Goal: Task Accomplishment & Management: Manage account settings

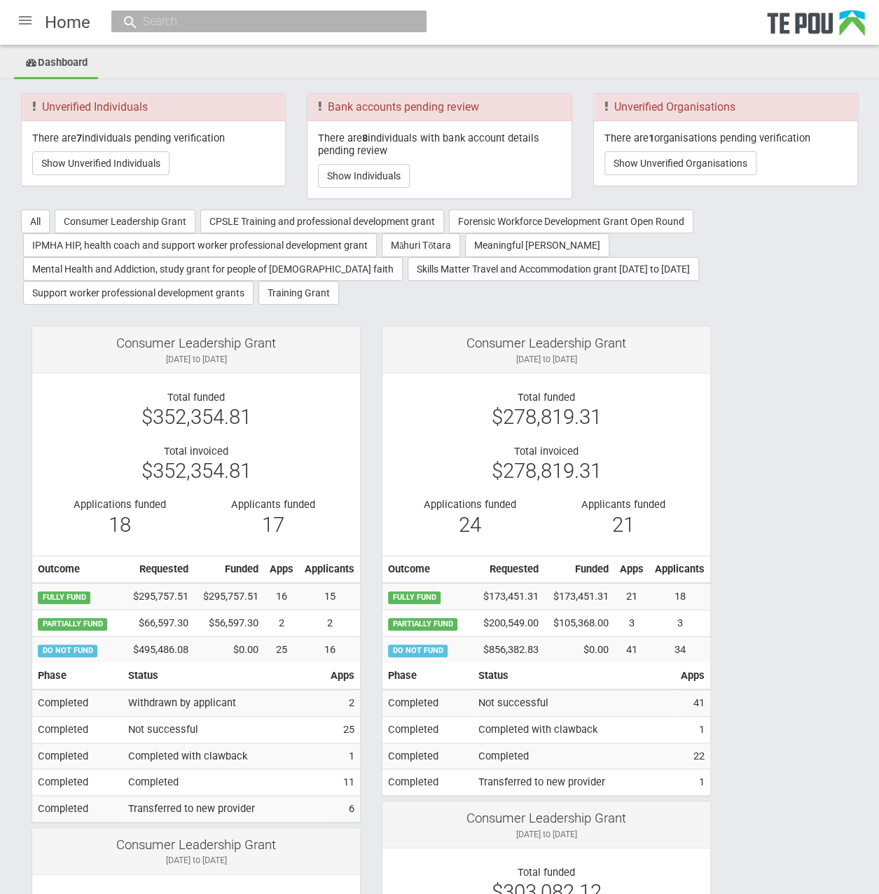
click at [734, 158] on button "Show Unverified Organisations" at bounding box center [681, 163] width 152 height 24
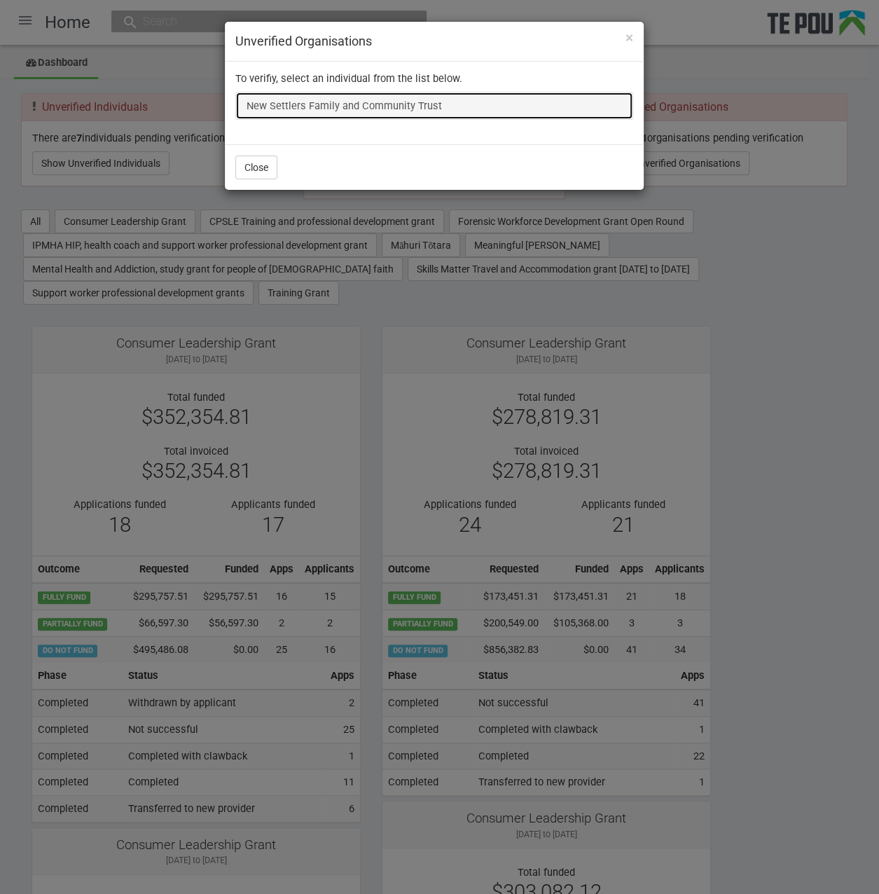
click at [383, 104] on link "New Settlers Family and Community Trust" at bounding box center [434, 106] width 398 height 28
click at [312, 98] on link "New Settlers Family and Community Trust" at bounding box center [434, 106] width 398 height 28
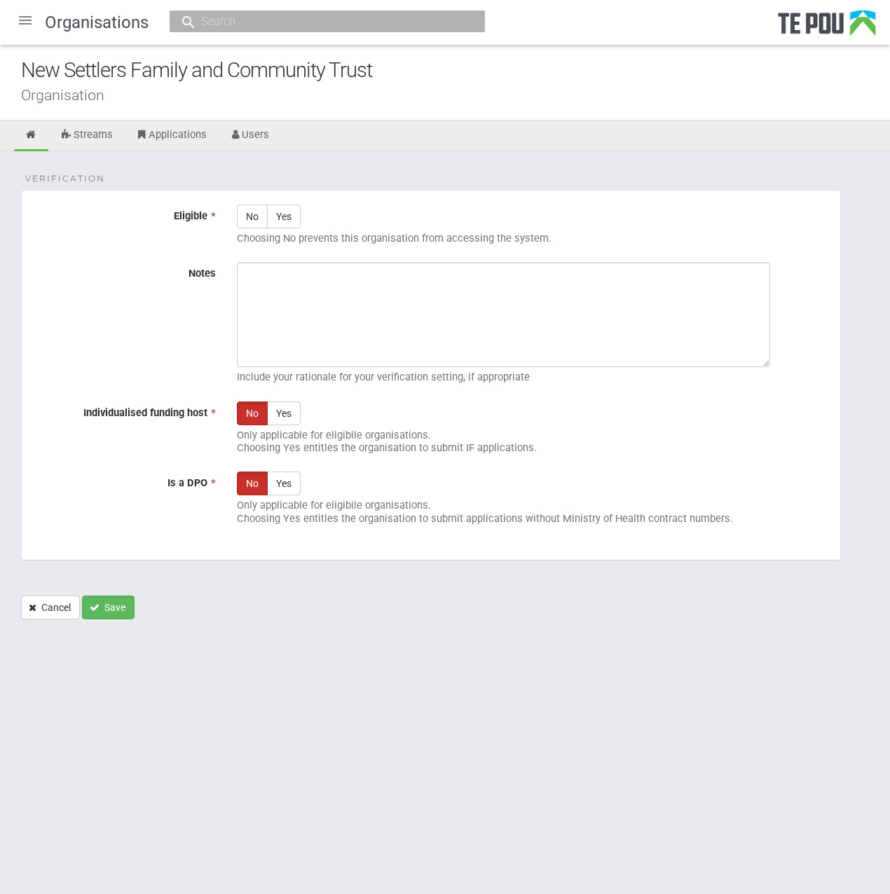
click at [396, 441] on p "Only applicable for eligibile organisations. Choosing Yes entitles the organisa…" at bounding box center [533, 442] width 593 height 26
click at [395, 514] on p "Only applicable for eligibile organisations. Choosing Yes entitles the organisa…" at bounding box center [533, 512] width 593 height 26
click at [389, 515] on p "Only applicable for eligibile organisations. Choosing Yes entitles the organisa…" at bounding box center [533, 512] width 593 height 26
click at [385, 514] on p "Only applicable for eligibile organisations. Choosing Yes entitles the organisa…" at bounding box center [533, 512] width 593 height 26
click at [53, 603] on link "Cancel" at bounding box center [50, 608] width 59 height 24
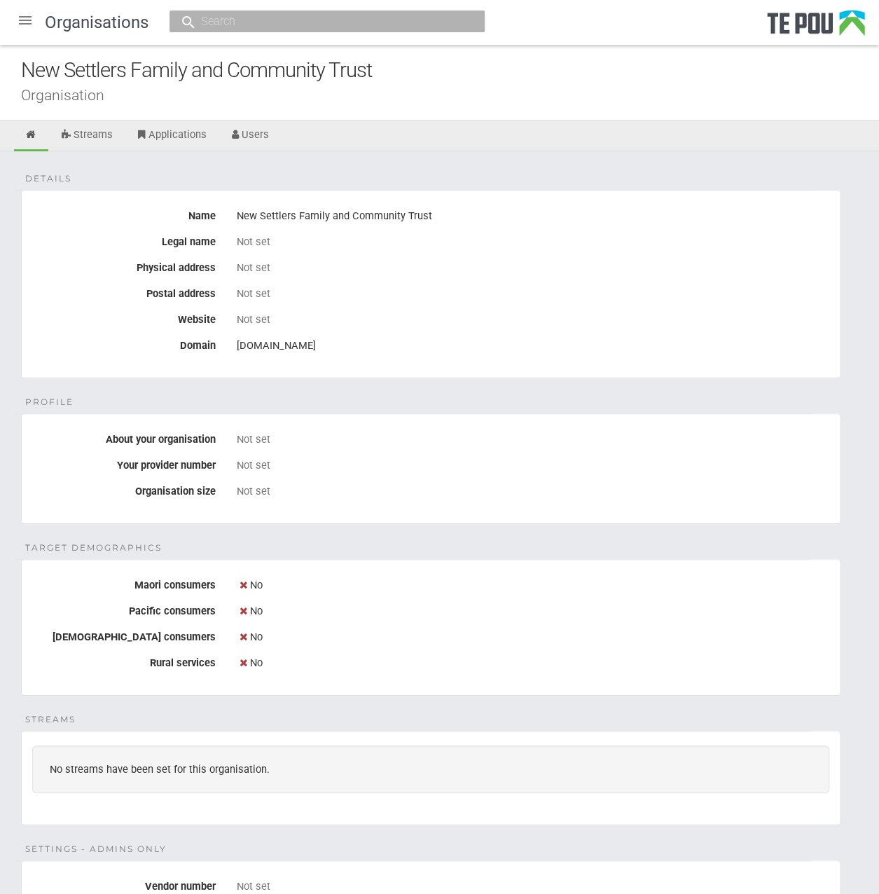
click at [39, 22] on div at bounding box center [25, 21] width 34 height 34
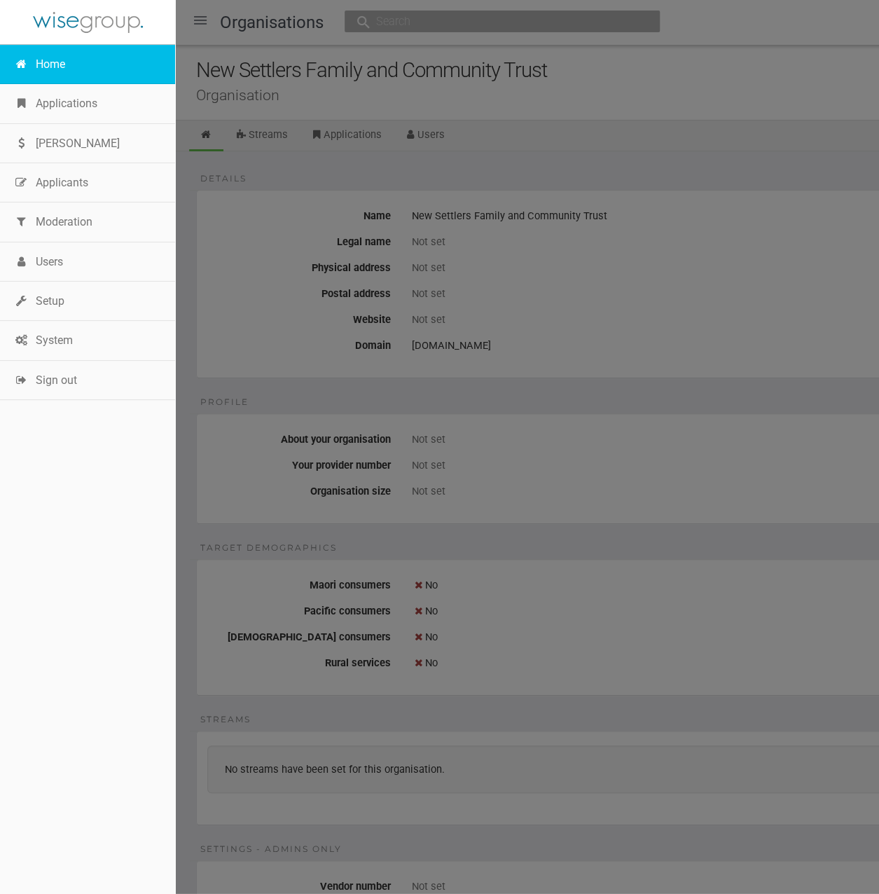
click at [43, 54] on link "Home" at bounding box center [87, 64] width 175 height 39
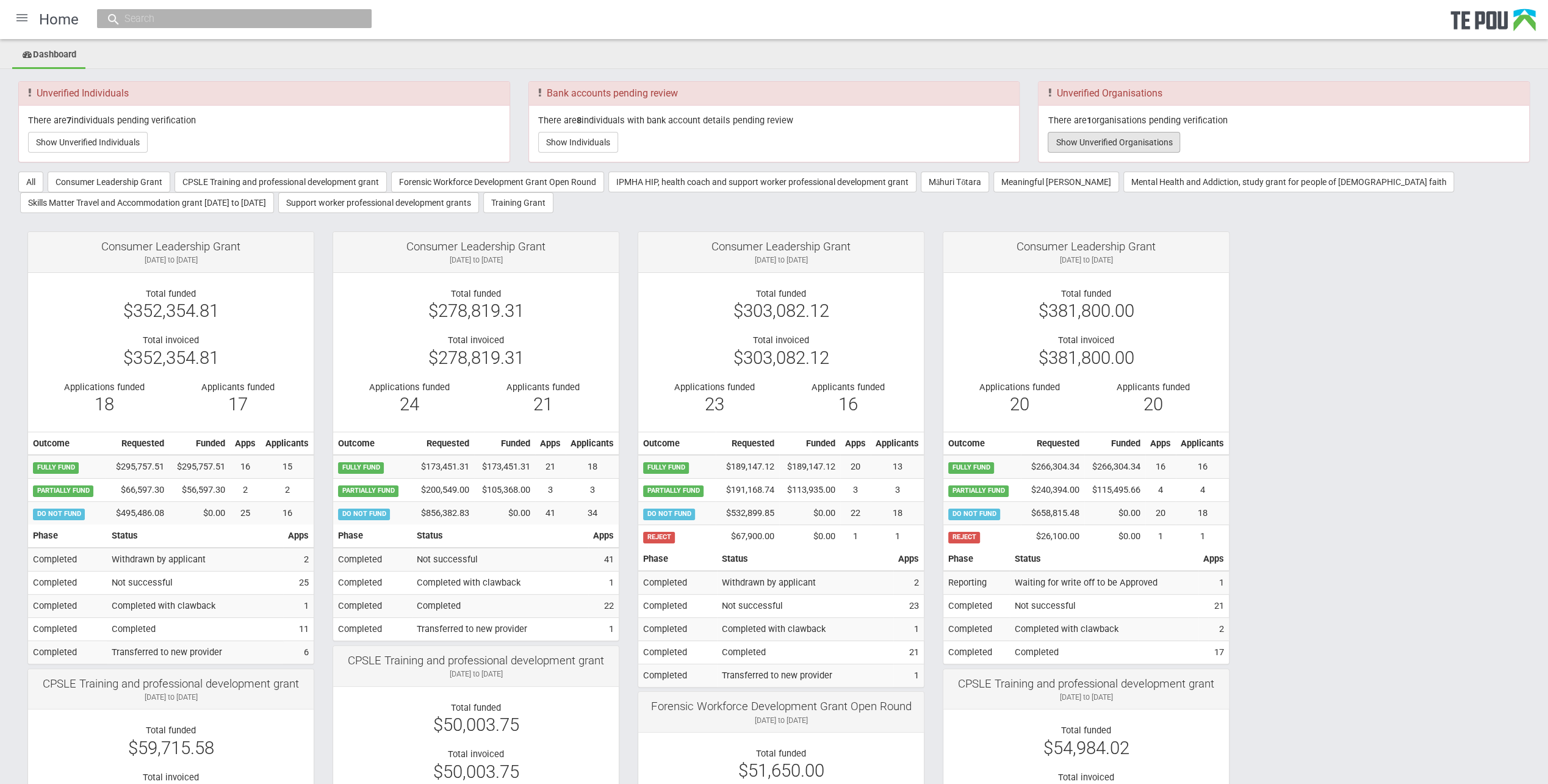
click at [766, 145] on button "Show Unverified Organisations" at bounding box center [1114, 142] width 132 height 21
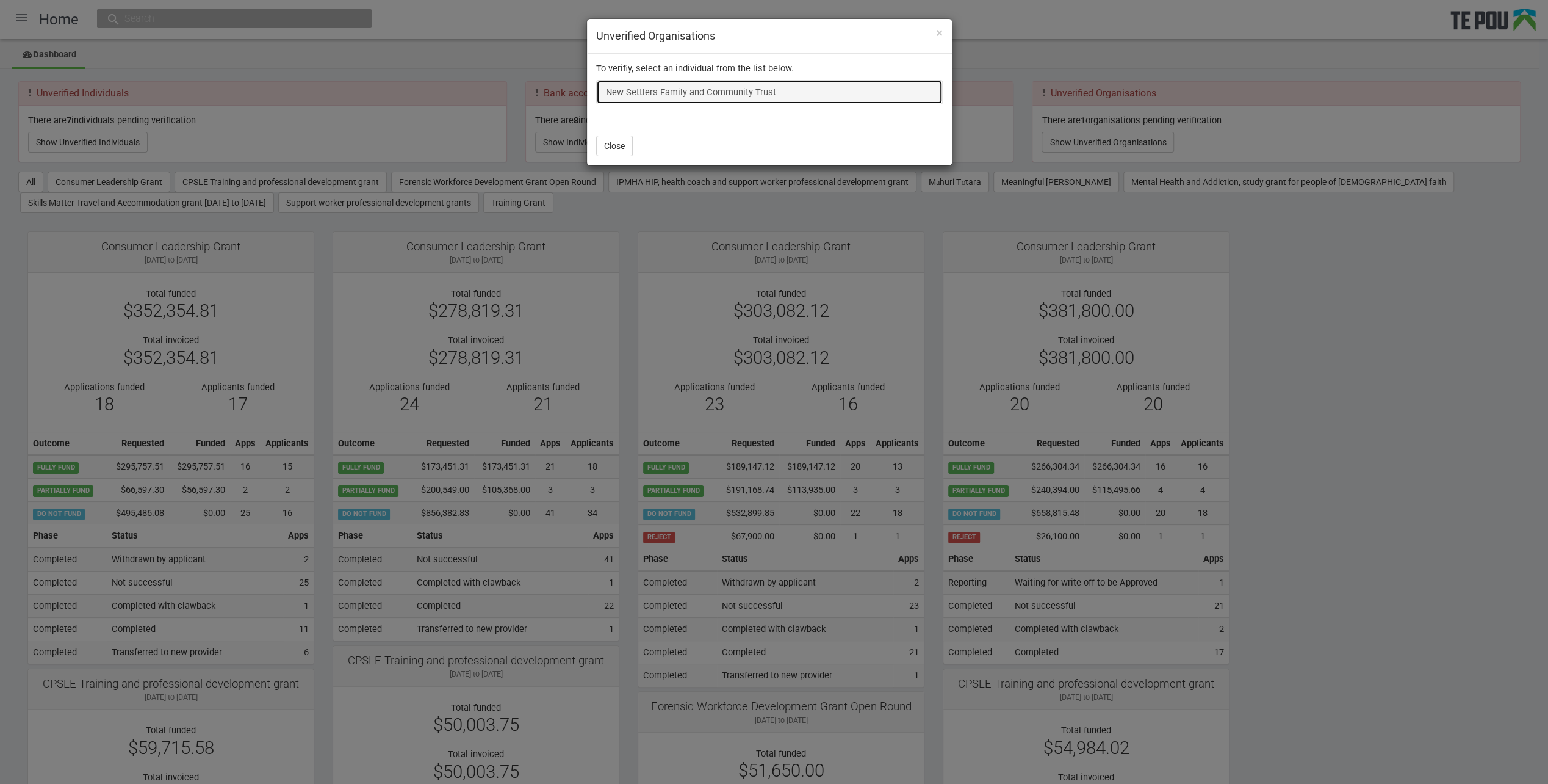
click at [747, 89] on link "New Settlers Family and Community Trust" at bounding box center [769, 92] width 347 height 24
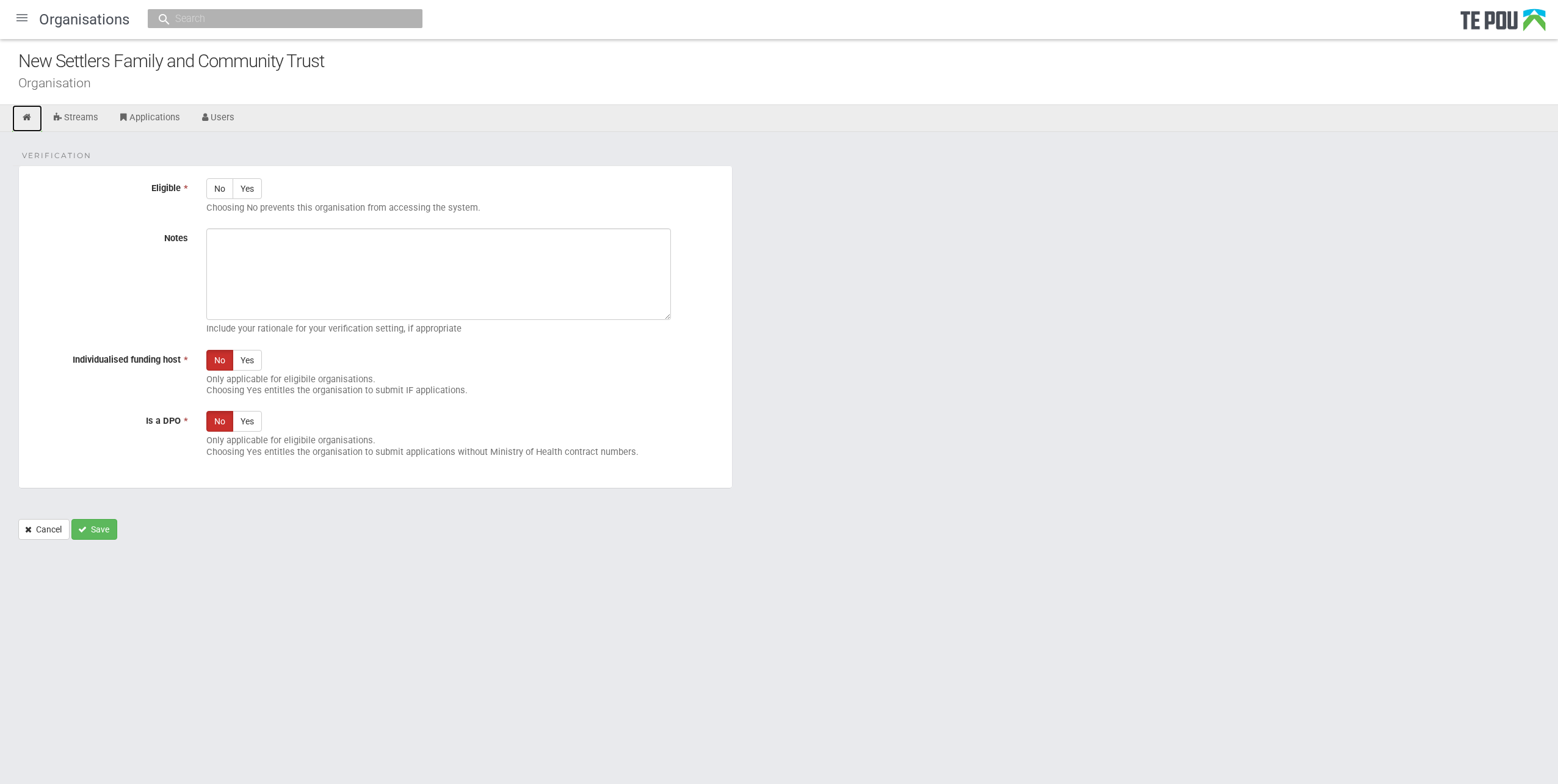
click at [24, 120] on icon at bounding box center [27, 118] width 11 height 10
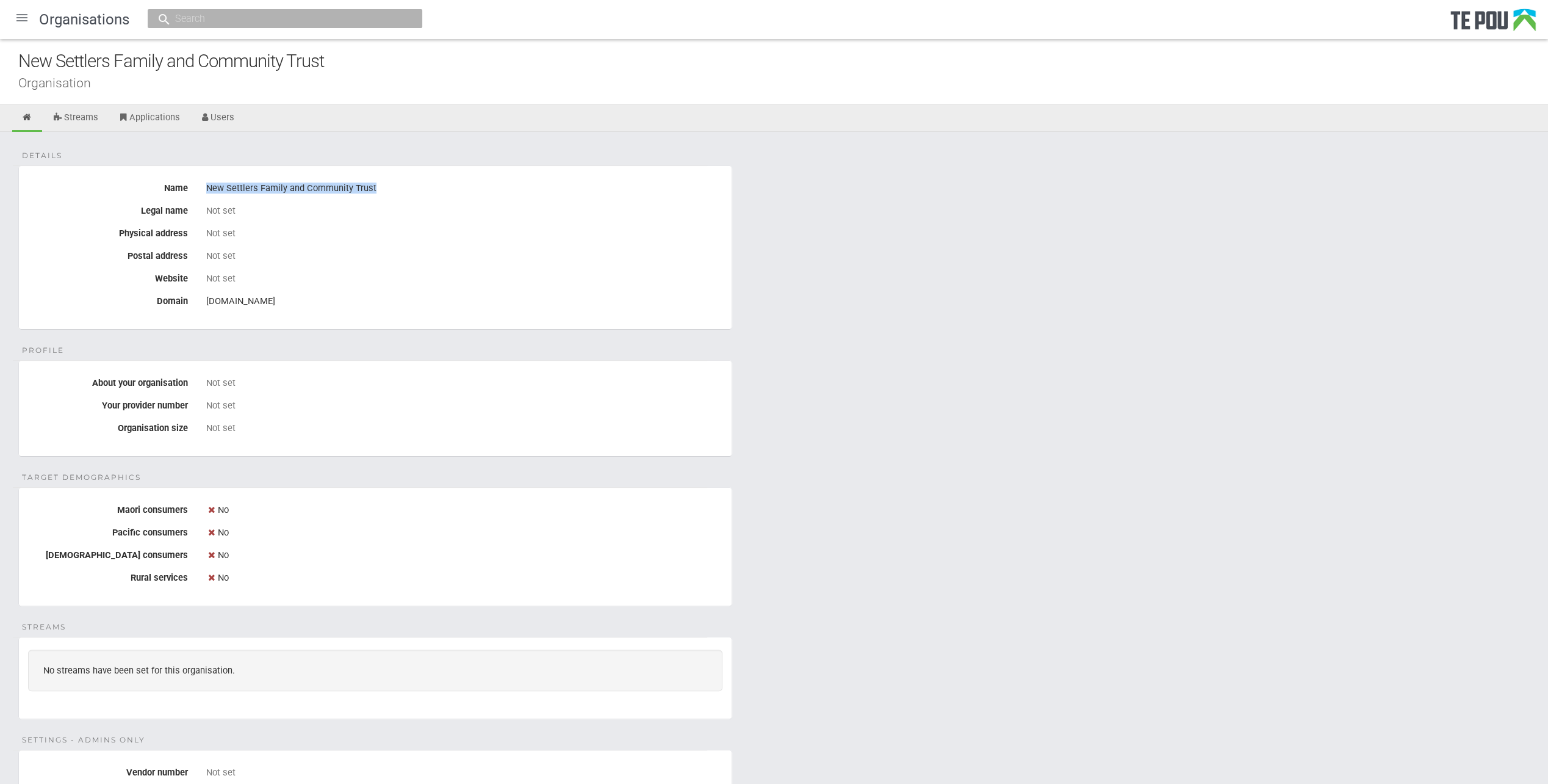
drag, startPoint x: 206, startPoint y: 186, endPoint x: 373, endPoint y: 186, distance: 167.0
click at [373, 186] on div "New Settlers Family and Community Trust" at bounding box center [464, 189] width 517 height 21
copy div "New Settlers Family and Community Trust"
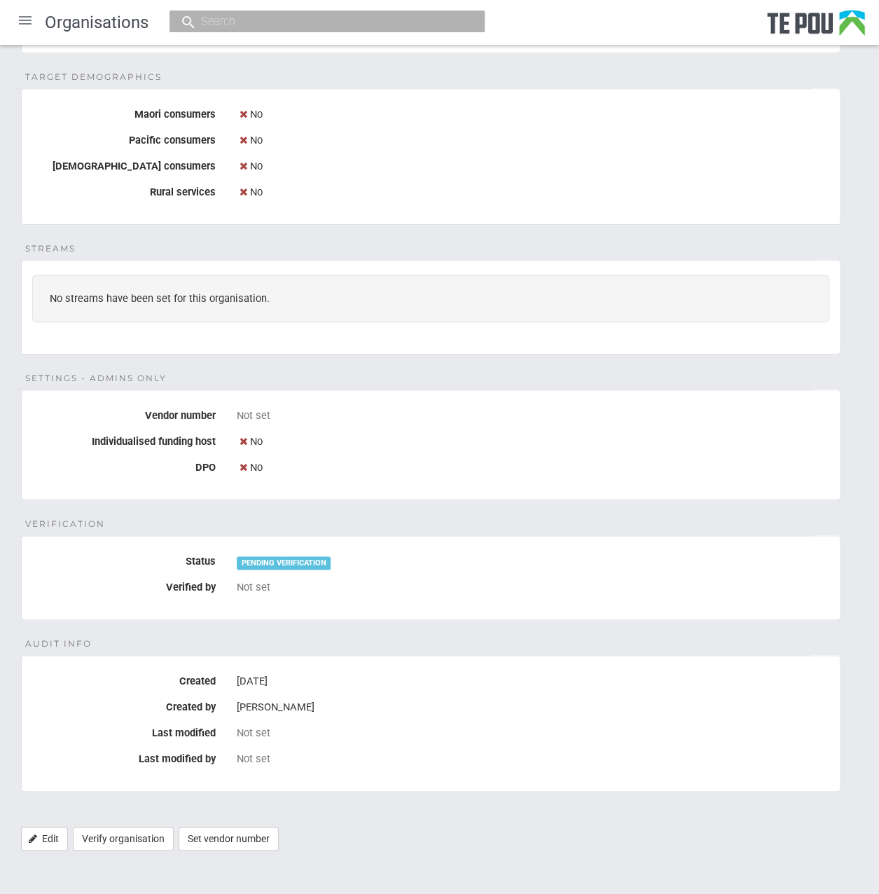
scroll to position [472, 0]
click at [319, 703] on div "[PERSON_NAME]" at bounding box center [533, 707] width 593 height 24
click at [312, 703] on div "Annah Stevens" at bounding box center [533, 707] width 593 height 24
click at [320, 706] on div "Annah Stevens" at bounding box center [533, 707] width 593 height 24
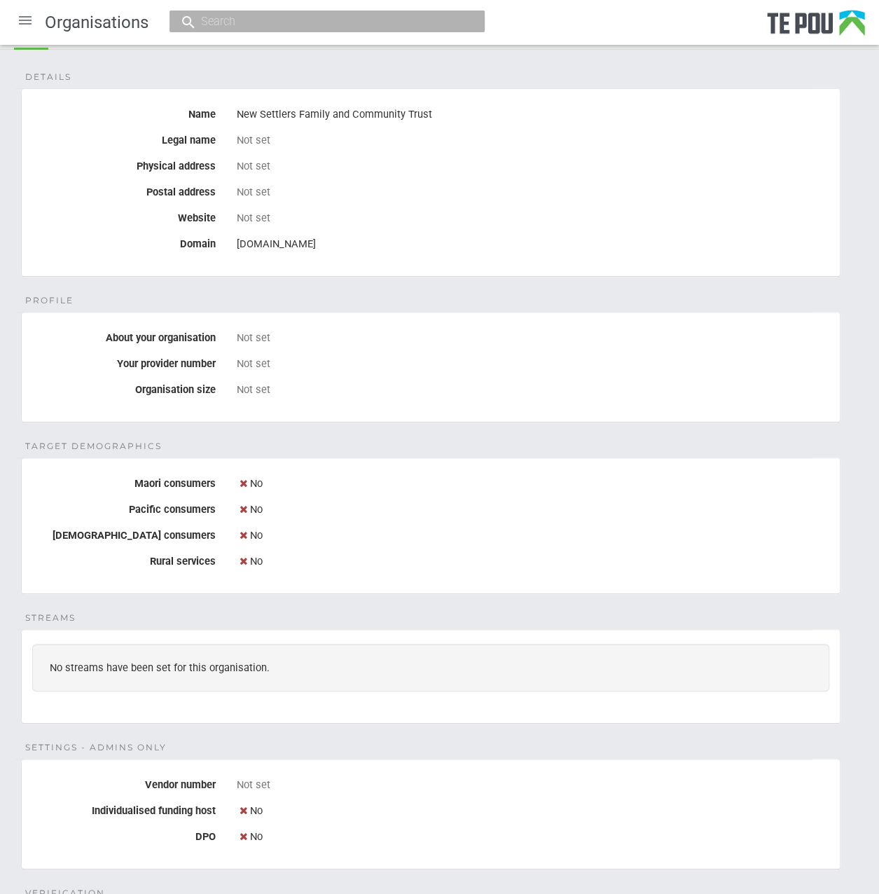
scroll to position [0, 0]
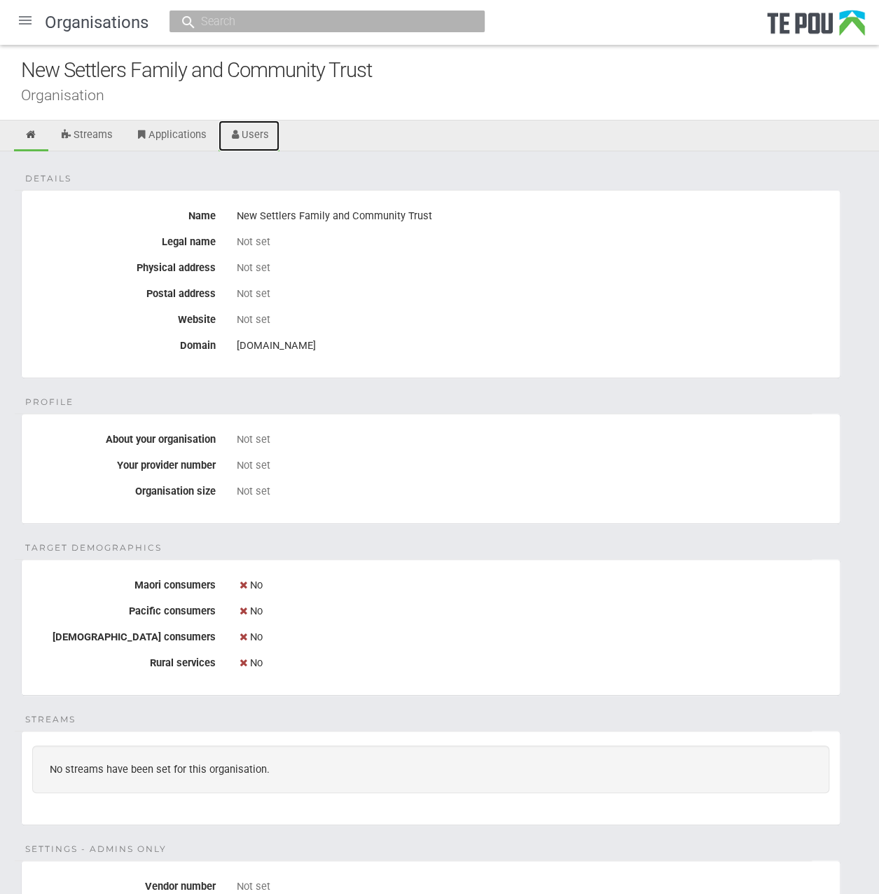
click at [261, 128] on link "Users" at bounding box center [250, 136] width 62 height 31
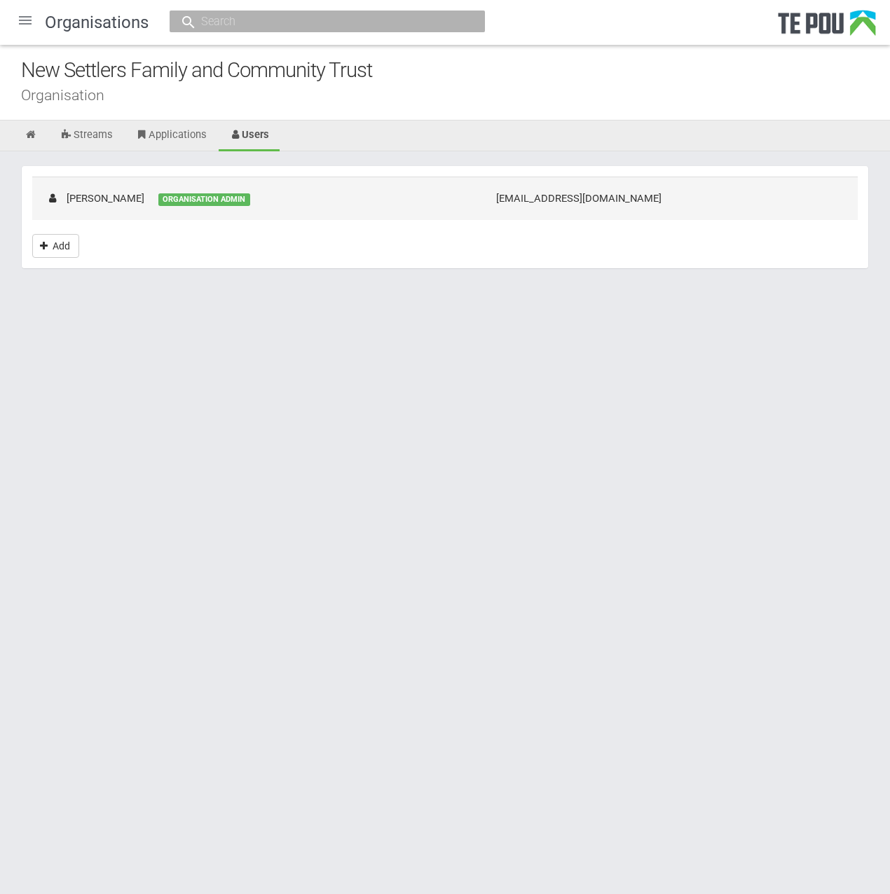
click at [130, 200] on div "[PERSON_NAME]" at bounding box center [95, 198] width 98 height 15
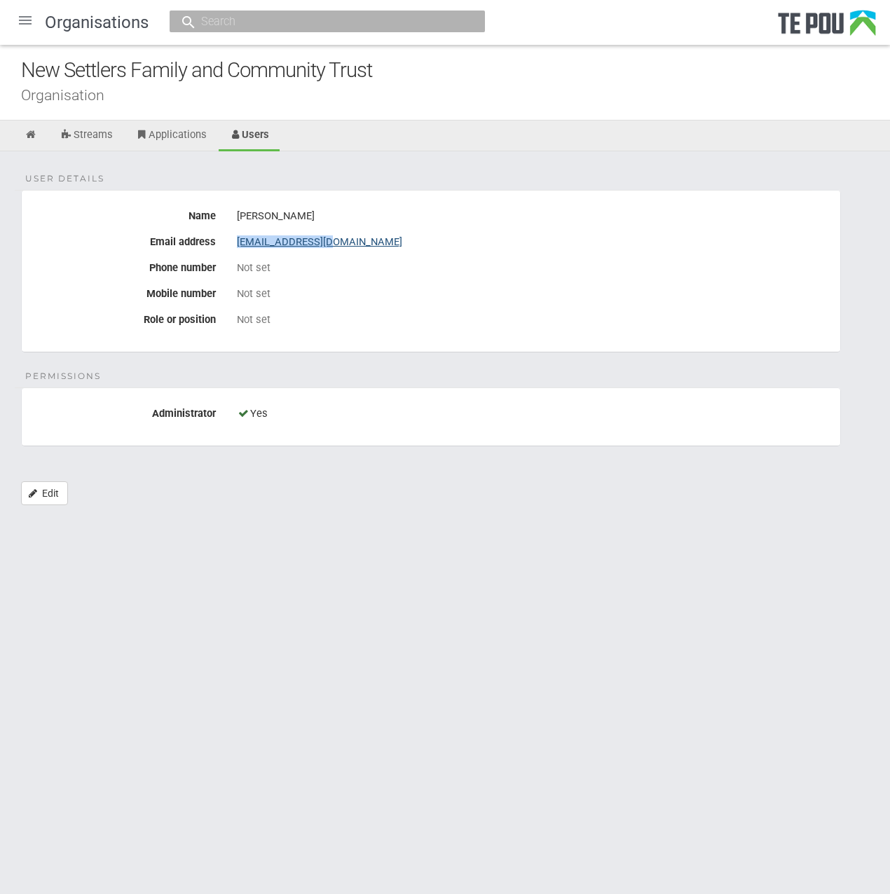
drag, startPoint x: 348, startPoint y: 241, endPoint x: 236, endPoint y: 245, distance: 112.2
click at [237, 245] on div "[EMAIL_ADDRESS][DOMAIN_NAME]" at bounding box center [533, 242] width 593 height 24
copy link "[EMAIL_ADDRESS][DOMAIN_NAME]"
click at [29, 135] on icon at bounding box center [31, 135] width 13 height 11
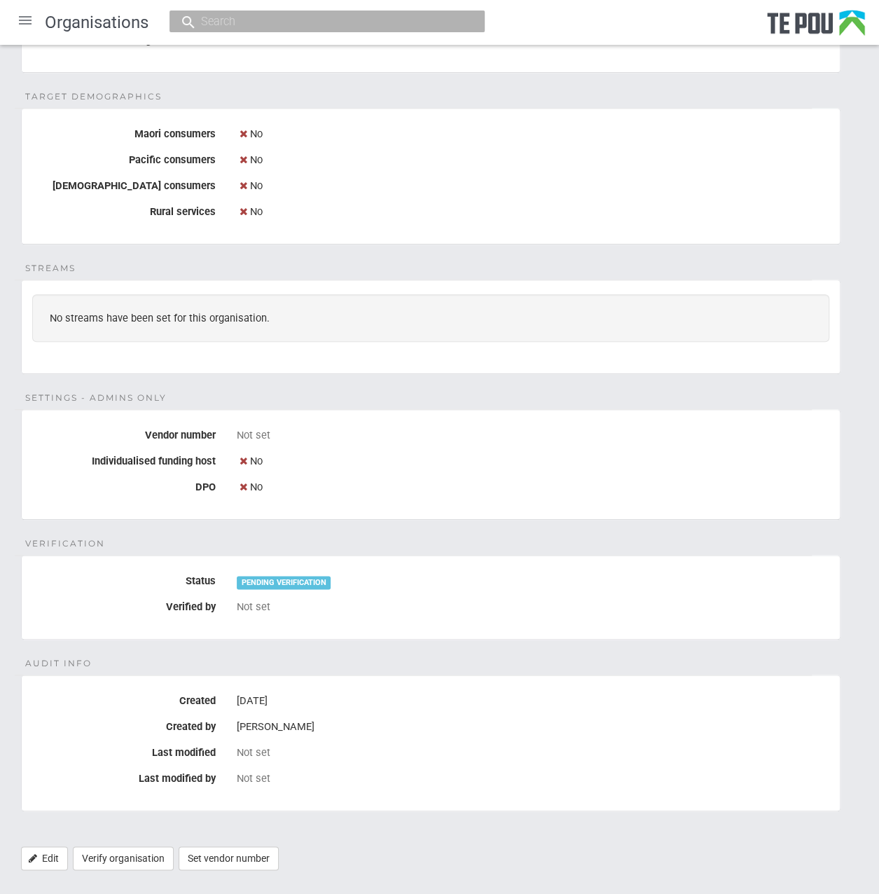
scroll to position [472, 0]
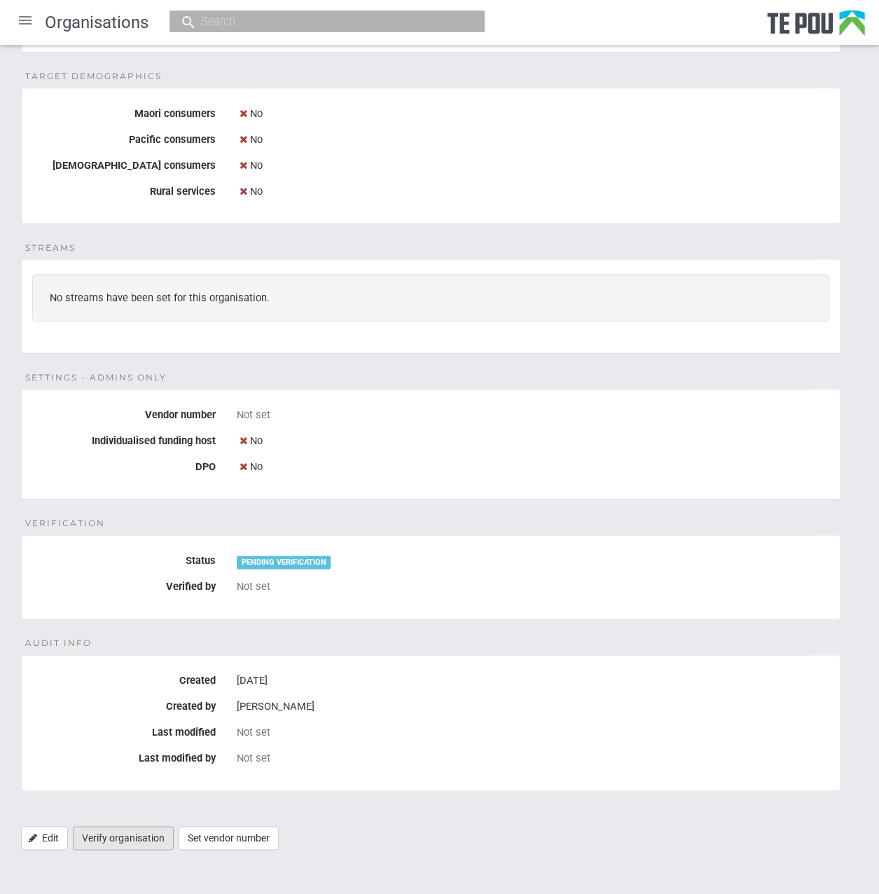
click at [128, 830] on link "Verify organisation" at bounding box center [123, 838] width 101 height 24
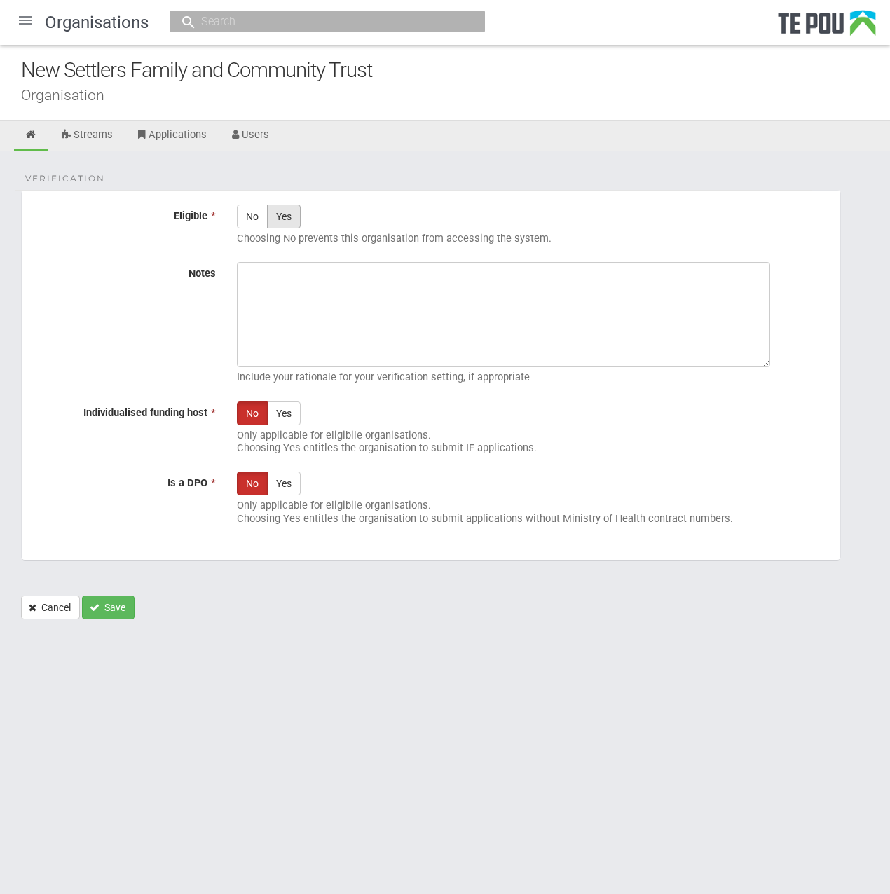
click at [285, 212] on label "Yes" at bounding box center [284, 217] width 34 height 24
radio input "true"
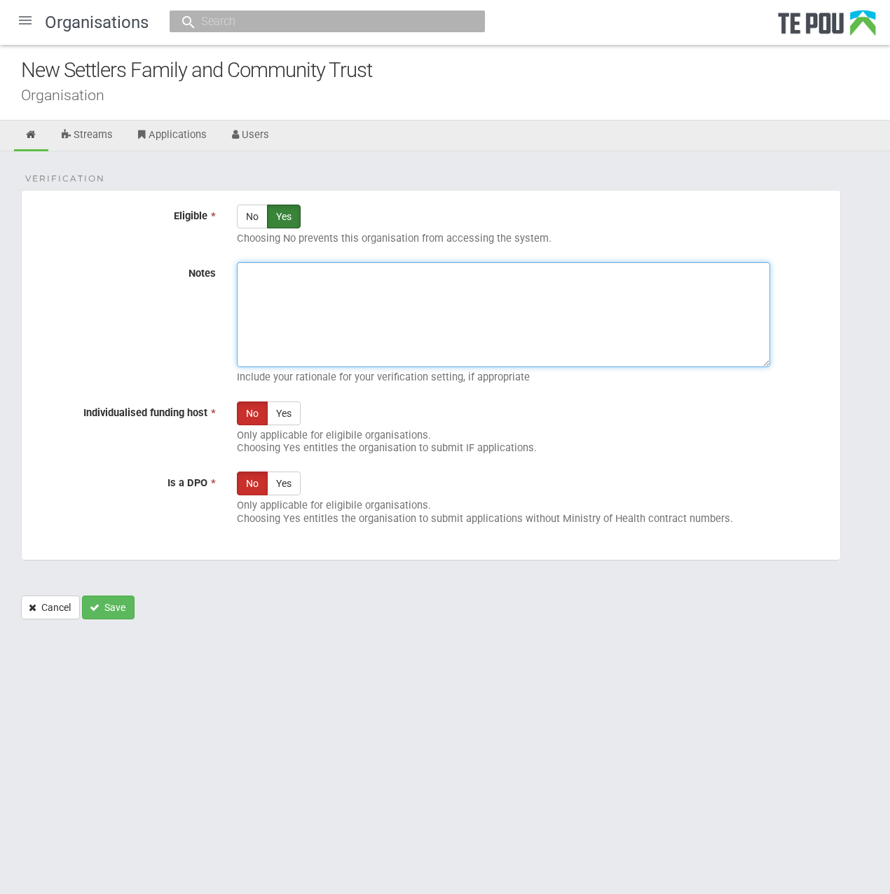
click at [378, 316] on textarea "Notes" at bounding box center [503, 314] width 533 height 105
click at [442, 340] on textarea "checked" at bounding box center [503, 314] width 533 height 105
paste textarea "Charitable Trust Board Name NEW SETTLERS FAMILY AND COMMUNITY TRUST NZBN 942904…"
click at [245, 298] on textarea "checked Charitable Trust Board Name NEW SETTLERS FAMILY AND COMMUNITY TRUST NZB…" at bounding box center [503, 314] width 533 height 105
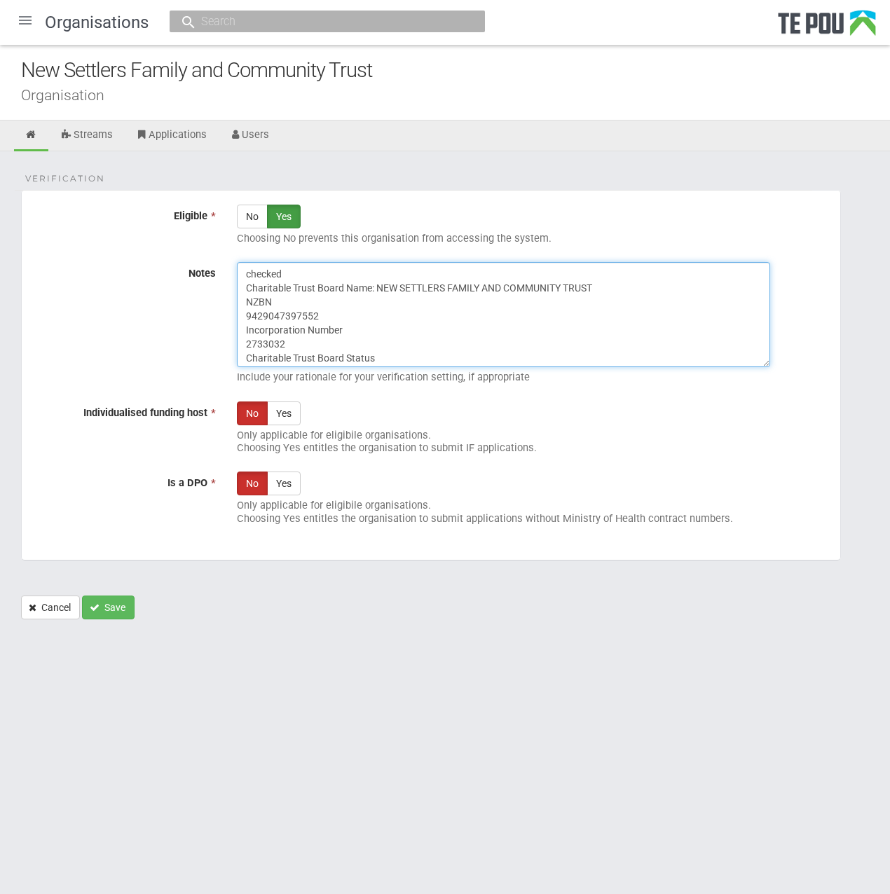
click at [247, 315] on textarea "checked Charitable Trust Board Name: NEW SETTLERS FAMILY AND COMMUNITY TRUST NZ…" at bounding box center [503, 314] width 533 height 105
click at [240, 331] on textarea "checked Charitable Trust Board Name: NEW SETTLERS FAMILY AND COMMUNITY TRUST NZ…" at bounding box center [503, 314] width 533 height 105
click at [241, 341] on textarea "checked Charitable Trust Board Name: NEW SETTLERS FAMILY AND COMMUNITY TRUST NZ…" at bounding box center [503, 314] width 533 height 105
click at [243, 346] on textarea "checked Charitable Trust Board Name: NEW SETTLERS FAMILY AND COMMUNITY TRUST NZ…" at bounding box center [503, 314] width 533 height 105
click at [243, 357] on textarea "checked Charitable Trust Board Name: NEW SETTLERS FAMILY AND COMMUNITY TRUST NZ…" at bounding box center [503, 314] width 533 height 105
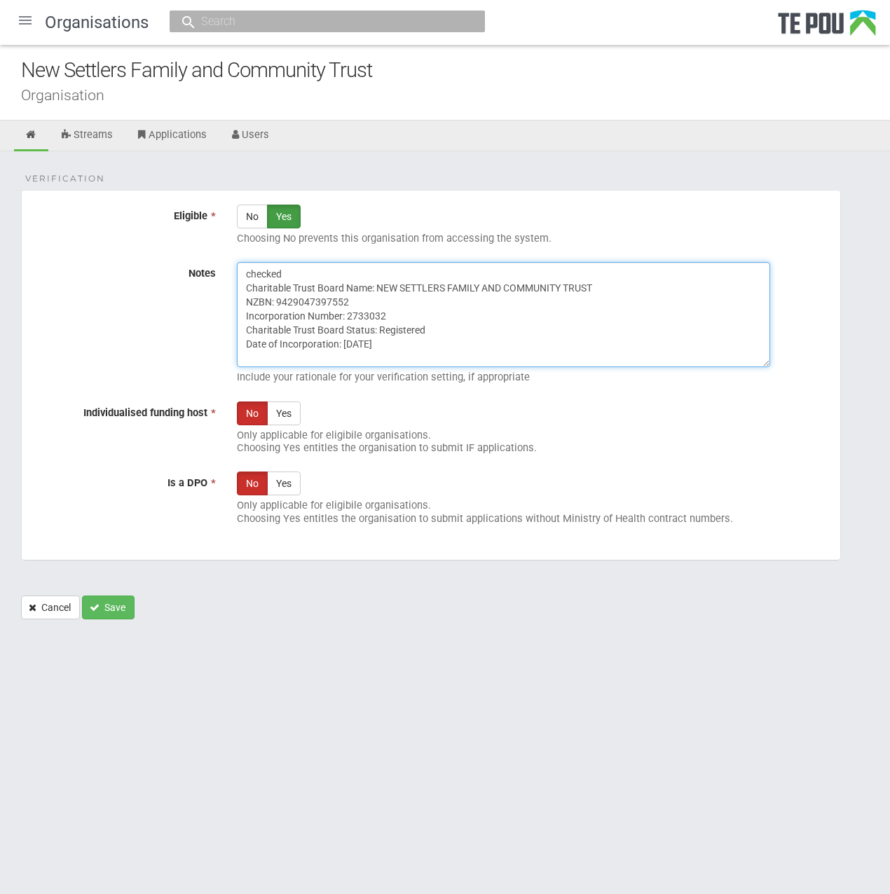
click at [244, 359] on textarea "checked Charitable Trust Board Name: NEW SETTLERS FAMILY AND COMMUNITY TRUST NZ…" at bounding box center [503, 314] width 533 height 105
type textarea "checked Charitable Trust Board Name: NEW SETTLERS FAMILY AND COMMUNITY TRUST NZ…"
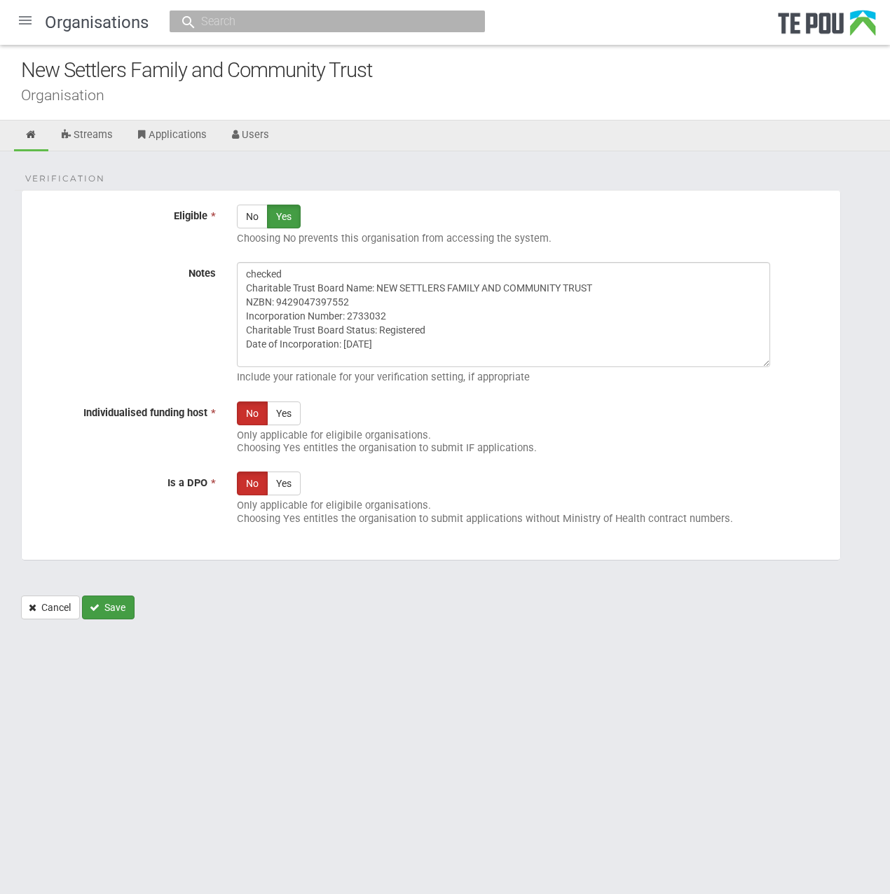
click at [113, 601] on button "Save" at bounding box center [108, 608] width 53 height 24
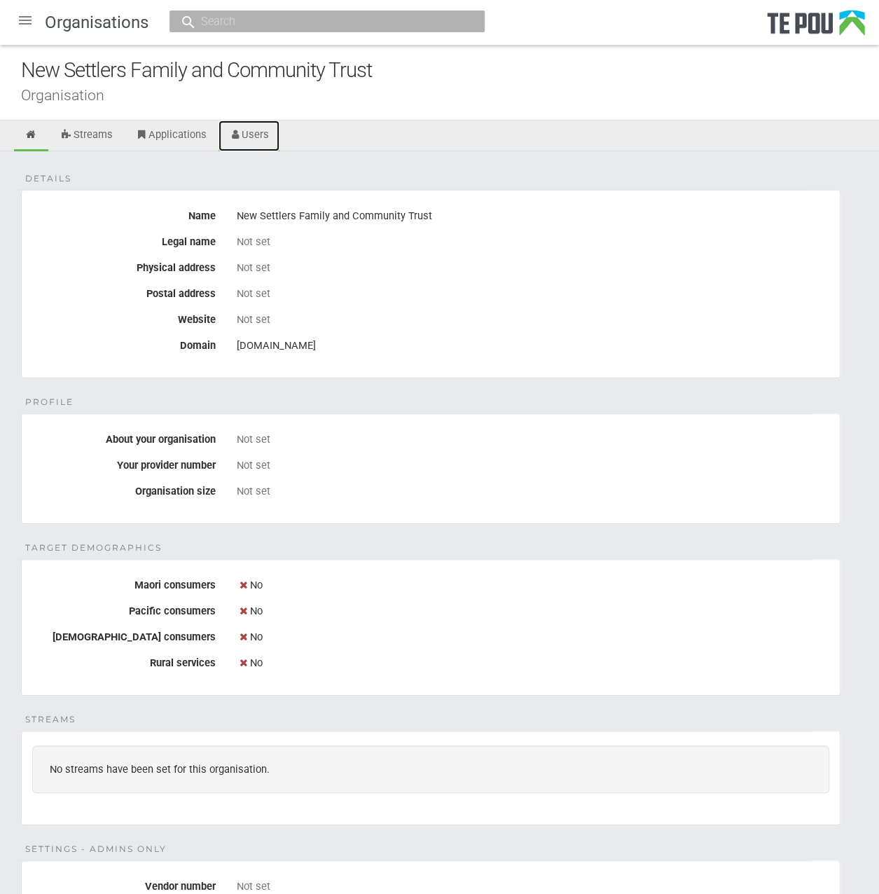
click at [267, 137] on link "Users" at bounding box center [250, 136] width 62 height 31
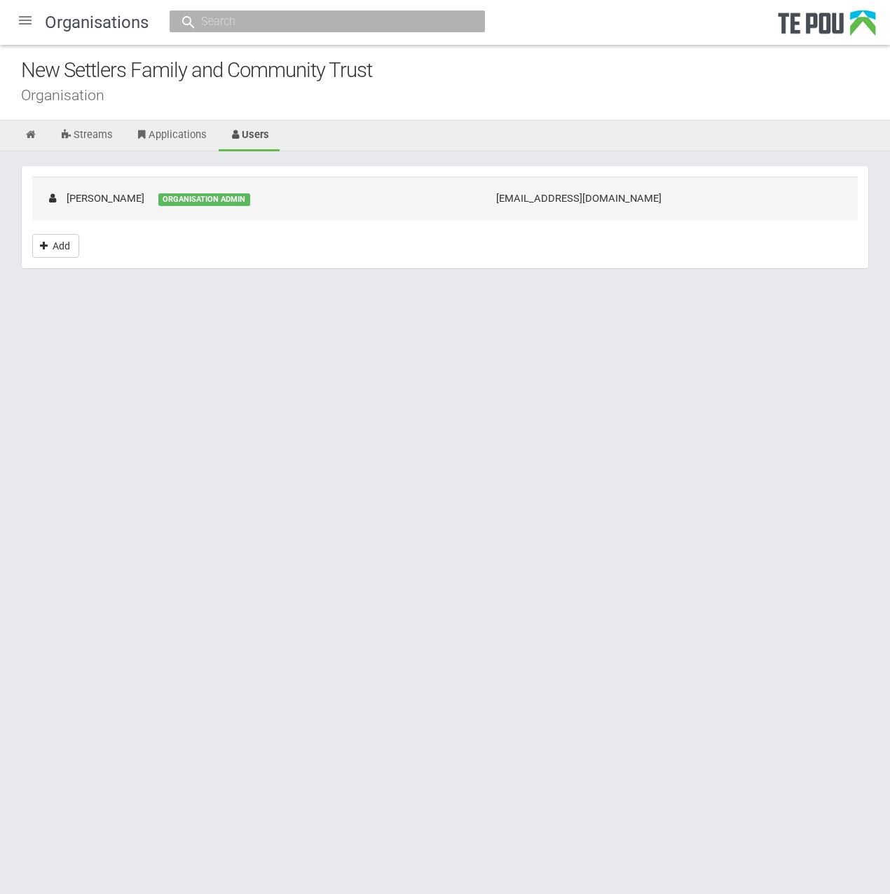
click at [414, 205] on td "[PERSON_NAME] ORGANISATION ADMIN" at bounding box center [257, 198] width 450 height 43
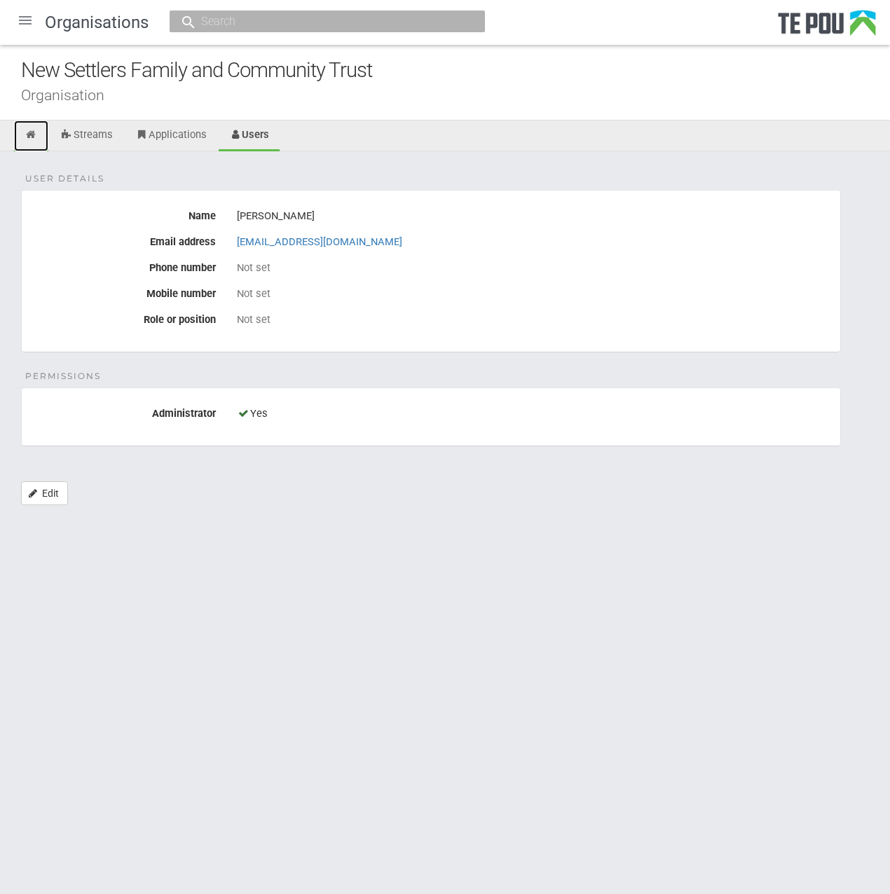
click at [32, 137] on icon at bounding box center [31, 135] width 13 height 11
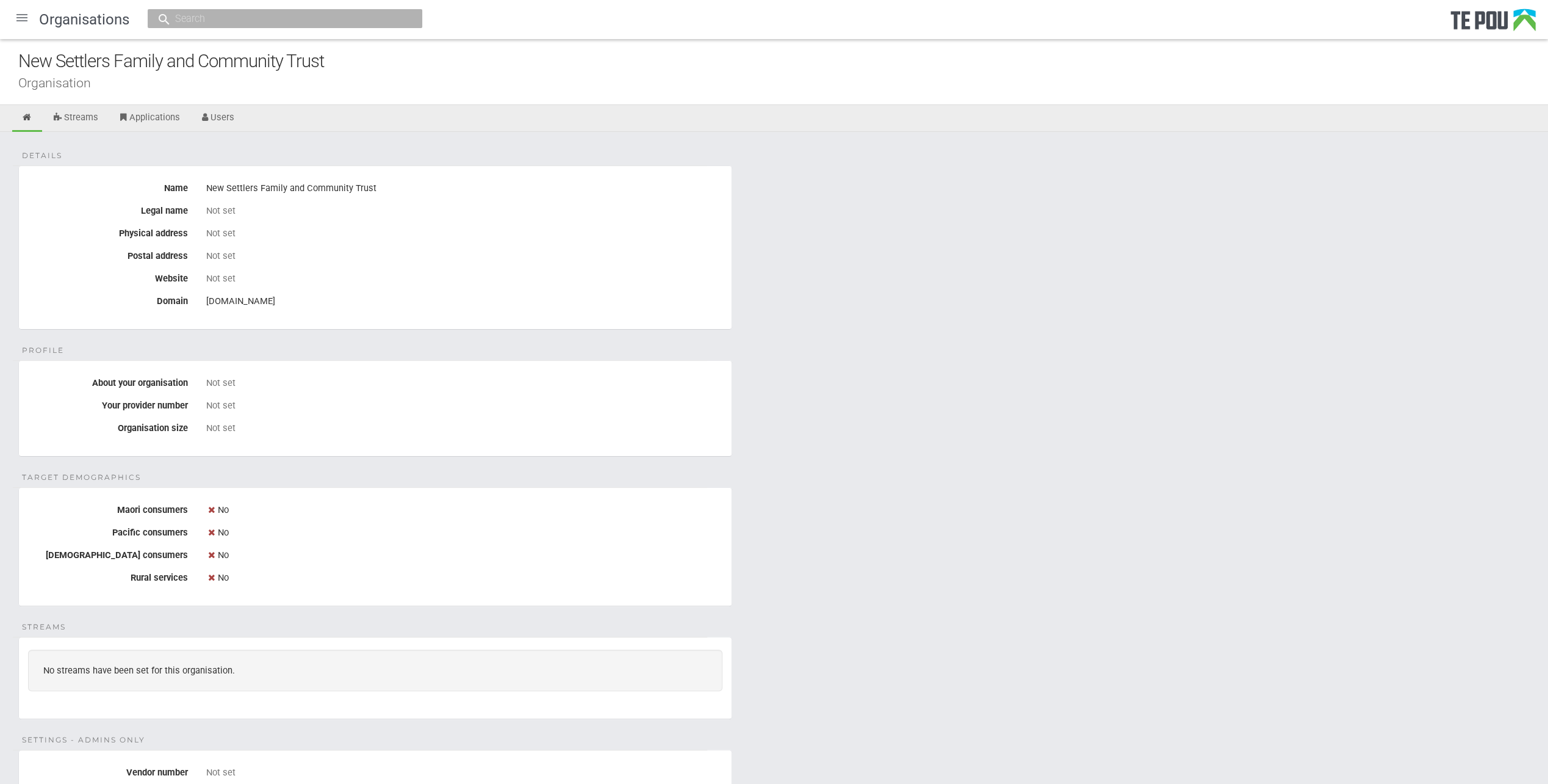
click at [19, 18] on div at bounding box center [22, 18] width 30 height 30
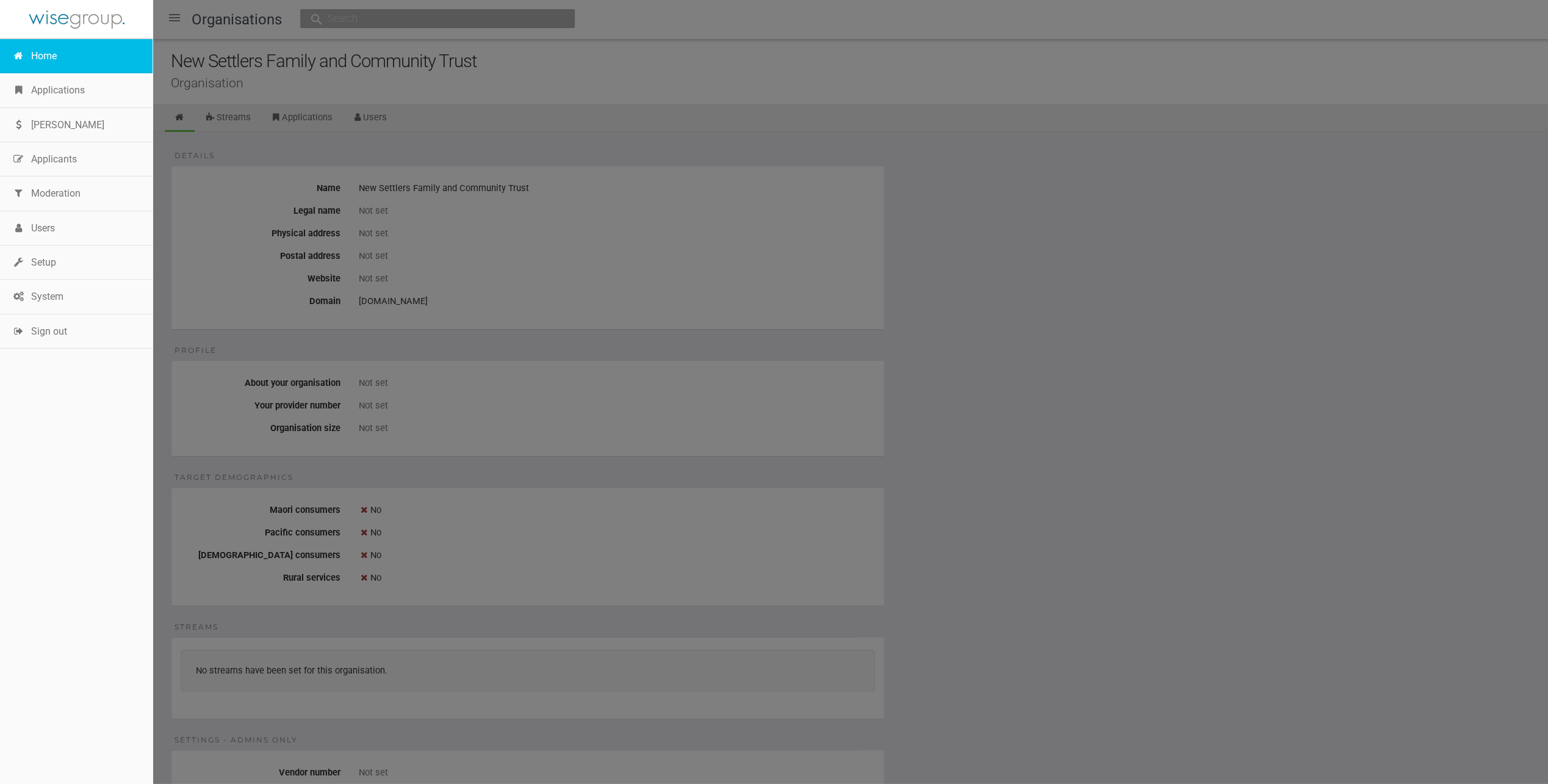
click at [36, 55] on link "Home" at bounding box center [76, 56] width 152 height 34
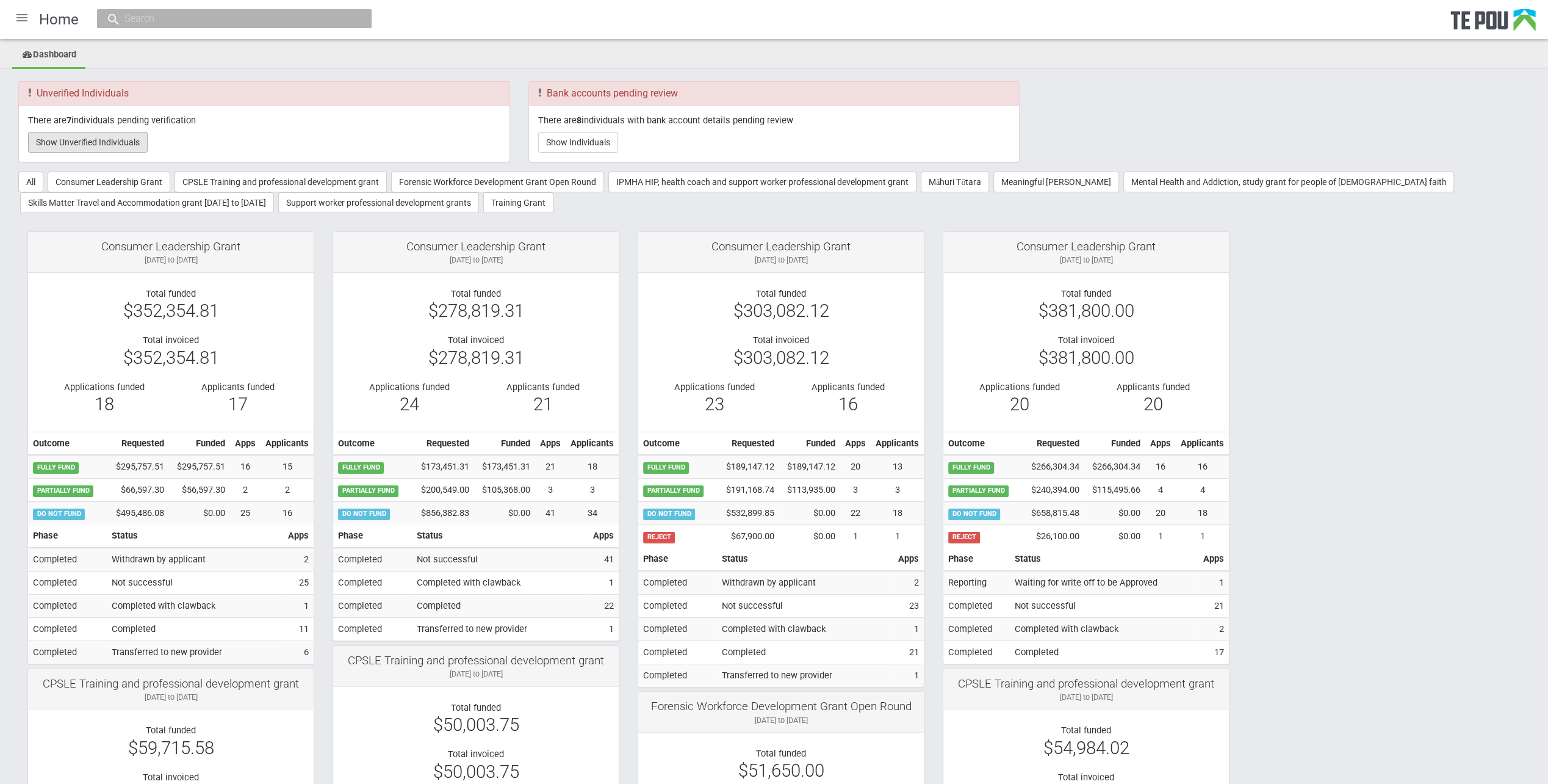
click at [125, 142] on button "Show Unverified Individuals" at bounding box center [87, 142] width 119 height 21
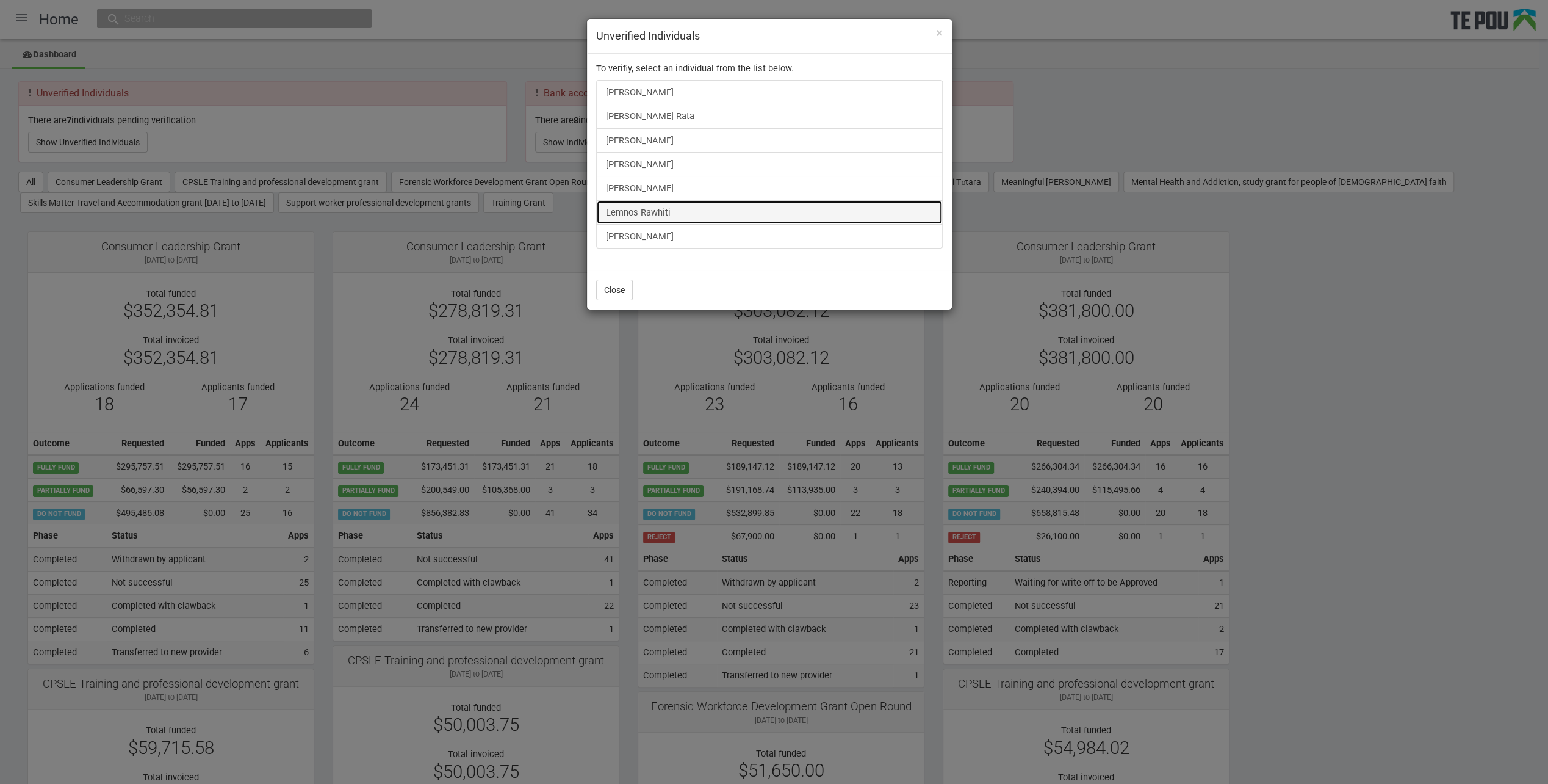
click at [627, 213] on link "Lemnos Rawhiti" at bounding box center [769, 213] width 347 height 24
click at [941, 35] on span "×" at bounding box center [940, 32] width 7 height 15
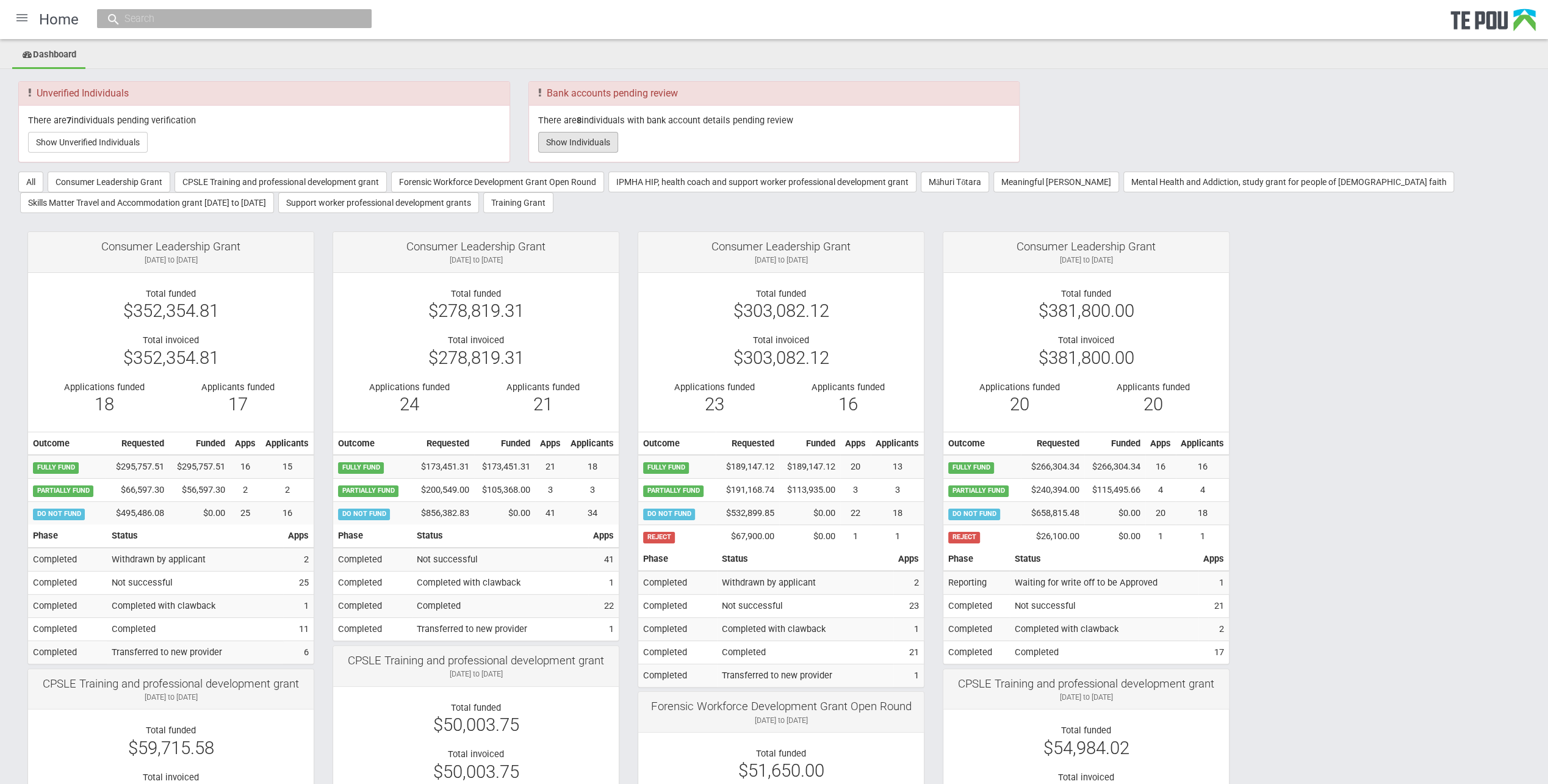
click at [557, 133] on button "Show Individuals" at bounding box center [578, 142] width 80 height 21
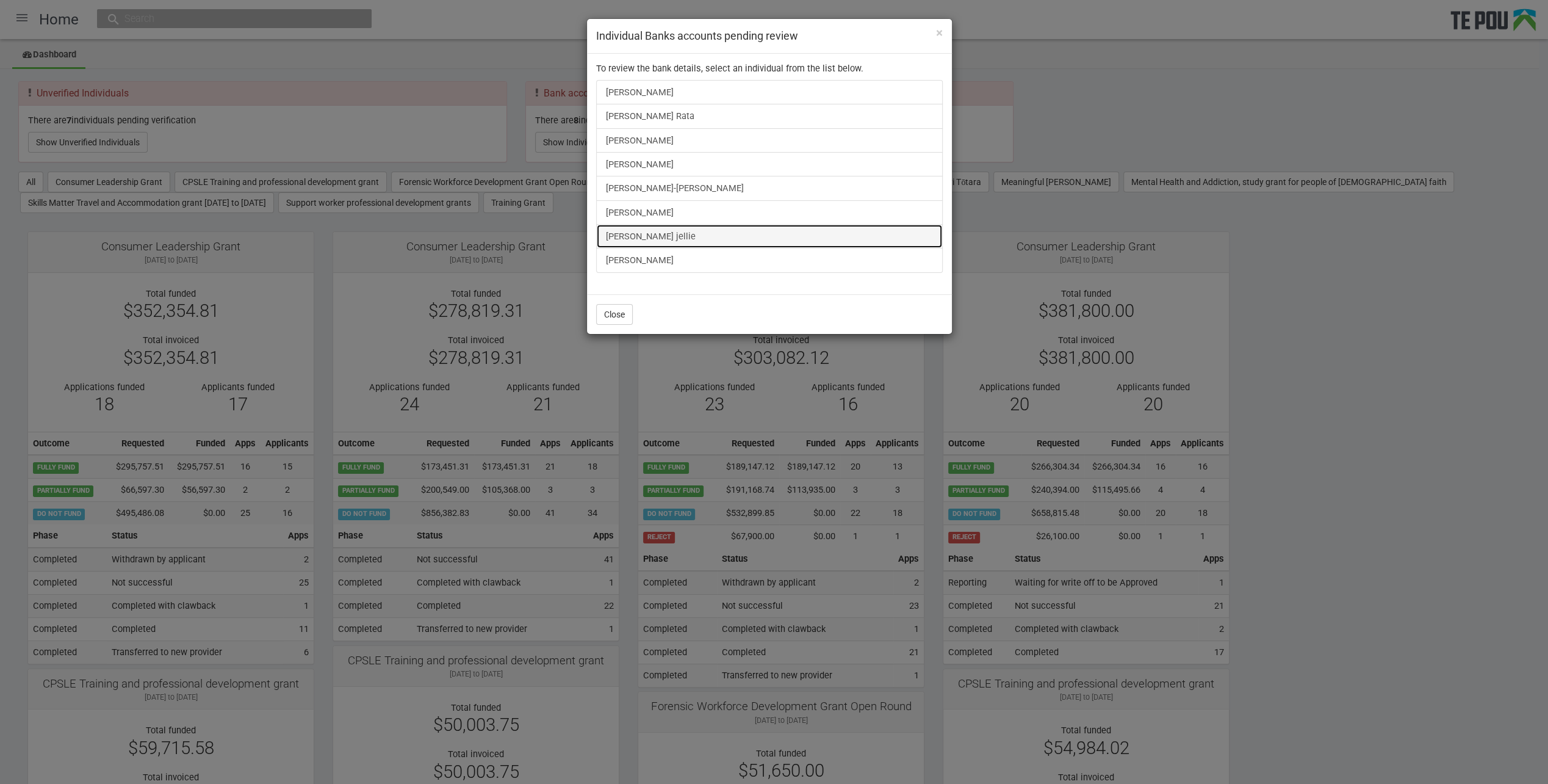
click at [642, 229] on link "[PERSON_NAME] jellie" at bounding box center [769, 236] width 347 height 24
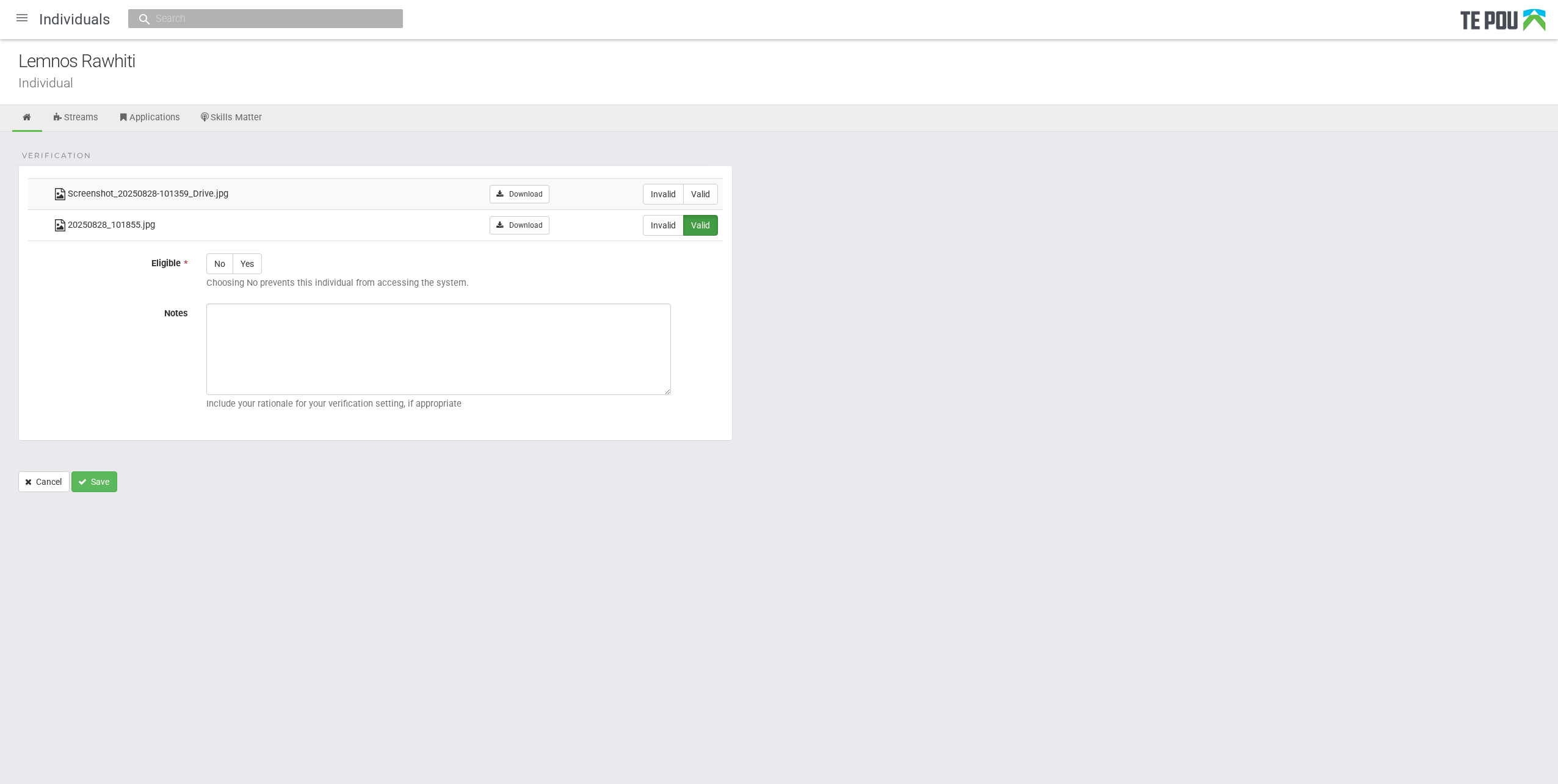
click at [544, 149] on div "Verification Screenshot_20250828-101359_Drive.jpg Download Invalid Valid 202508…" at bounding box center [779, 317] width 1558 height 372
click at [882, 329] on form "Verification Screenshot_20250828-101359_Drive.jpg Download Invalid Valid 202508…" at bounding box center [779, 328] width 1521 height 327
click at [523, 226] on link "Download" at bounding box center [519, 225] width 59 height 18
click at [262, 112] on link "Skills Matter" at bounding box center [231, 118] width 81 height 27
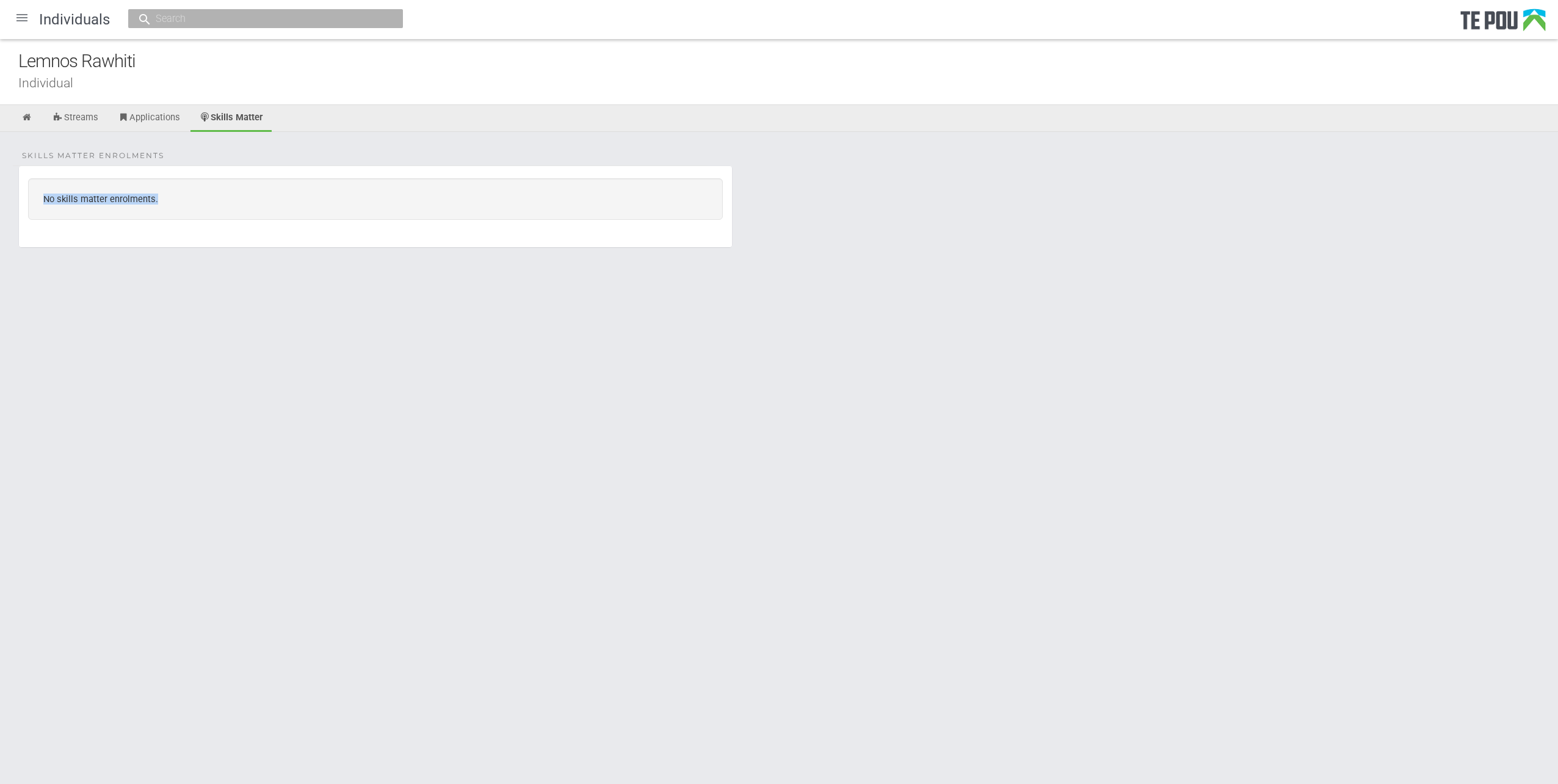
drag, startPoint x: 46, startPoint y: 197, endPoint x: 219, endPoint y: 197, distance: 173.0
click at [219, 197] on div "No skills matter enrolments." at bounding box center [375, 199] width 694 height 42
click at [576, 334] on html "Home Applications [PERSON_NAME] Applicants Organisations Individuals Moderation…" at bounding box center [779, 392] width 1558 height 784
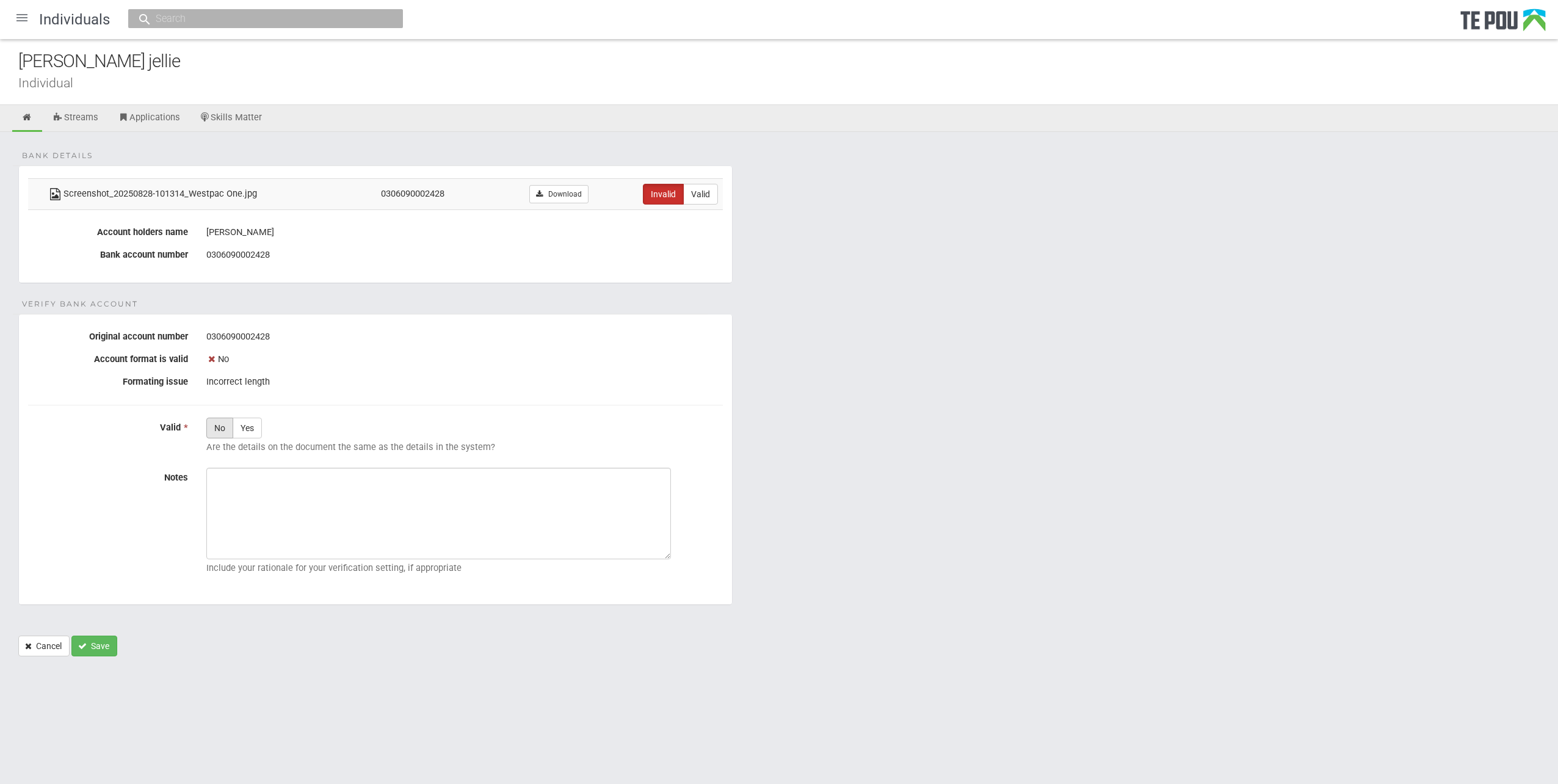
click at [221, 431] on label "No" at bounding box center [220, 428] width 27 height 21
radio input "true"
click at [370, 519] on textarea "Notes" at bounding box center [438, 513] width 464 height 91
click at [952, 682] on body "Home Applications Grant rounds Applicants Organisations Individuals Moderation …" at bounding box center [779, 349] width 1558 height 699
click at [511, 529] on textarea "Notes" at bounding box center [438, 513] width 464 height 91
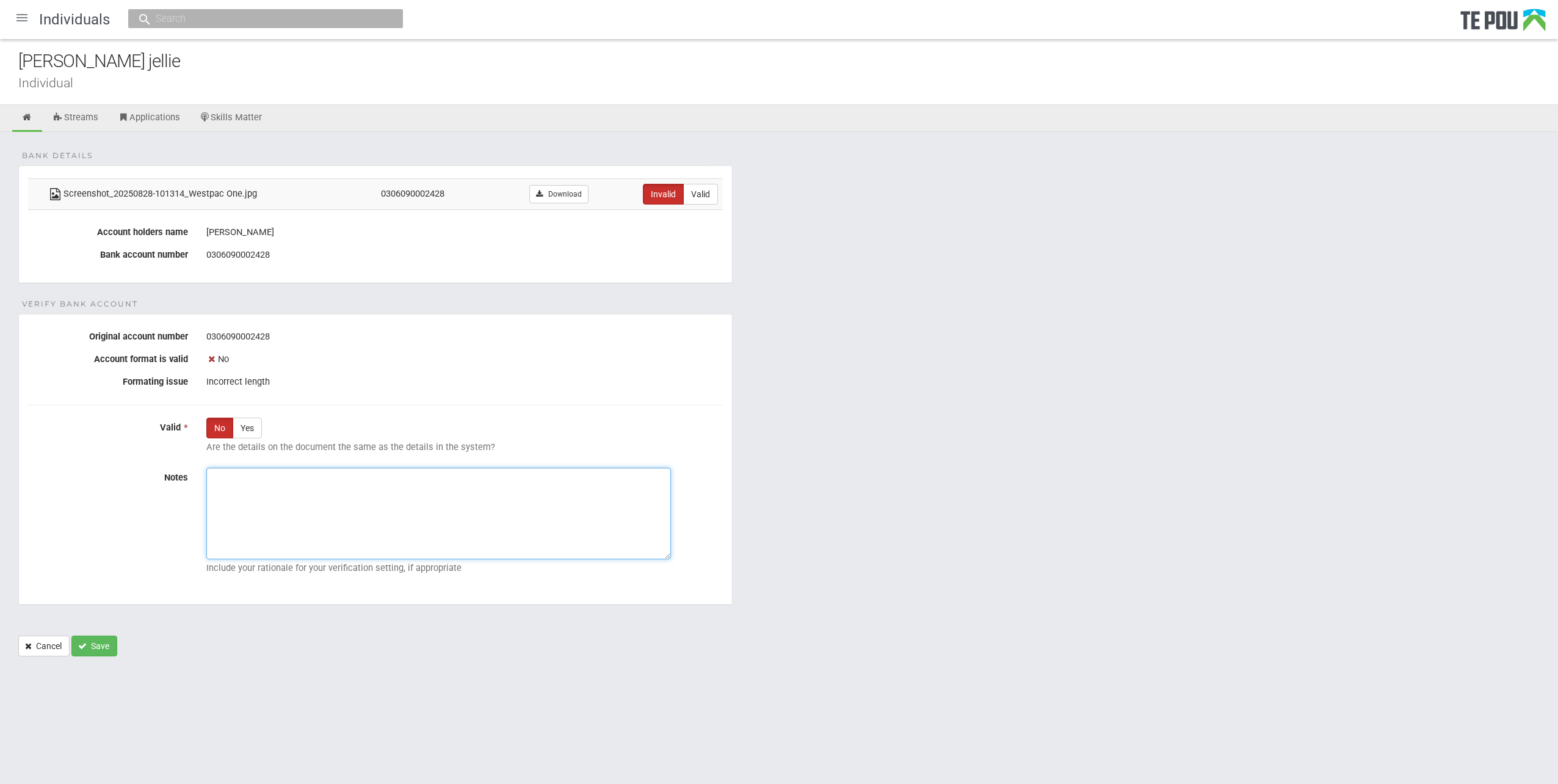
click at [511, 529] on textarea "Notes" at bounding box center [438, 513] width 464 height 91
click at [511, 527] on textarea "Notes" at bounding box center [438, 513] width 464 height 91
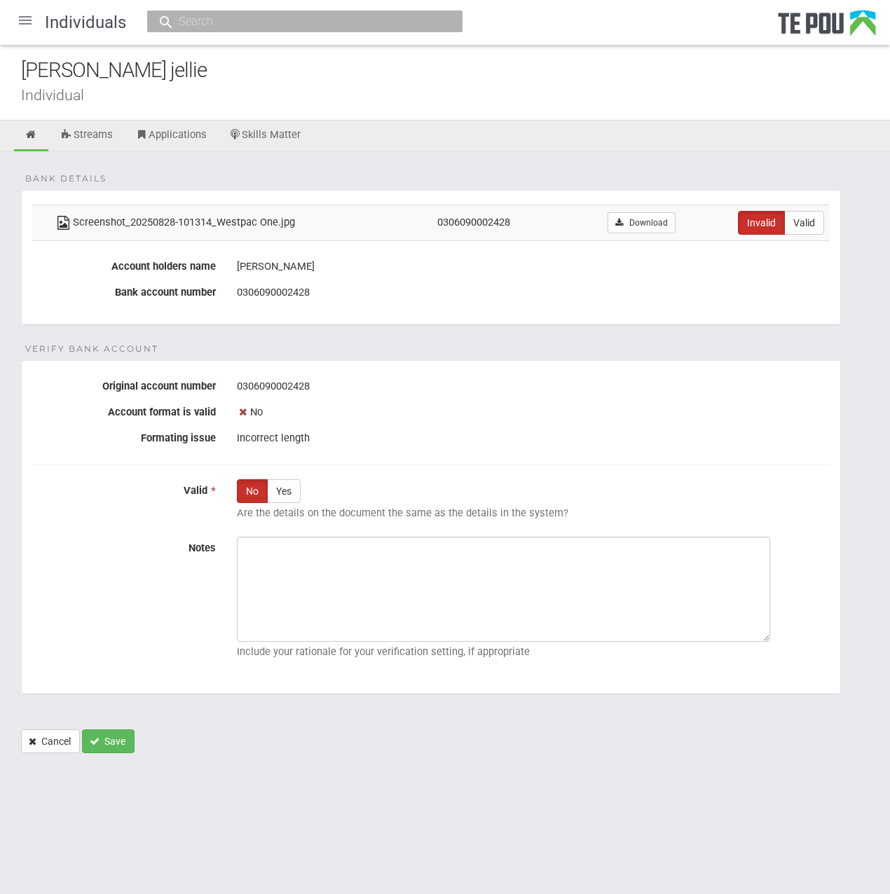
click at [376, 329] on form "Bank details Screenshot_20250828-101314_Westpac One.jpg 0306090002428 Download …" at bounding box center [445, 471] width 848 height 563
click at [112, 81] on div "Shirley Valakvi jellie" at bounding box center [455, 70] width 869 height 30
click at [25, 25] on div at bounding box center [25, 21] width 34 height 34
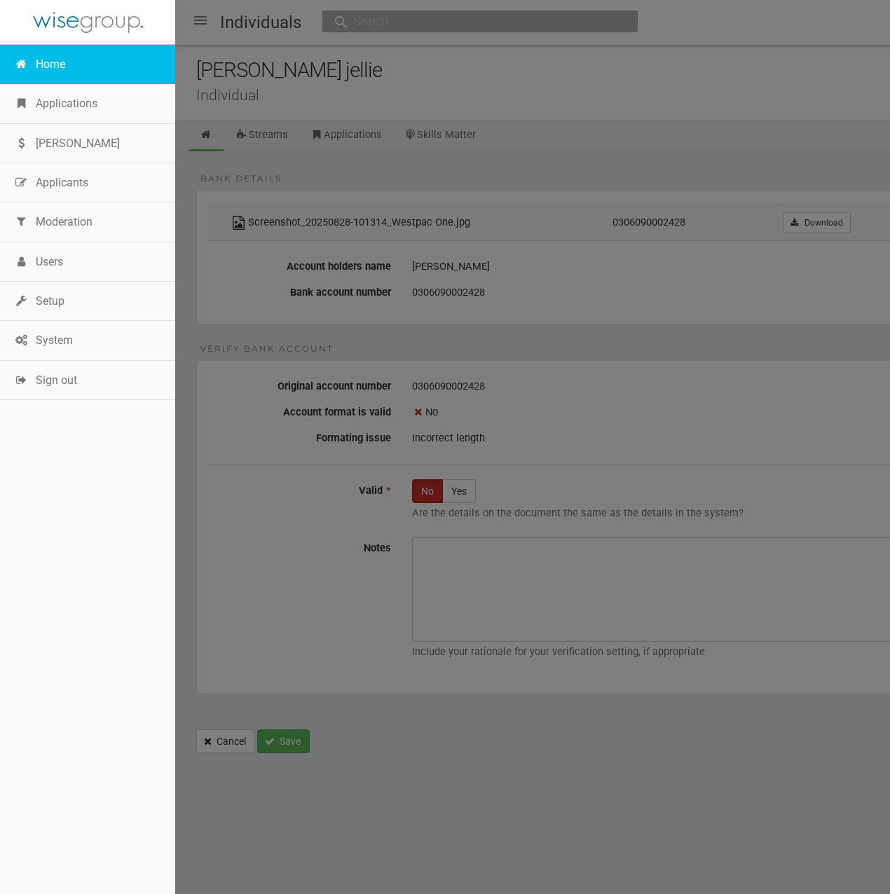
click at [48, 68] on link "Home" at bounding box center [87, 64] width 175 height 39
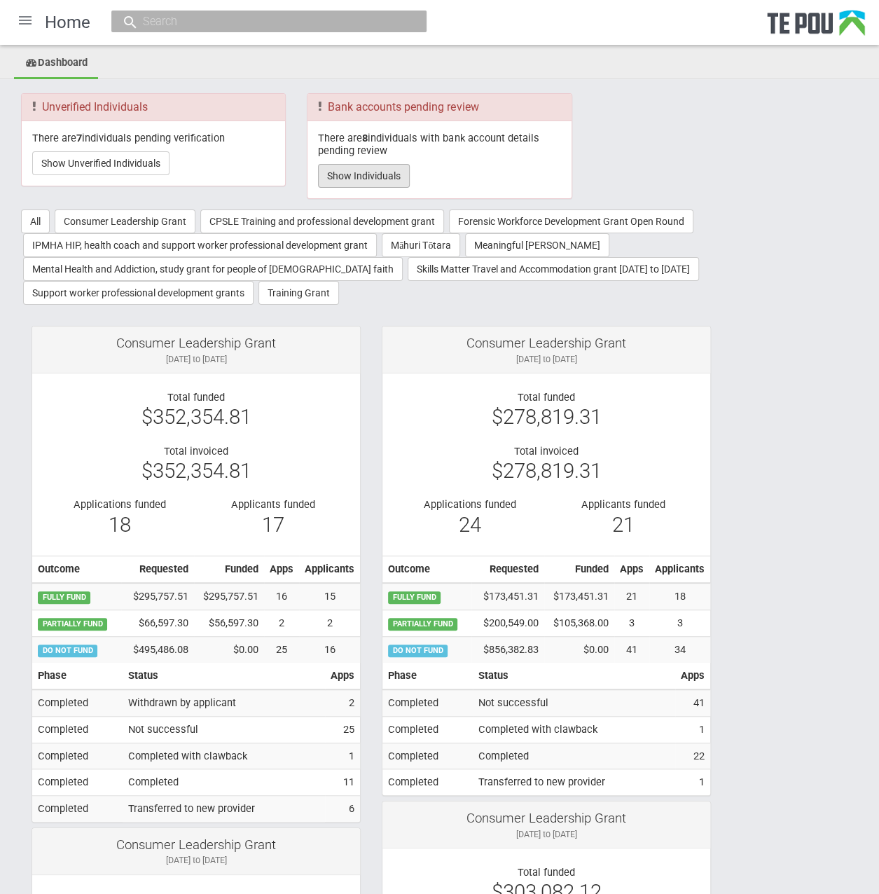
click at [383, 184] on button "Show Individuals" at bounding box center [364, 176] width 92 height 24
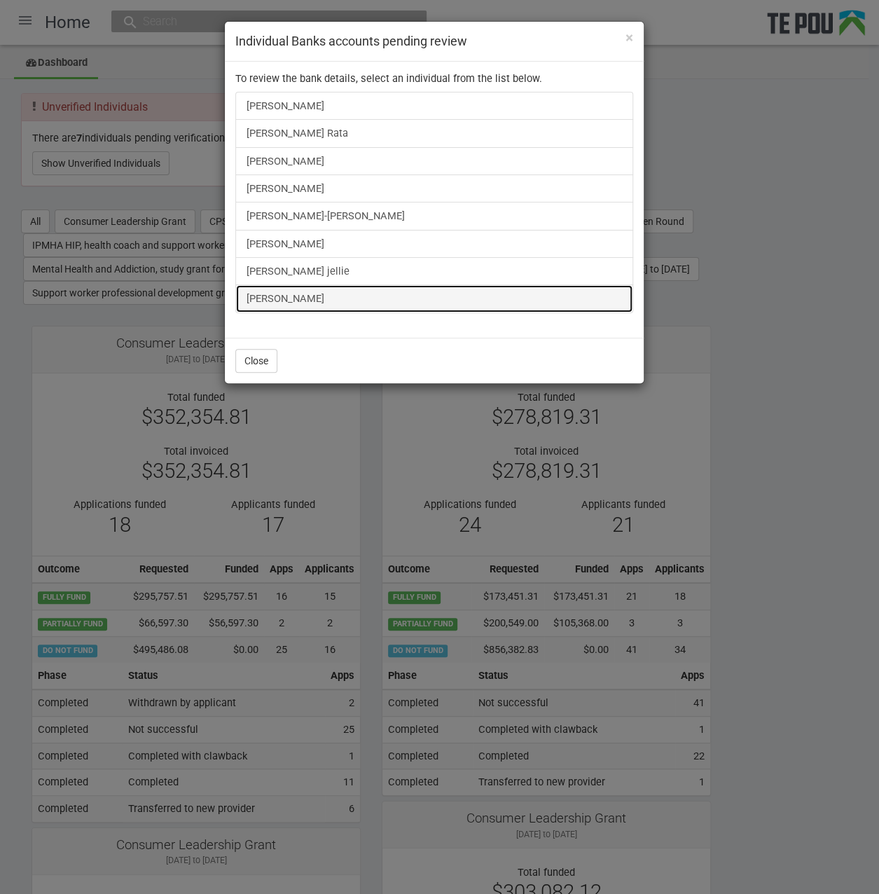
click at [303, 299] on link "[PERSON_NAME]" at bounding box center [434, 298] width 398 height 28
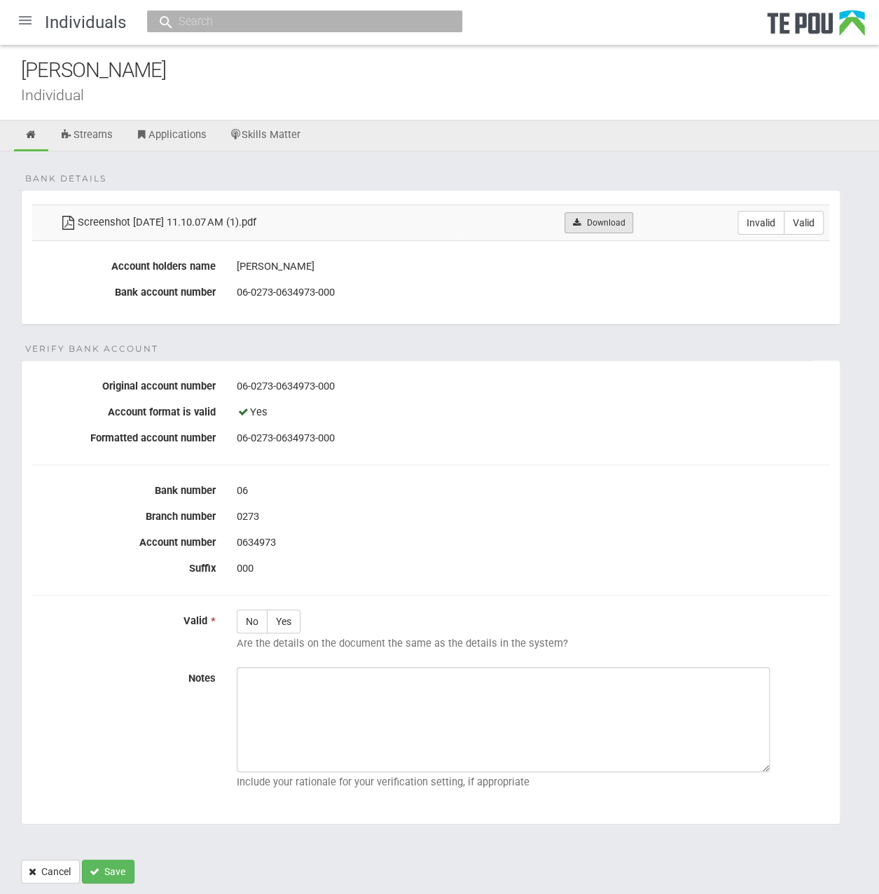
click at [604, 225] on link "Download" at bounding box center [599, 222] width 68 height 21
click at [811, 225] on label "Valid" at bounding box center [804, 223] width 40 height 24
radio input "true"
click at [294, 617] on label "Yes" at bounding box center [284, 622] width 34 height 24
radio input "true"
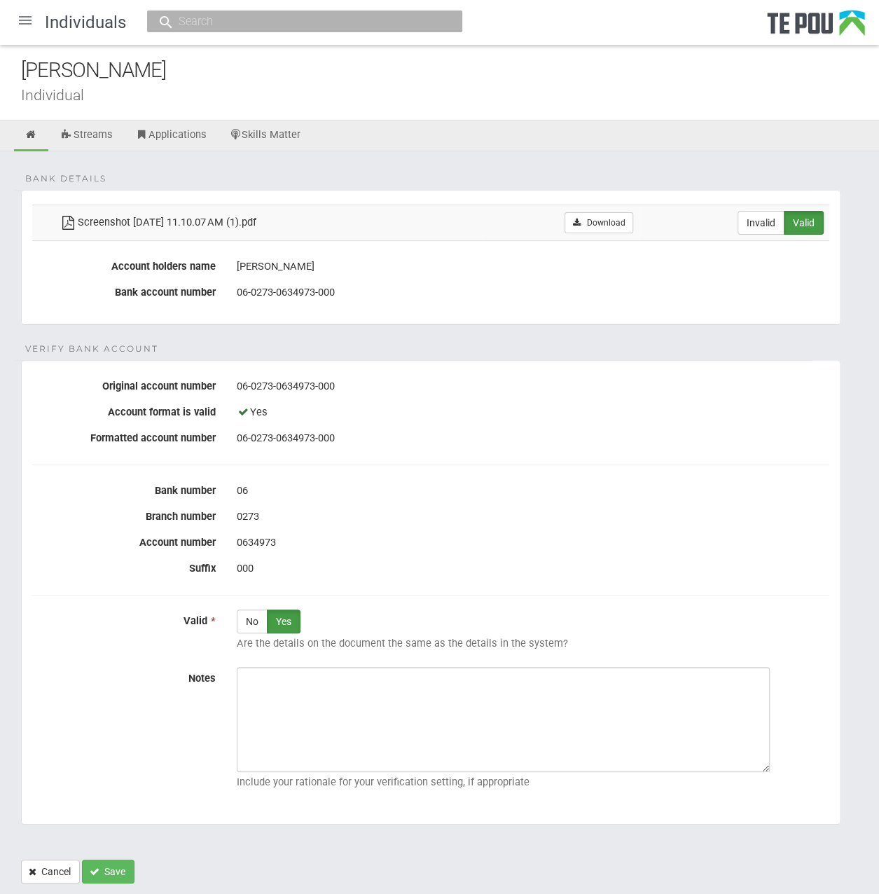
click at [515, 567] on div "000" at bounding box center [533, 569] width 593 height 24
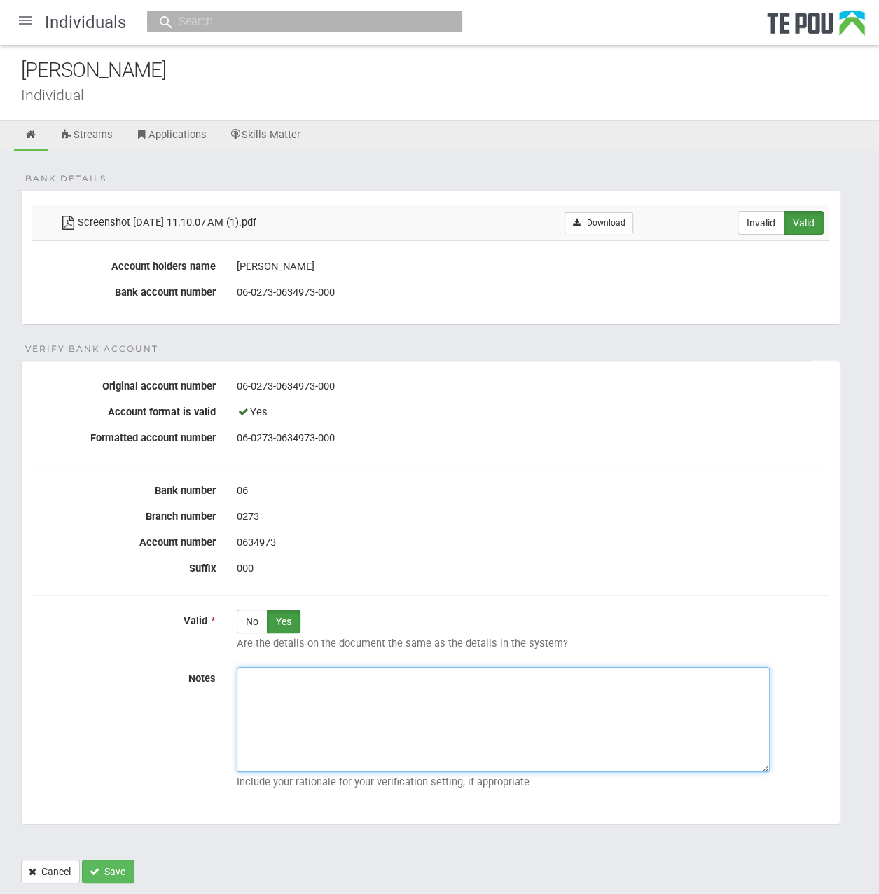
click at [364, 703] on textarea "Notes" at bounding box center [503, 719] width 533 height 105
paste textarea "Verified by Melody @ 11/9/2025"
type textarea "Verified by Melody @ [DATE]"
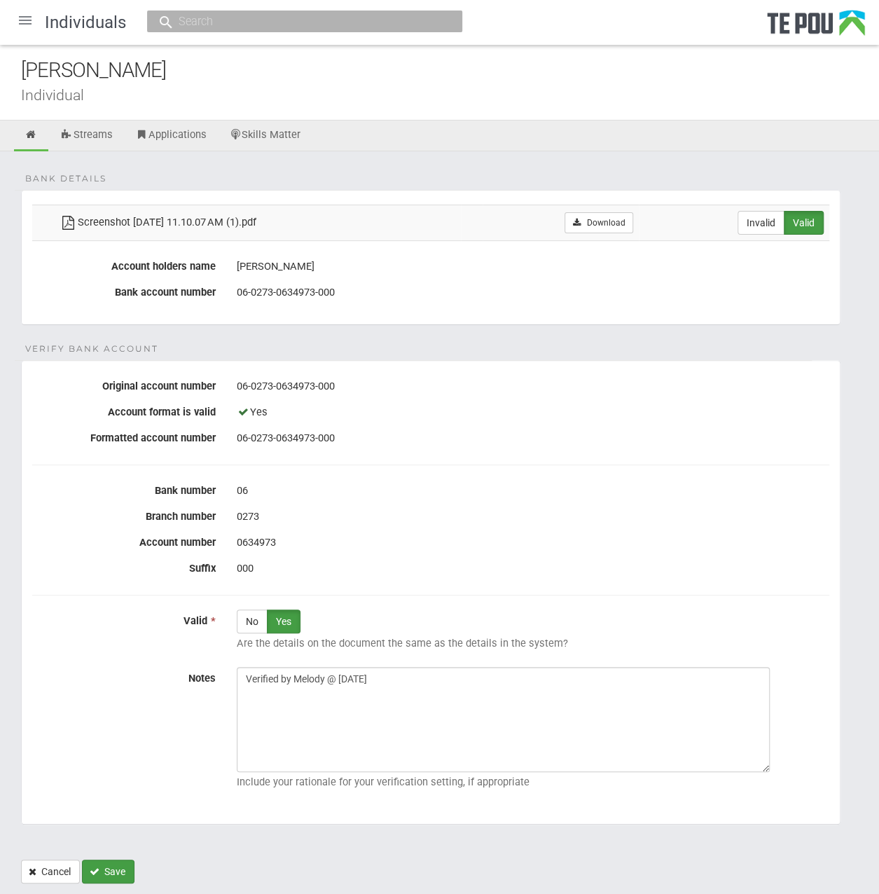
click at [119, 867] on button "Save" at bounding box center [108, 872] width 53 height 24
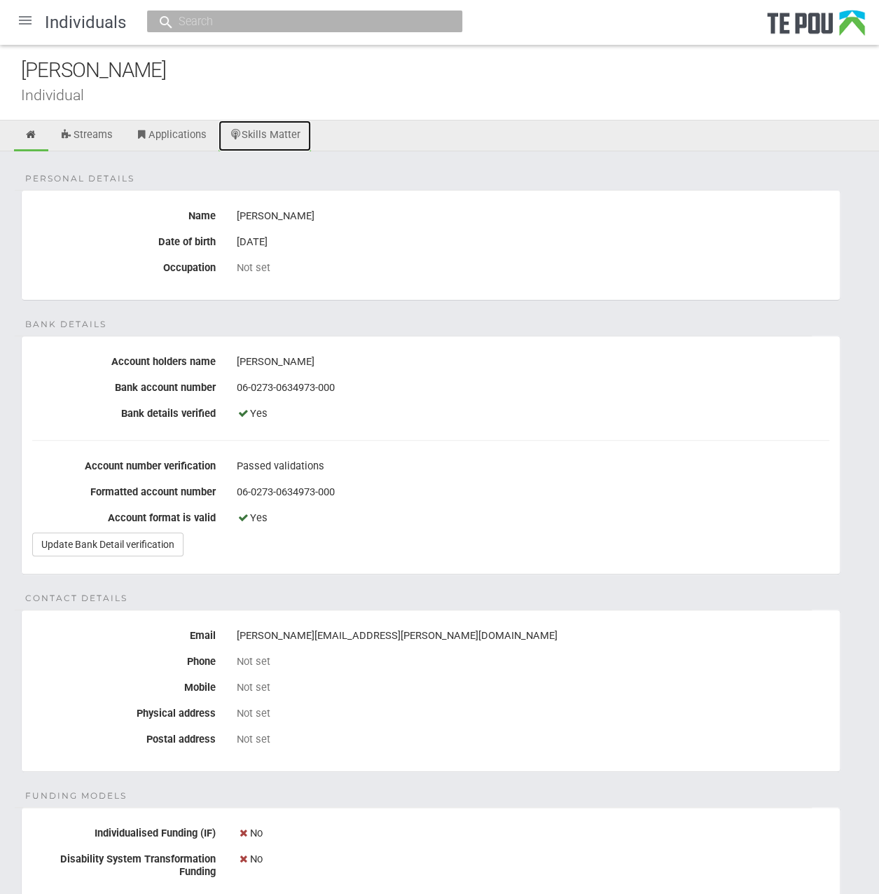
click at [293, 141] on link "Skills Matter" at bounding box center [265, 136] width 93 height 31
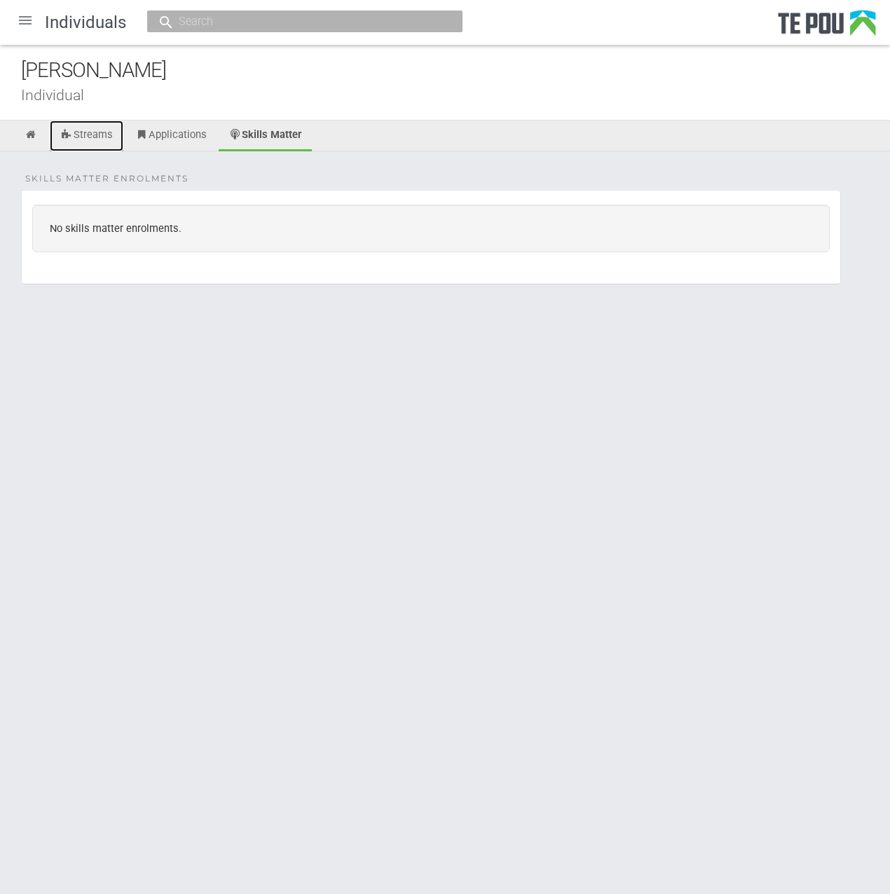
click at [76, 141] on link "Streams" at bounding box center [87, 136] width 74 height 31
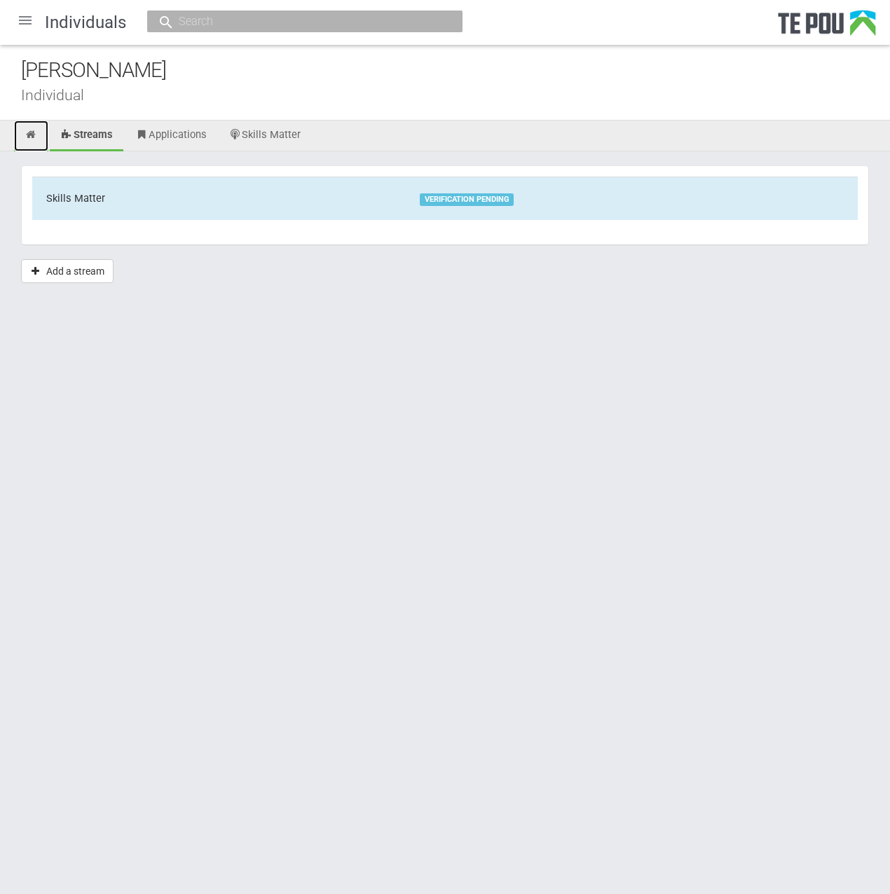
click at [28, 130] on icon at bounding box center [31, 135] width 13 height 11
click at [39, 135] on link at bounding box center [31, 136] width 34 height 31
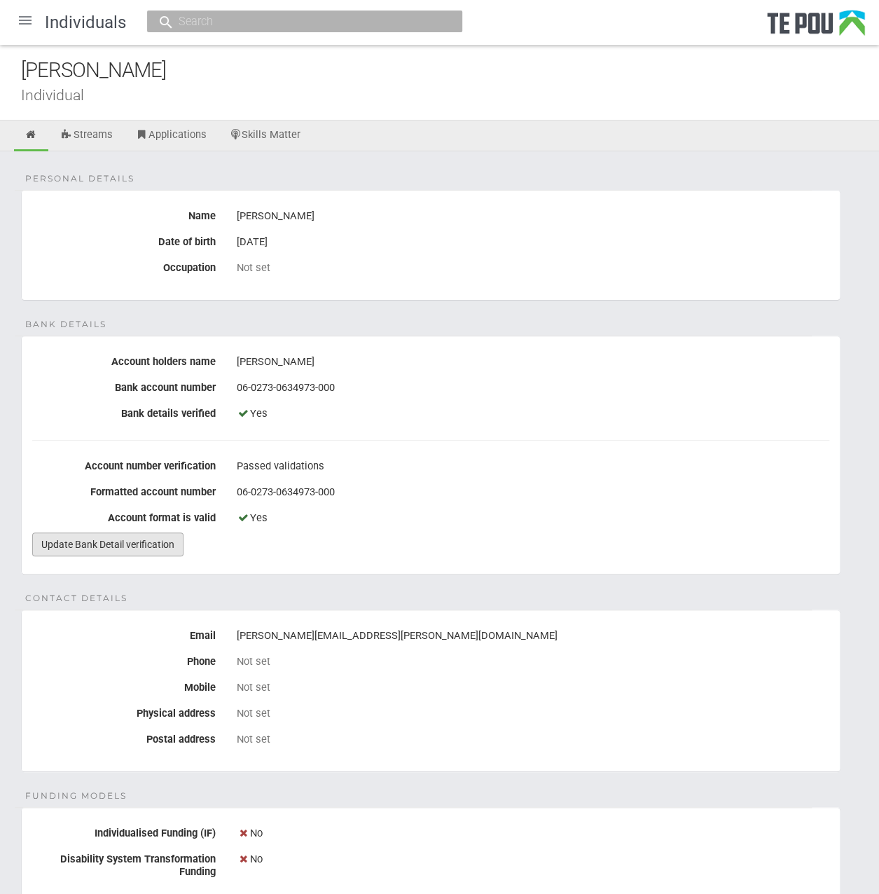
click at [146, 535] on link "Update Bank Detail verification" at bounding box center [107, 544] width 151 height 24
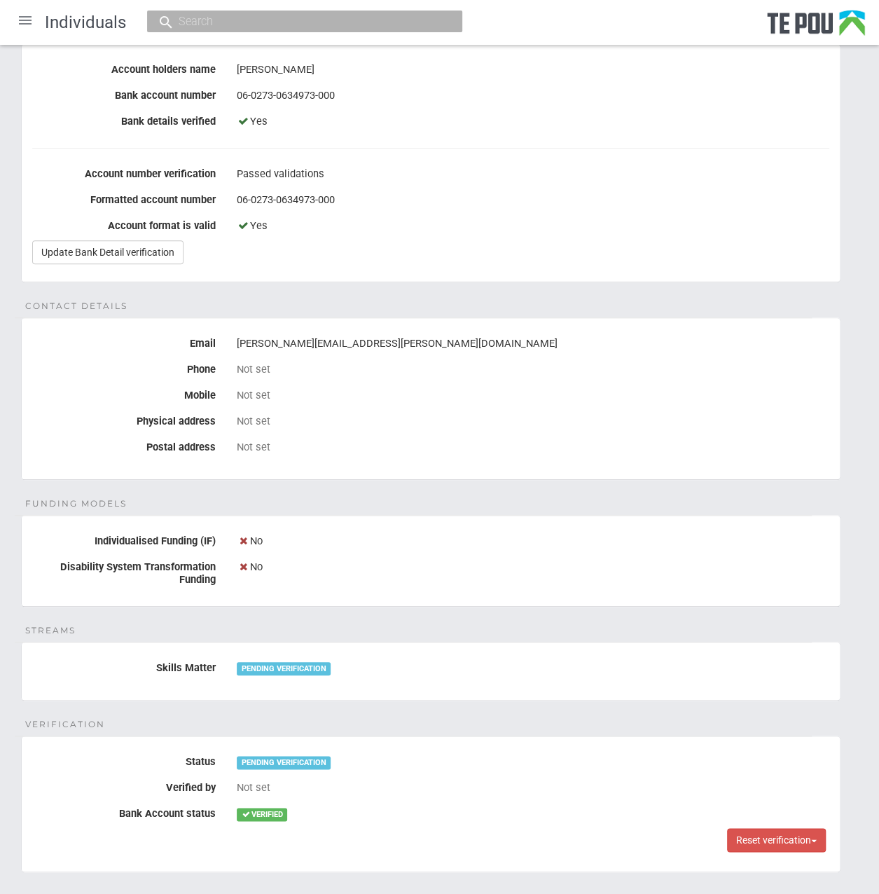
scroll to position [373, 0]
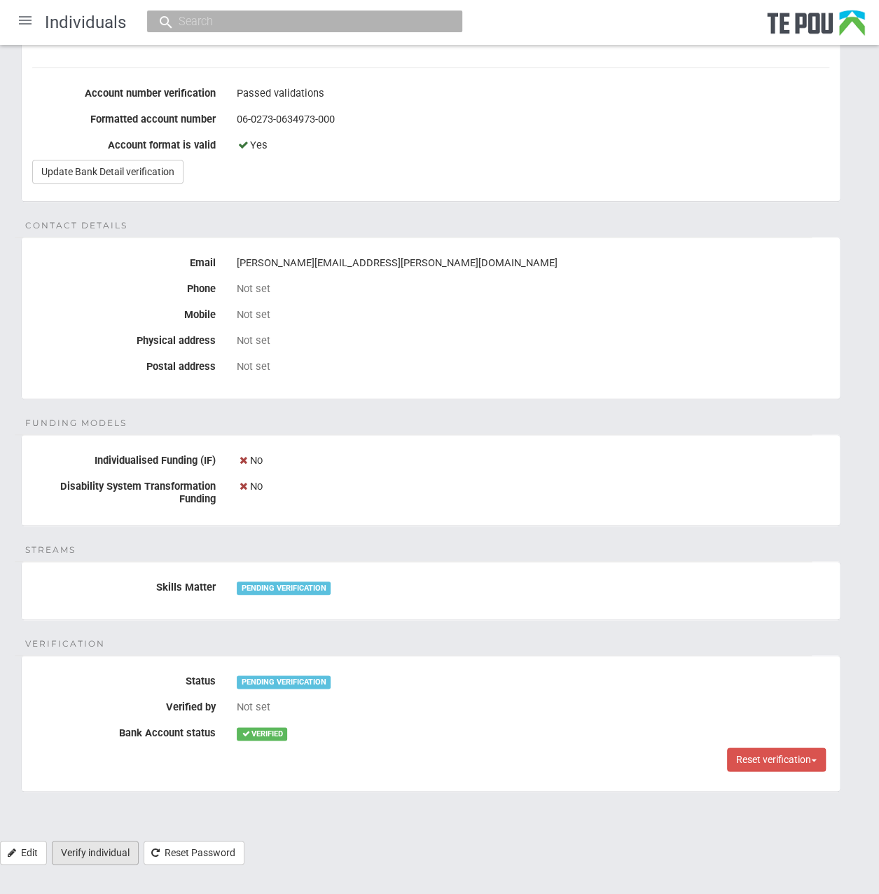
click at [114, 850] on link "Verify individual" at bounding box center [95, 853] width 87 height 24
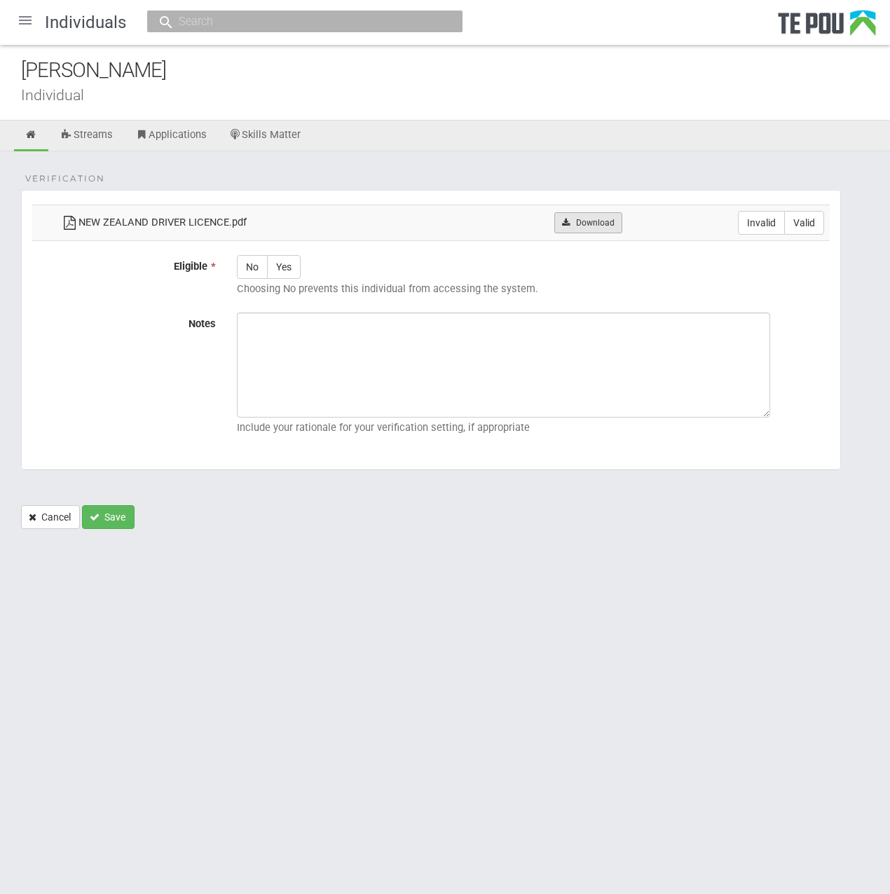
click at [579, 219] on link "Download" at bounding box center [588, 222] width 68 height 21
click at [816, 221] on label "Valid" at bounding box center [804, 223] width 40 height 24
radio input "true"
click at [294, 266] on label "Yes" at bounding box center [284, 267] width 34 height 24
radio input "true"
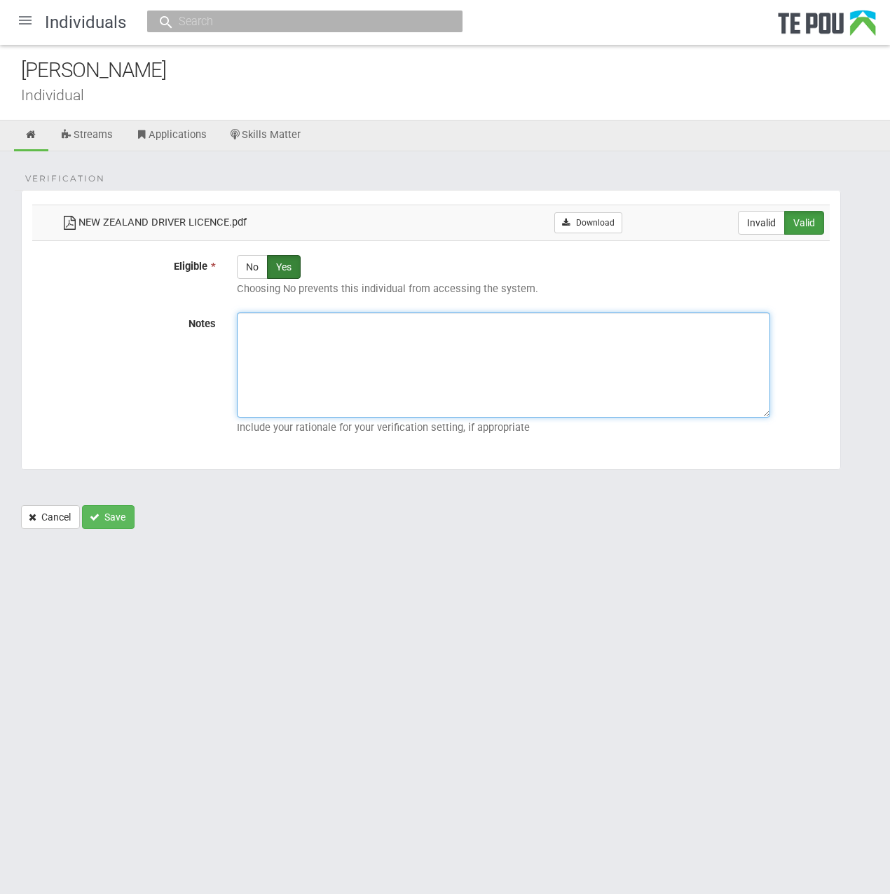
click at [329, 382] on textarea "Notes" at bounding box center [503, 364] width 533 height 105
paste textarea "Verified by Melody @ 11/9/2025"
type textarea "Verified by Melody @ 11/9/2025"
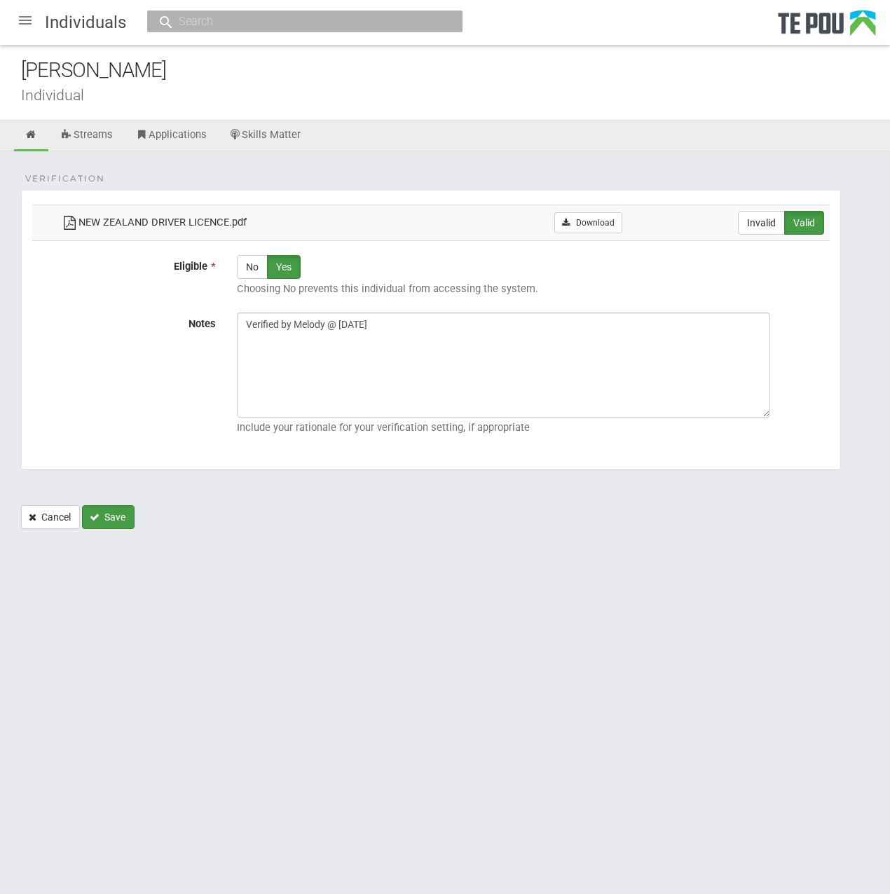
click at [127, 505] on button "Save" at bounding box center [108, 517] width 53 height 24
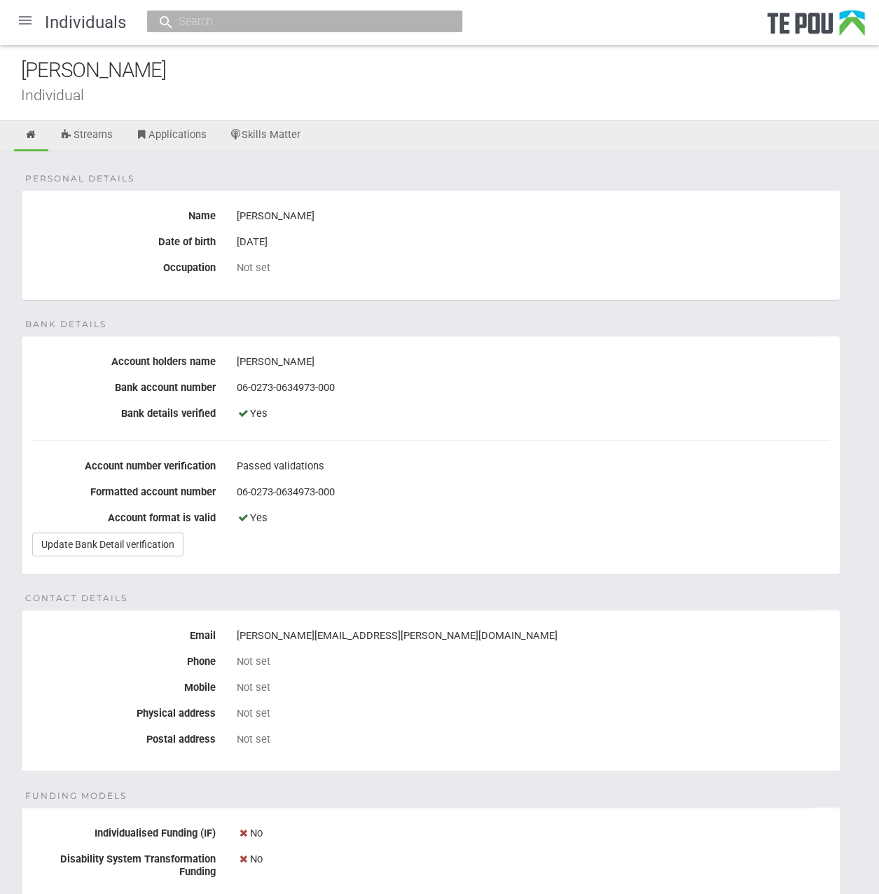
click at [25, 16] on div at bounding box center [25, 21] width 34 height 34
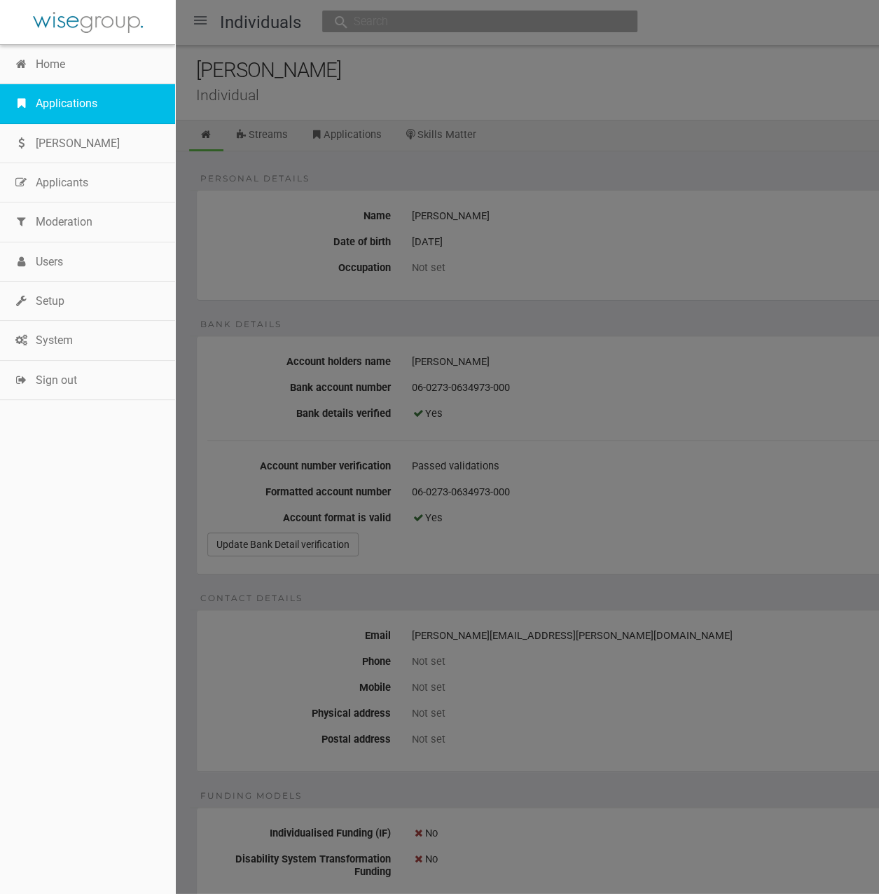
click at [48, 102] on link "Applications" at bounding box center [87, 103] width 175 height 39
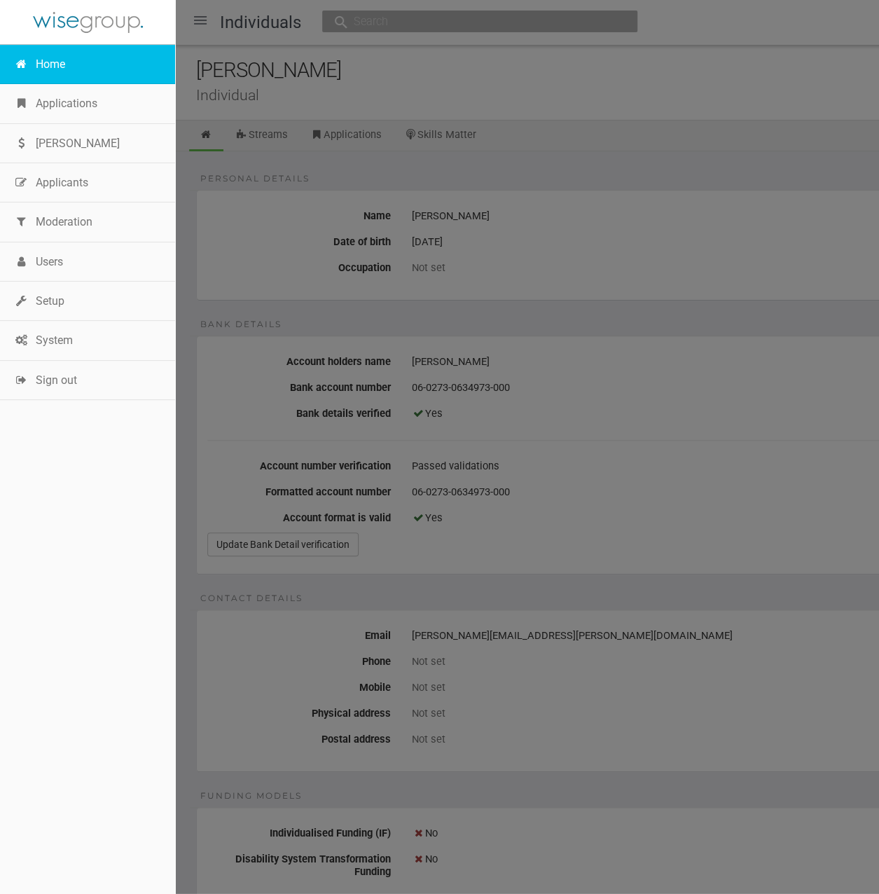
click at [62, 68] on link "Home" at bounding box center [87, 64] width 175 height 39
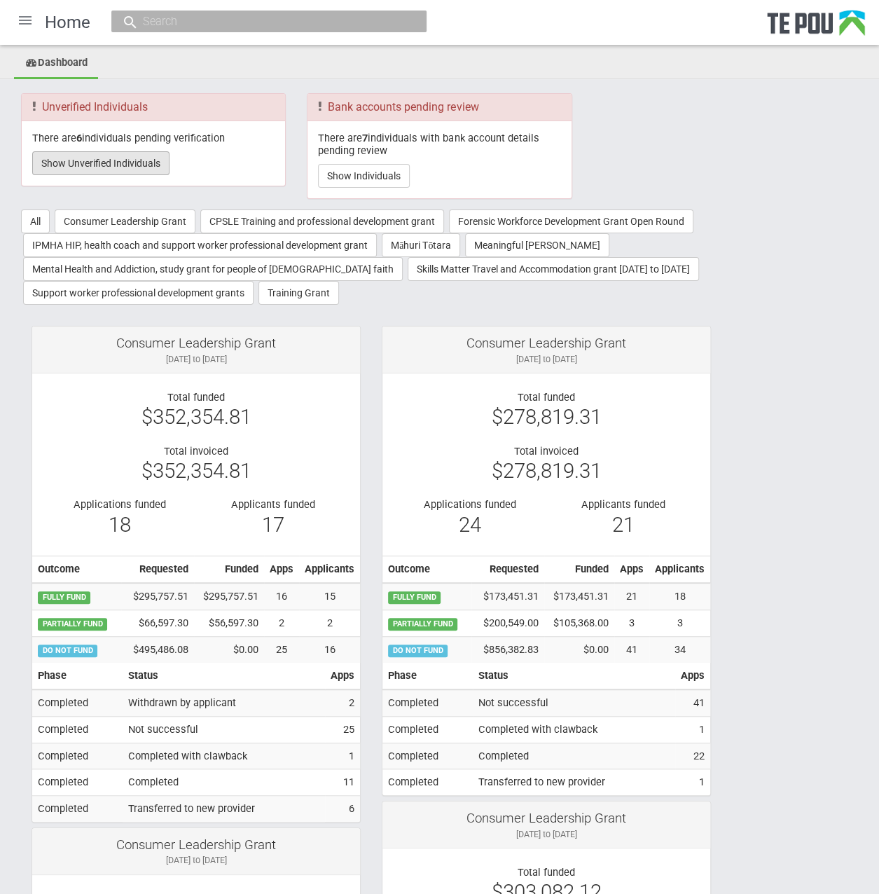
click at [136, 166] on button "Show Unverified Individuals" at bounding box center [100, 163] width 137 height 24
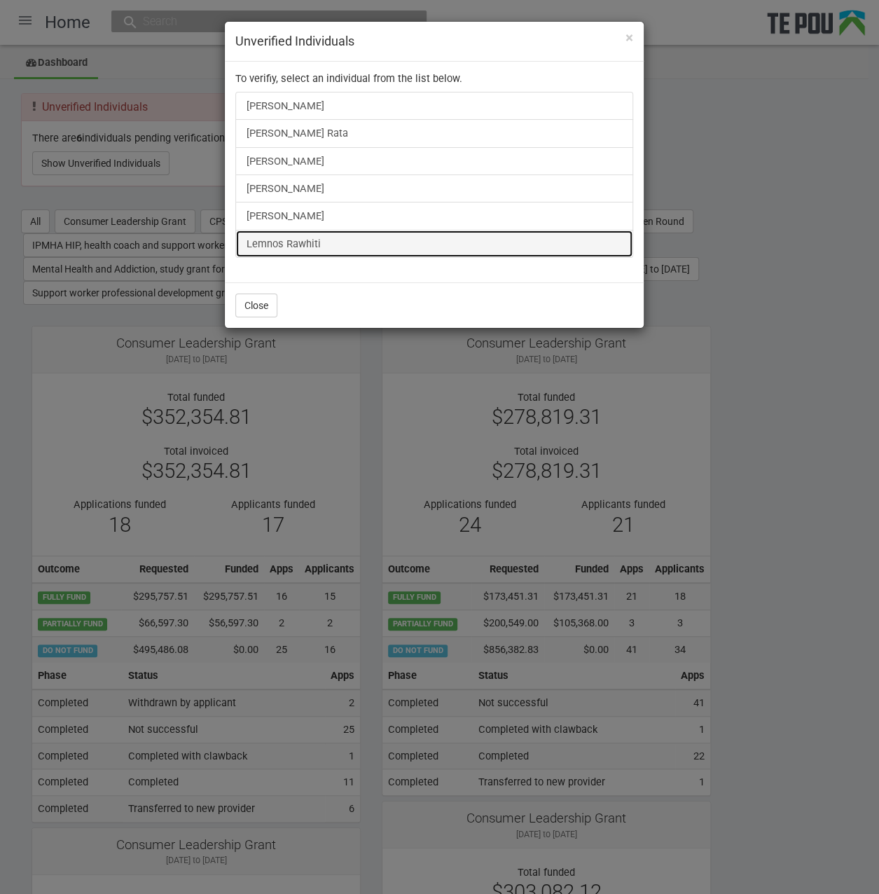
click at [317, 242] on link "Lemnos Rawhiti" at bounding box center [434, 244] width 398 height 28
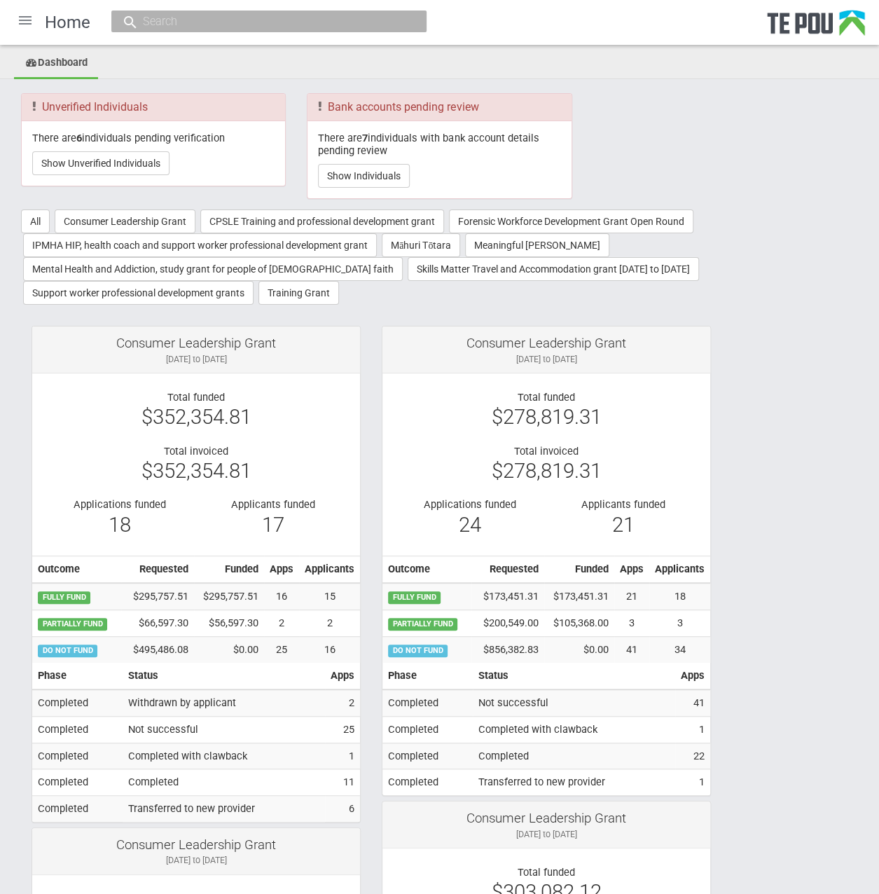
click at [21, 25] on div at bounding box center [25, 21] width 34 height 34
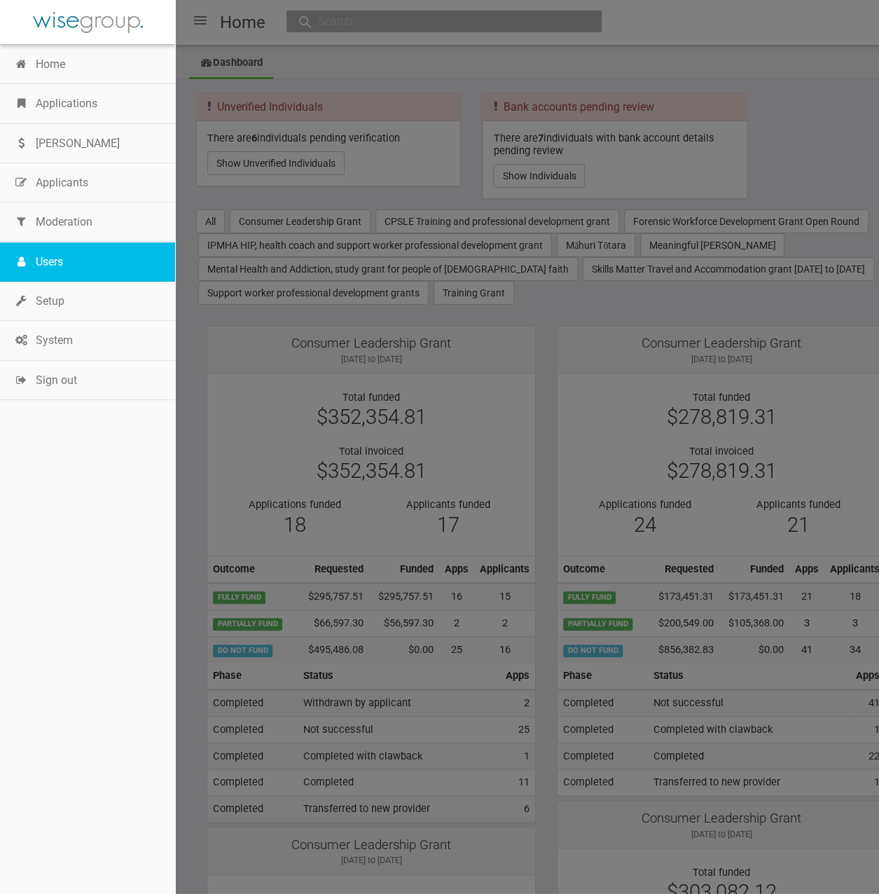
click at [39, 268] on link "Users" at bounding box center [87, 261] width 175 height 39
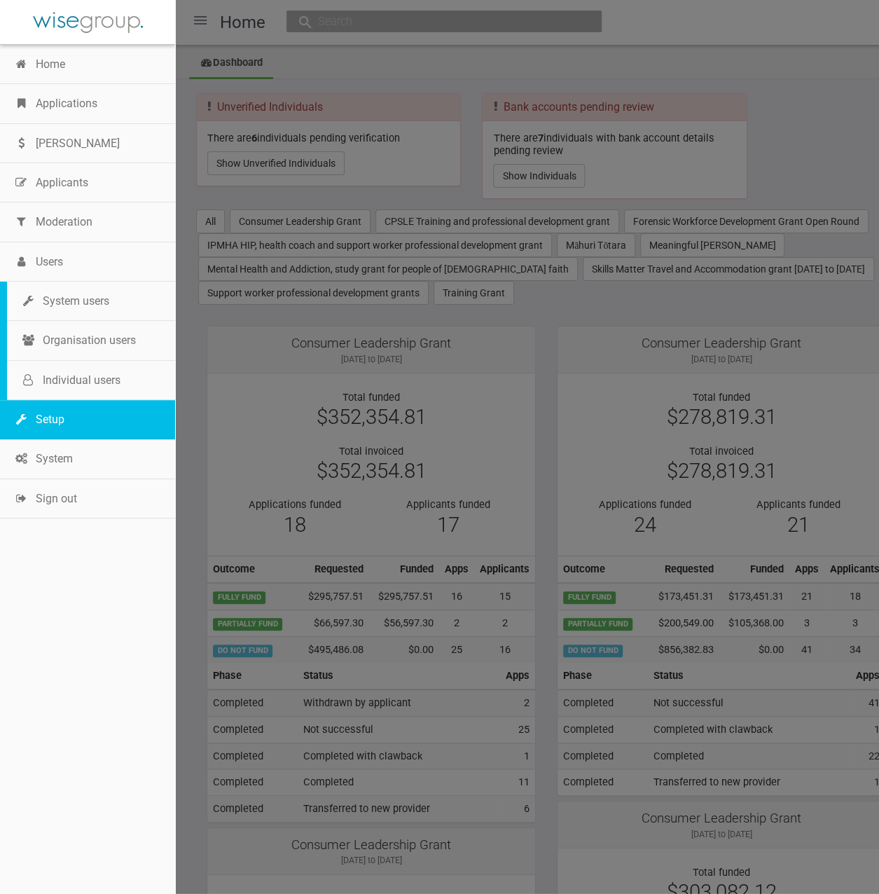
click at [51, 400] on link "Setup" at bounding box center [87, 419] width 175 height 39
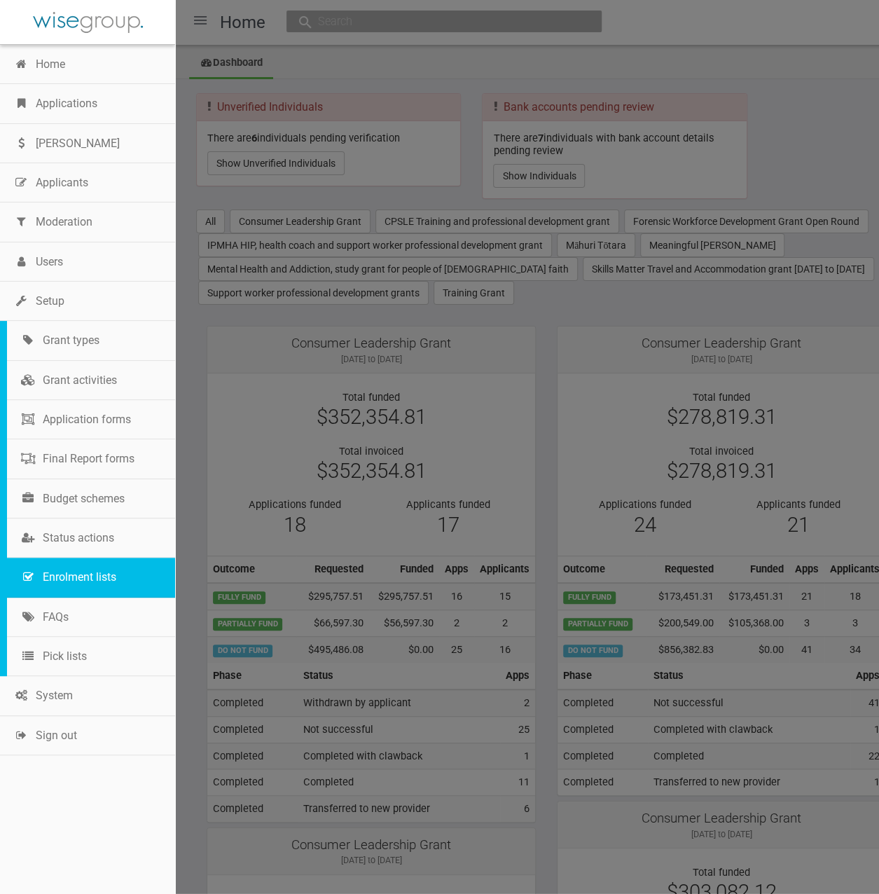
click at [87, 567] on link "Enrolment lists" at bounding box center [91, 577] width 168 height 39
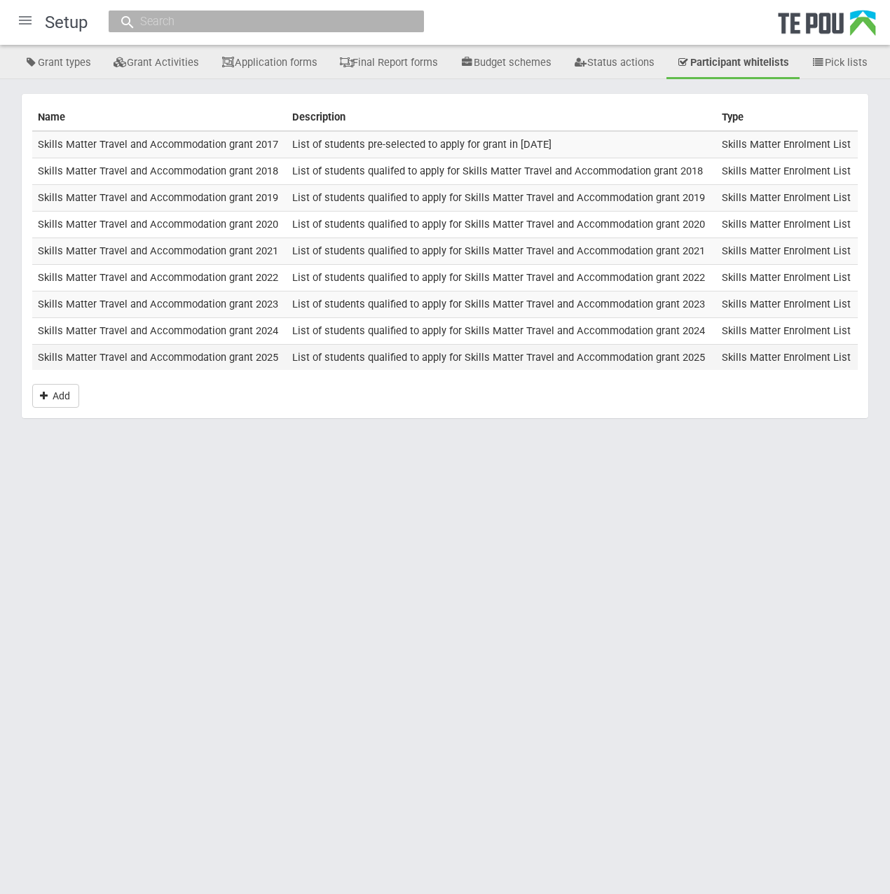
click at [217, 349] on td "Skills Matter Travel and Accommodation grant 2025" at bounding box center [159, 357] width 254 height 26
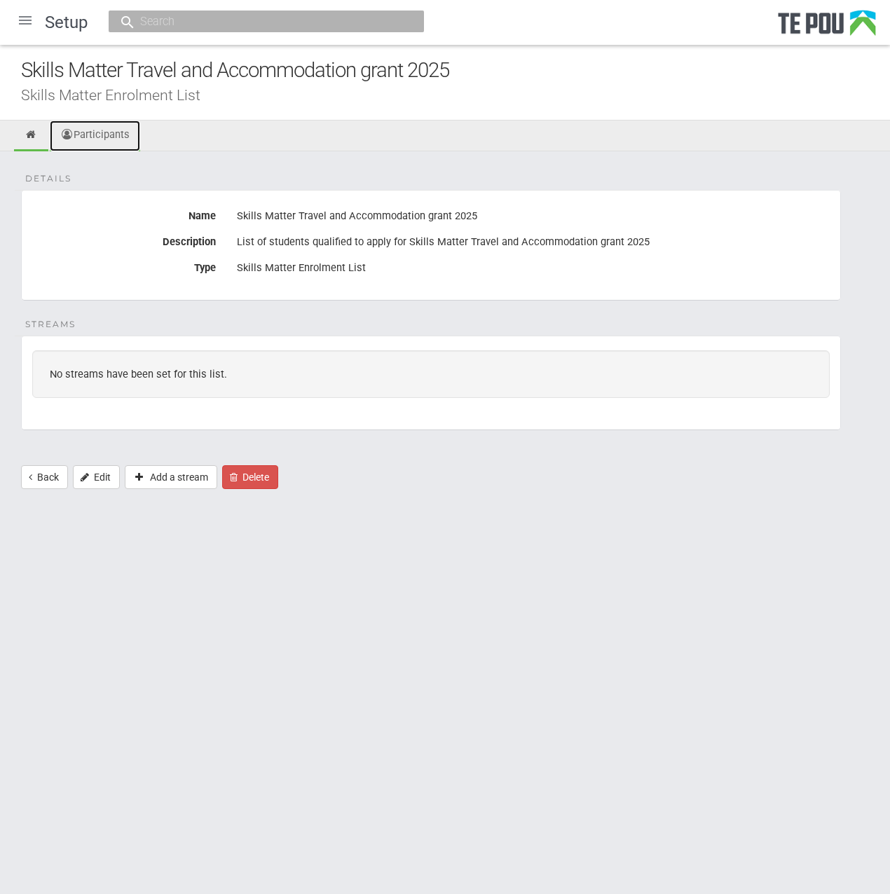
click at [95, 132] on link "Participants" at bounding box center [95, 136] width 90 height 31
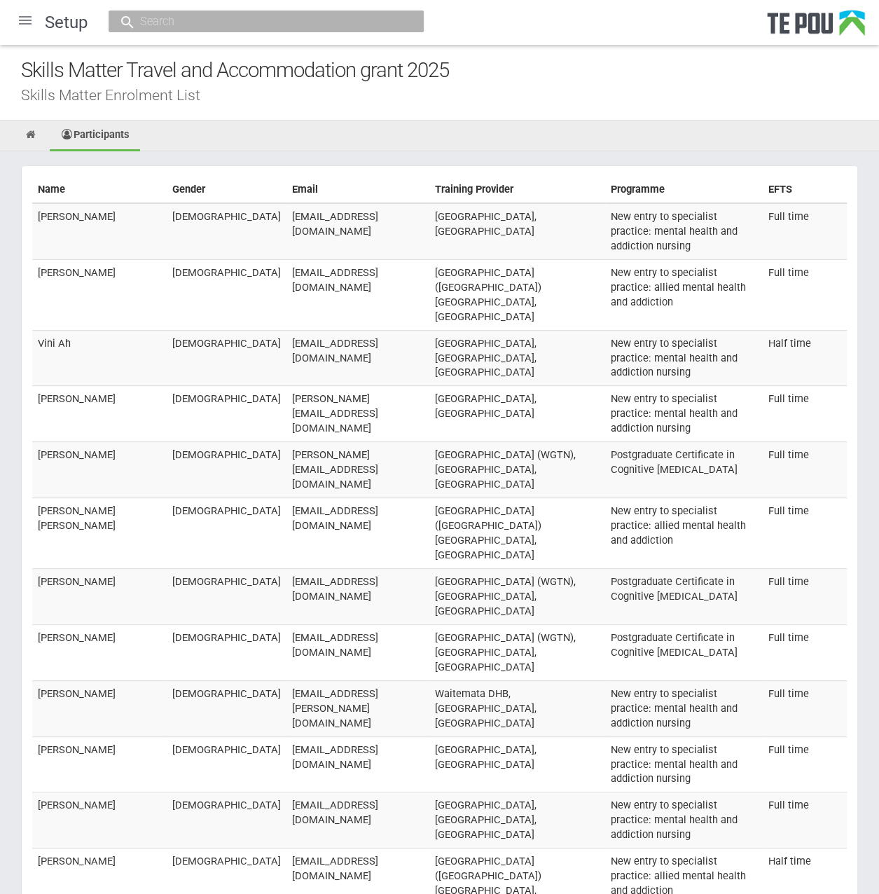
click at [303, 126] on ul "Participants" at bounding box center [439, 136] width 879 height 31
click at [225, 25] on input "text" at bounding box center [259, 21] width 247 height 15
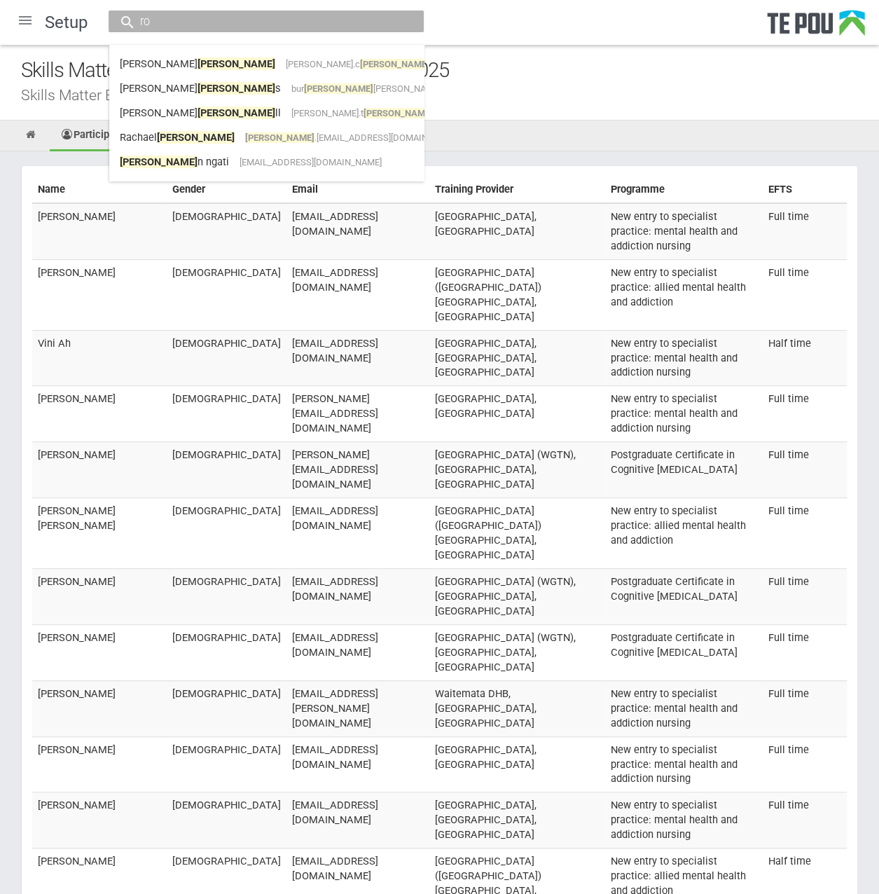
type input "r"
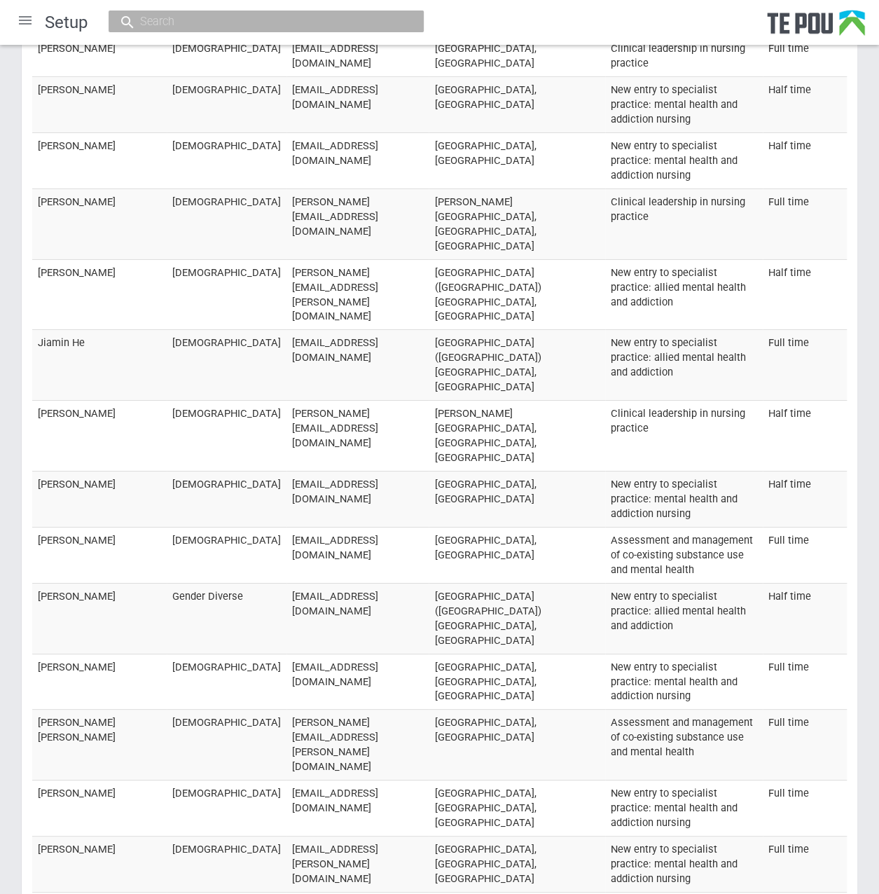
scroll to position [12675, 0]
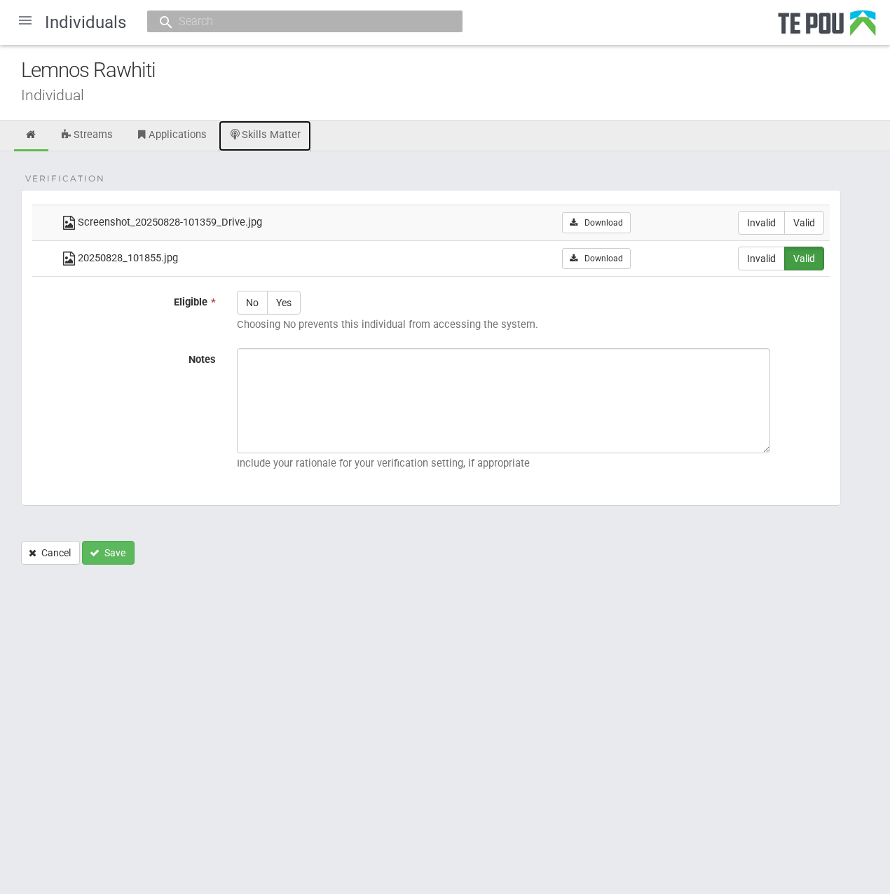
click at [242, 139] on icon at bounding box center [235, 135] width 13 height 11
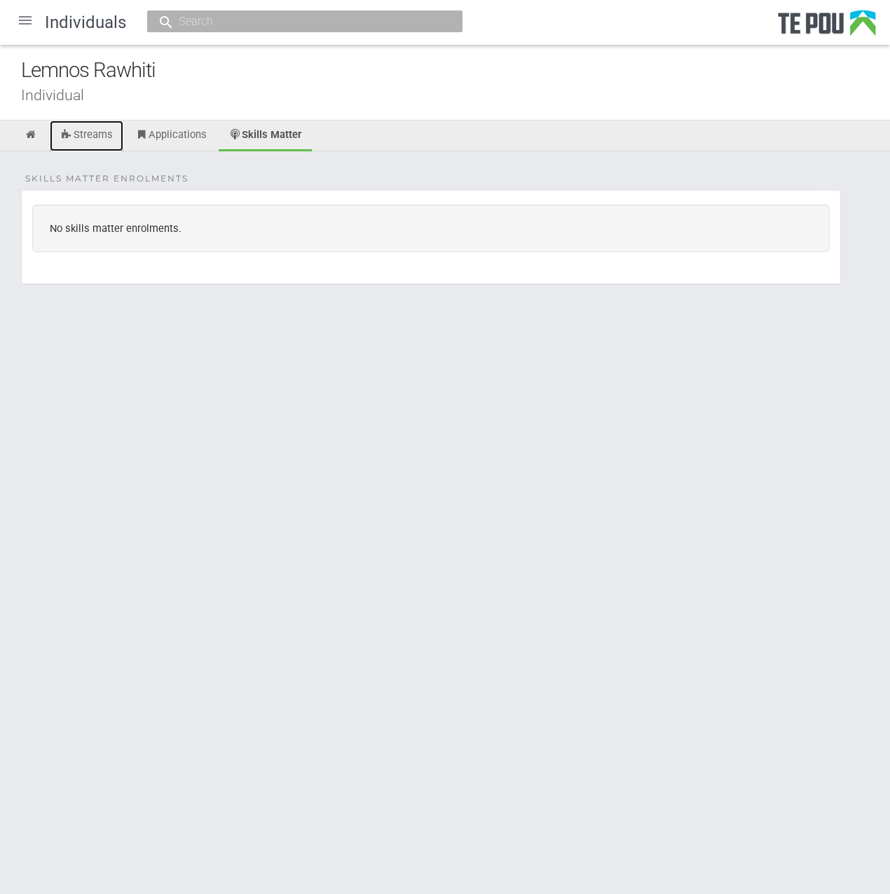
click at [73, 134] on icon at bounding box center [66, 135] width 13 height 11
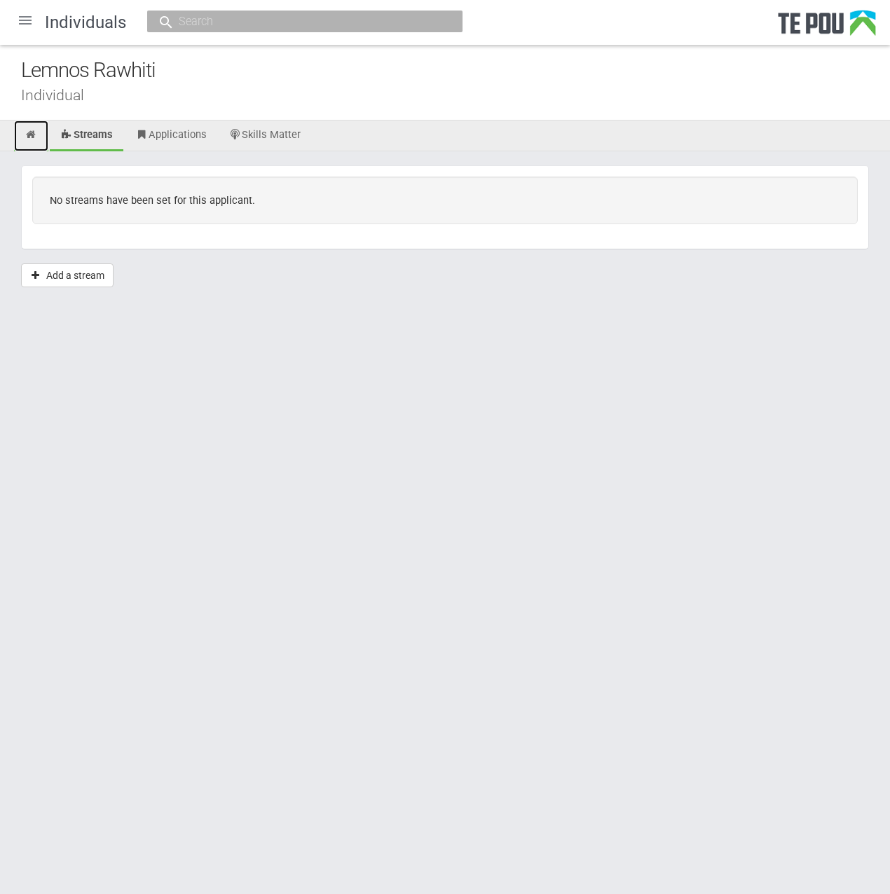
click at [38, 134] on link at bounding box center [31, 136] width 34 height 31
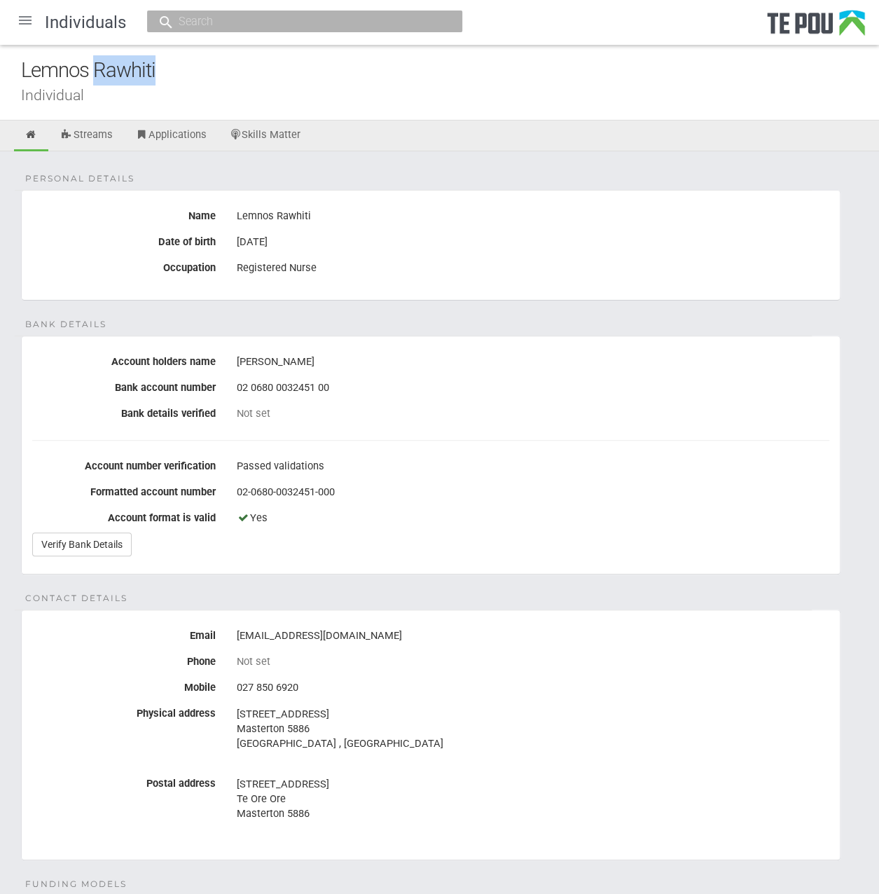
drag, startPoint x: 163, startPoint y: 70, endPoint x: 94, endPoint y: 69, distance: 69.4
click at [94, 69] on div "Lemnos Rawhiti" at bounding box center [450, 70] width 858 height 30
copy div "Rawhiti"
click at [660, 246] on div "18 Aug 1976" at bounding box center [533, 242] width 593 height 24
drag, startPoint x: 380, startPoint y: 628, endPoint x: 234, endPoint y: 626, distance: 145.7
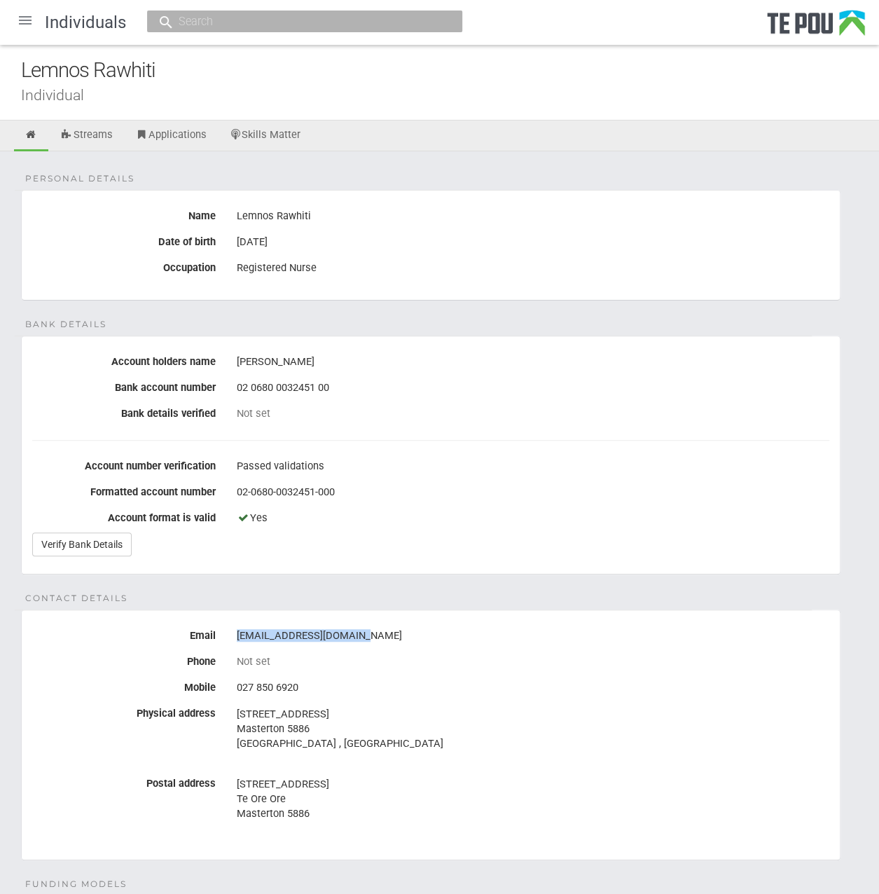
click at [234, 626] on div "lemnosrawhiti@gmail.com" at bounding box center [533, 636] width 614 height 24
copy div "lemnosrawhiti@gmail.com"
click at [586, 591] on div "Personal details Name Lemnos Rawhiti Date of birth 18 Aug 1976 Occupation Regis…" at bounding box center [439, 744] width 879 height 1186
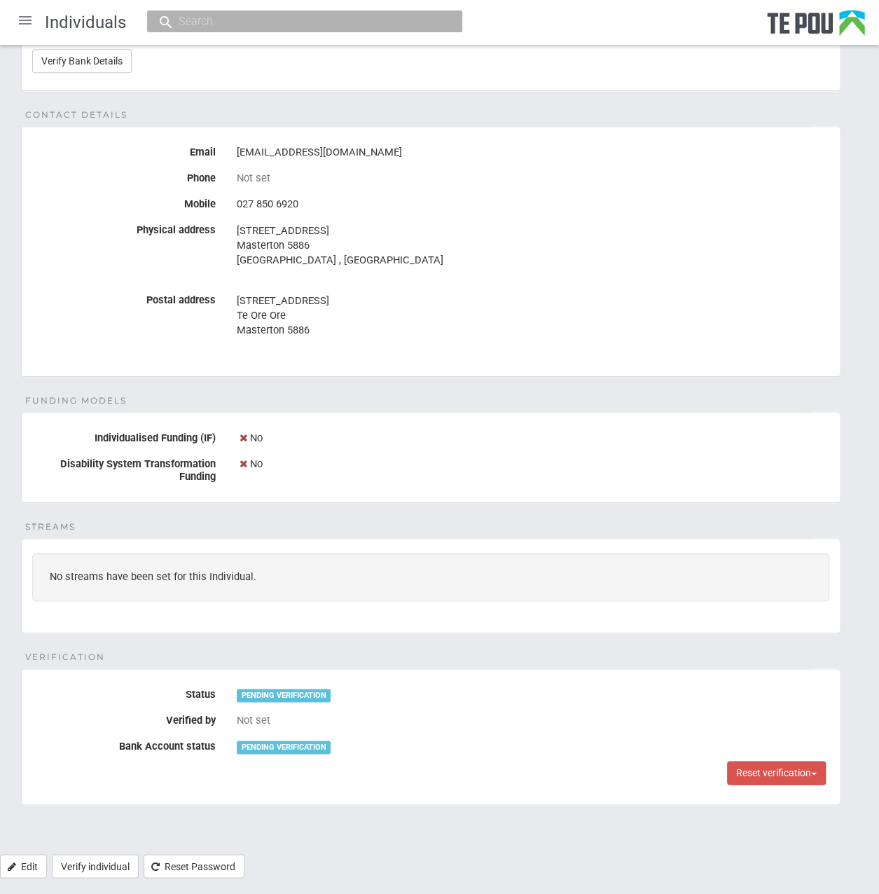
scroll to position [496, 0]
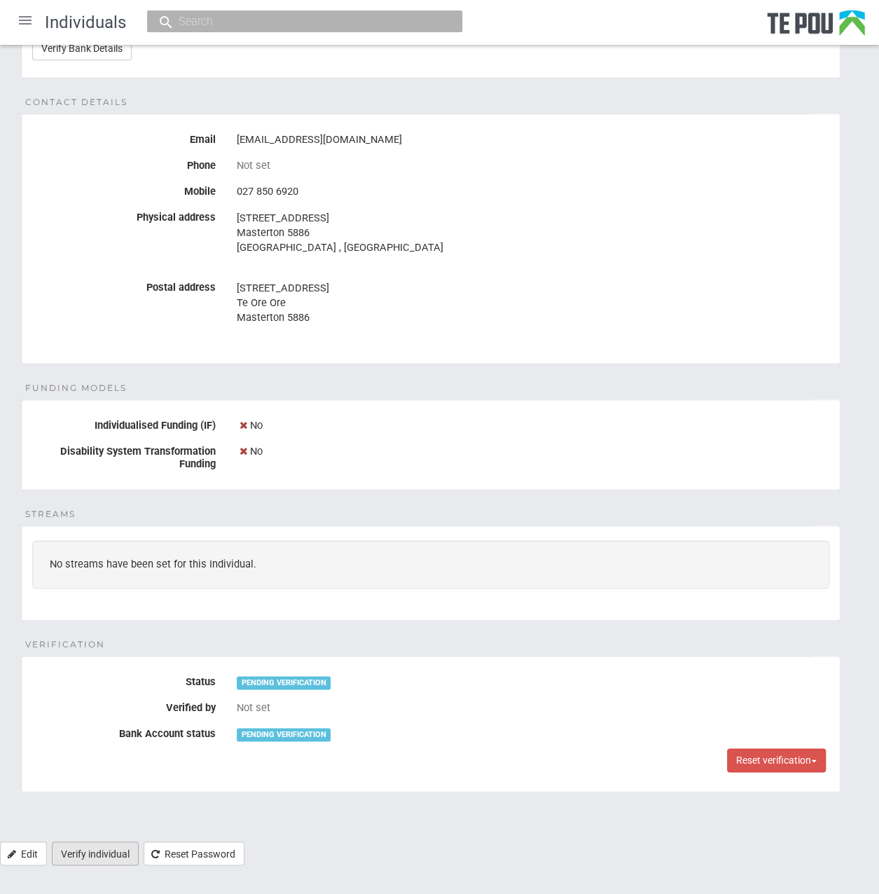
click at [111, 847] on link "Verify individual" at bounding box center [95, 853] width 87 height 24
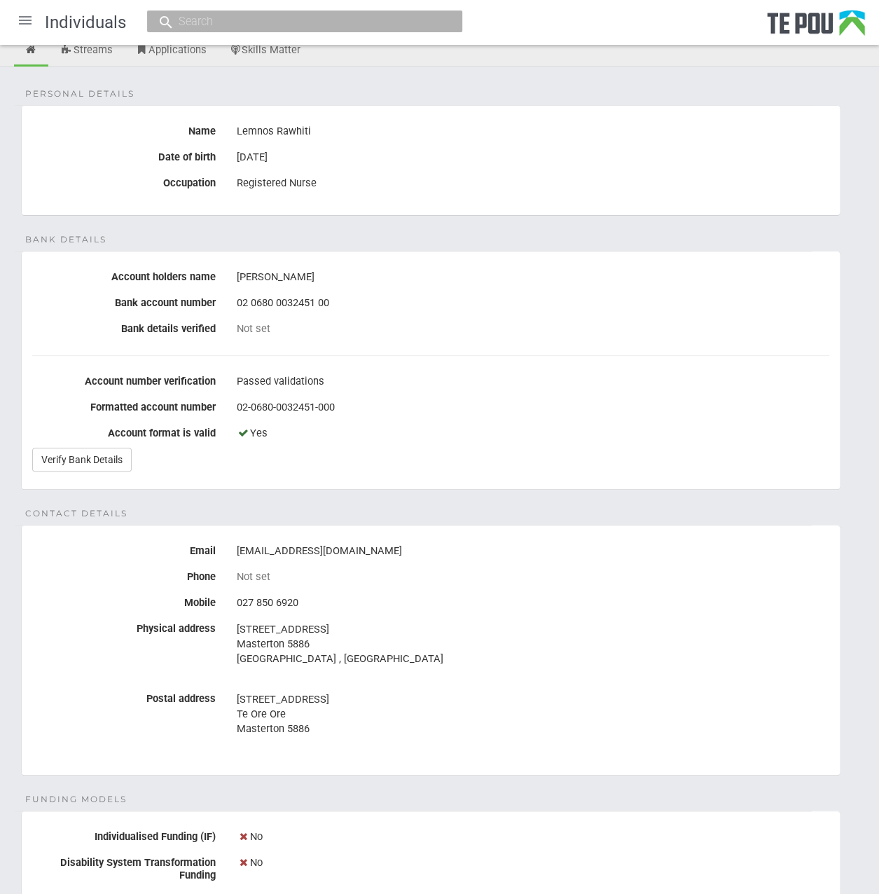
scroll to position [76, 0]
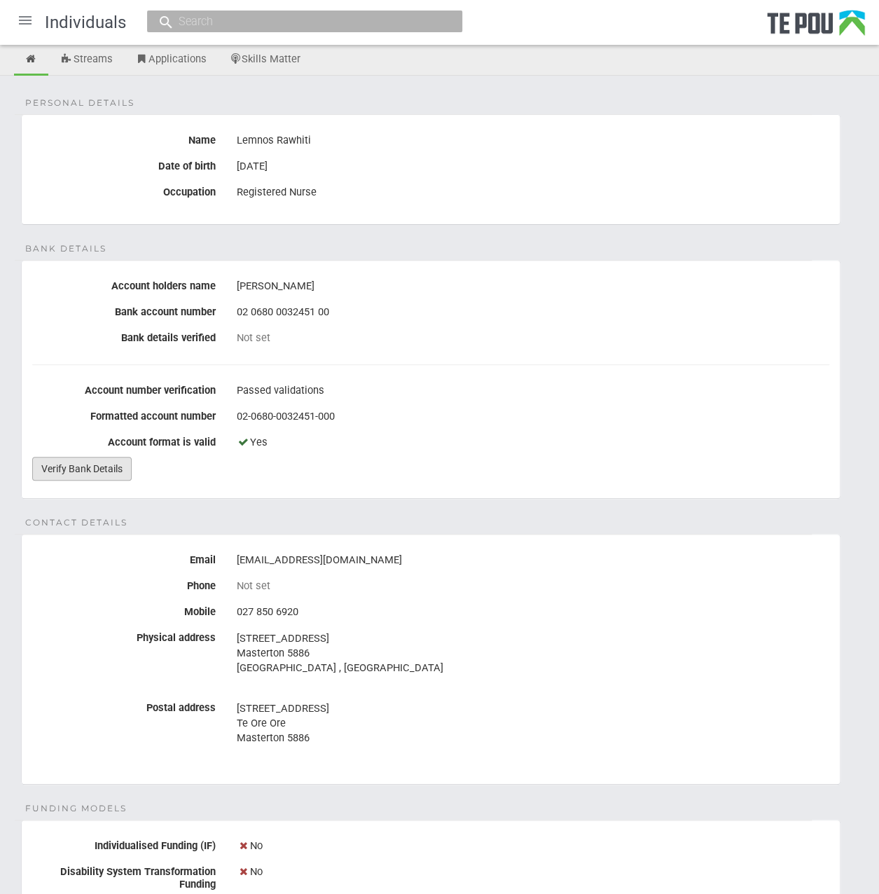
click at [118, 464] on link "Verify Bank Details" at bounding box center [81, 469] width 99 height 24
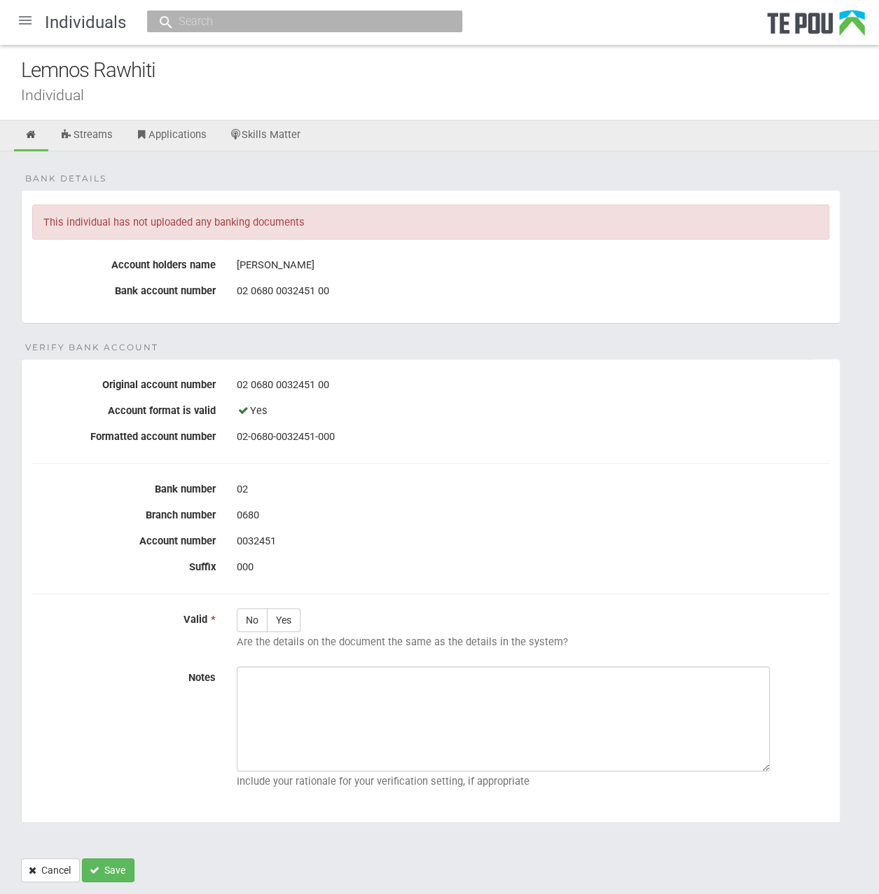
click at [376, 457] on fieldset "Verify Bank Account Original account number 02 0680 0032451 00 Account format i…" at bounding box center [431, 591] width 820 height 465
click at [245, 619] on label "No" at bounding box center [252, 620] width 31 height 24
radio input "true"
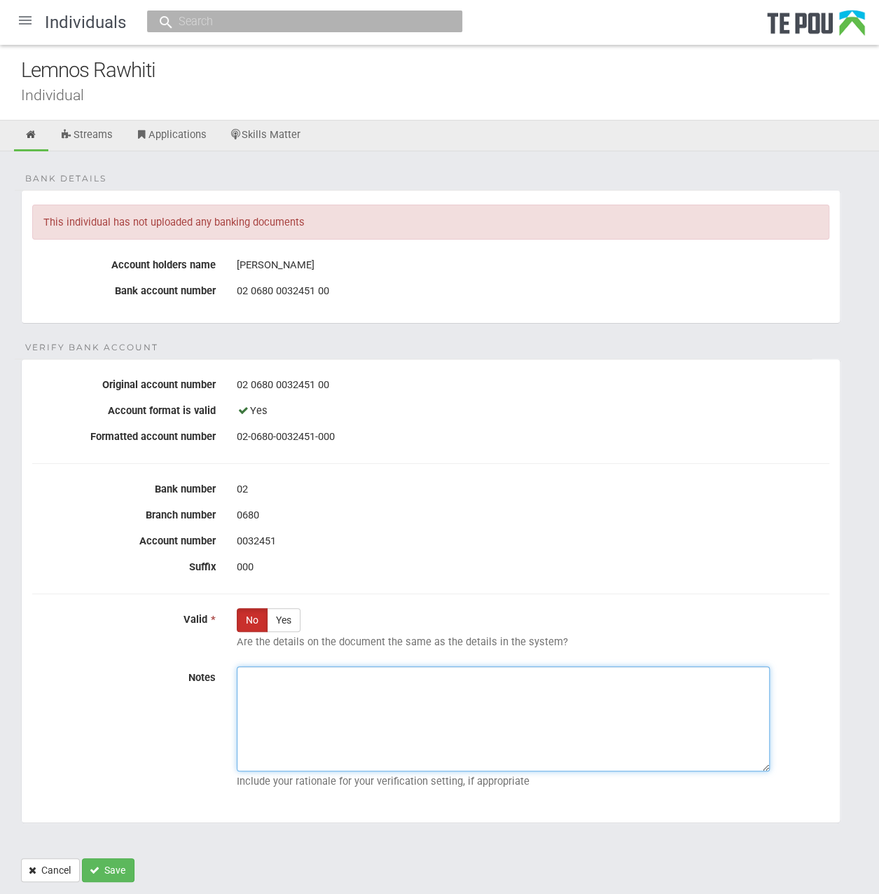
click at [352, 693] on textarea "Notes" at bounding box center [503, 718] width 533 height 105
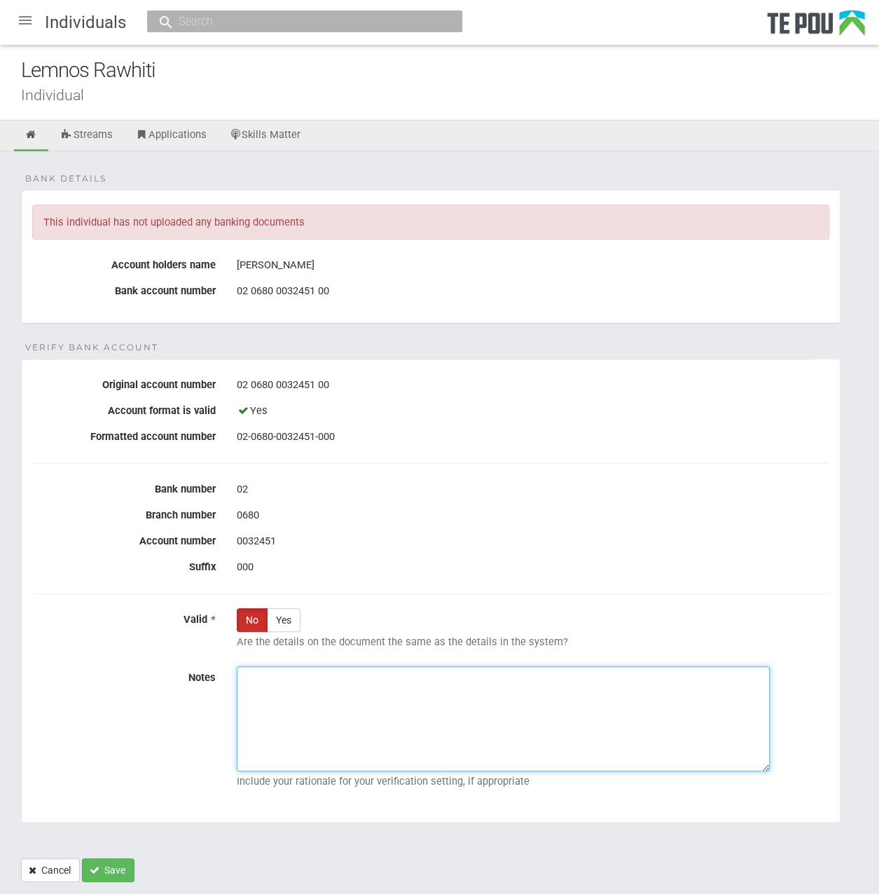
click at [352, 693] on textarea "Notes" at bounding box center [503, 718] width 533 height 105
click at [464, 741] on textarea "Notes" at bounding box center [503, 718] width 533 height 105
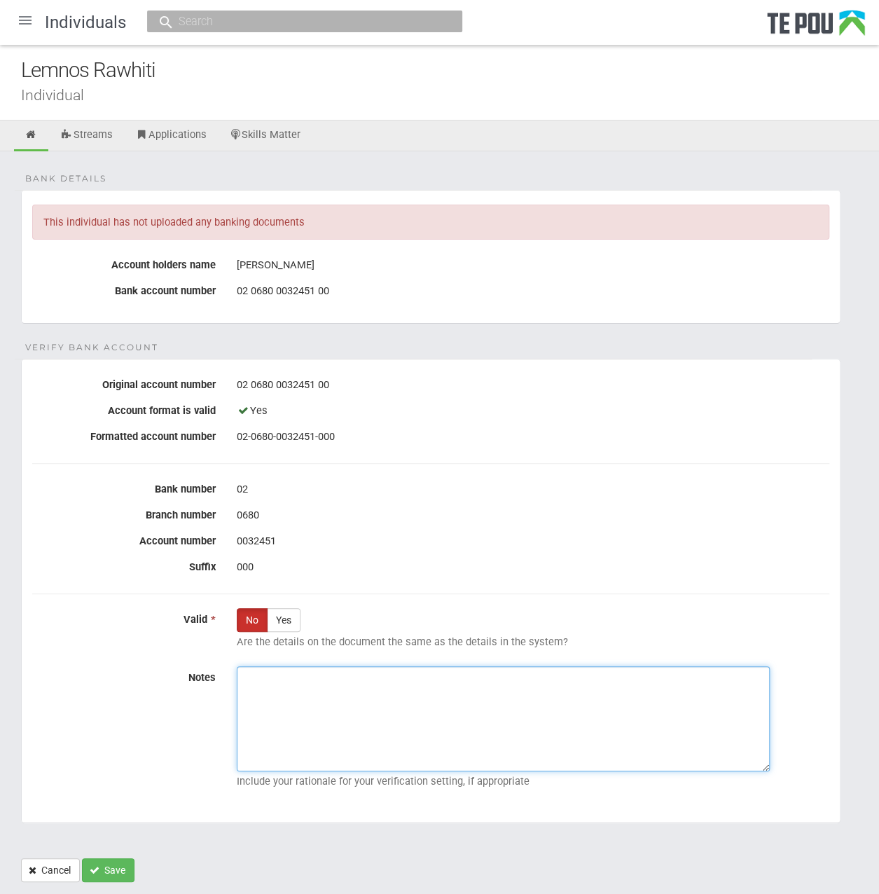
paste textarea "On (date), we emailed the applicant that the uploaded documents did not meet ou…"
drag, startPoint x: 286, startPoint y: 673, endPoint x: 262, endPoint y: 665, distance: 25.3
click at [262, 666] on textarea "On (date), we emailed the applicant that the uploaded documents did not meet ou…" at bounding box center [503, 718] width 533 height 105
drag, startPoint x: 415, startPoint y: 687, endPoint x: 328, endPoint y: 652, distance: 94.1
click at [328, 652] on fieldset "Verify Bank Account Original account number 02 0680 0032451 00 Account format i…" at bounding box center [431, 591] width 820 height 465
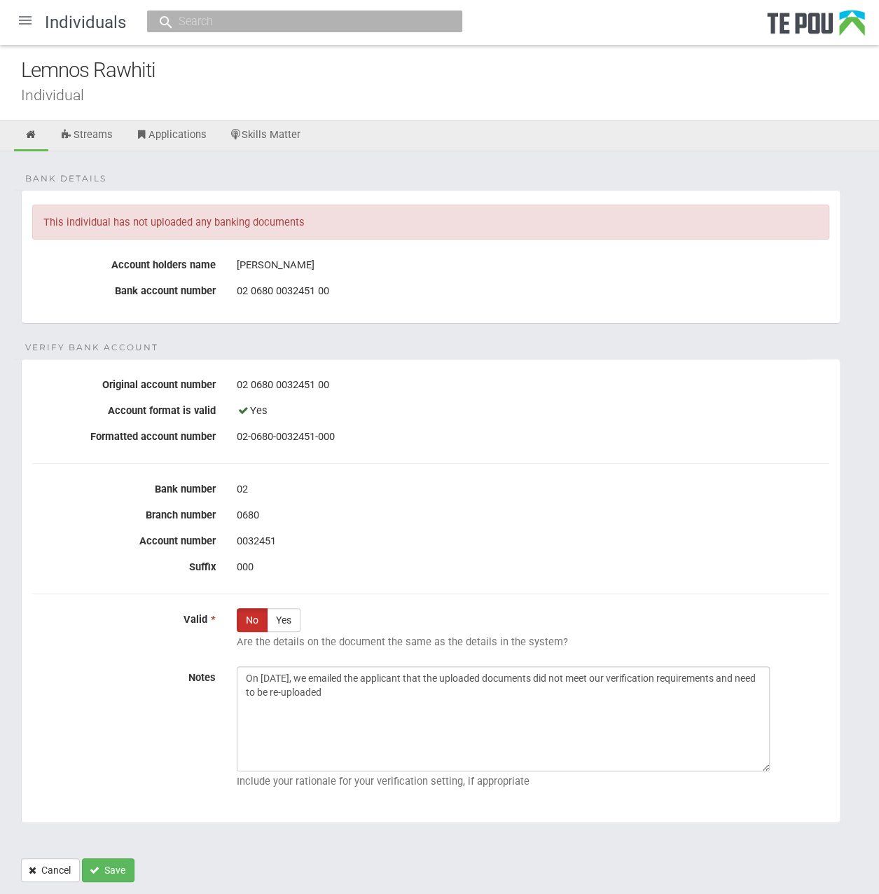
click at [324, 654] on fieldset "Verify Bank Account Original account number 02 0680 0032451 00 Account format i…" at bounding box center [431, 591] width 820 height 465
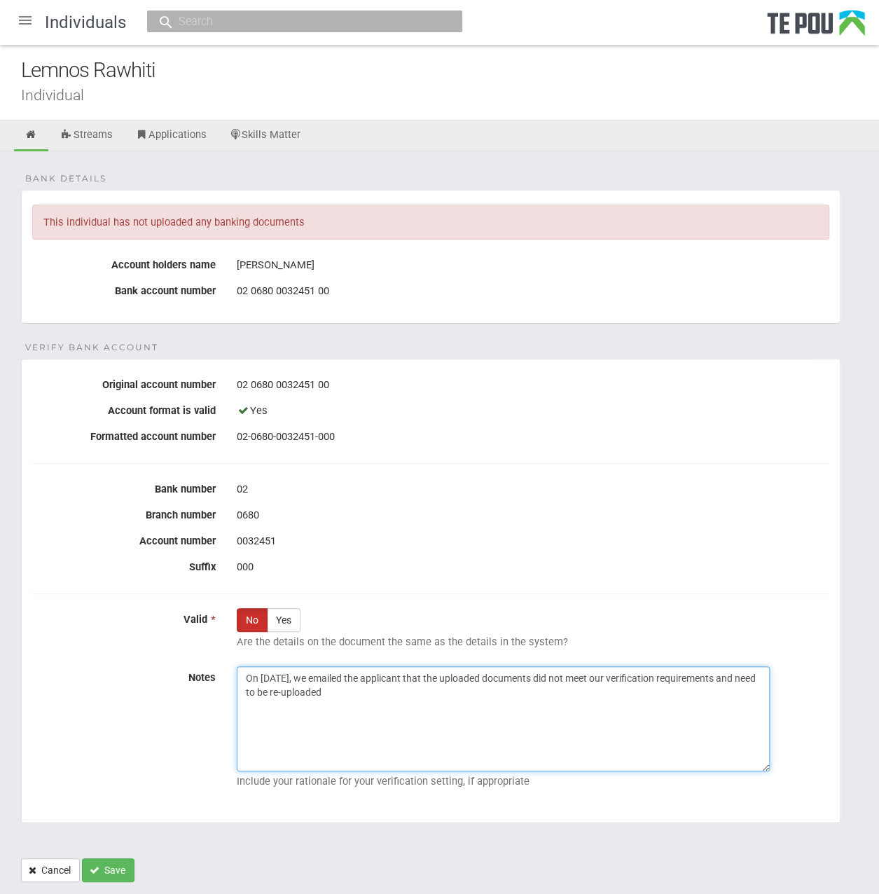
drag, startPoint x: 324, startPoint y: 654, endPoint x: 343, endPoint y: 708, distance: 57.8
click at [343, 708] on textarea "On 1/09/2025, we emailed the applicant that the uploaded documents did not meet…" at bounding box center [503, 718] width 533 height 105
drag, startPoint x: 392, startPoint y: 706, endPoint x: 113, endPoint y: 641, distance: 287.0
click at [113, 641] on fieldset "Verify Bank Account Original account number 02 0680 0032451 00 Account format i…" at bounding box center [431, 591] width 820 height 465
click at [462, 725] on textarea "On 1/09/2025, we emailed the applicant that the uploaded documents did not meet…" at bounding box center [503, 718] width 533 height 105
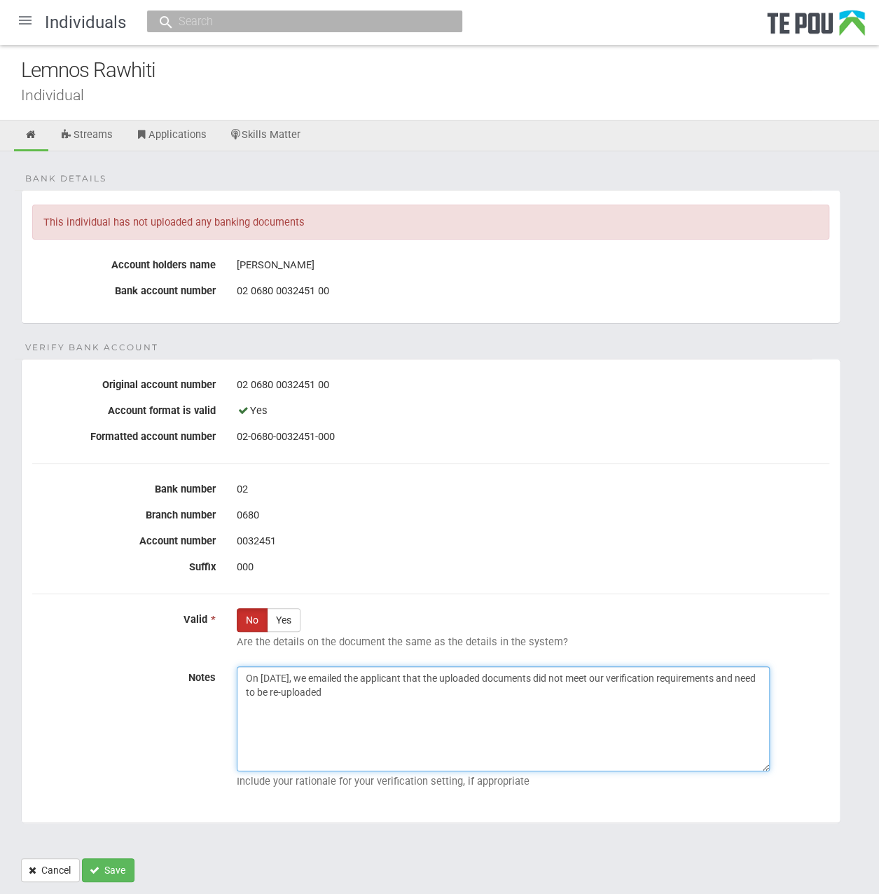
click at [462, 725] on textarea "On 1/09/2025, we emailed the applicant that the uploaded documents did not meet…" at bounding box center [503, 718] width 533 height 105
drag, startPoint x: 258, startPoint y: 675, endPoint x: 215, endPoint y: 670, distance: 43.0
click at [215, 670] on div "Notes On 1/09/2025, we emailed the applicant that the uploaded documents did no…" at bounding box center [431, 730] width 818 height 128
click at [439, 680] on textarea "1/09/2025, we emailed the applicant that the uploaded documents did not meet ou…" at bounding box center [503, 718] width 533 height 105
click at [445, 701] on textarea "1/09/2025, we emailed the applicant that the uploaded documents did not meet ou…" at bounding box center [503, 718] width 533 height 105
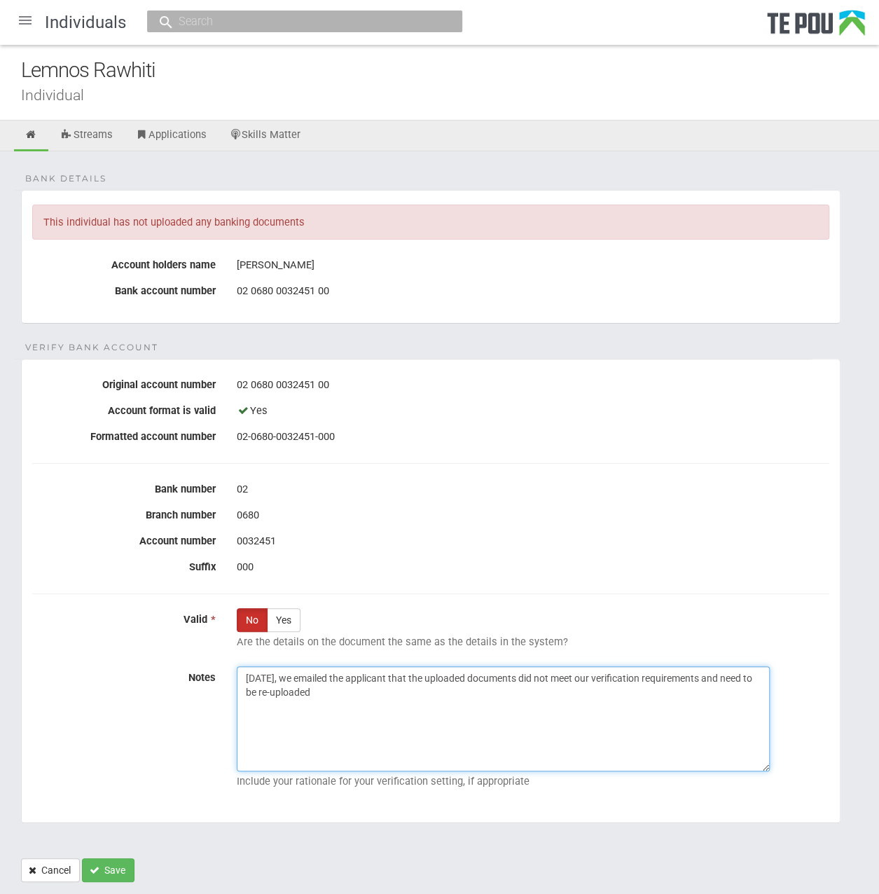
click at [445, 701] on textarea "1/09/2025, we emailed the applicant that the uploaded documents did not meet ou…" at bounding box center [503, 718] width 533 height 105
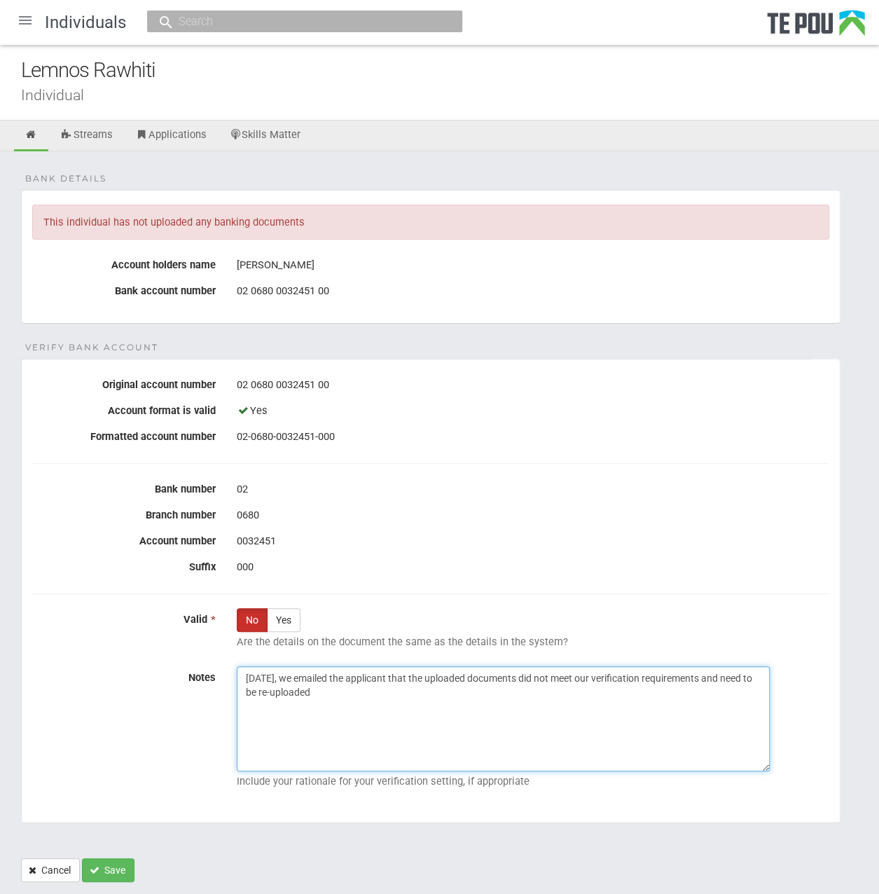
click at [445, 701] on textarea "1/09/2025, we emailed the applicant that the uploaded documents did not meet ou…" at bounding box center [503, 718] width 533 height 105
drag, startPoint x: 445, startPoint y: 701, endPoint x: -4, endPoint y: 654, distance: 451.6
click at [0, 654] on html "Home Applications Grant rounds Applicants Organisations Individuals Moderation …" at bounding box center [439, 465] width 879 height 931
click at [350, 701] on textarea "1/09/2025, we emailed the applicant that the uploaded documents did not meet ou…" at bounding box center [503, 718] width 533 height 105
click at [293, 674] on textarea "1/09/2025, we emailed the applicant that the uploaded documents did not meet ou…" at bounding box center [503, 718] width 533 height 105
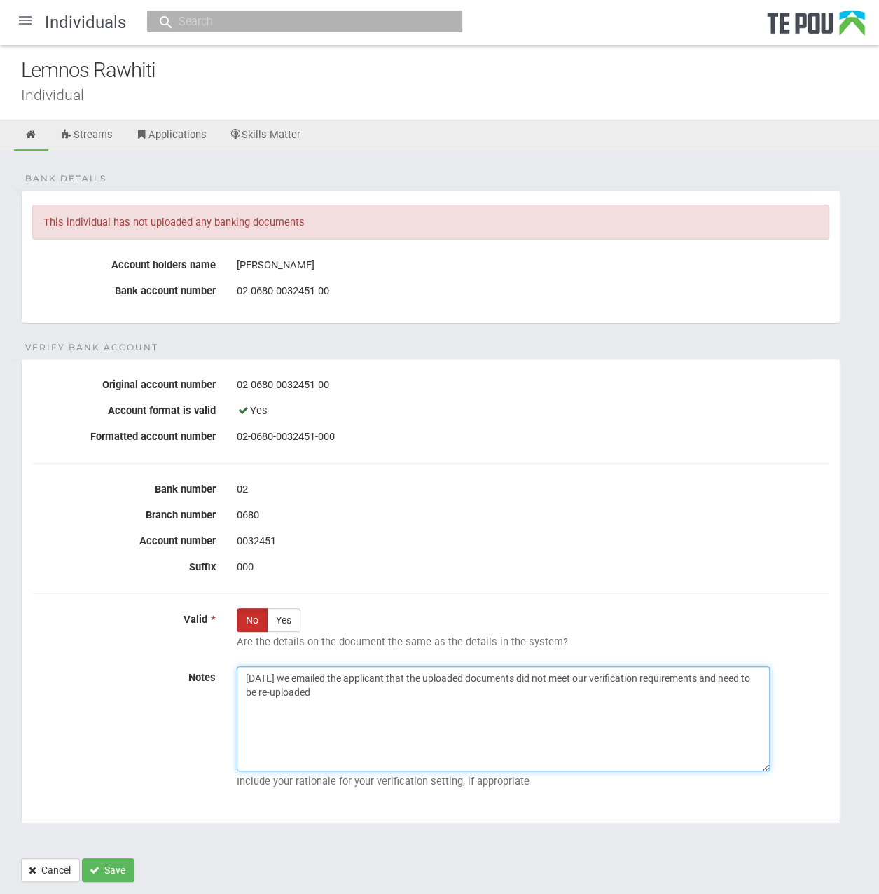
drag, startPoint x: 723, startPoint y: 700, endPoint x: -4, endPoint y: 592, distance: 735.2
click at [0, 592] on html "Home Applications Grant rounds Applicants Organisations Individuals Moderation …" at bounding box center [439, 465] width 879 height 931
click at [680, 687] on textarea "1/09/2025 we emailed the applicant that the uploaded documents did not meet our…" at bounding box center [503, 718] width 533 height 105
click at [448, 710] on textarea "1/09/2025 we emailed the applicant that the uploaded documents did not meet our…" at bounding box center [503, 718] width 533 height 105
click at [408, 701] on textarea "1/09/2025 we emailed the applicant that the uploaded documents did not meet our…" at bounding box center [503, 718] width 533 height 105
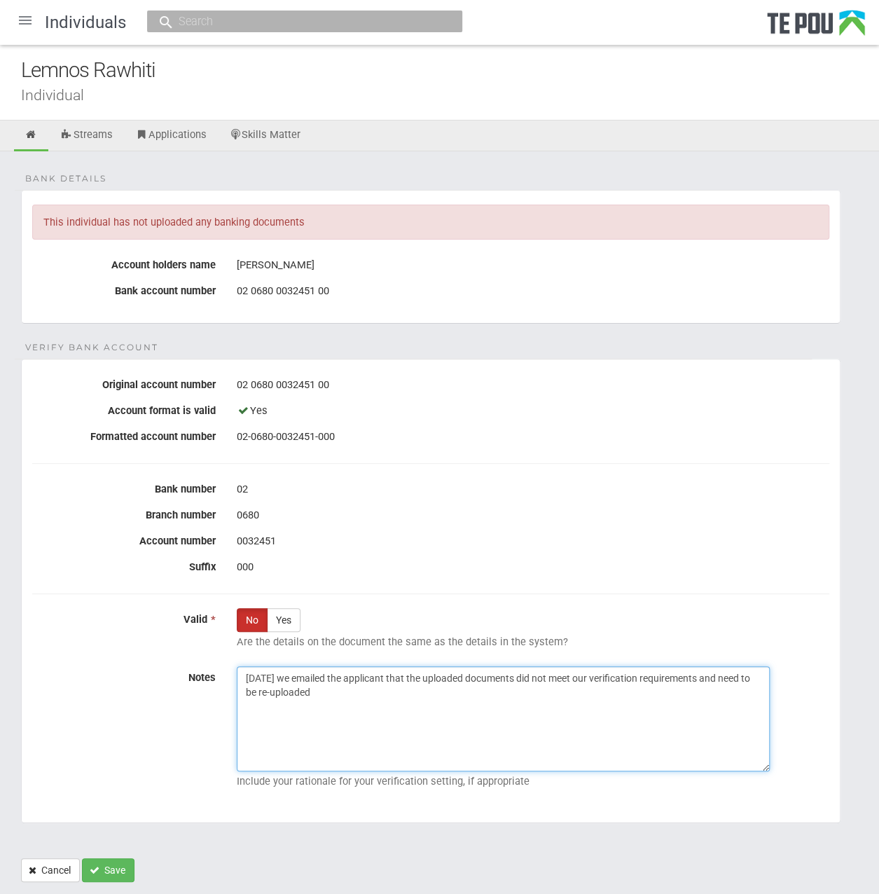
drag, startPoint x: 365, startPoint y: 701, endPoint x: 294, endPoint y: 669, distance: 77.5
click at [294, 669] on textarea "1/09/2025 we emailed the applicant that the uploaded documents did not meet our…" at bounding box center [503, 718] width 533 height 105
paste textarea "o inform them that the uploaded documents did not meet our verification require…"
click at [689, 697] on textarea "[DATE] we emailed the applicant to inform them that the uploaded documents did …" at bounding box center [503, 718] width 533 height 105
click at [688, 697] on textarea "[DATE] we emailed the applicant to inform them that the uploaded documents did …" at bounding box center [503, 718] width 533 height 105
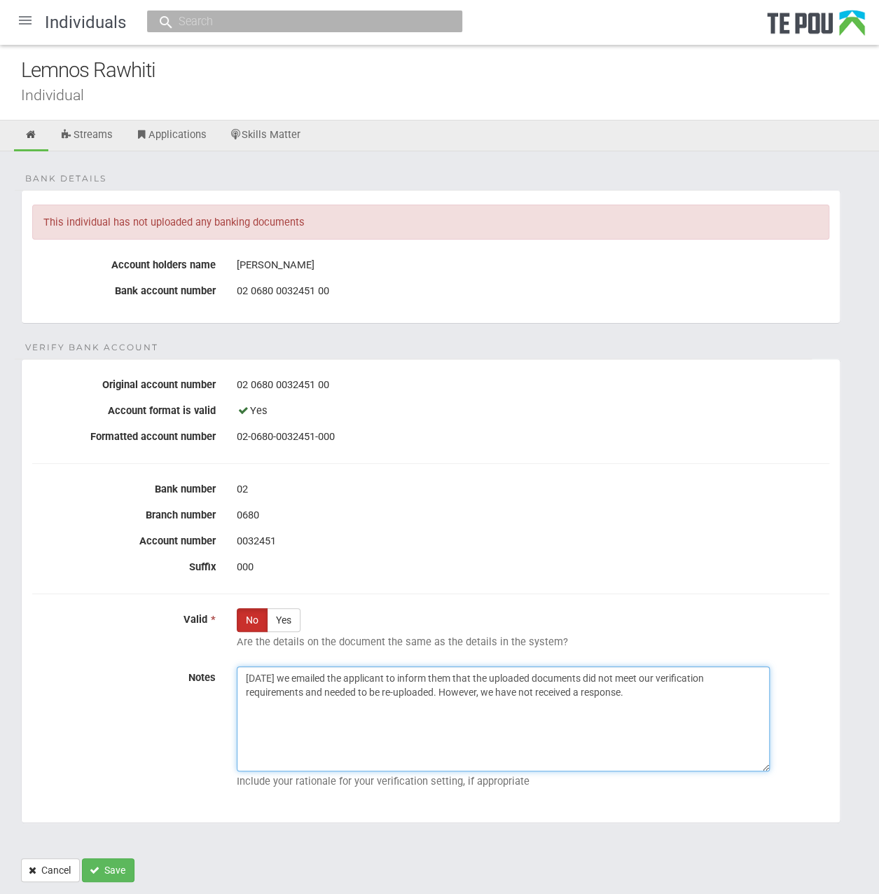
click at [486, 697] on textarea "[DATE] we emailed the applicant to inform them that the uploaded documents did …" at bounding box center [503, 718] width 533 height 105
drag, startPoint x: 495, startPoint y: 690, endPoint x: 441, endPoint y: 686, distance: 54.1
click at [441, 686] on textarea "[DATE] we emailed the applicant to inform them that the uploaded documents did …" at bounding box center [503, 718] width 533 height 105
click at [614, 737] on textarea "[DATE] we emailed the applicant to inform them that the uploaded documents did …" at bounding box center [503, 718] width 533 height 105
drag, startPoint x: 642, startPoint y: 693, endPoint x: 31, endPoint y: 616, distance: 616.5
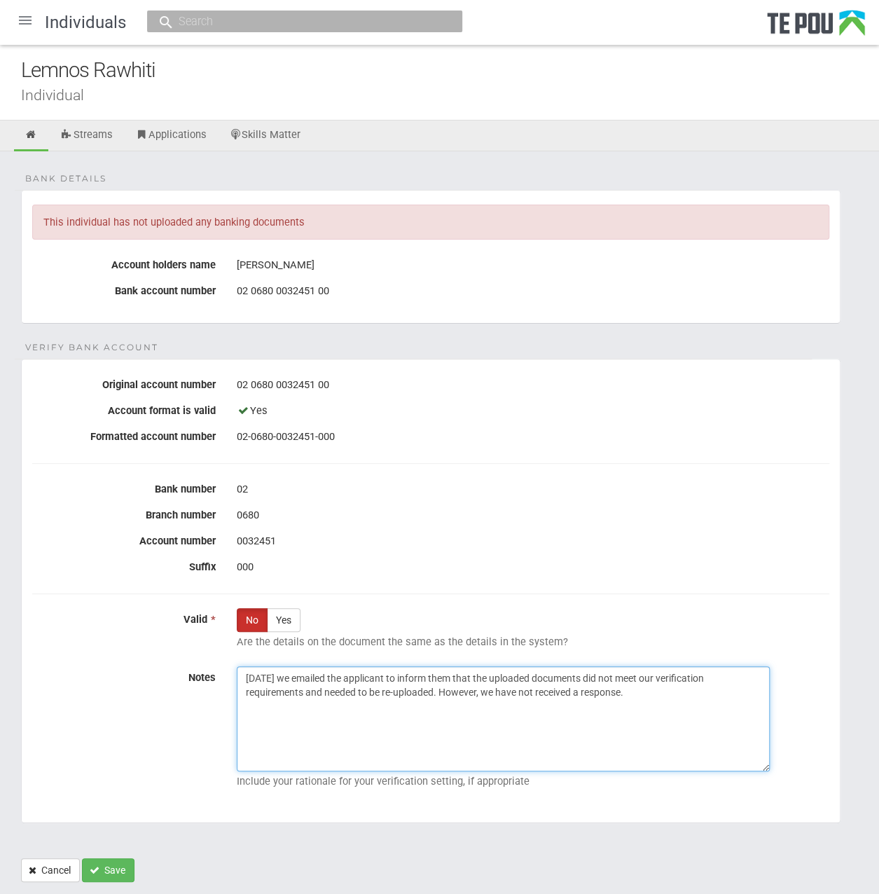
click at [31, 616] on fieldset "Verify Bank Account Original account number 02 0680 0032451 00 Account format i…" at bounding box center [431, 591] width 820 height 465
type textarea "[DATE] we emailed the applicant to inform them that the uploaded documents did …"
click at [474, 728] on textarea "[DATE] we emailed the applicant to inform them that the uploaded documents did …" at bounding box center [503, 718] width 533 height 105
click at [648, 706] on textarea "1/09/2025 we emailed the applicant to inform them that the uploaded documents d…" at bounding box center [503, 718] width 533 height 105
drag, startPoint x: 678, startPoint y: 694, endPoint x: 42, endPoint y: 652, distance: 637.5
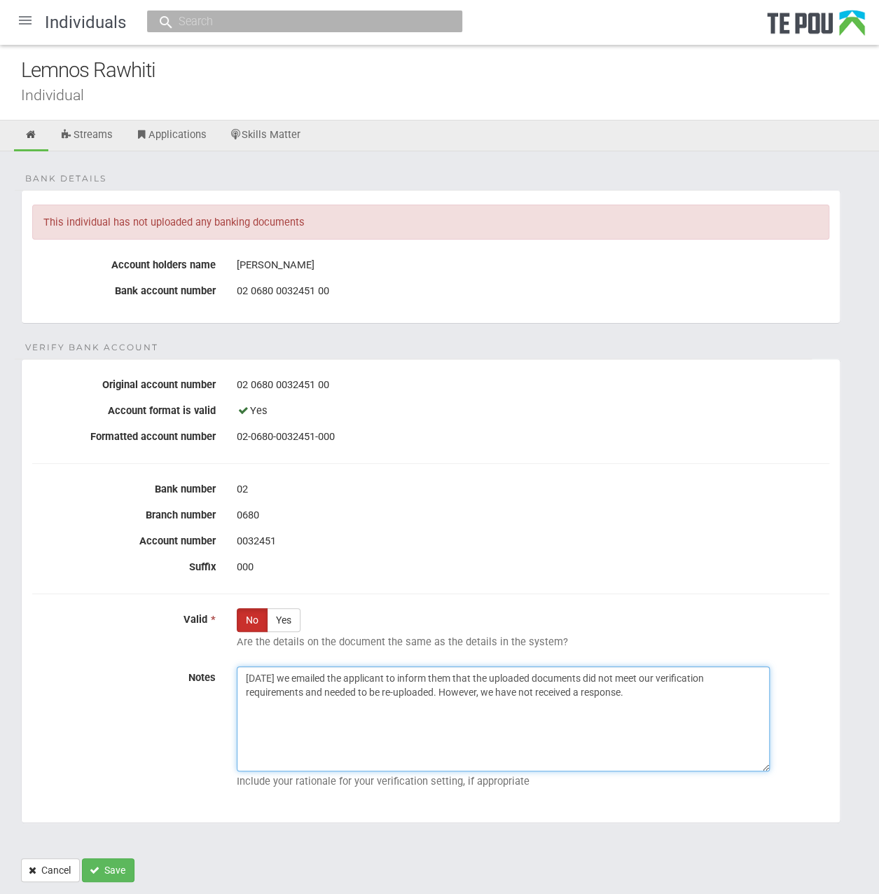
click at [42, 652] on fieldset "Verify Bank Account Original account number 02 0680 0032451 00 Account format i…" at bounding box center [431, 591] width 820 height 465
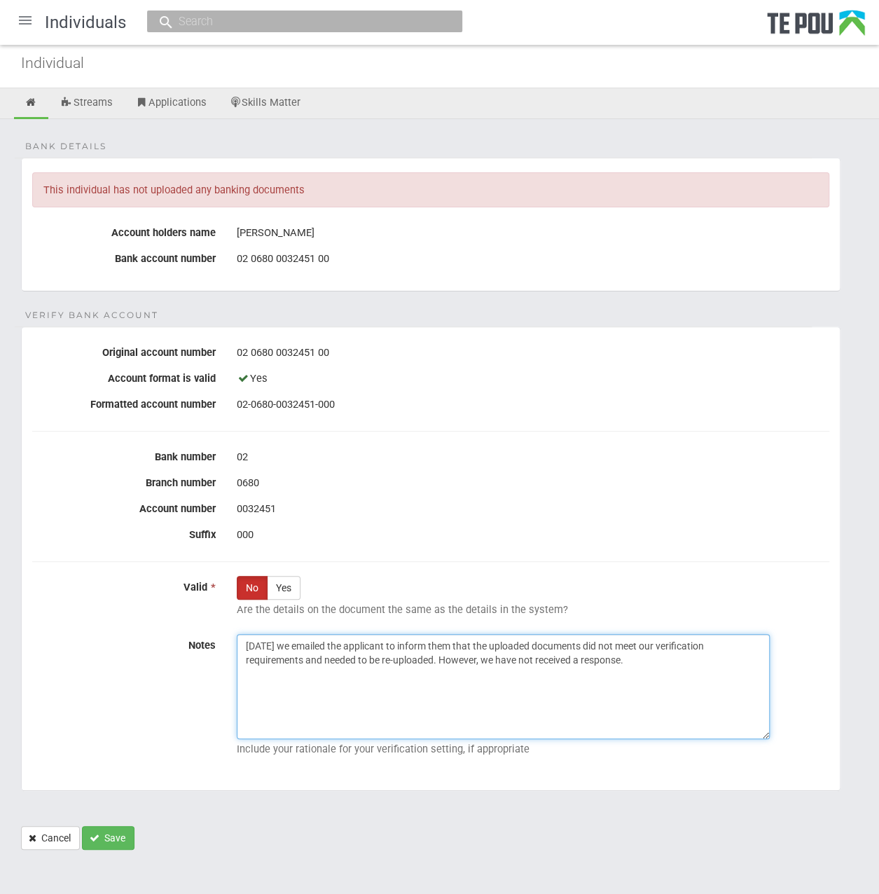
scroll to position [34, 0]
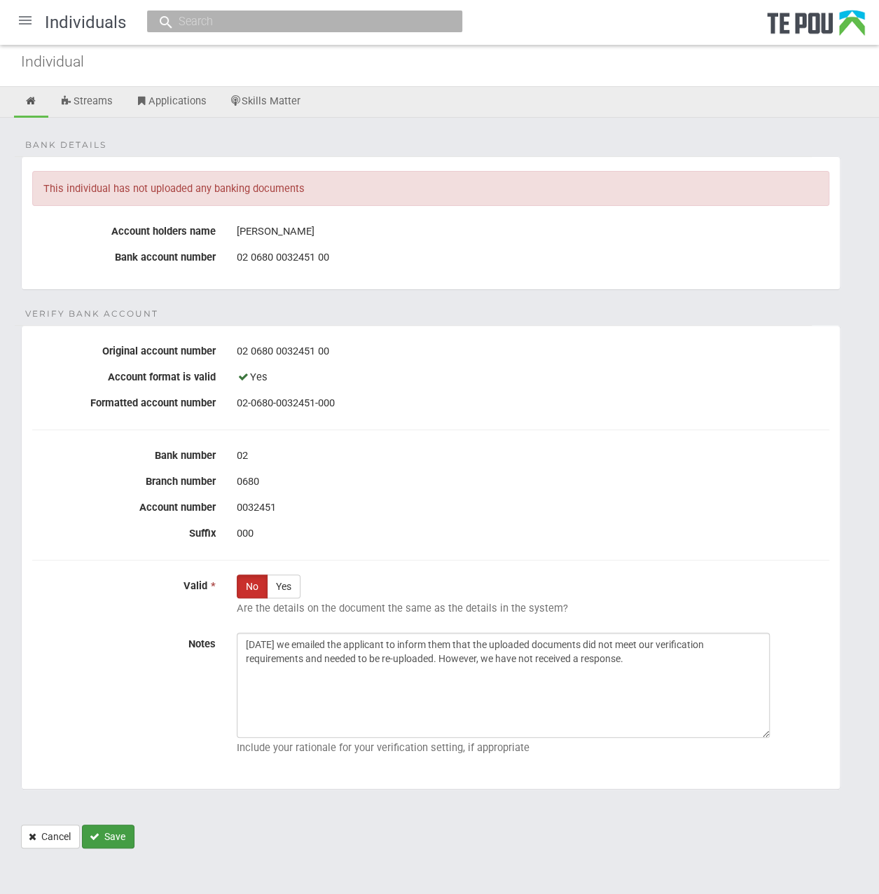
click at [121, 830] on button "Save" at bounding box center [108, 837] width 53 height 24
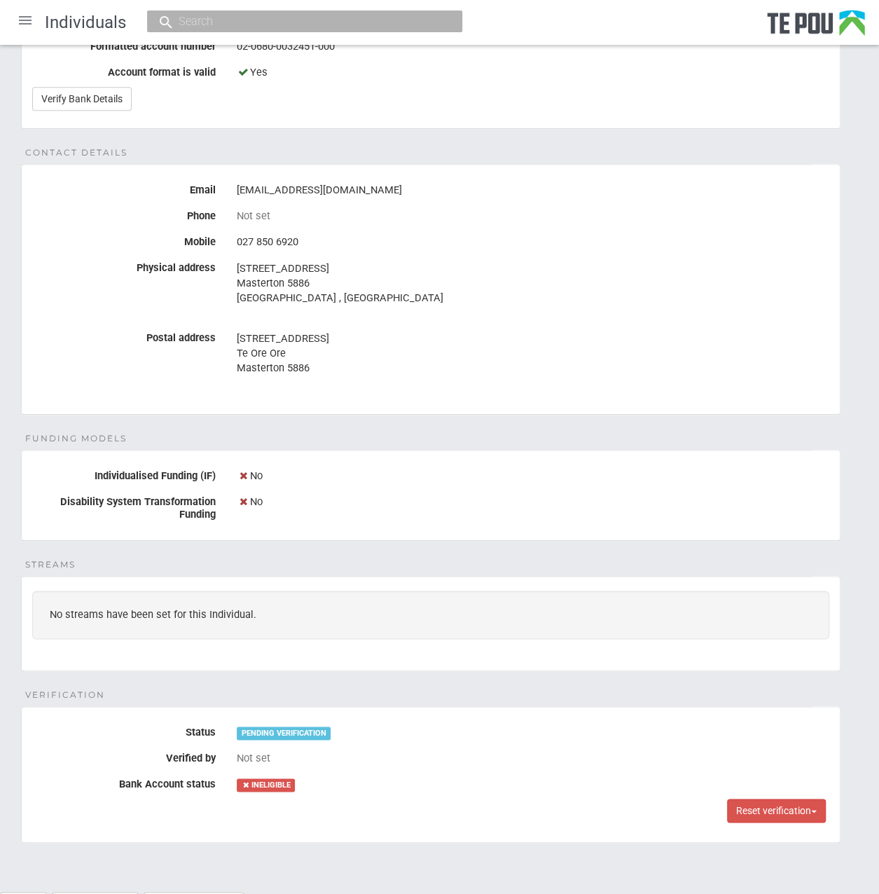
scroll to position [496, 0]
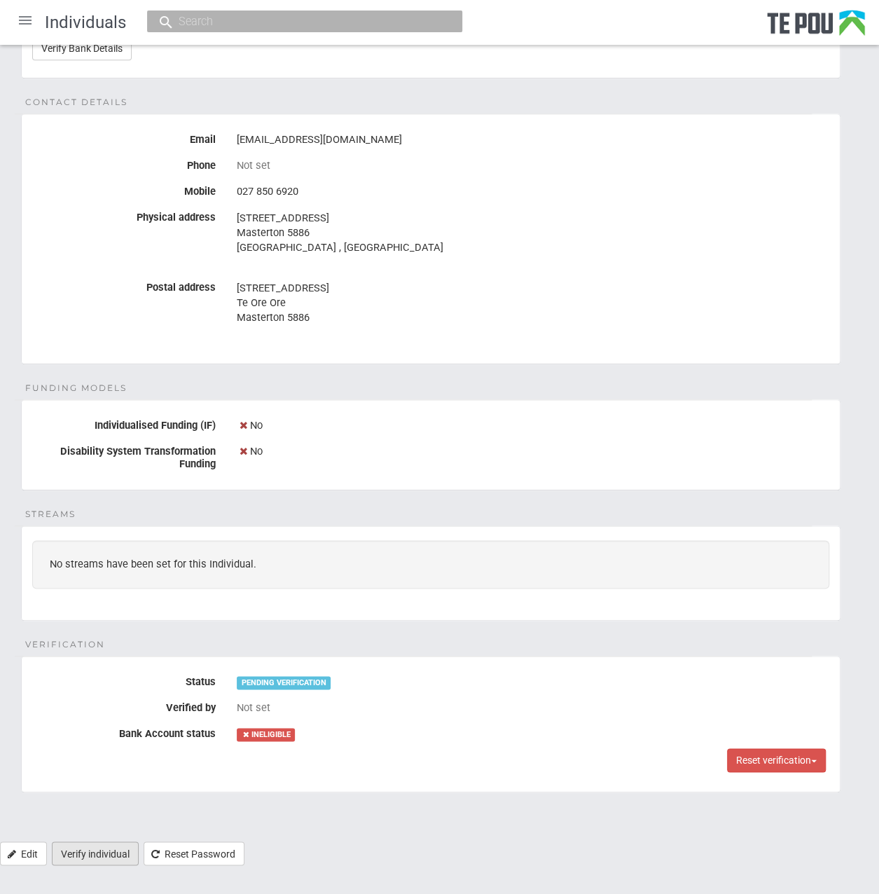
click at [97, 852] on link "Verify individual" at bounding box center [95, 853] width 87 height 24
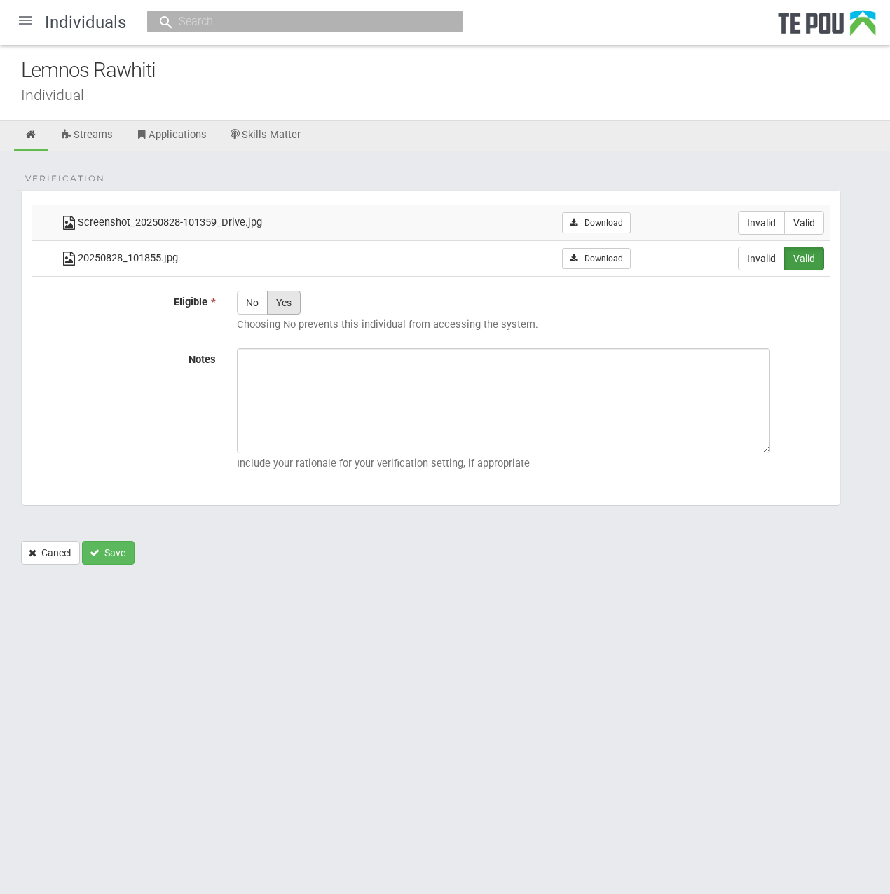
click at [296, 305] on label "Yes" at bounding box center [284, 303] width 34 height 24
radio input "true"
click at [249, 305] on label "No" at bounding box center [252, 303] width 31 height 24
radio input "true"
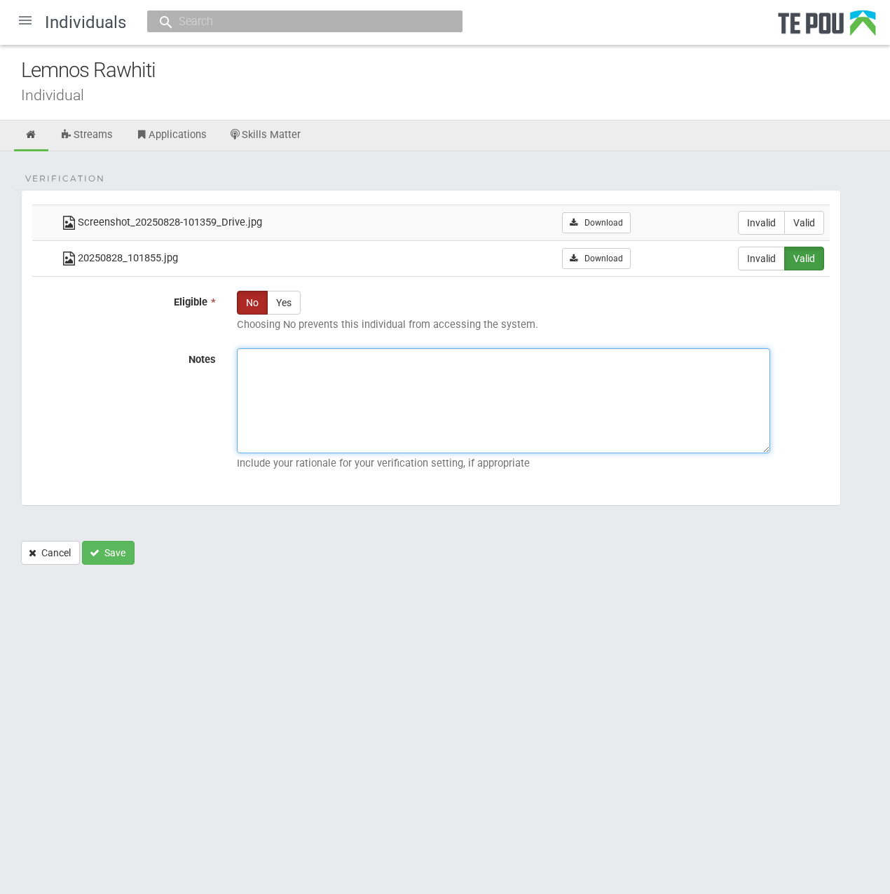
click at [289, 357] on textarea "Notes" at bounding box center [503, 400] width 533 height 105
paste textarea "[DATE] we emailed the applicant to inform them that the uploaded documents did …"
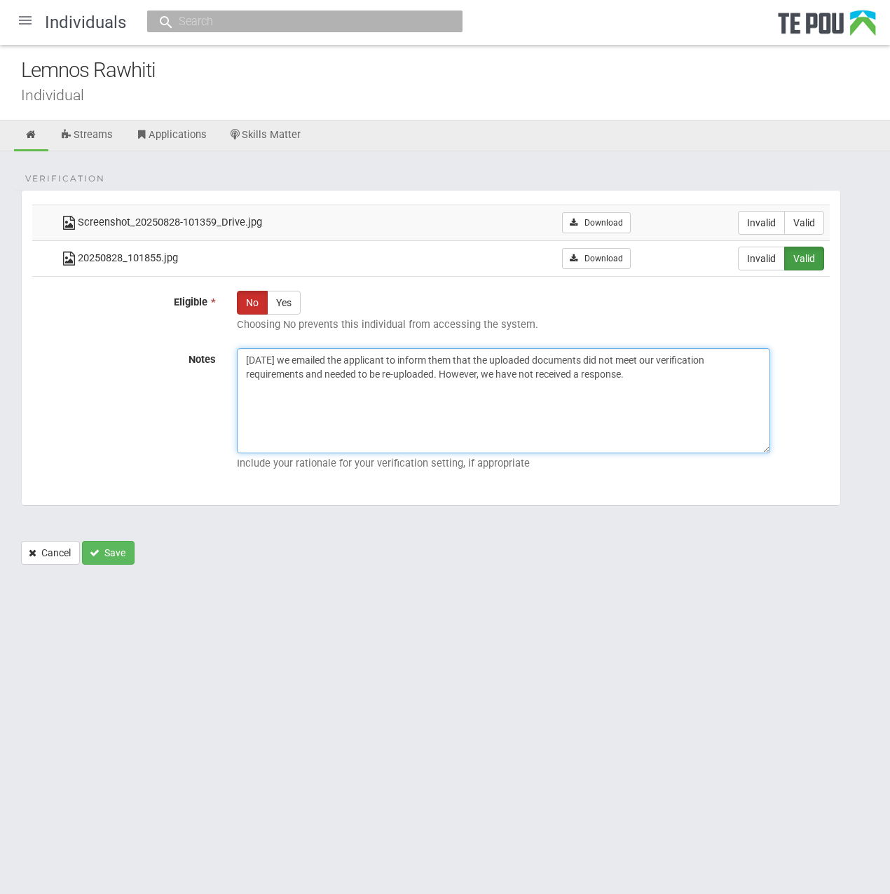
click at [699, 392] on textarea "[DATE] we emailed the applicant to inform them that the uploaded documents did …" at bounding box center [503, 400] width 533 height 105
click at [699, 391] on textarea "[DATE] we emailed the applicant to inform them that the uploaded documents did …" at bounding box center [503, 400] width 533 height 105
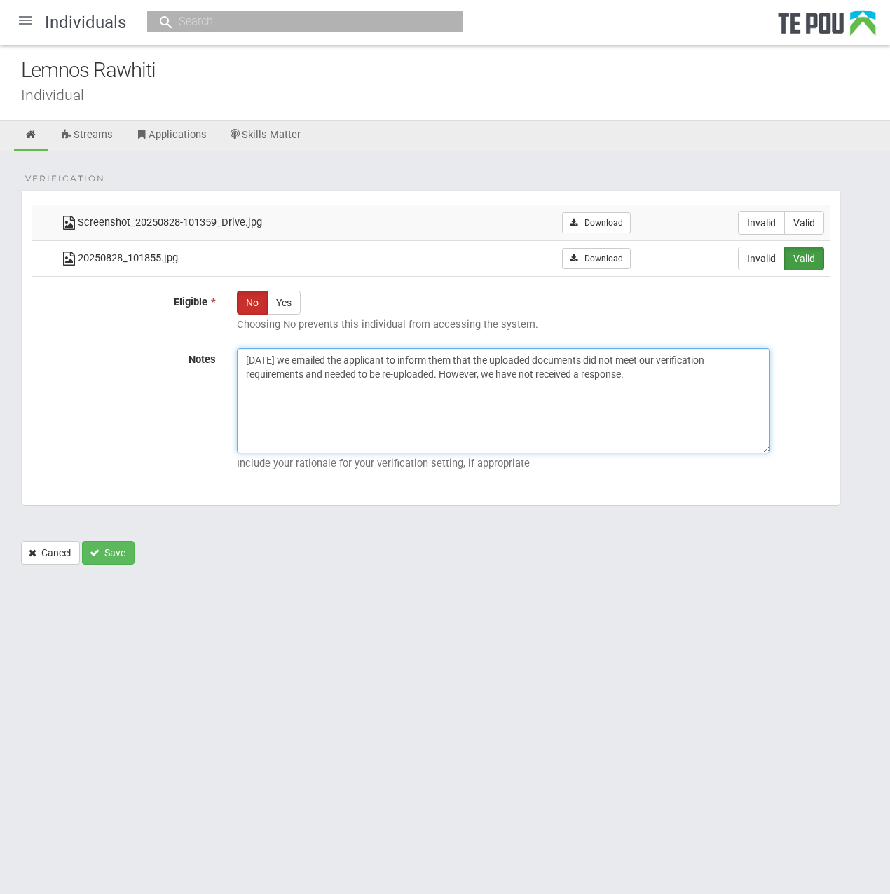
click at [701, 390] on textarea "[DATE] we emailed the applicant to inform them that the uploaded documents did …" at bounding box center [503, 400] width 533 height 105
click at [701, 392] on textarea "[DATE] we emailed the applicant to inform them that the uploaded documents did …" at bounding box center [503, 400] width 533 height 105
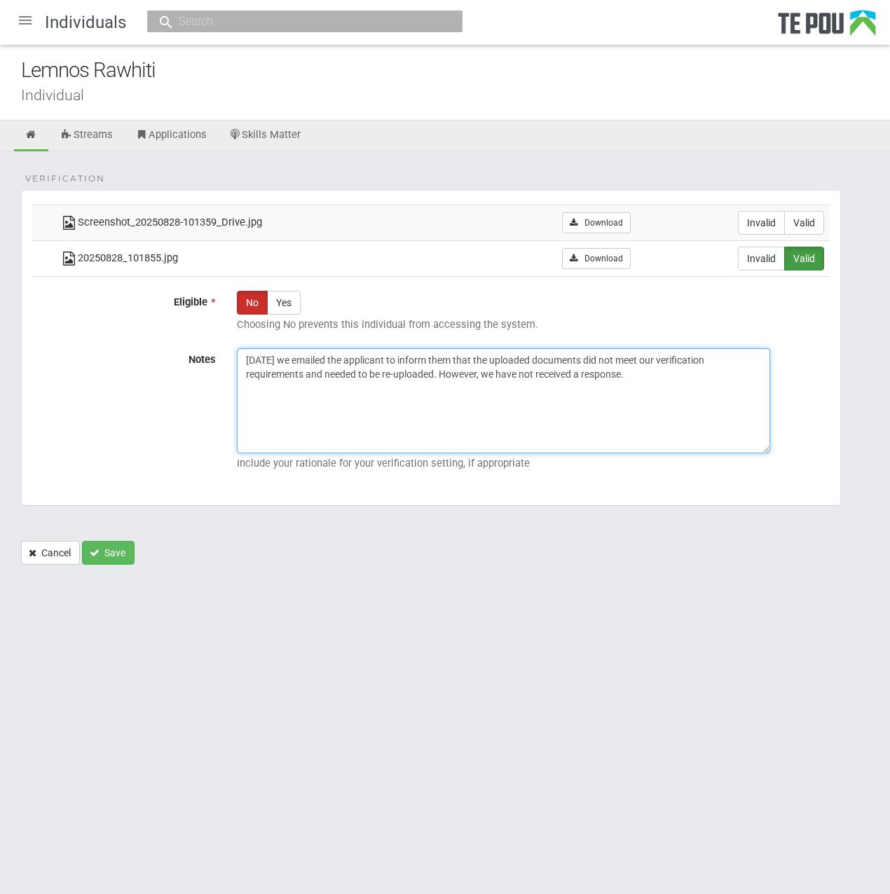
click at [701, 392] on textarea "[DATE] we emailed the applicant to inform them that the uploaded documents did …" at bounding box center [503, 400] width 533 height 105
click at [701, 392] on textarea "1/09/2025 we emailed the applicant to inform them that the uploaded documents d…" at bounding box center [503, 400] width 533 height 105
click at [715, 363] on textarea "1/09/2025 we emailed the applicant to inform them that the uploaded documents d…" at bounding box center [503, 400] width 533 height 105
click at [541, 401] on textarea "1/09/2025 we emailed the applicant to inform them that the uploaded documents d…" at bounding box center [503, 400] width 533 height 105
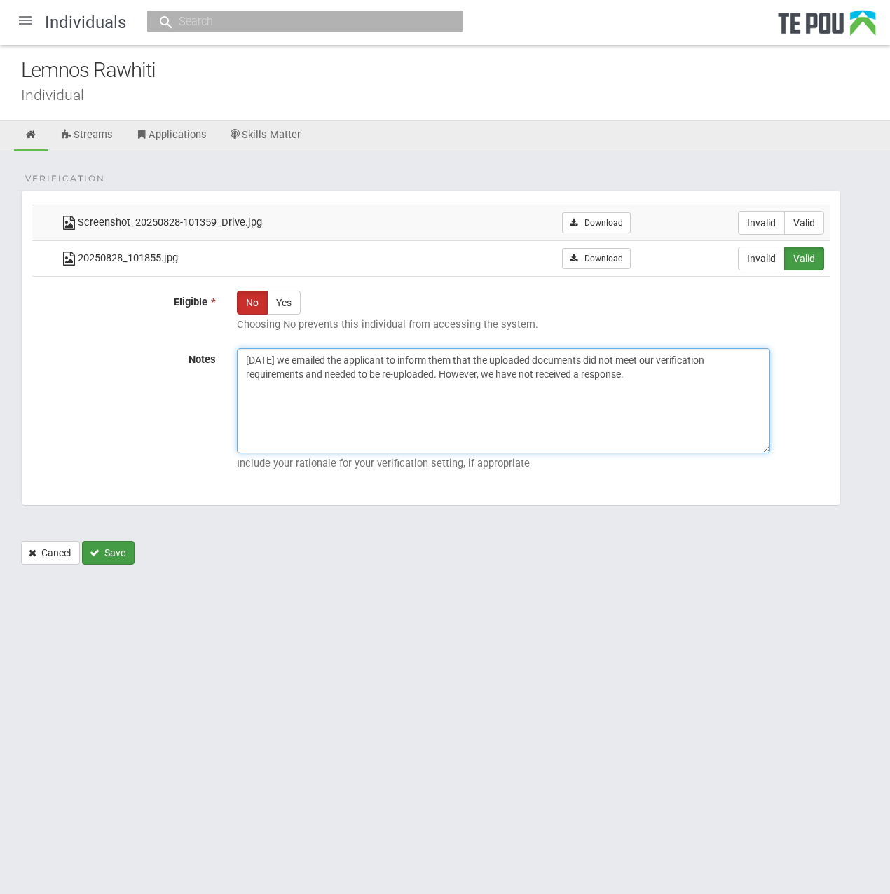
type textarea "1/09/2025 we emailed the applicant to inform them that the uploaded documents d…"
click at [124, 556] on button "Save" at bounding box center [108, 553] width 53 height 24
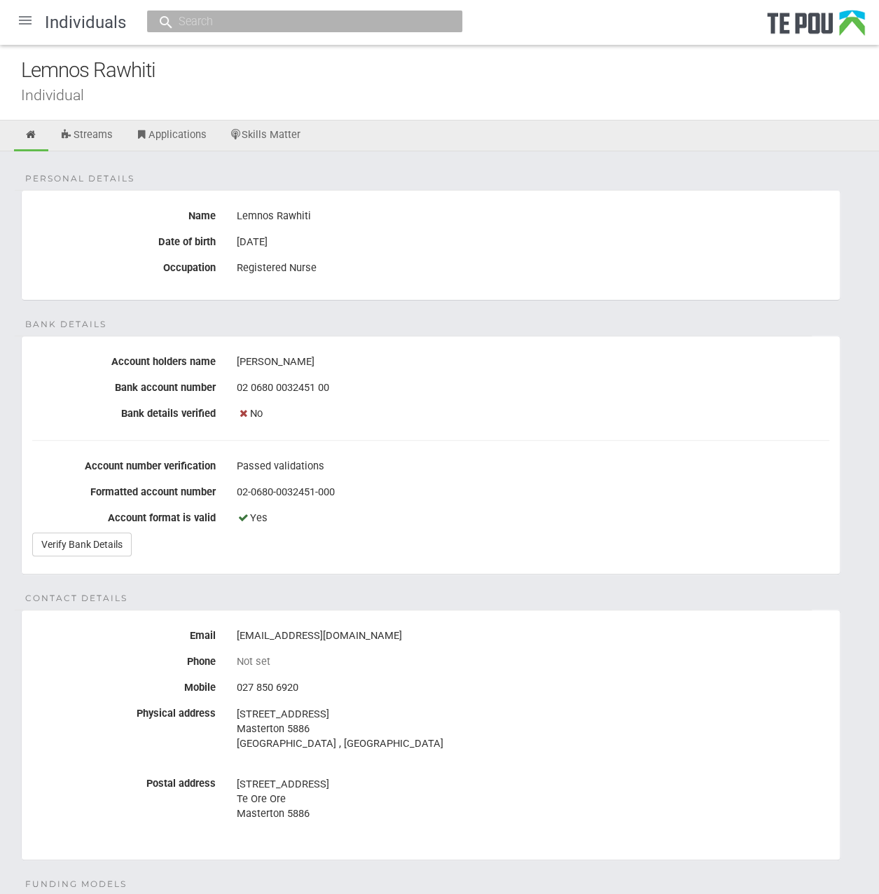
click at [22, 22] on div at bounding box center [25, 21] width 34 height 34
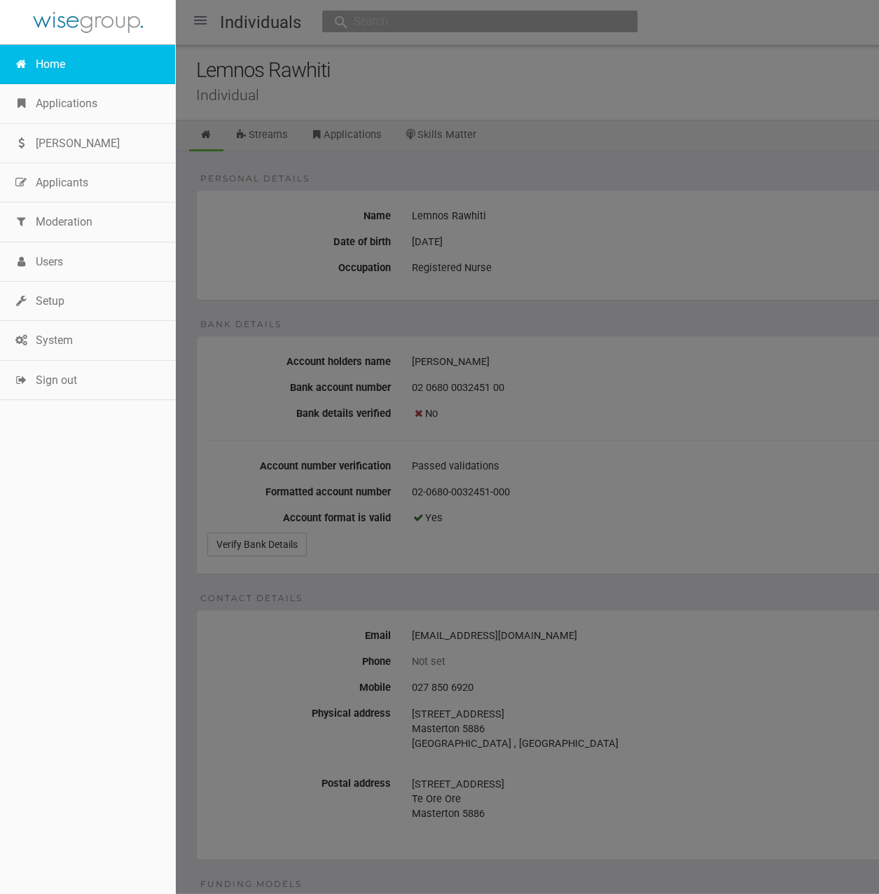
click at [58, 67] on link "Home" at bounding box center [87, 64] width 175 height 39
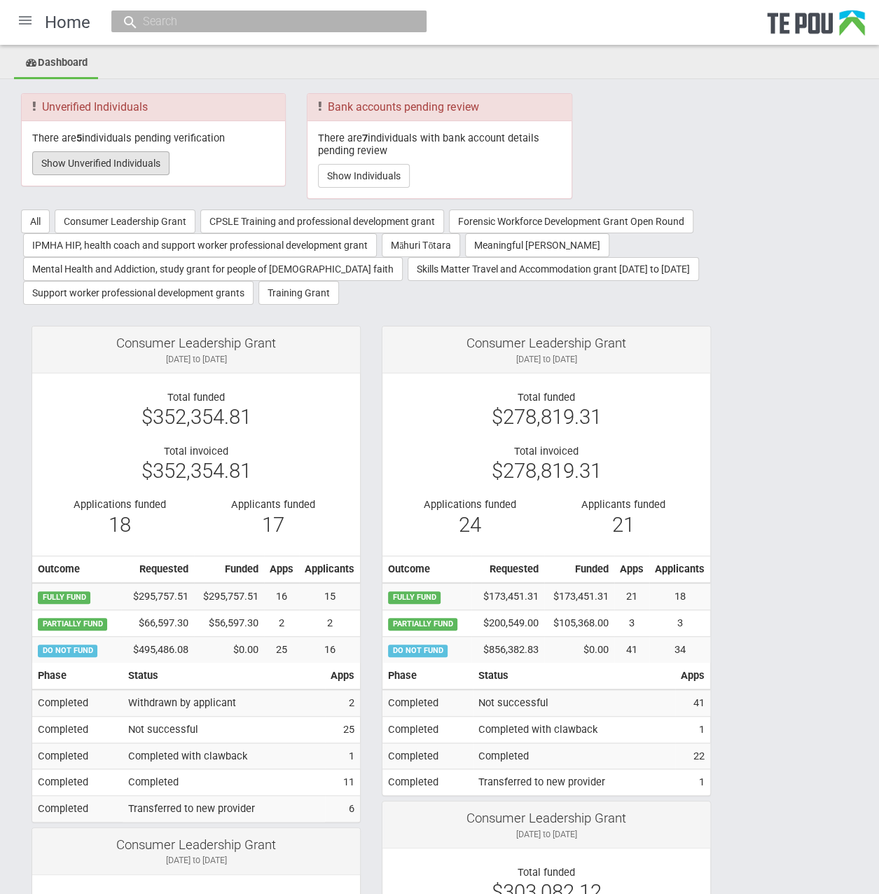
click at [144, 167] on button "Show Unverified Individuals" at bounding box center [100, 163] width 137 height 24
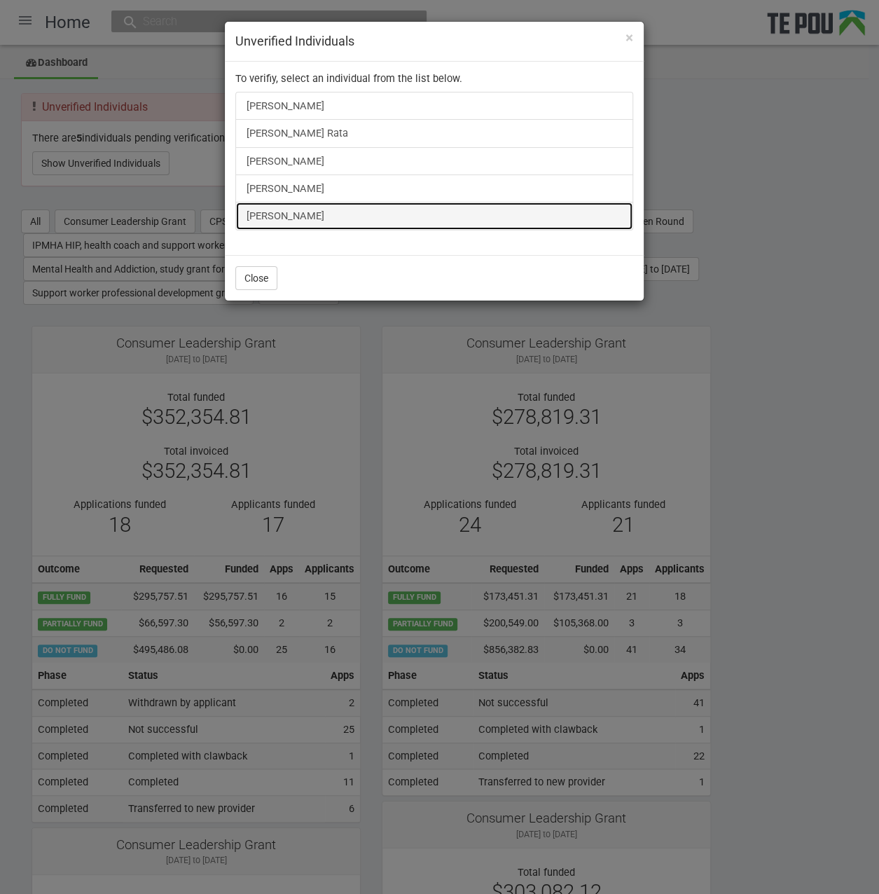
click at [277, 213] on link "[PERSON_NAME]" at bounding box center [434, 216] width 398 height 28
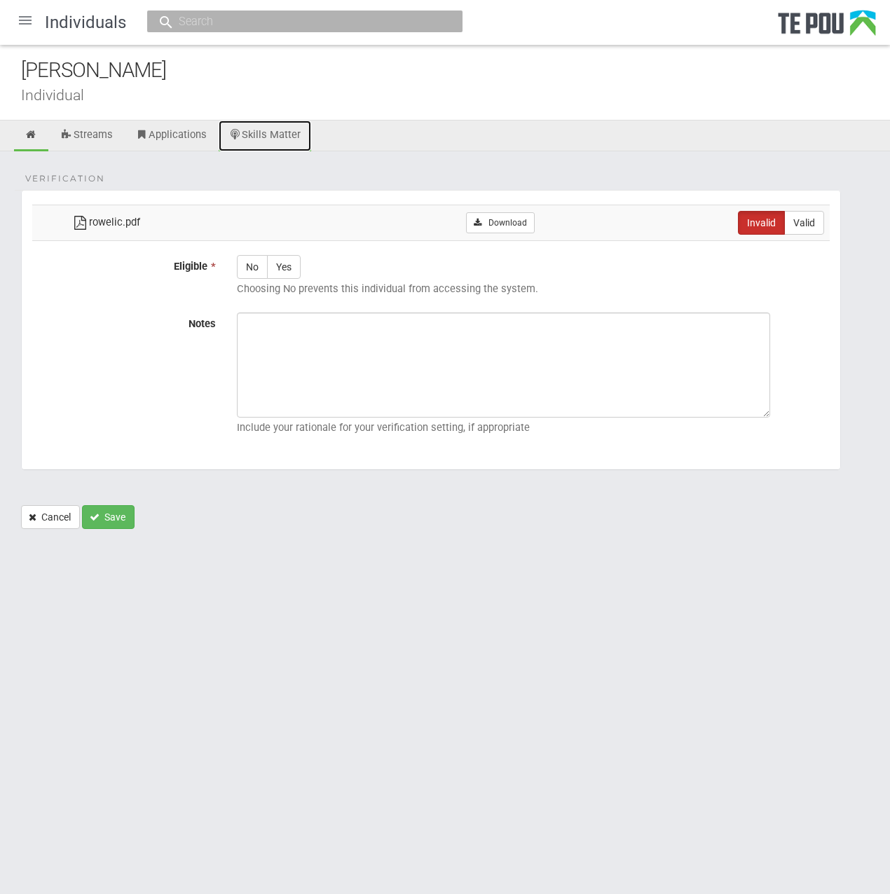
click at [259, 131] on link "Skills Matter" at bounding box center [265, 136] width 93 height 31
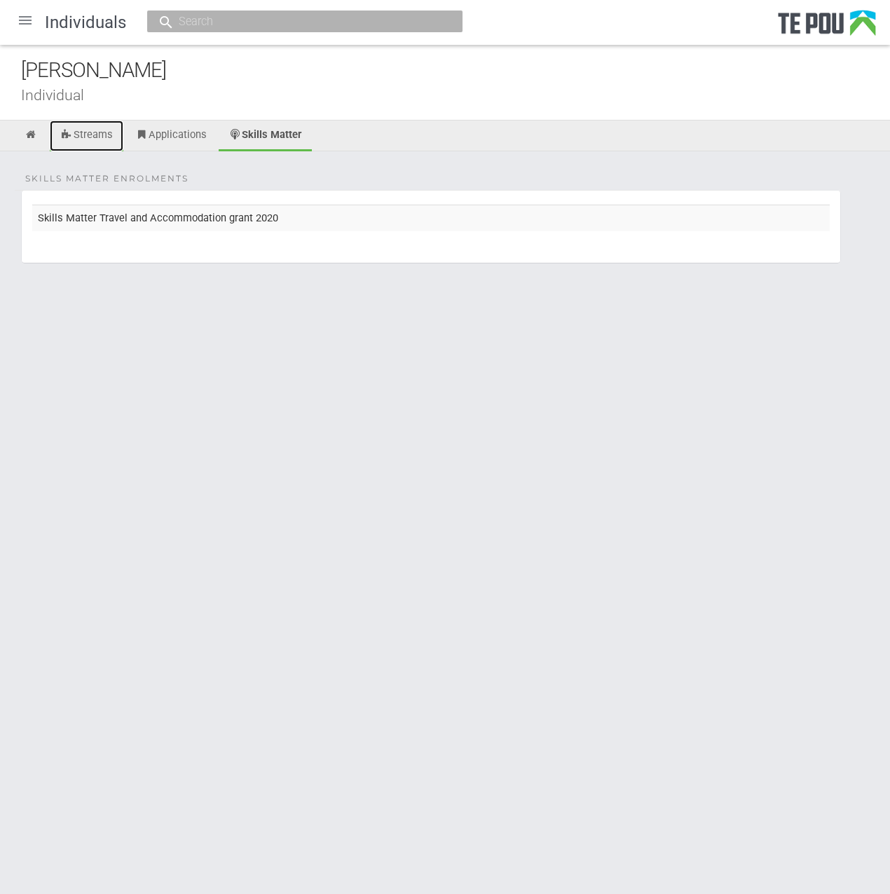
click at [114, 144] on link "Streams" at bounding box center [87, 136] width 74 height 31
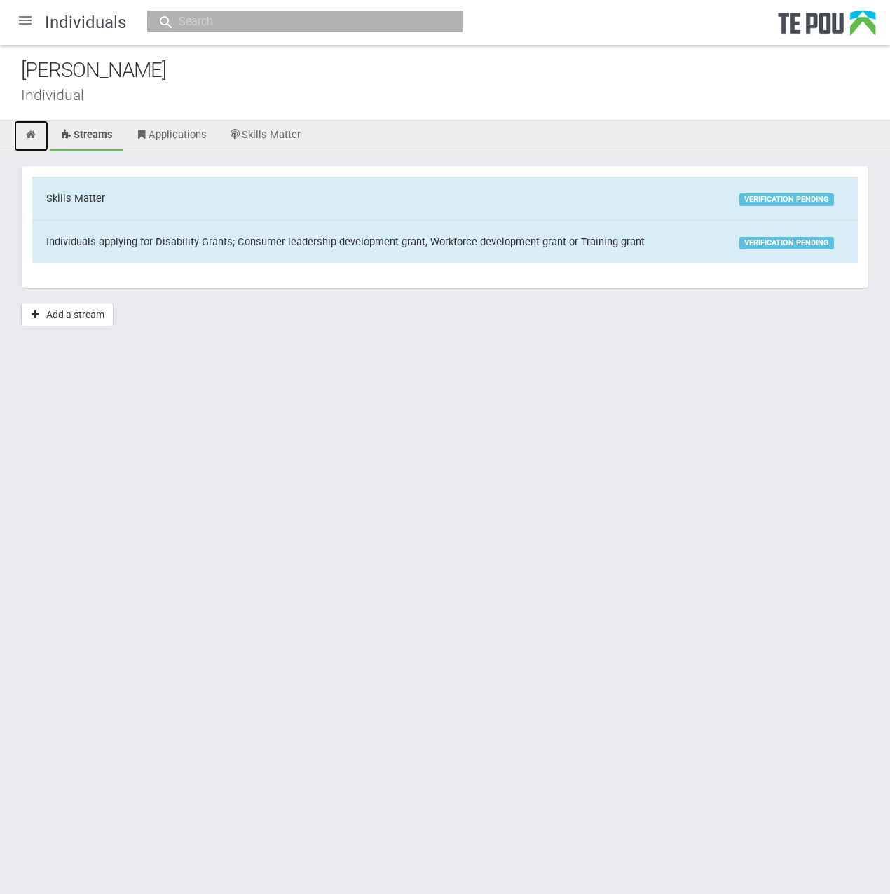
click at [29, 138] on icon at bounding box center [31, 135] width 13 height 11
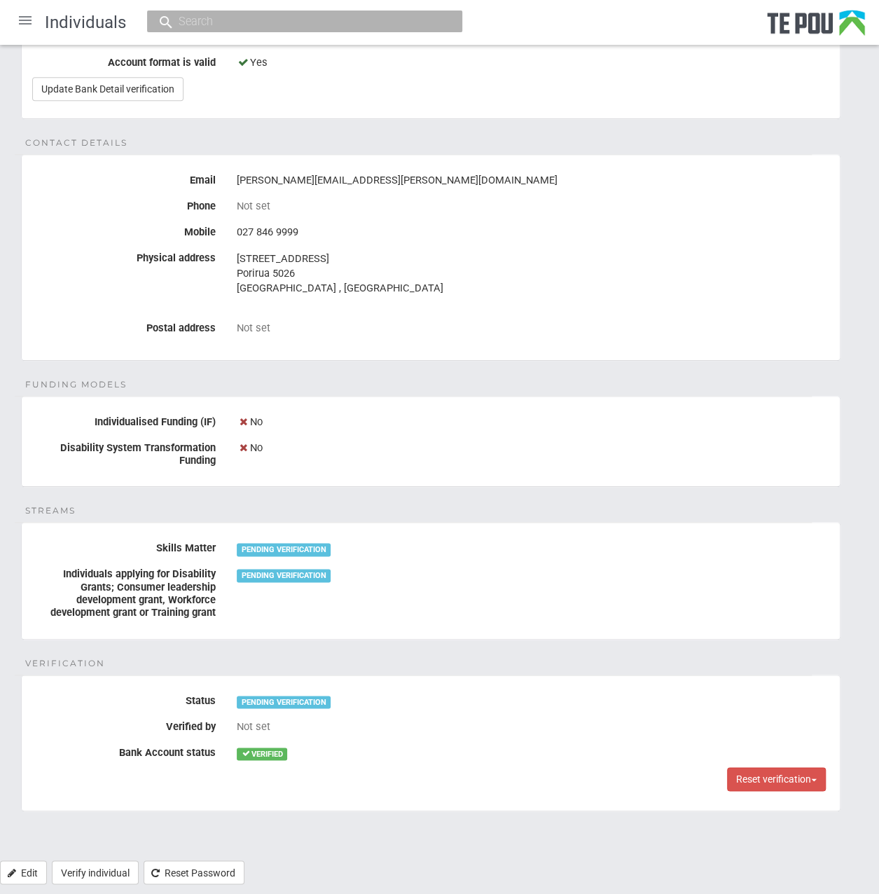
scroll to position [475, 0]
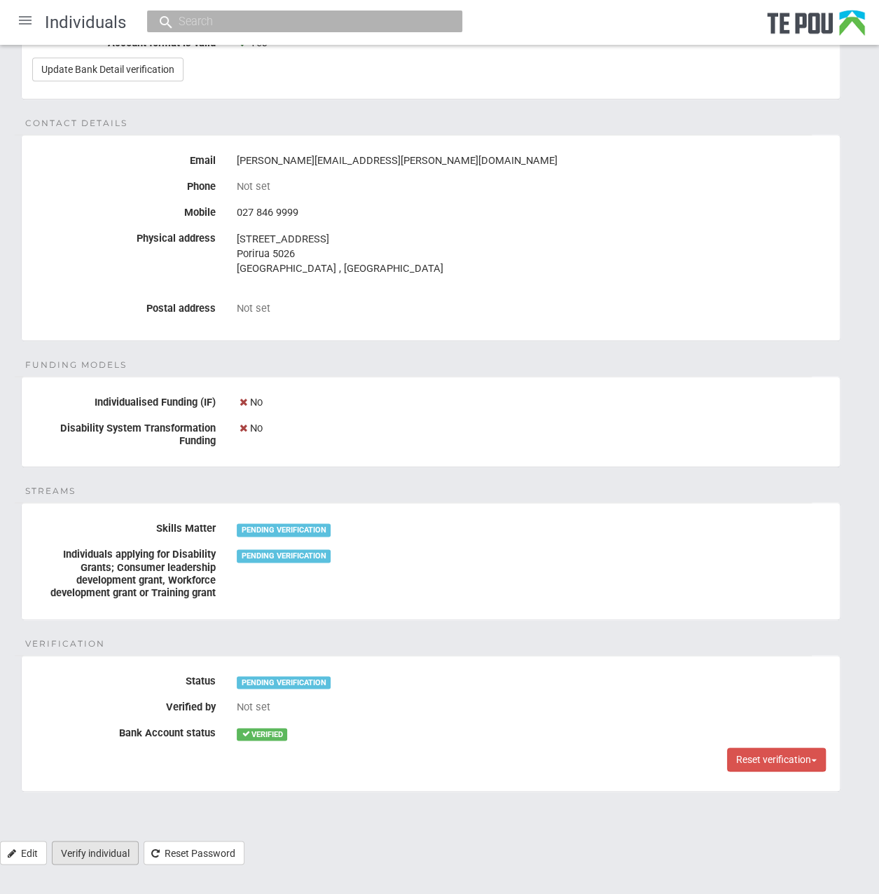
click at [116, 851] on link "Verify individual" at bounding box center [95, 853] width 87 height 24
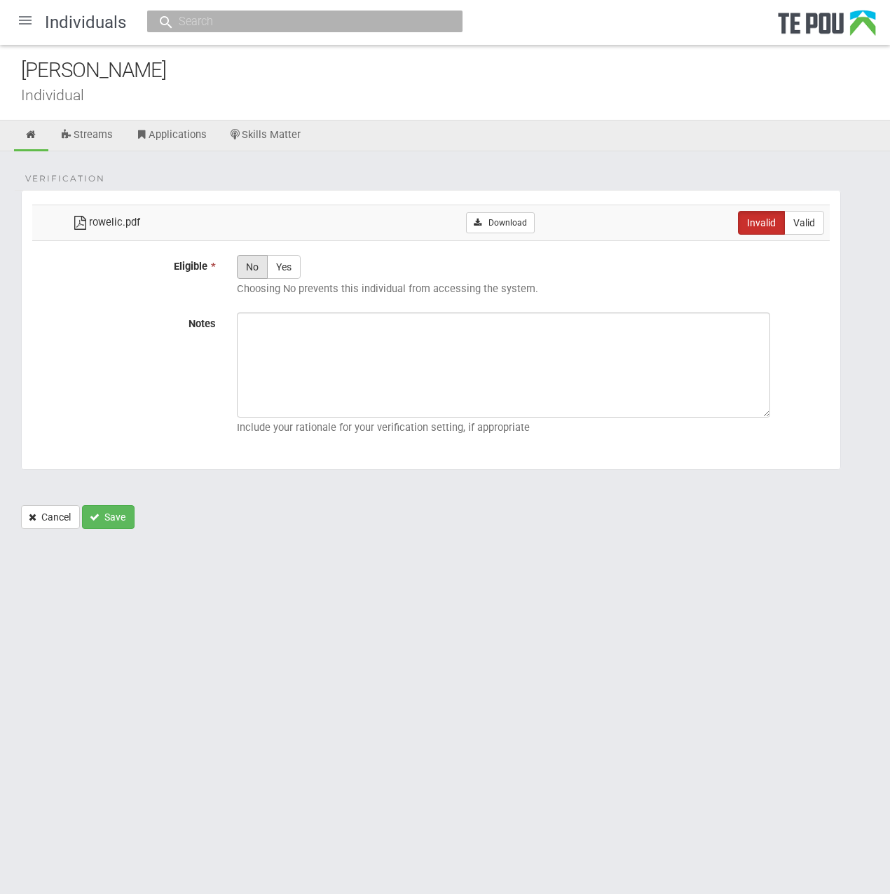
click at [252, 271] on label "No" at bounding box center [252, 267] width 31 height 24
radio input "true"
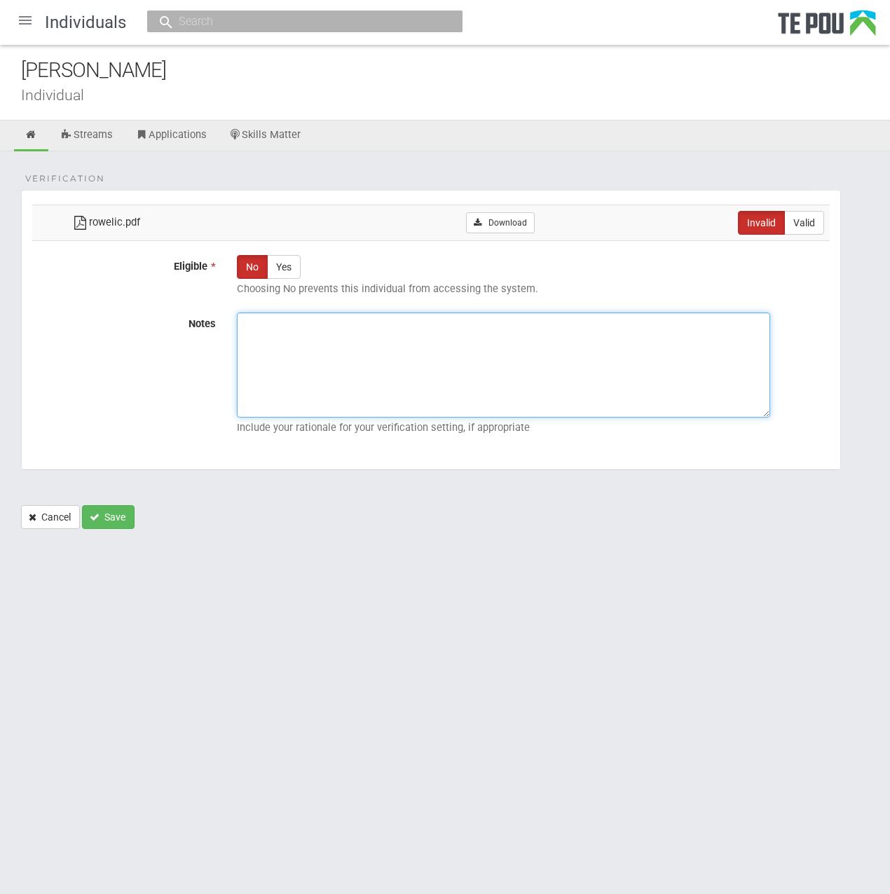
click at [288, 340] on textarea "Notes" at bounding box center [503, 364] width 533 height 105
paste textarea "[DATE] we emailed the applicant to inform them that the uploaded documents did …"
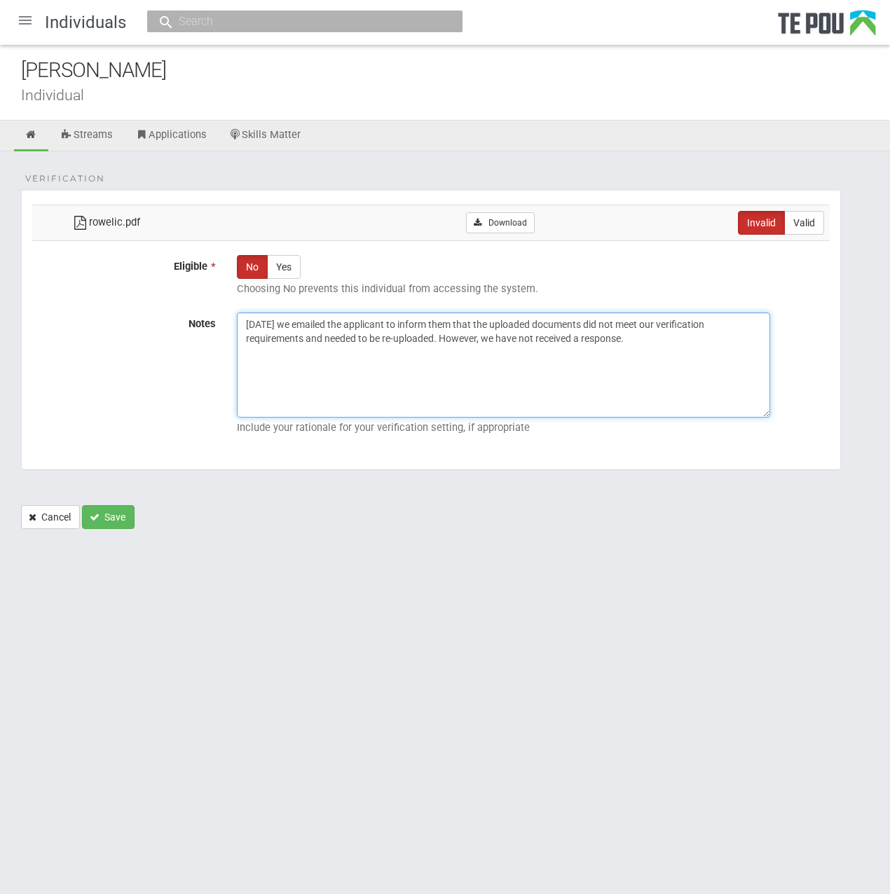
click at [600, 361] on textarea "[DATE] we emailed the applicant to inform them that the uploaded documents did …" at bounding box center [503, 364] width 533 height 105
click at [540, 357] on textarea "[DATE] we emailed the applicant to inform them that the uploaded documents did …" at bounding box center [503, 364] width 533 height 105
click at [303, 346] on textarea "[DATE] we emailed the applicant to inform them that the uploaded documents did …" at bounding box center [503, 364] width 533 height 105
type textarea "[DATE] we emailed the applicant to inform them that the uploaded documents did …"
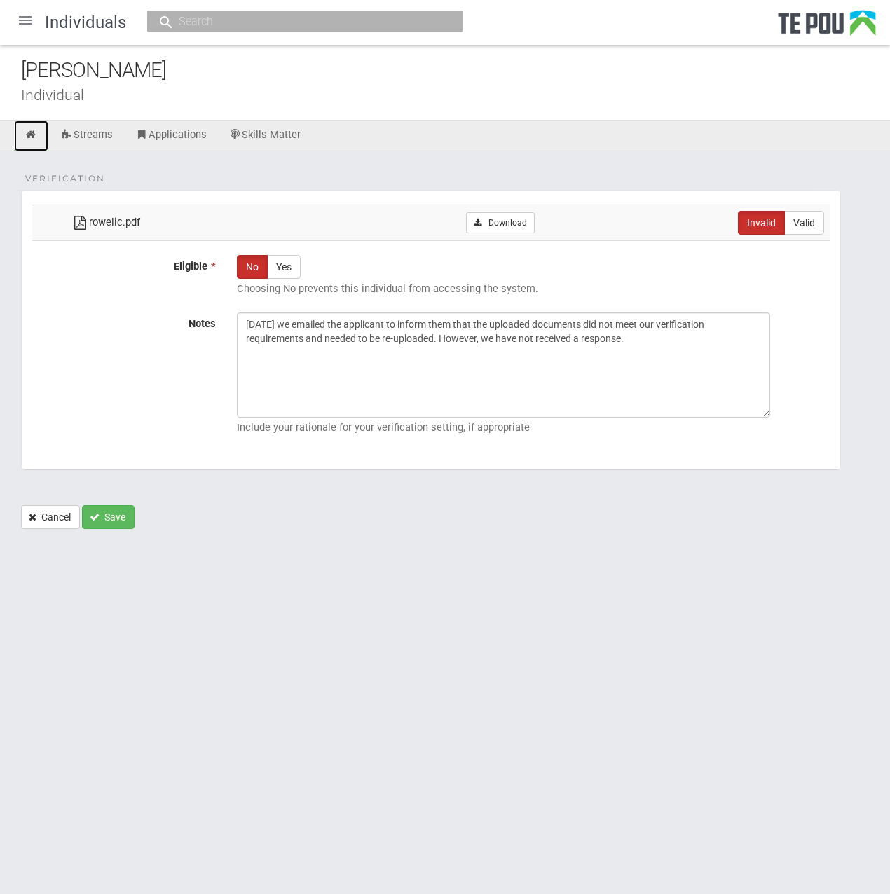
click at [31, 135] on icon at bounding box center [31, 135] width 13 height 11
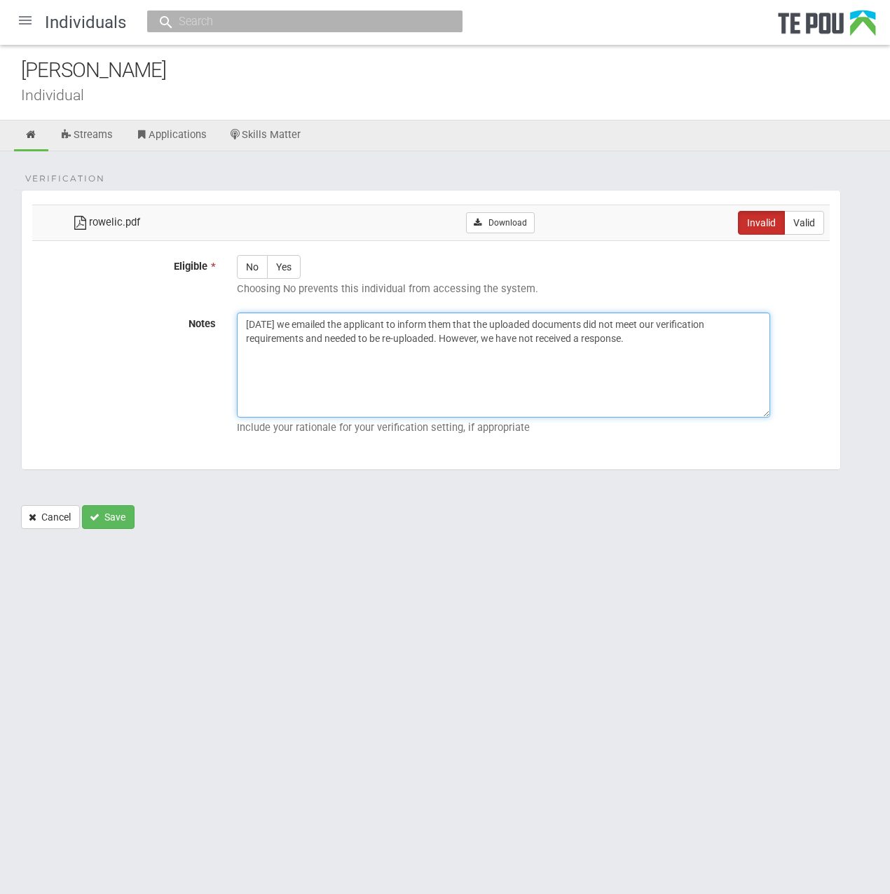
click at [252, 322] on textarea "[DATE] we emailed the applicant to inform them that the uploaded documents did …" at bounding box center [503, 364] width 533 height 105
drag, startPoint x: 434, startPoint y: 371, endPoint x: 364, endPoint y: 364, distance: 70.4
click at [434, 371] on textarea "[DATE] we emailed the applicant to inform them that the uploaded documents did …" at bounding box center [503, 364] width 533 height 105
drag, startPoint x: 266, startPoint y: 317, endPoint x: 212, endPoint y: 317, distance: 53.2
click at [212, 317] on div "Notes [DATE] we emailed the applicant to inform them that the uploaded document…" at bounding box center [431, 376] width 818 height 128
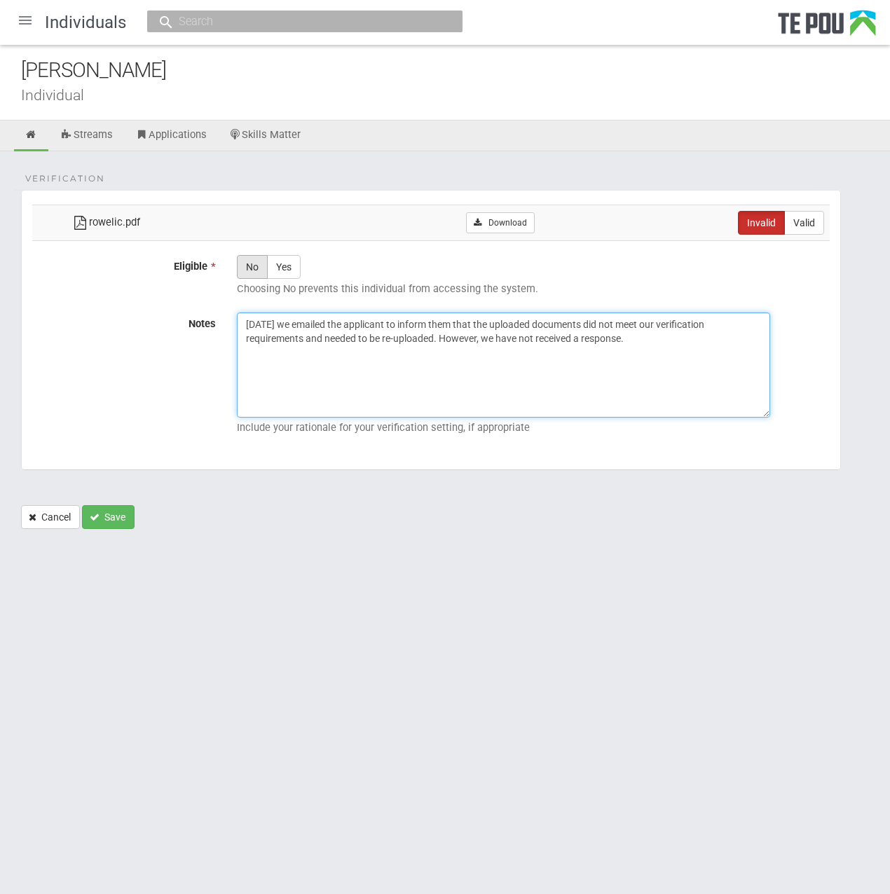
type textarea "[DATE] we emailed the applicant to inform them that the uploaded documents did …"
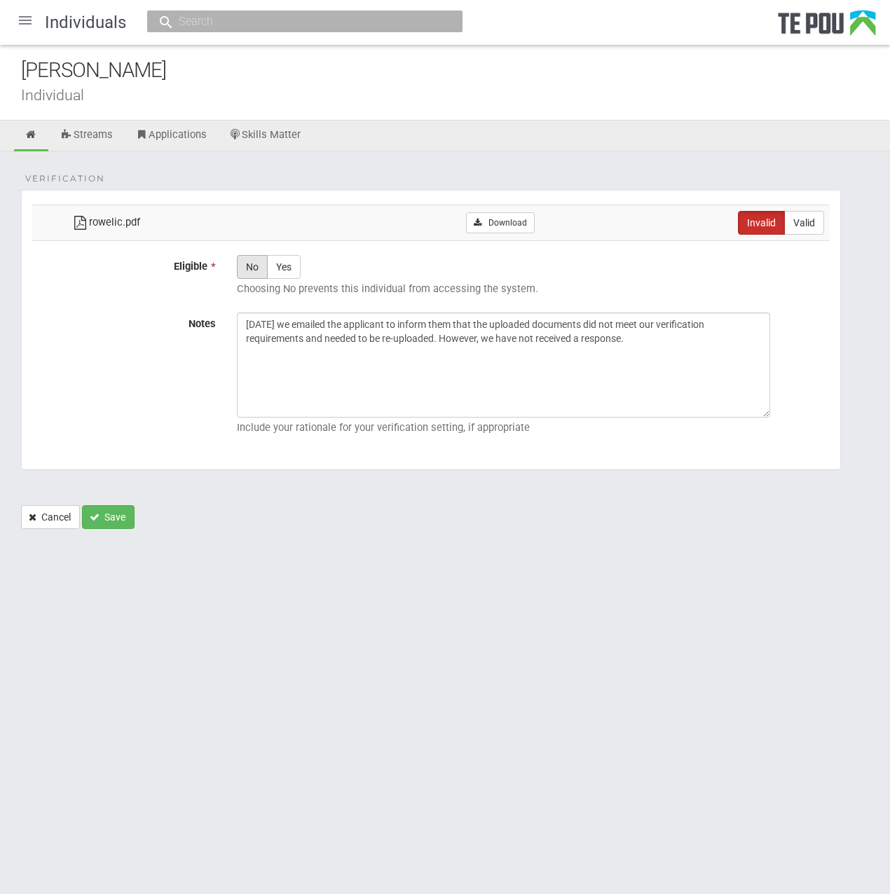
click at [247, 266] on label "No" at bounding box center [252, 267] width 31 height 24
click at [240, 267] on label "No" at bounding box center [252, 267] width 31 height 24
click at [254, 268] on label "No" at bounding box center [252, 267] width 31 height 24
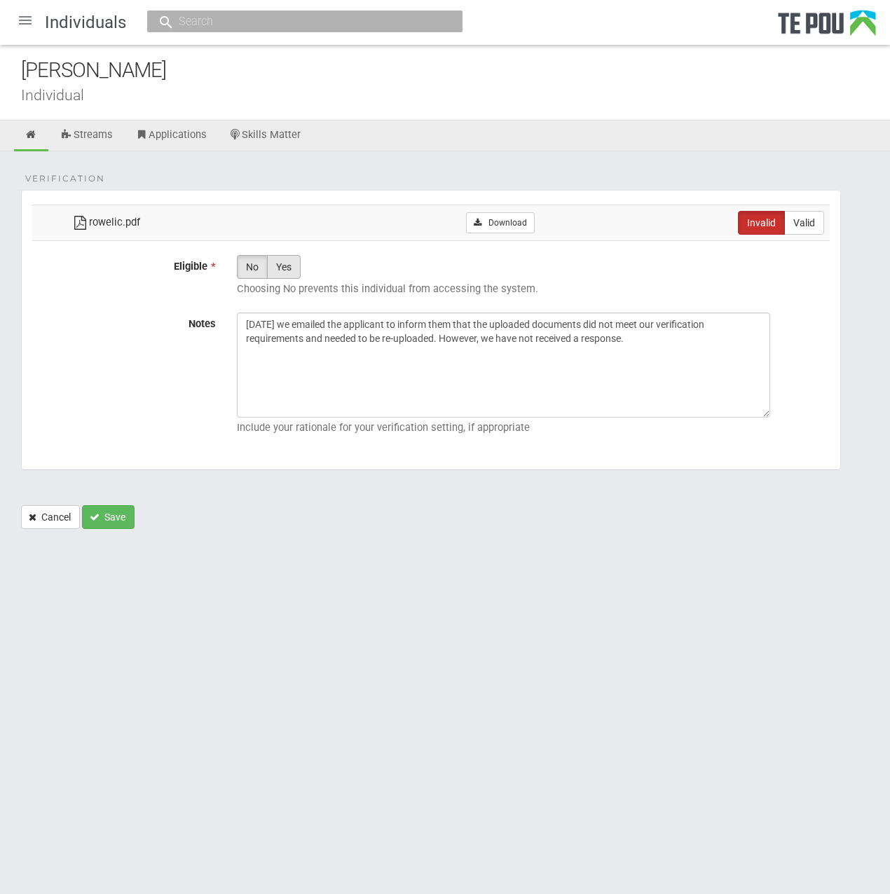
click at [287, 266] on label "Yes" at bounding box center [284, 267] width 34 height 24
radio input "true"
click at [259, 266] on label "No" at bounding box center [252, 267] width 31 height 24
radio input "true"
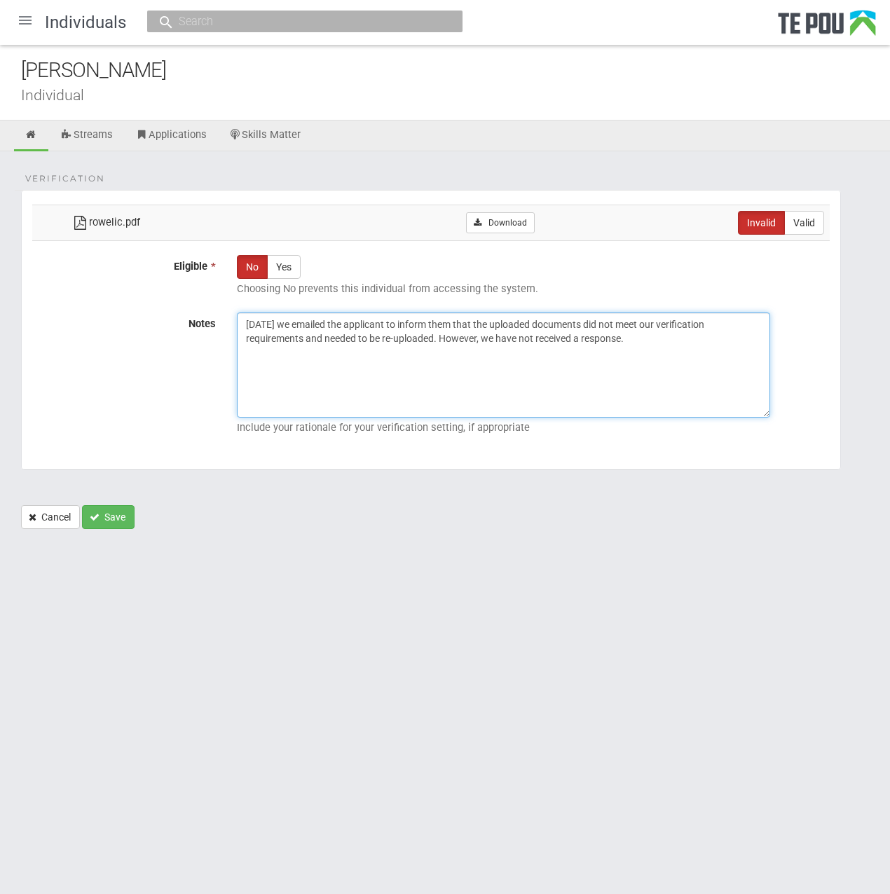
click at [464, 343] on textarea "19/08/2025 we emailed the applicant to inform them that the uploaded documents …" at bounding box center [503, 364] width 533 height 105
click at [659, 340] on textarea "19/08/2025 we emailed the applicant to inform them that the uploaded documents …" at bounding box center [503, 364] width 533 height 105
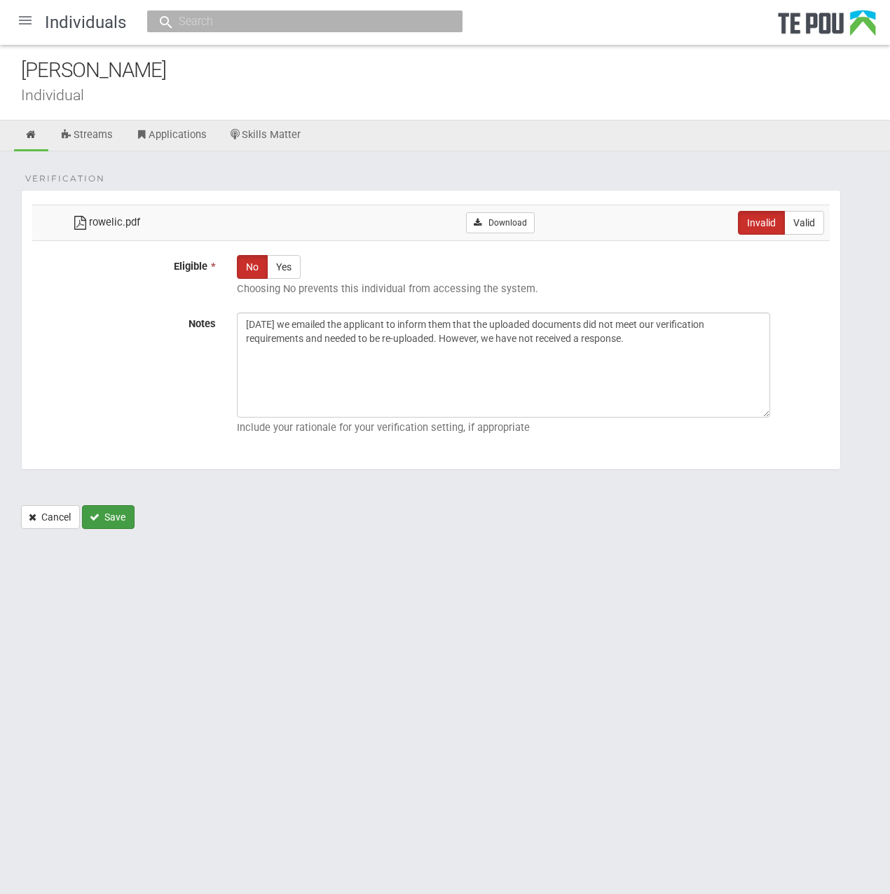
click at [98, 514] on icon "Save" at bounding box center [95, 517] width 10 height 10
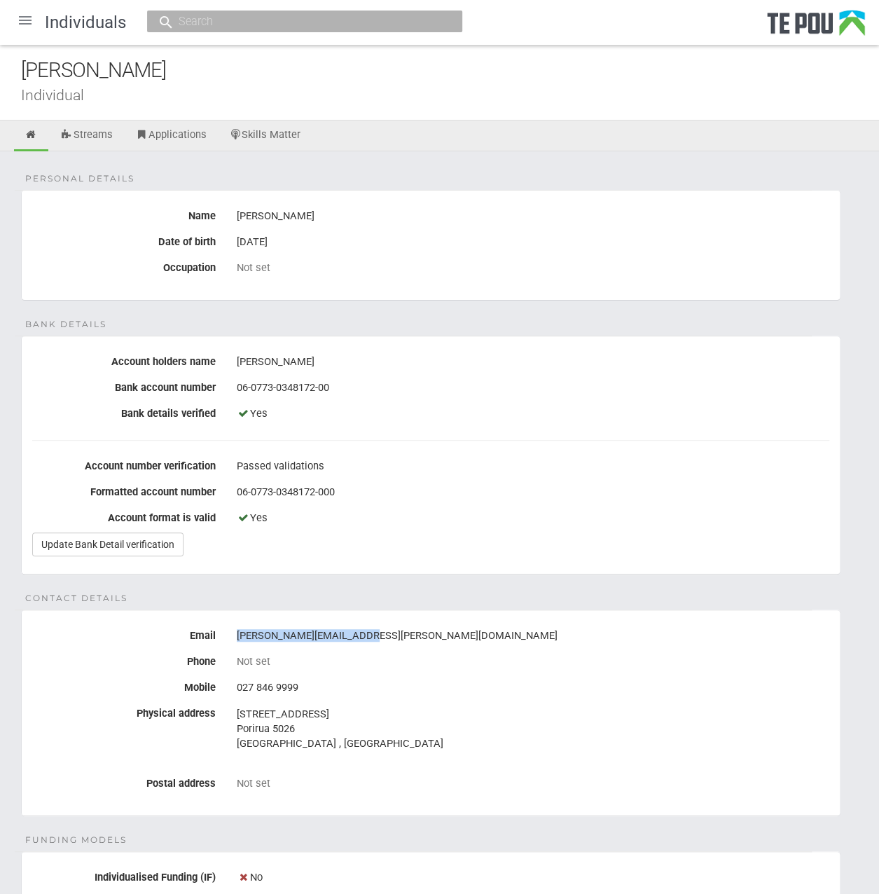
drag, startPoint x: 375, startPoint y: 631, endPoint x: 237, endPoint y: 624, distance: 138.2
click at [237, 624] on div "rowe.rachael@outlook.com" at bounding box center [533, 636] width 593 height 24
copy div "rowe.rachael@outlook.com"
click at [14, 11] on div at bounding box center [25, 21] width 34 height 34
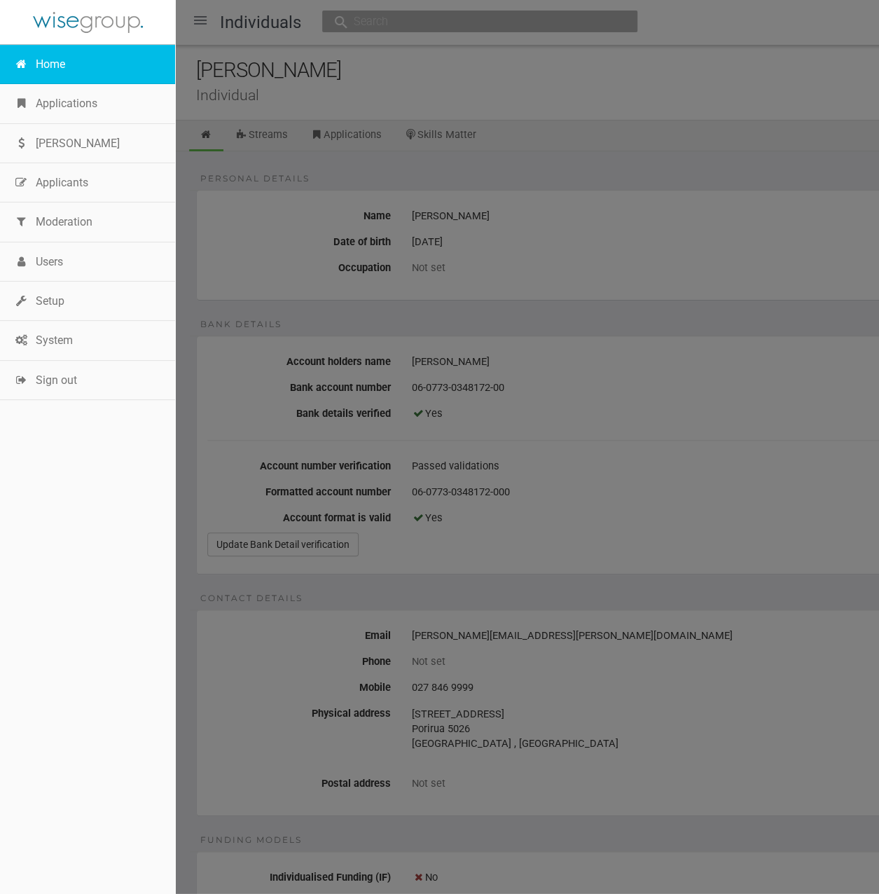
click at [47, 64] on link "Home" at bounding box center [87, 64] width 175 height 39
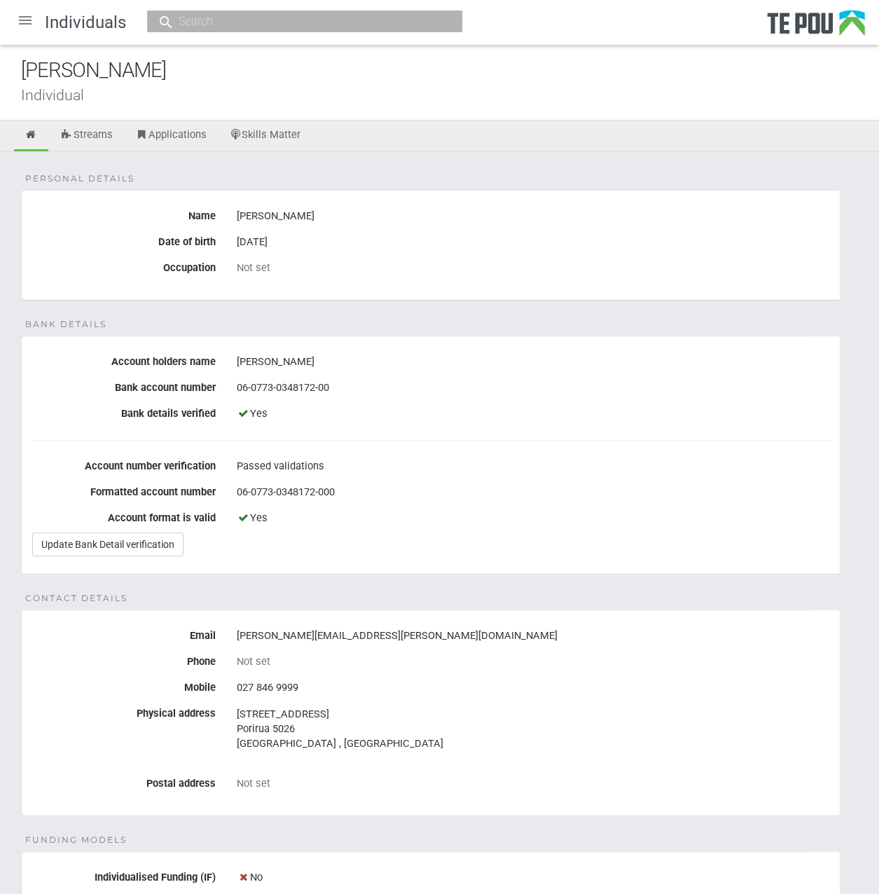
click at [826, 319] on div "Personal details Name [PERSON_NAME] Date of birth [DEMOGRAPHIC_DATA] Occupation…" at bounding box center [439, 752] width 879 height 1202
click at [27, 25] on div at bounding box center [25, 21] width 34 height 34
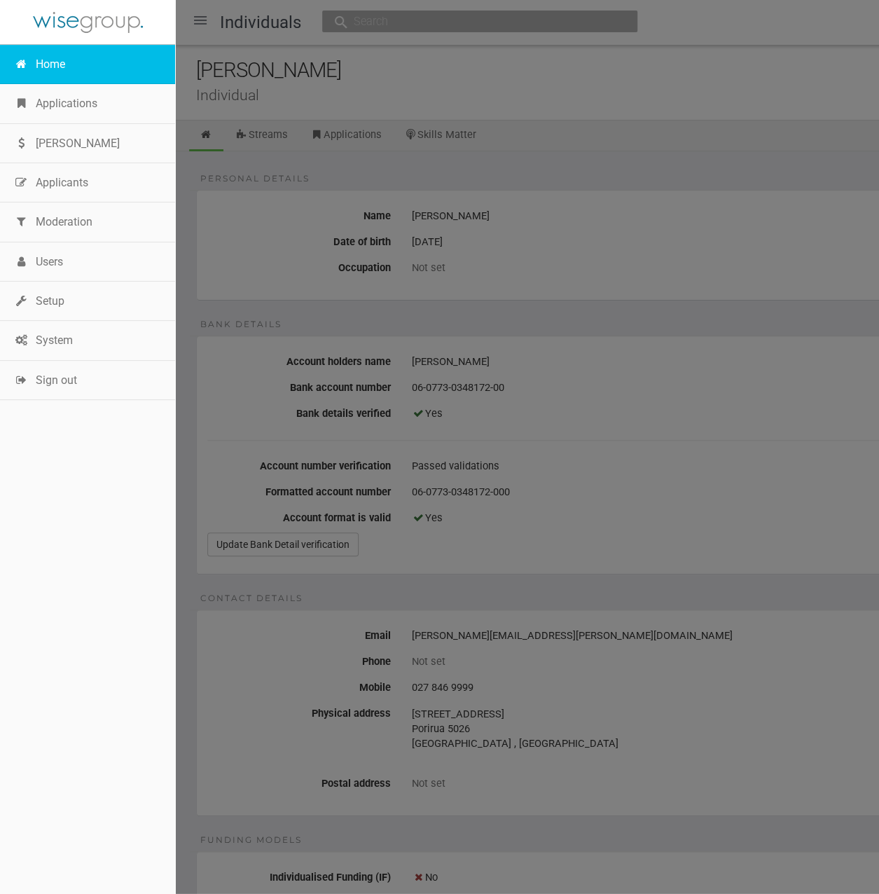
click at [65, 60] on link "Home" at bounding box center [87, 64] width 175 height 39
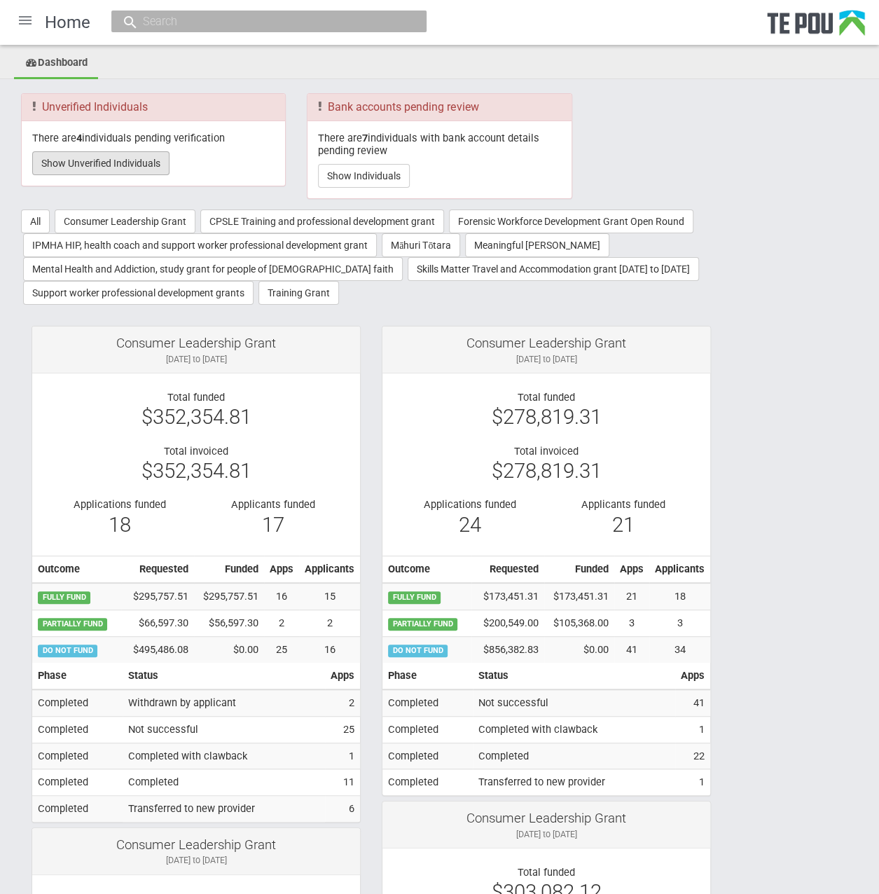
click at [127, 163] on button "Show Unverified Individuals" at bounding box center [100, 163] width 137 height 24
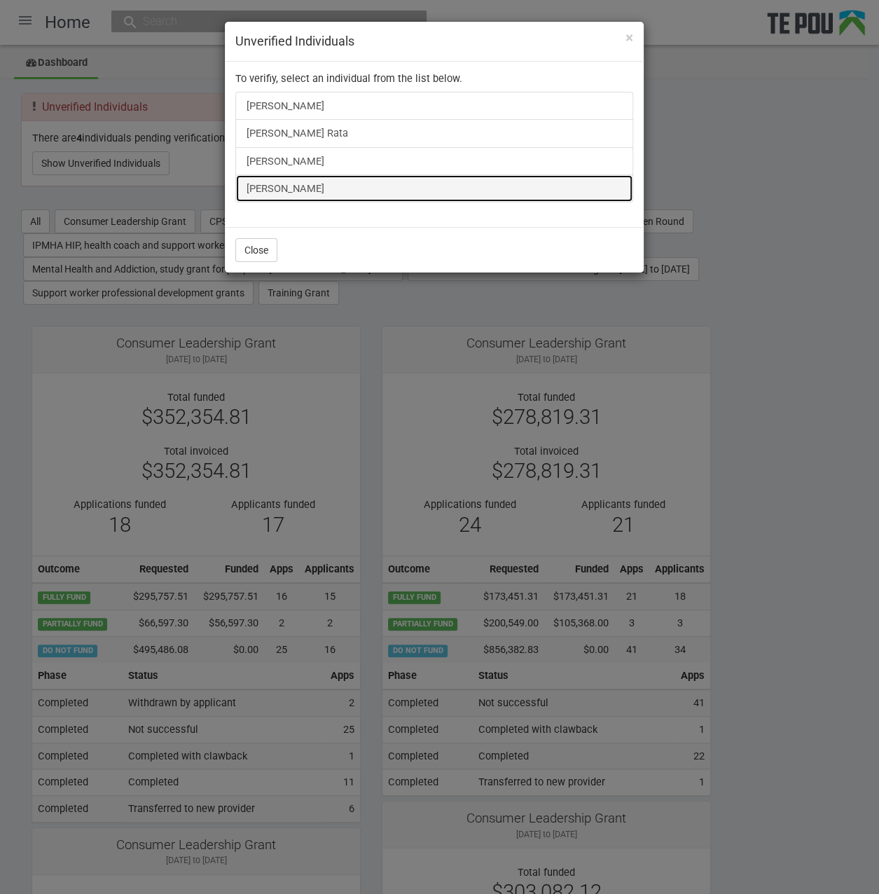
click at [266, 193] on link "[PERSON_NAME]" at bounding box center [434, 188] width 398 height 28
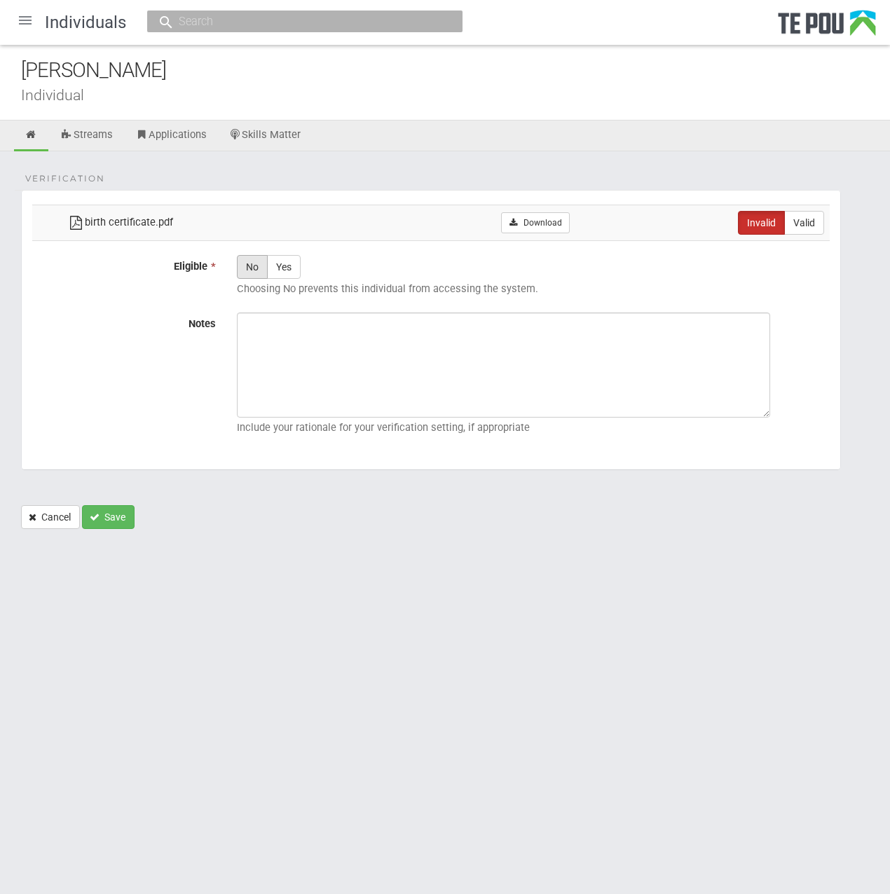
click at [249, 264] on label "No" at bounding box center [252, 267] width 31 height 24
radio input "true"
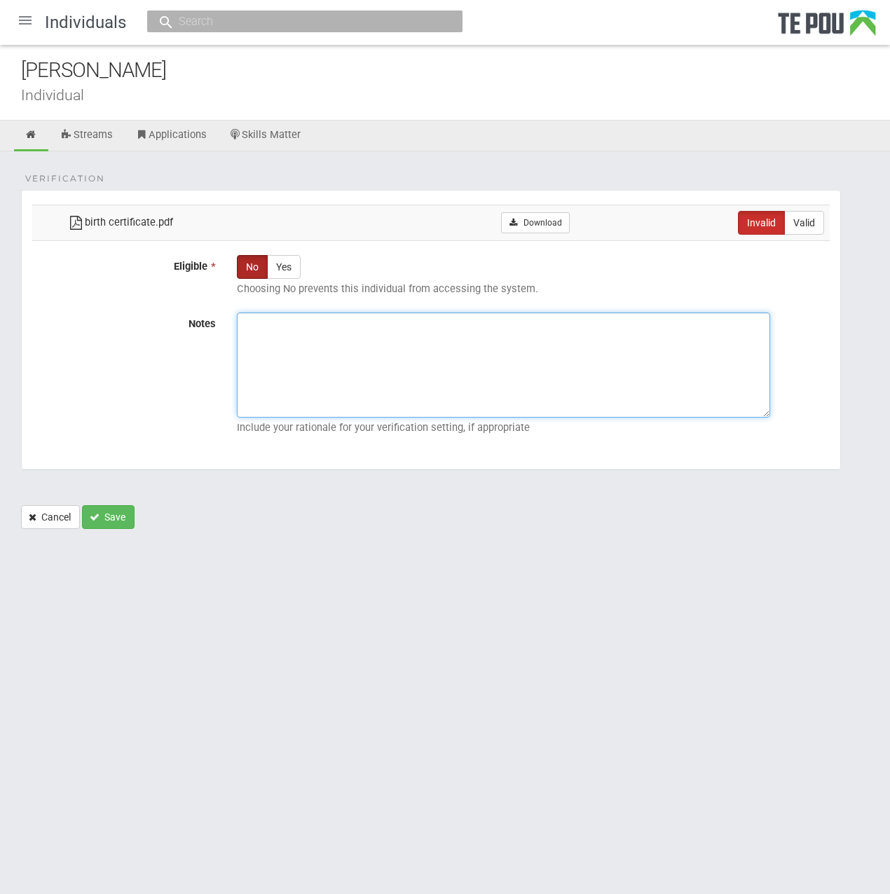
click at [312, 347] on textarea "Notes" at bounding box center [503, 364] width 533 height 105
click at [413, 365] on textarea "Notes" at bounding box center [503, 364] width 533 height 105
click at [528, 376] on textarea "Notes" at bounding box center [503, 364] width 533 height 105
paste textarea "we emailed the applicant to inform them that the uploaded documents did not mee…"
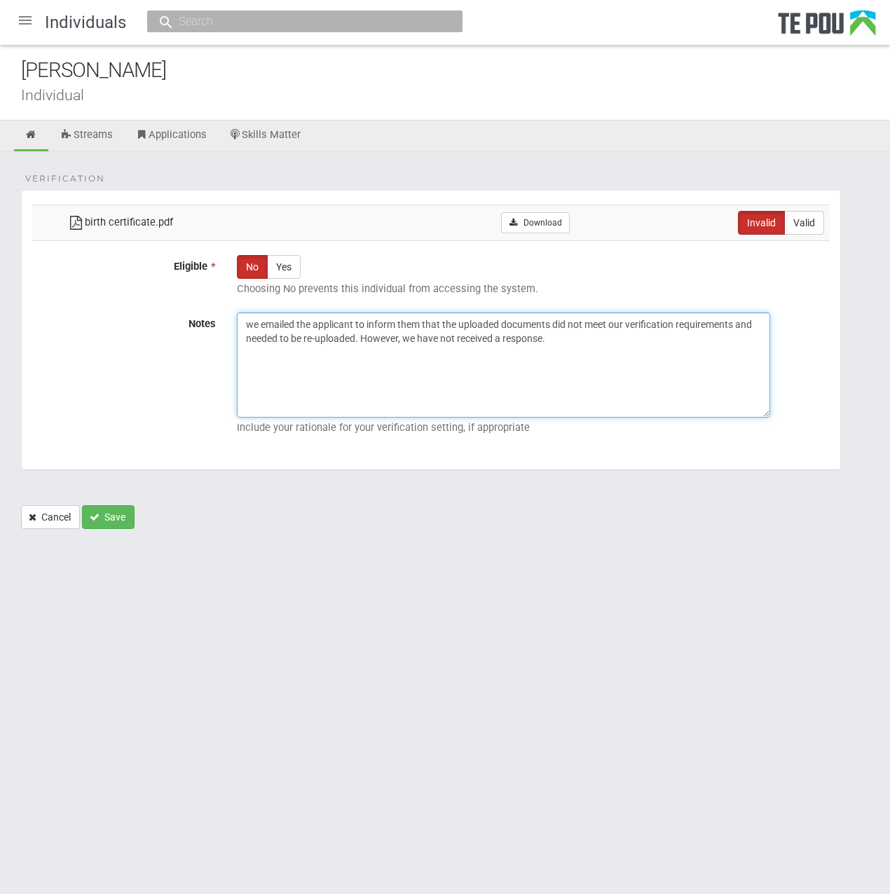
click at [245, 319] on textarea "we emailed the applicant to inform them that the uploaded documents did not mee…" at bounding box center [503, 364] width 533 height 105
drag, startPoint x: 724, startPoint y: 355, endPoint x: 15, endPoint y: 254, distance: 716.2
click at [15, 254] on div "Verification birth certificate.pdf Download Invalid Valid Eligible * No Yes Cho…" at bounding box center [445, 347] width 890 height 392
type textarea "[DATE] & [DATE] we emailed the applicant to inform them that the uploaded docum…"
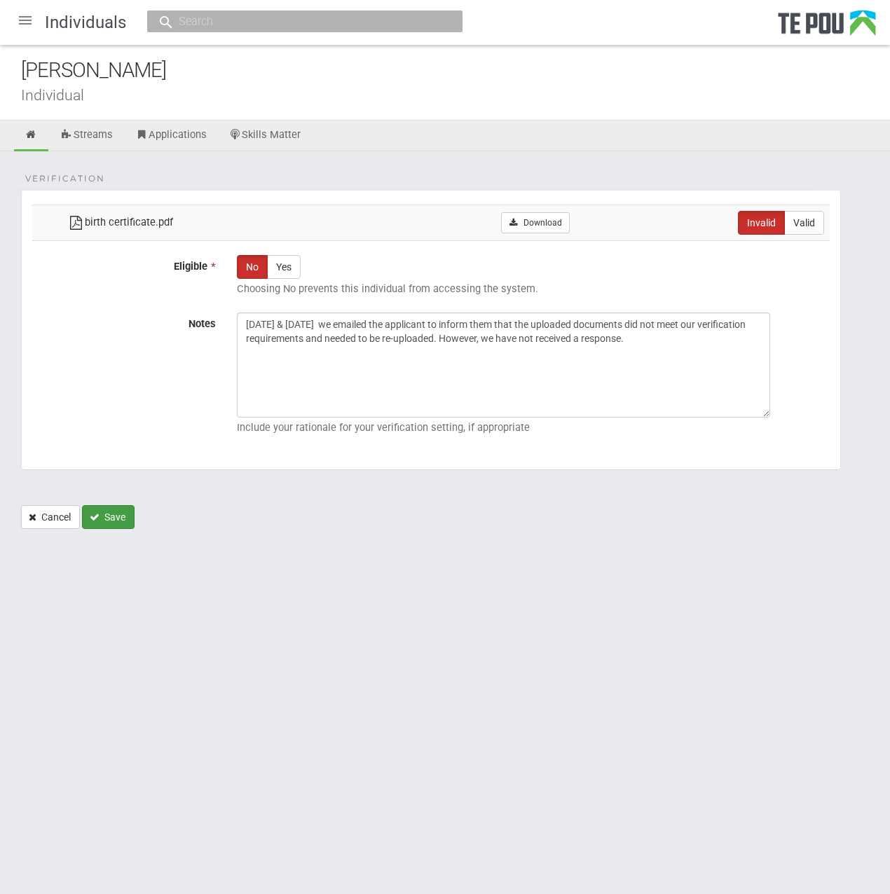
click at [95, 514] on icon "Save" at bounding box center [95, 517] width 10 height 10
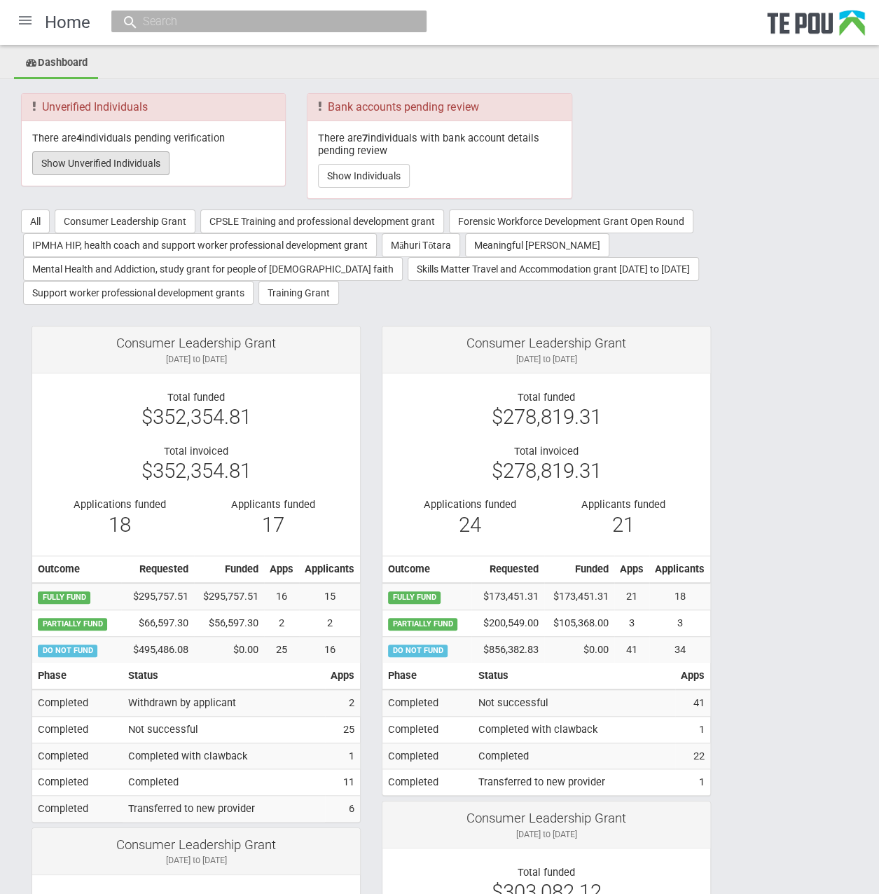
click at [129, 155] on button "Show Unverified Individuals" at bounding box center [100, 163] width 137 height 24
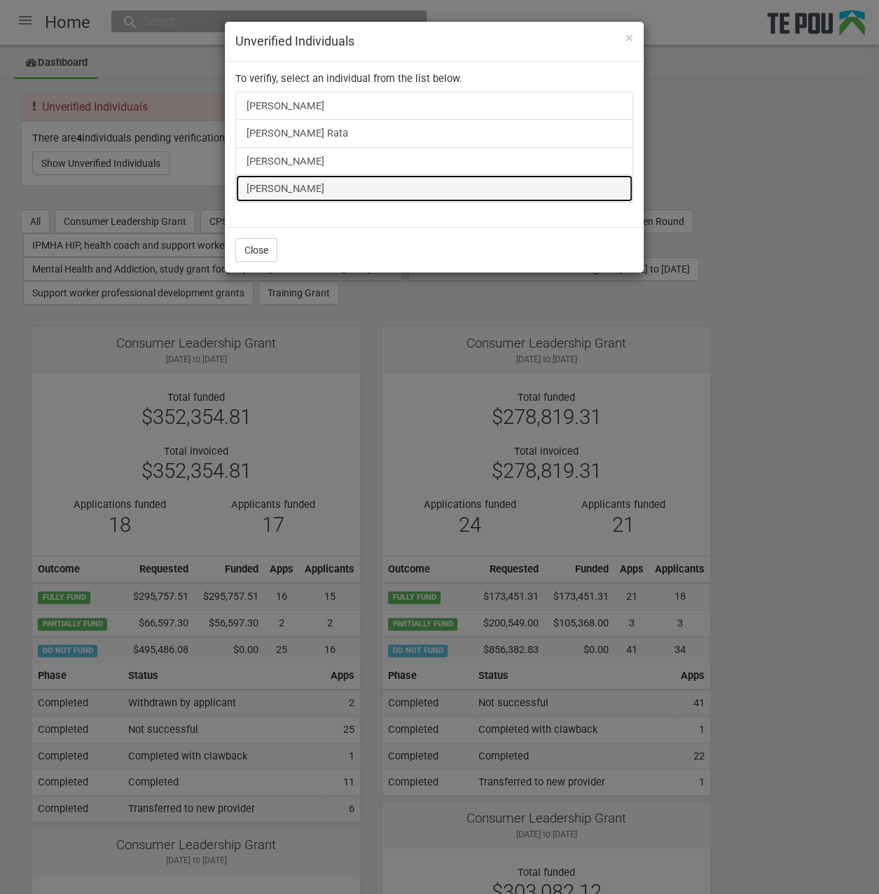
click at [297, 190] on link "victoria willard" at bounding box center [434, 188] width 398 height 28
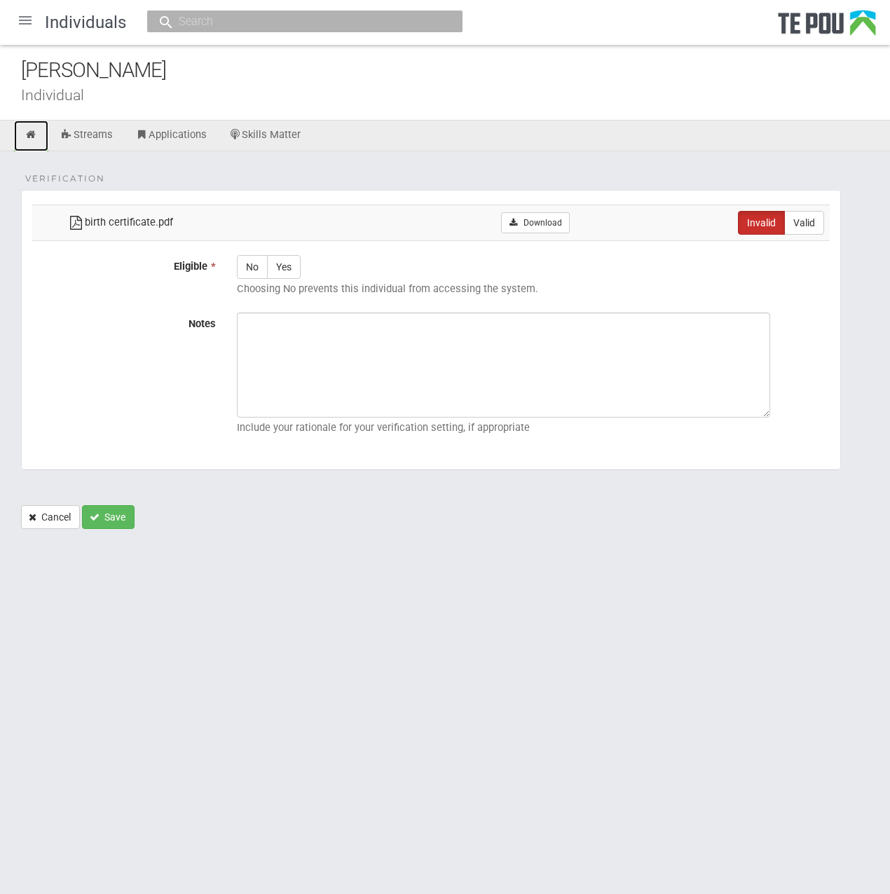
click at [25, 130] on icon at bounding box center [31, 135] width 13 height 11
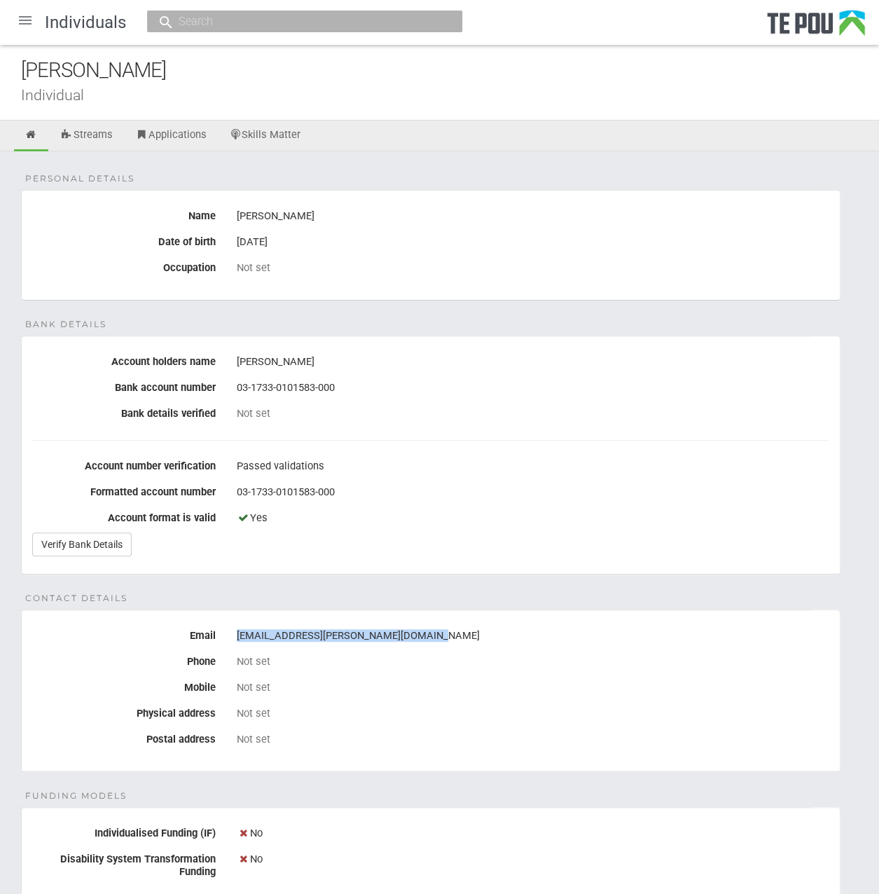
drag, startPoint x: 449, startPoint y: 640, endPoint x: 235, endPoint y: 631, distance: 214.5
click at [235, 631] on div "[EMAIL_ADDRESS][PERSON_NAME][DOMAIN_NAME]" at bounding box center [533, 636] width 614 height 24
copy div "[EMAIL_ADDRESS][PERSON_NAME][DOMAIN_NAME]"
click at [683, 502] on div "03-1733-0101583-000" at bounding box center [533, 493] width 593 height 24
click at [585, 632] on div "[EMAIL_ADDRESS][PERSON_NAME][DOMAIN_NAME]" at bounding box center [533, 636] width 593 height 24
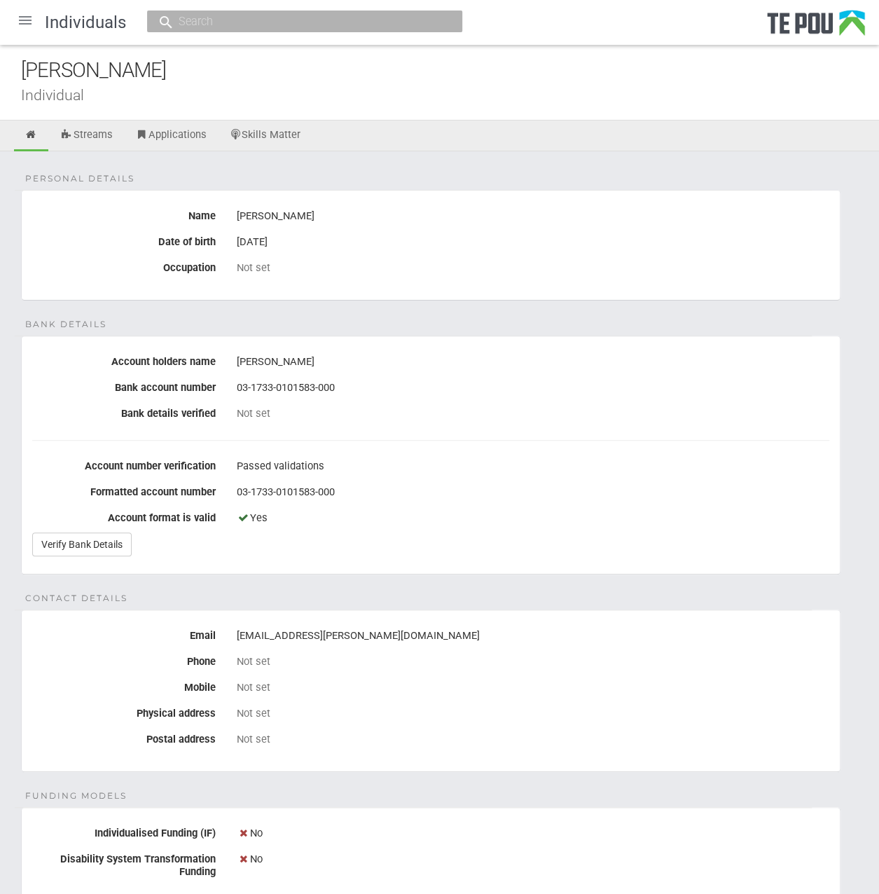
click at [492, 611] on fieldset "Contact details Email victoria.willard@southerndhb.govt.nz Phone Not set Mobile…" at bounding box center [431, 691] width 820 height 163
click at [434, 591] on div "Personal details Name victoria willard Date of birth 5 Jun 1978 Occupation Not …" at bounding box center [439, 700] width 879 height 1098
click at [413, 592] on div "Personal details Name victoria willard Date of birth 5 Jun 1978 Occupation Not …" at bounding box center [439, 700] width 879 height 1098
click at [412, 592] on div "Personal details Name victoria willard Date of birth 5 Jun 1978 Occupation Not …" at bounding box center [439, 700] width 879 height 1098
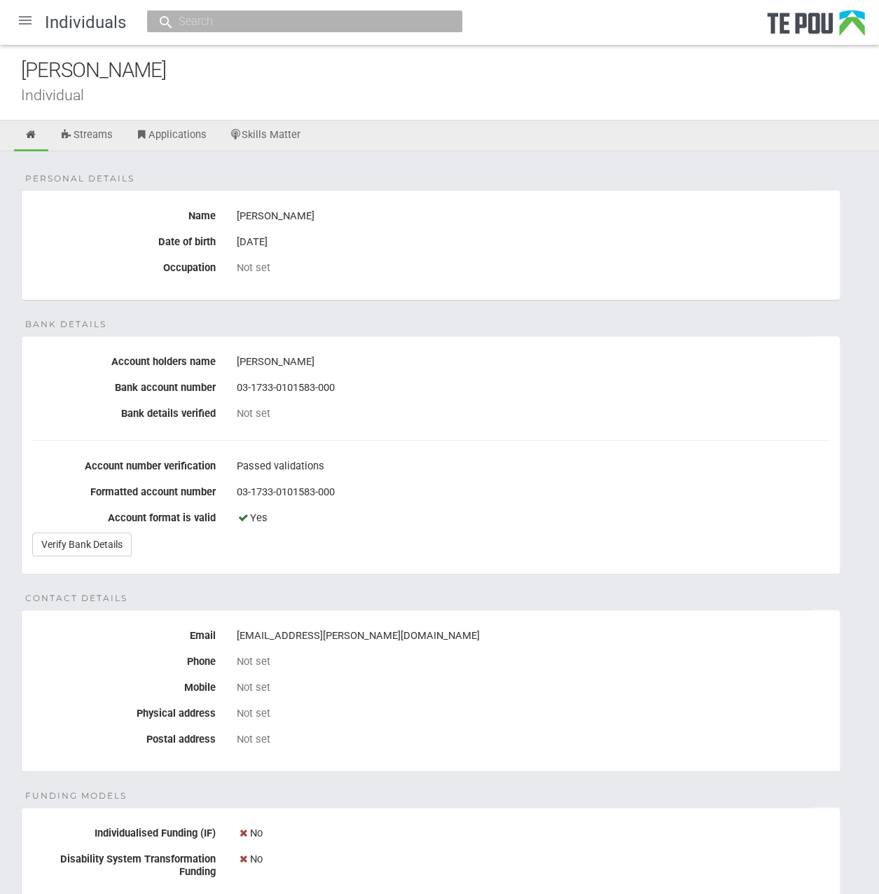
click at [412, 592] on div "Personal details Name victoria willard Date of birth 5 Jun 1978 Occupation Not …" at bounding box center [439, 700] width 879 height 1098
click at [553, 610] on fieldset "Contact details Email victoria.willard@southerndhb.govt.nz Phone Not set Mobile…" at bounding box center [431, 691] width 820 height 163
click at [418, 565] on fieldset "Bank details Account holders name v c willard Bank account number 03-1733-01015…" at bounding box center [431, 455] width 820 height 239
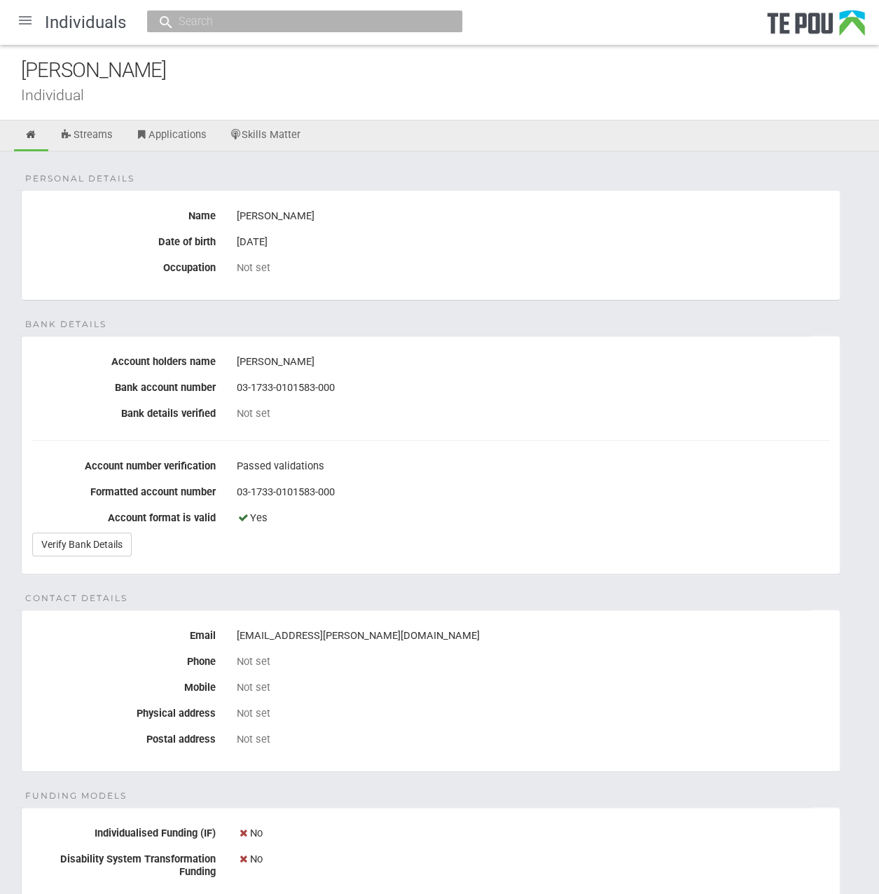
click at [418, 585] on div "Personal details Name victoria willard Date of birth 5 Jun 1978 Occupation Not …" at bounding box center [439, 700] width 879 height 1098
click at [429, 593] on div "Personal details Name victoria willard Date of birth 5 Jun 1978 Occupation Not …" at bounding box center [439, 700] width 879 height 1098
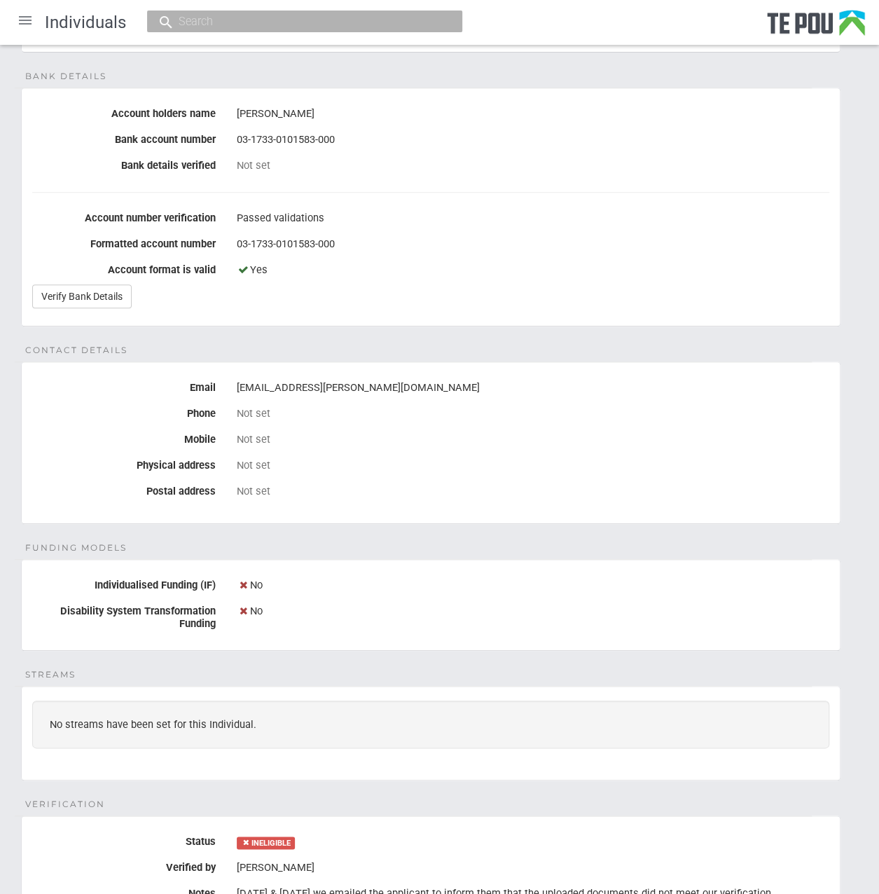
scroll to position [235, 0]
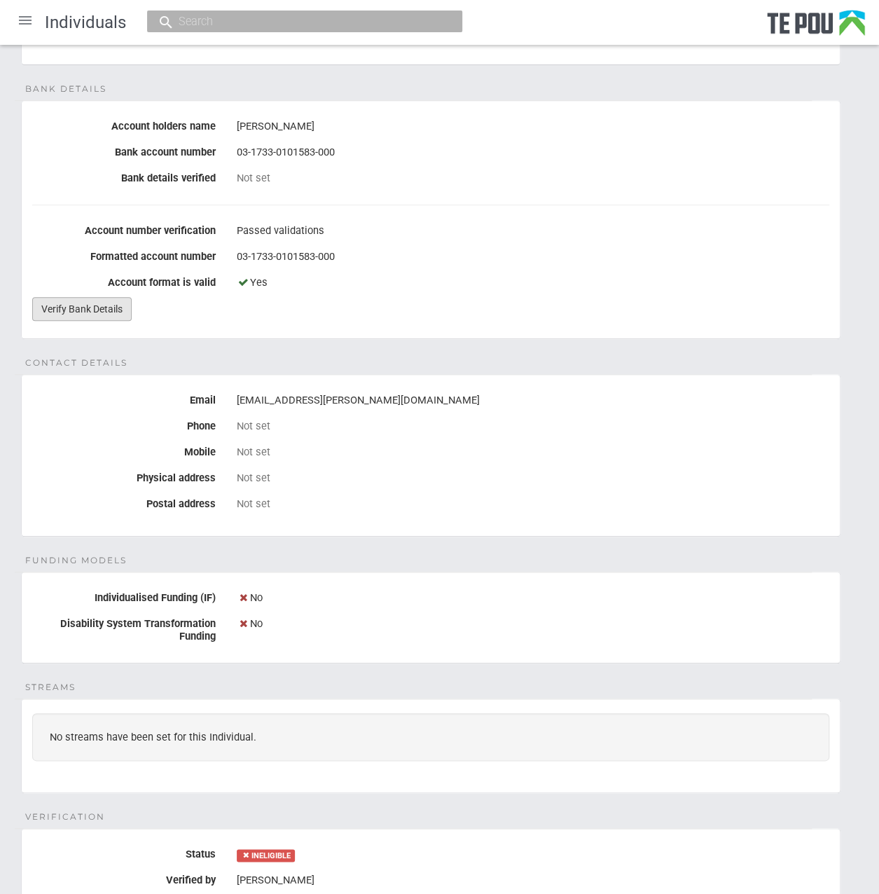
click at [98, 297] on link "Verify Bank Details" at bounding box center [81, 309] width 99 height 24
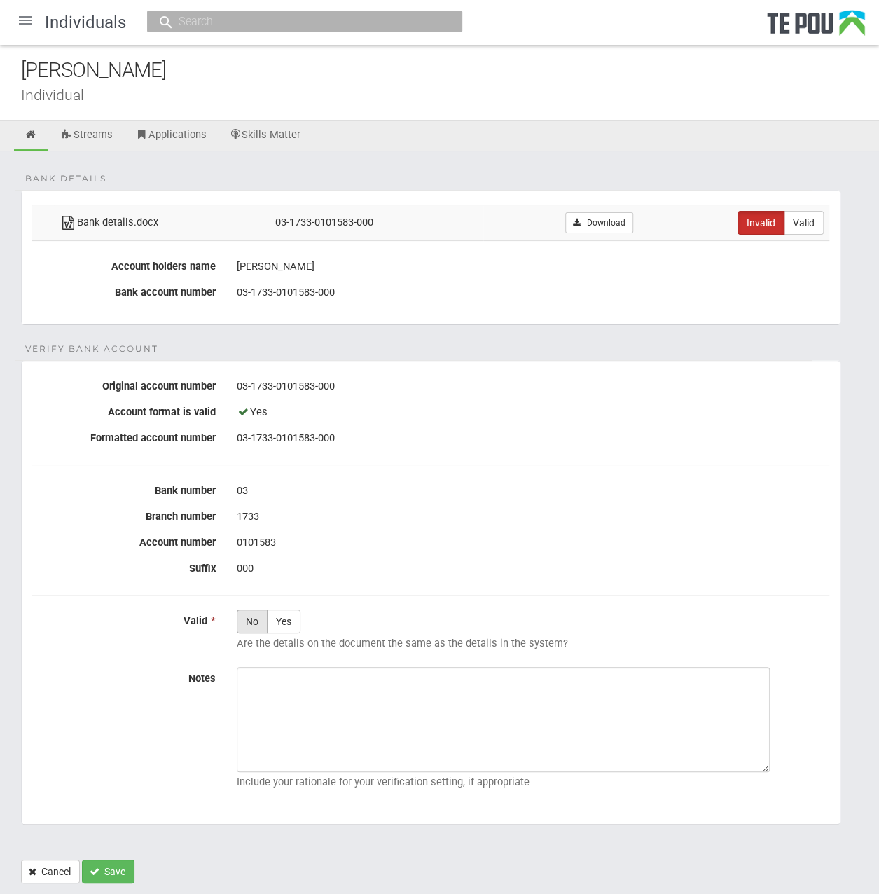
click at [258, 619] on label "No" at bounding box center [252, 622] width 31 height 24
radio input "true"
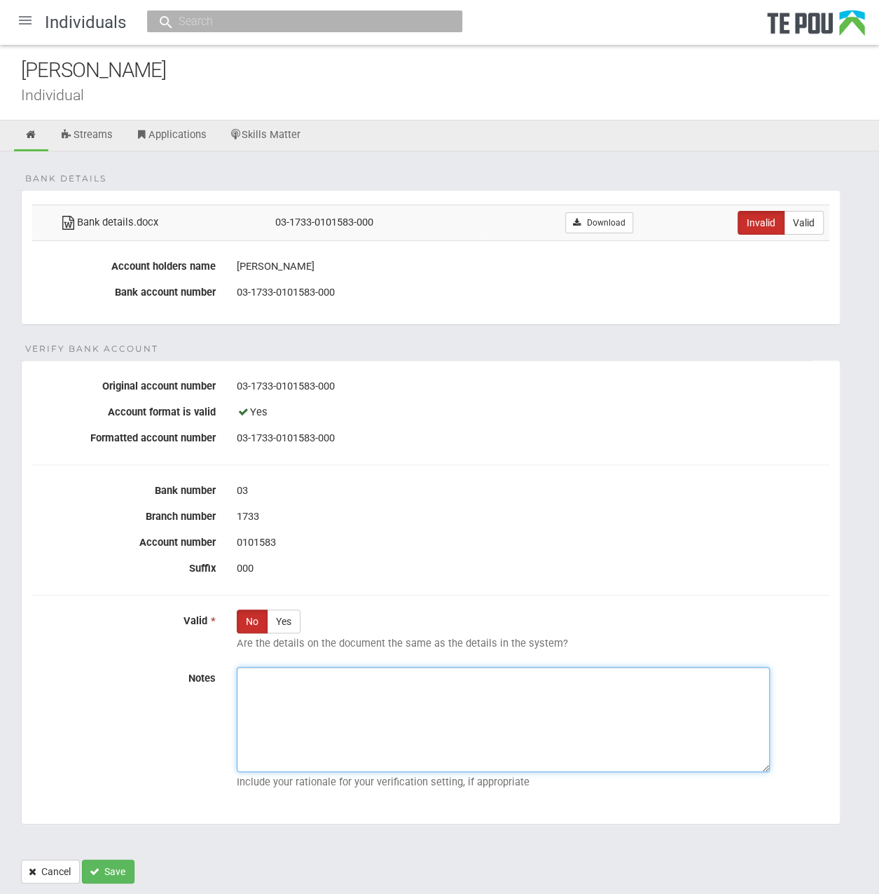
click at [325, 727] on textarea "Notes" at bounding box center [503, 719] width 533 height 105
paste textarea "18/07/2025 & 13/08/2025 we emailed the applicant to inform them that the upload…"
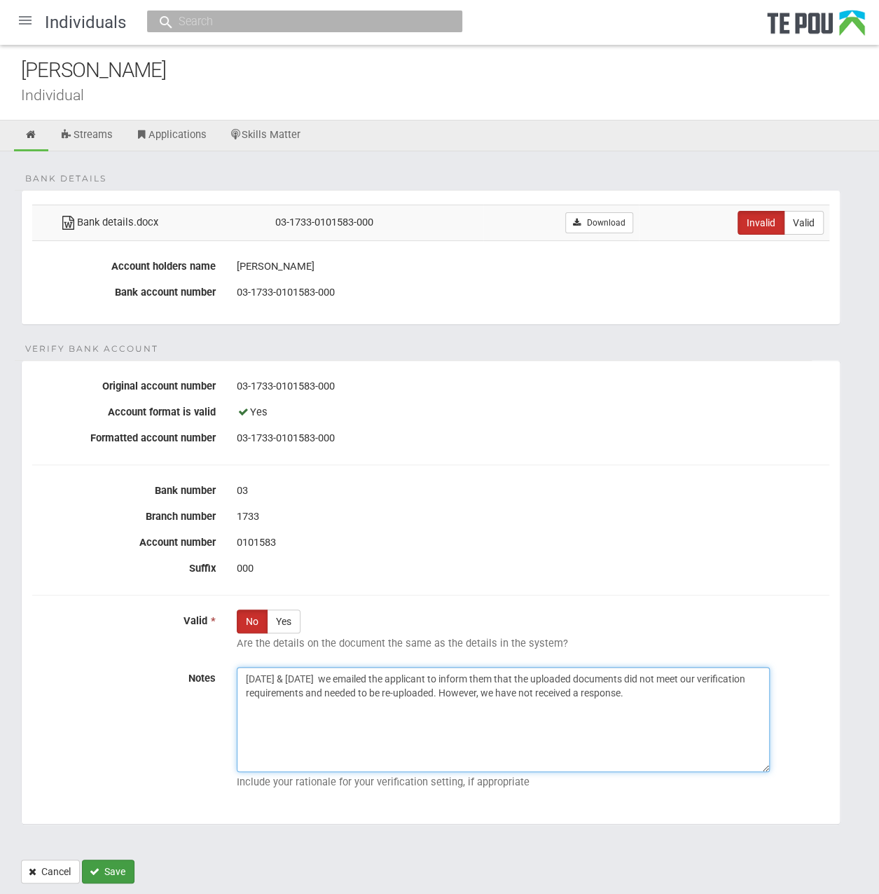
type textarea "18/07/2025 & 13/08/2025 we emailed the applicant to inform them that the upload…"
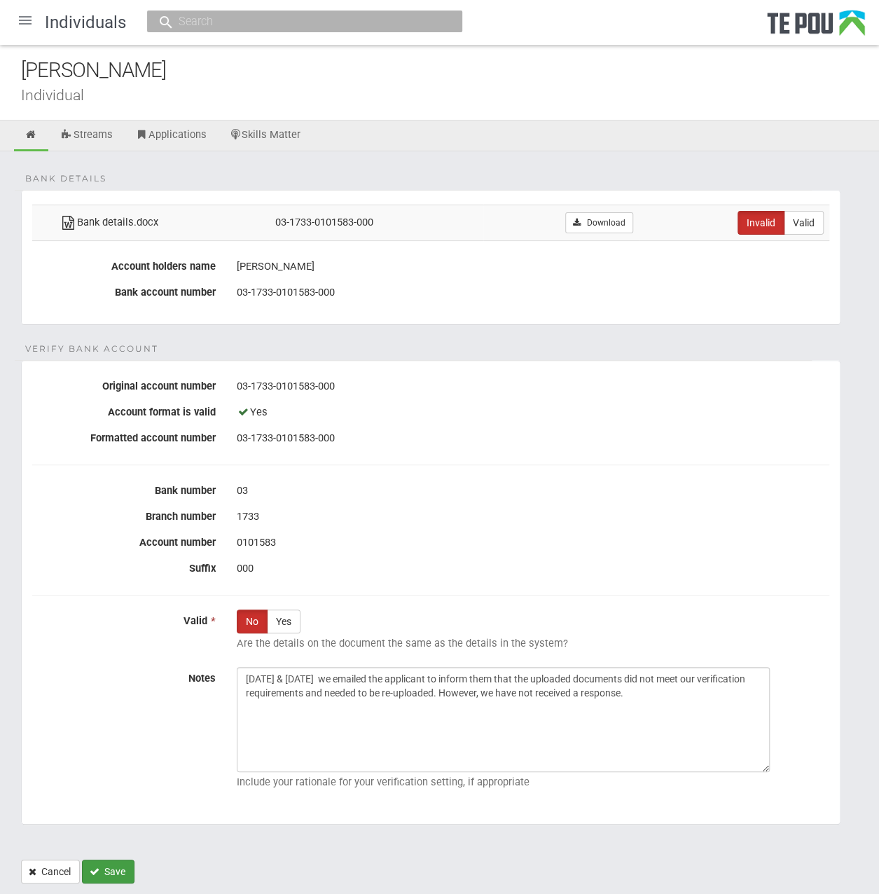
click at [125, 875] on button "Save" at bounding box center [108, 872] width 53 height 24
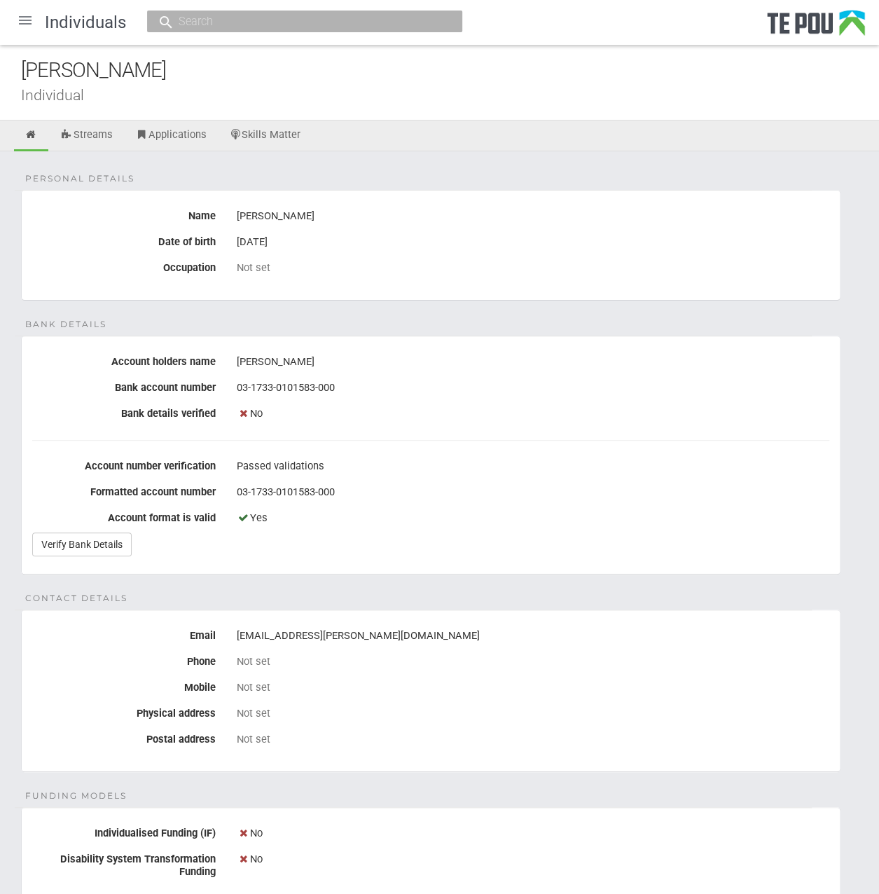
click at [23, 14] on div at bounding box center [25, 21] width 34 height 34
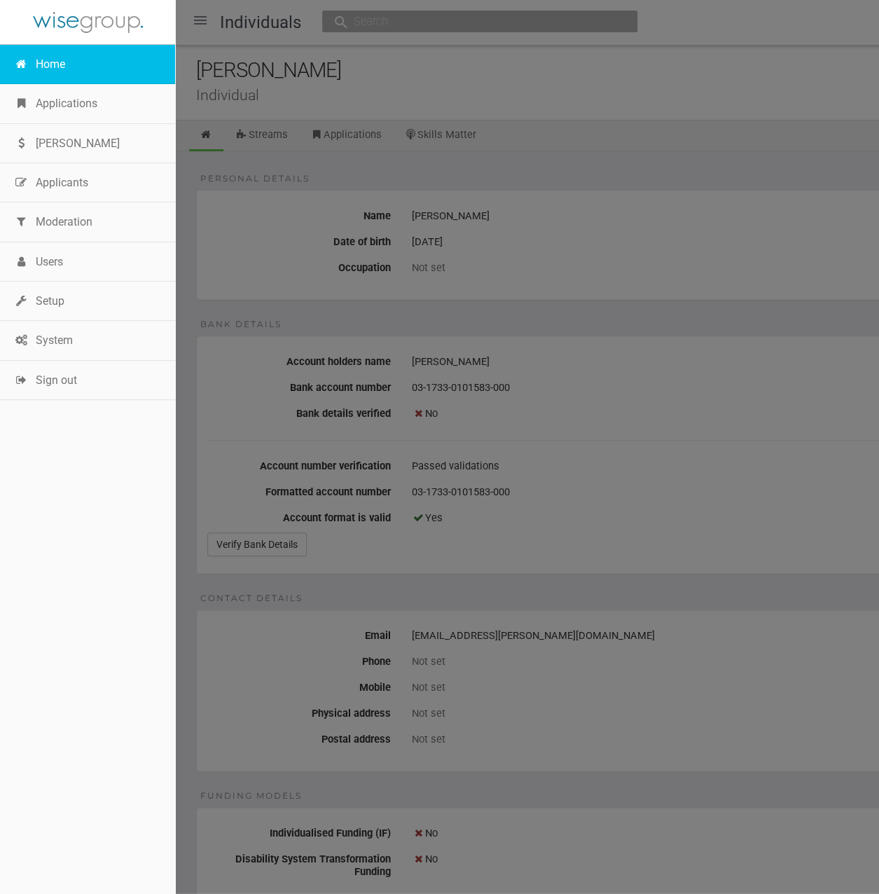
click at [52, 68] on link "Home" at bounding box center [87, 64] width 175 height 39
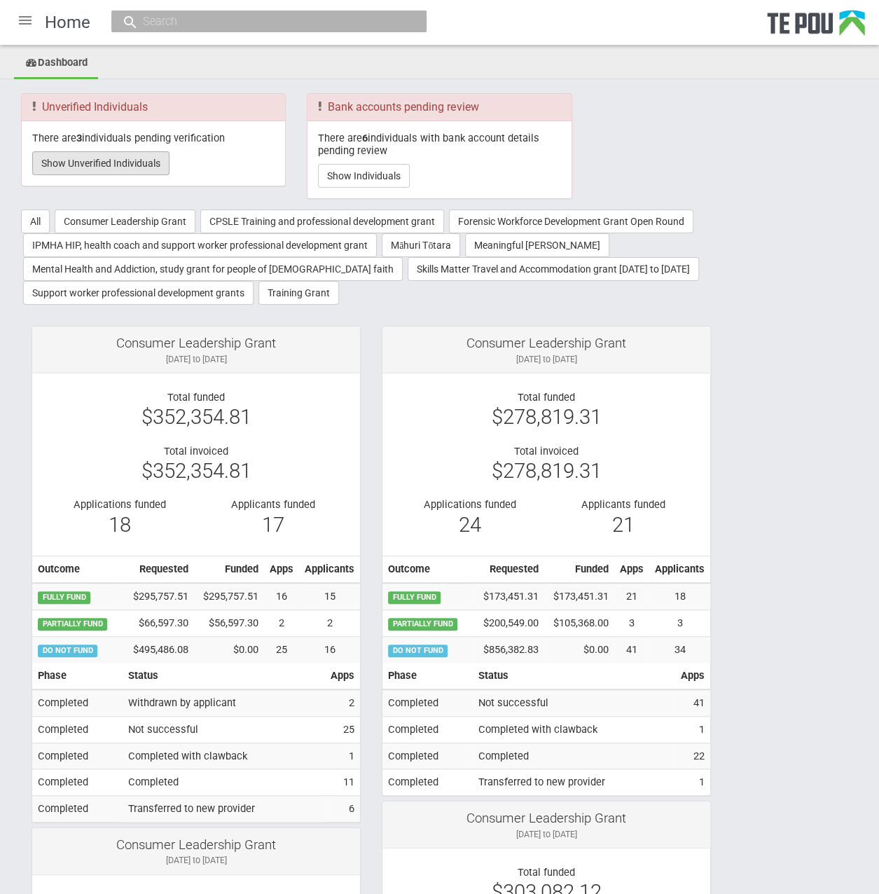
click at [134, 166] on button "Show Unverified Individuals" at bounding box center [100, 163] width 137 height 24
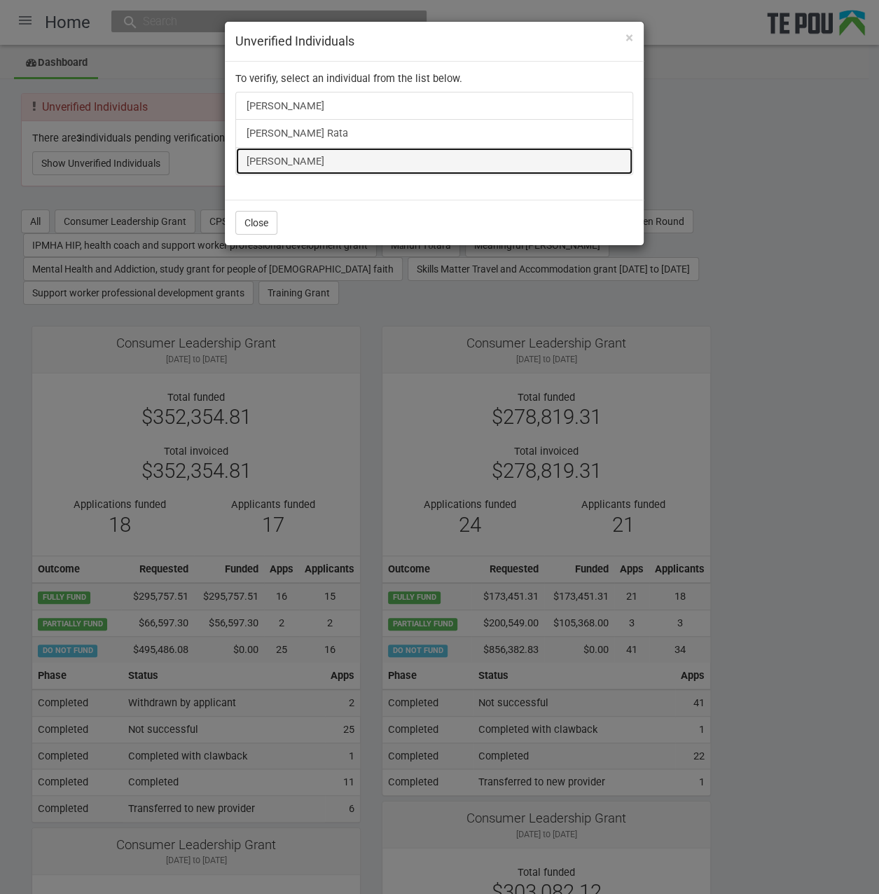
click at [270, 162] on link "[PERSON_NAME]" at bounding box center [434, 161] width 398 height 28
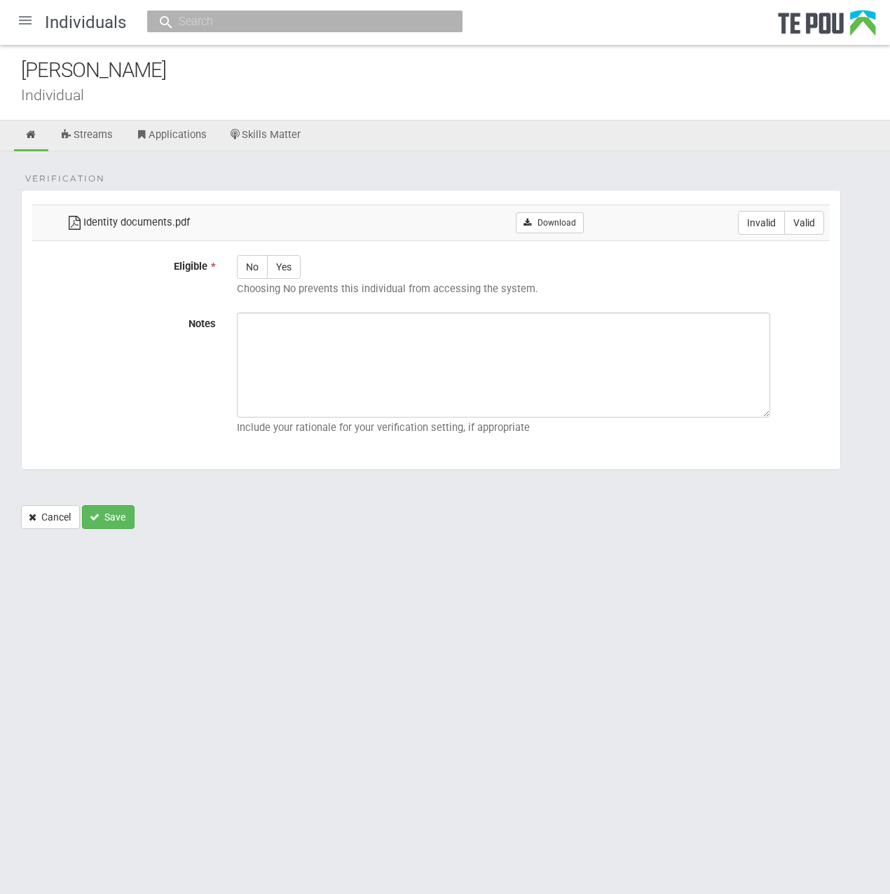
click at [238, 177] on div "Verification Identity documents.pdf Download Invalid Valid Eligible * No Yes Ch…" at bounding box center [445, 347] width 890 height 392
click at [520, 215] on link "Download" at bounding box center [550, 222] width 68 height 21
click at [808, 218] on label "Valid" at bounding box center [804, 223] width 40 height 24
radio input "true"
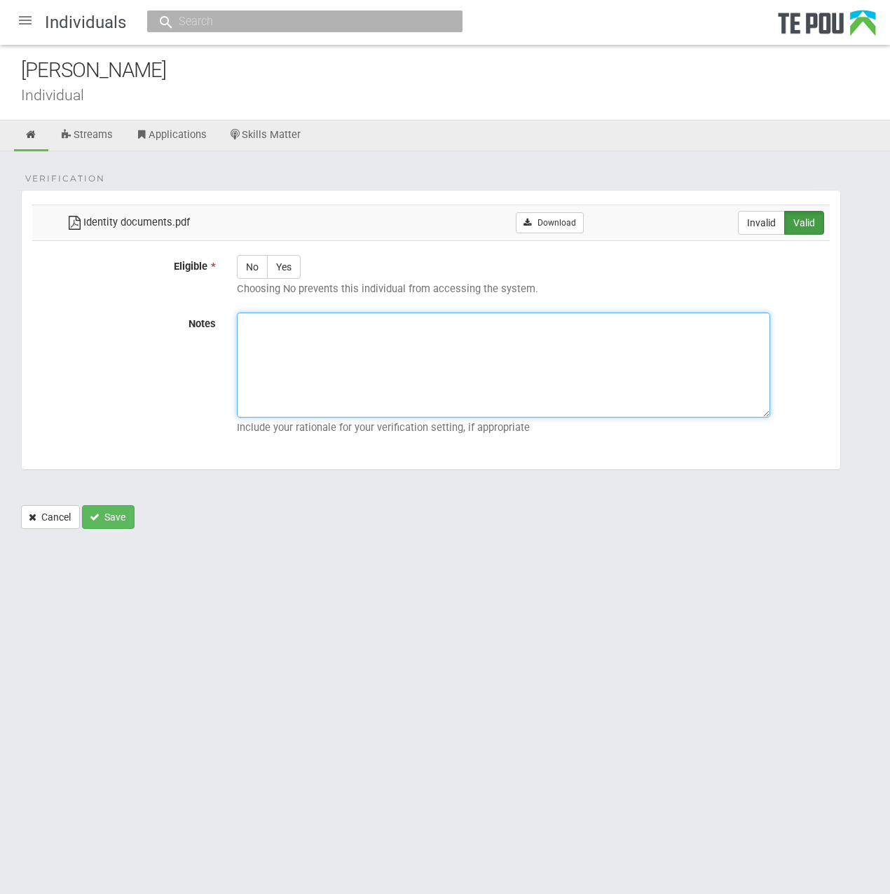
click at [298, 368] on textarea "Notes" at bounding box center [503, 364] width 533 height 105
paste textarea "Verified by Melody @ 11/9/2025"
type textarea "Verified by Melody @ 11/9/2025"
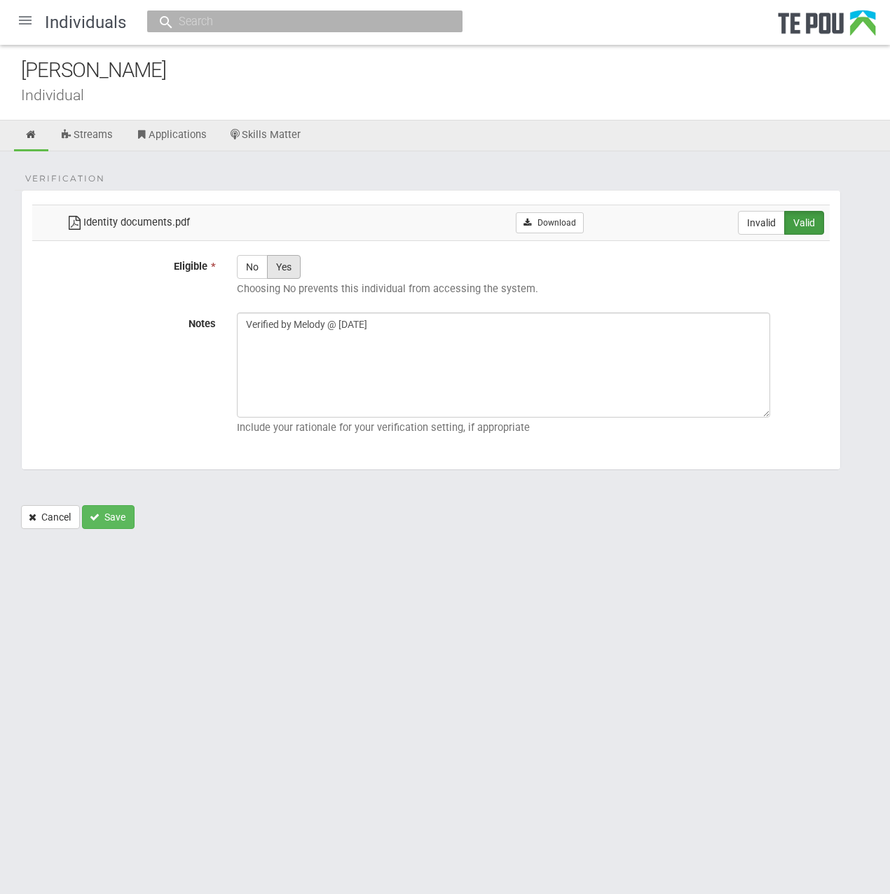
click at [295, 268] on label "Yes" at bounding box center [284, 267] width 34 height 24
radio input "true"
click at [121, 519] on button "Save" at bounding box center [108, 517] width 53 height 24
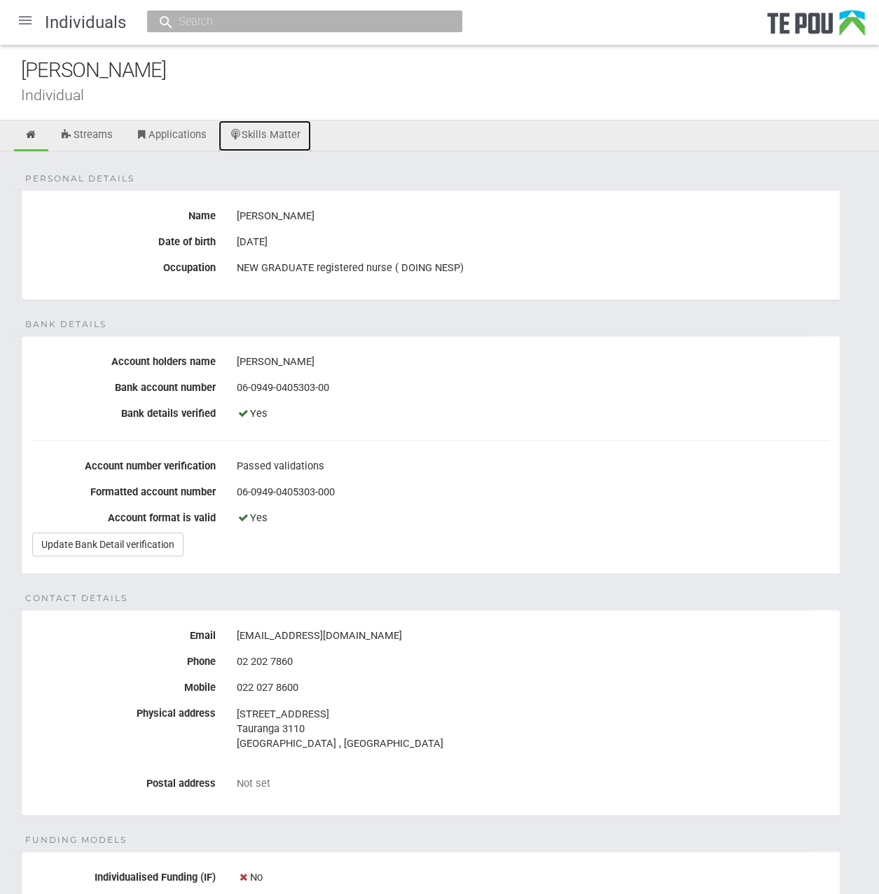
click at [264, 124] on link "Skills Matter" at bounding box center [265, 136] width 93 height 31
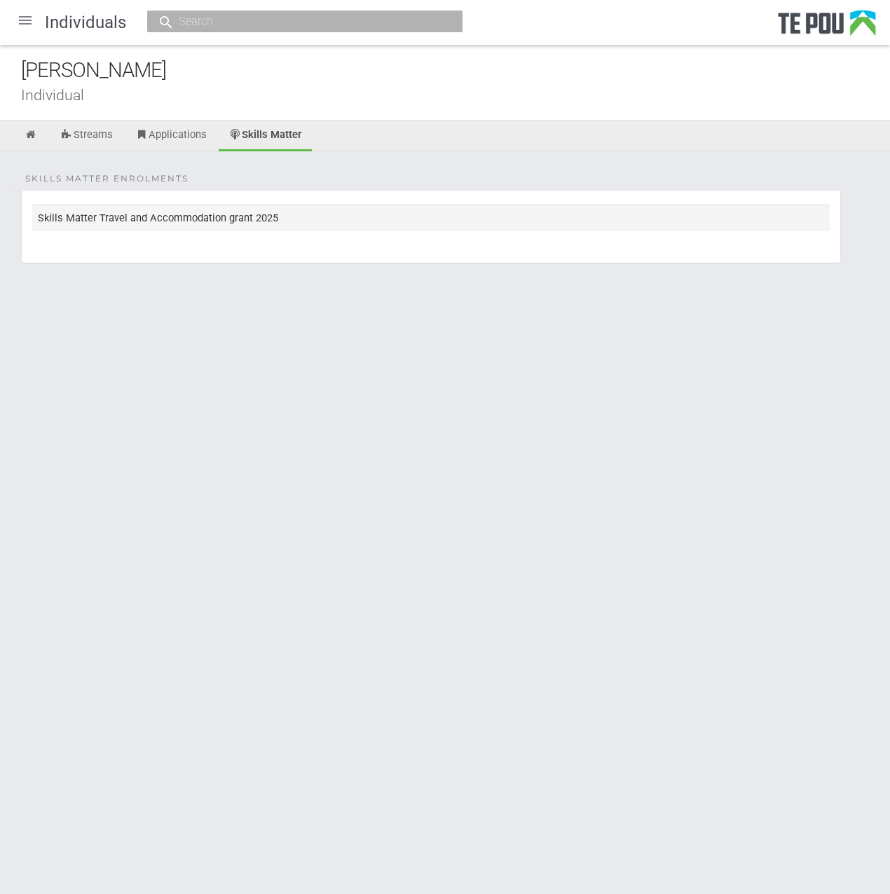
click at [266, 221] on td "Skills Matter Travel and Accommodation grant 2025" at bounding box center [430, 218] width 797 height 26
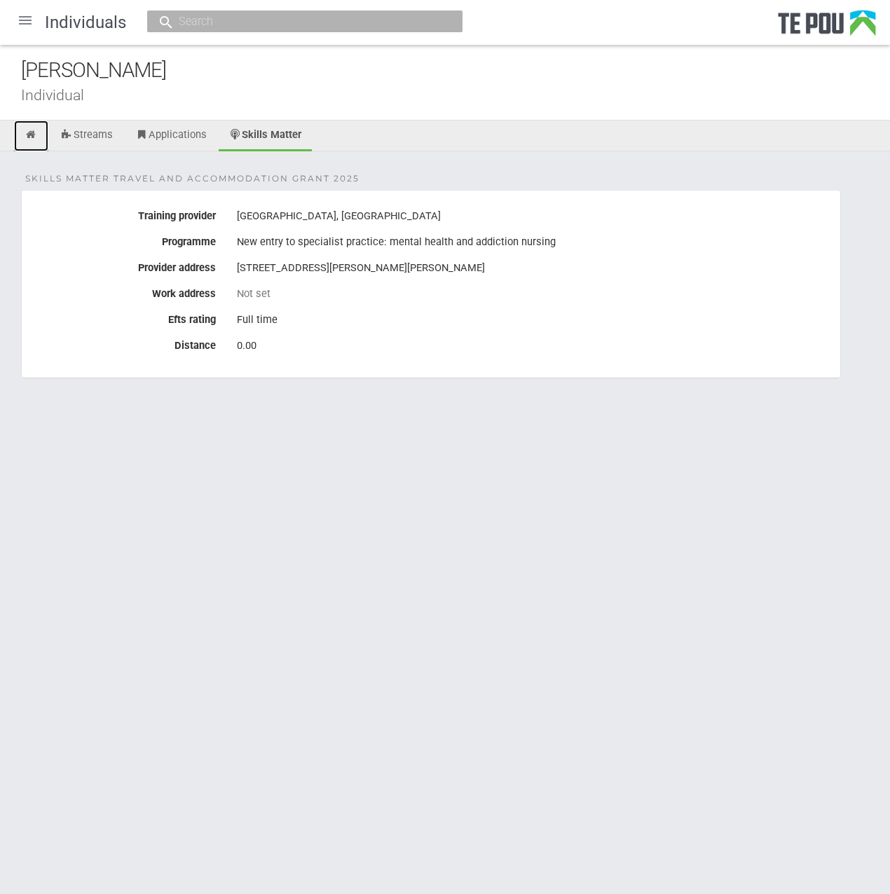
click at [28, 139] on link at bounding box center [31, 136] width 34 height 31
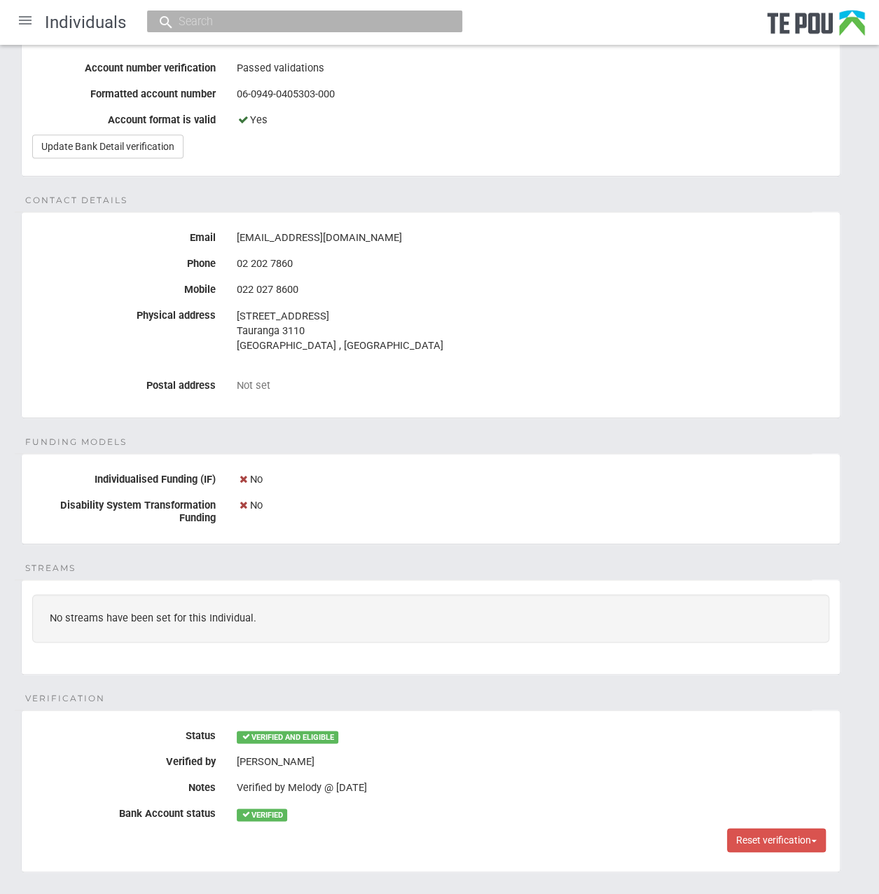
scroll to position [478, 0]
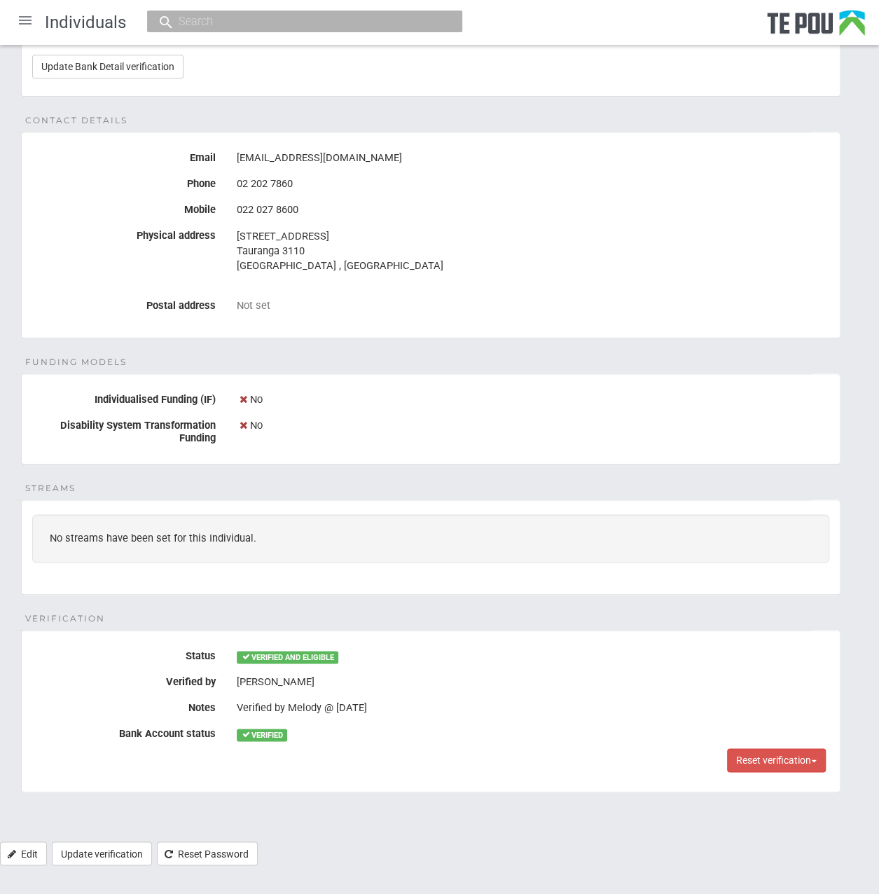
click at [560, 661] on div "VERIFIED AND ELIGIBLE" at bounding box center [533, 657] width 593 height 24
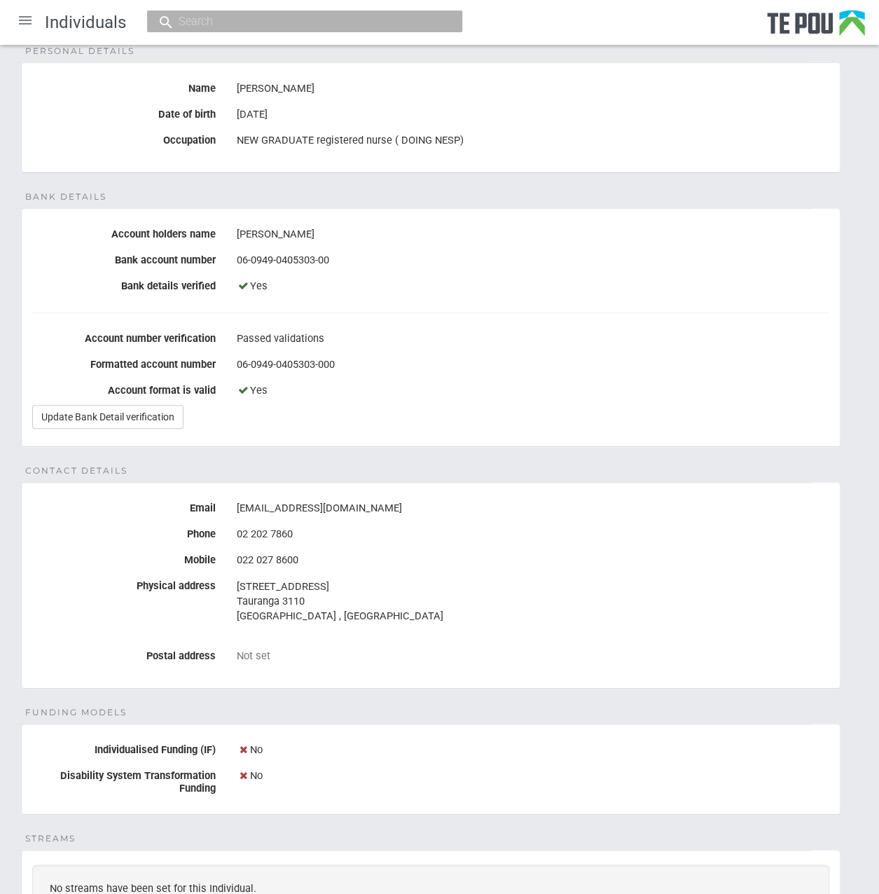
scroll to position [0, 0]
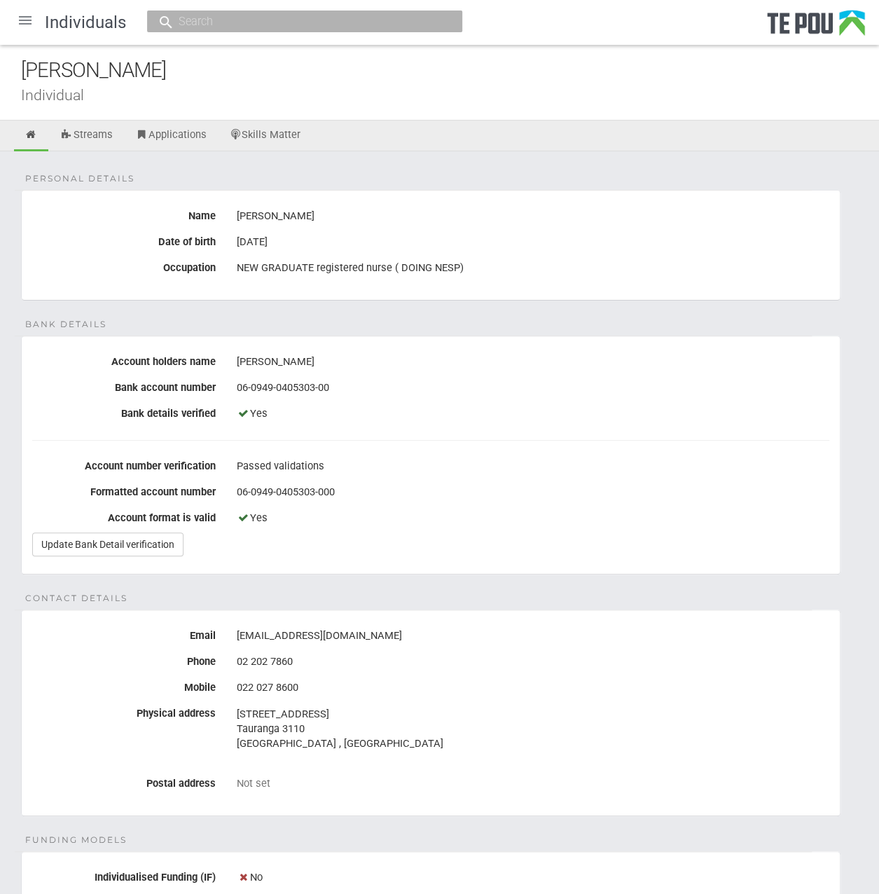
click at [32, 29] on div at bounding box center [25, 21] width 34 height 34
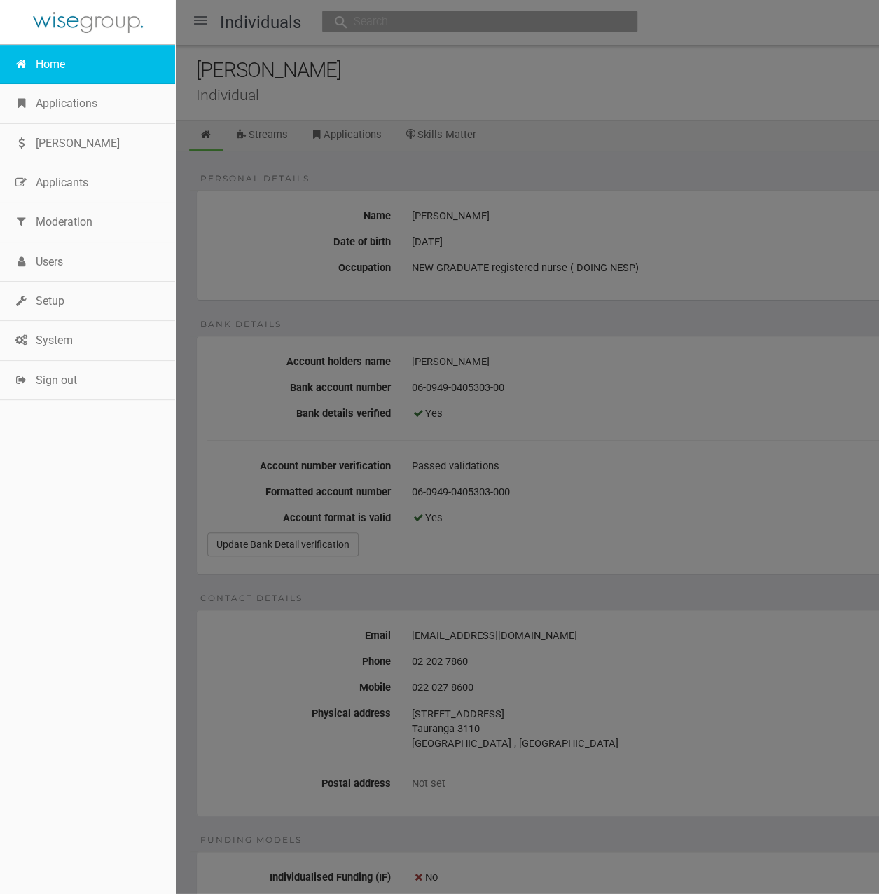
click at [50, 77] on link "Home" at bounding box center [87, 64] width 175 height 39
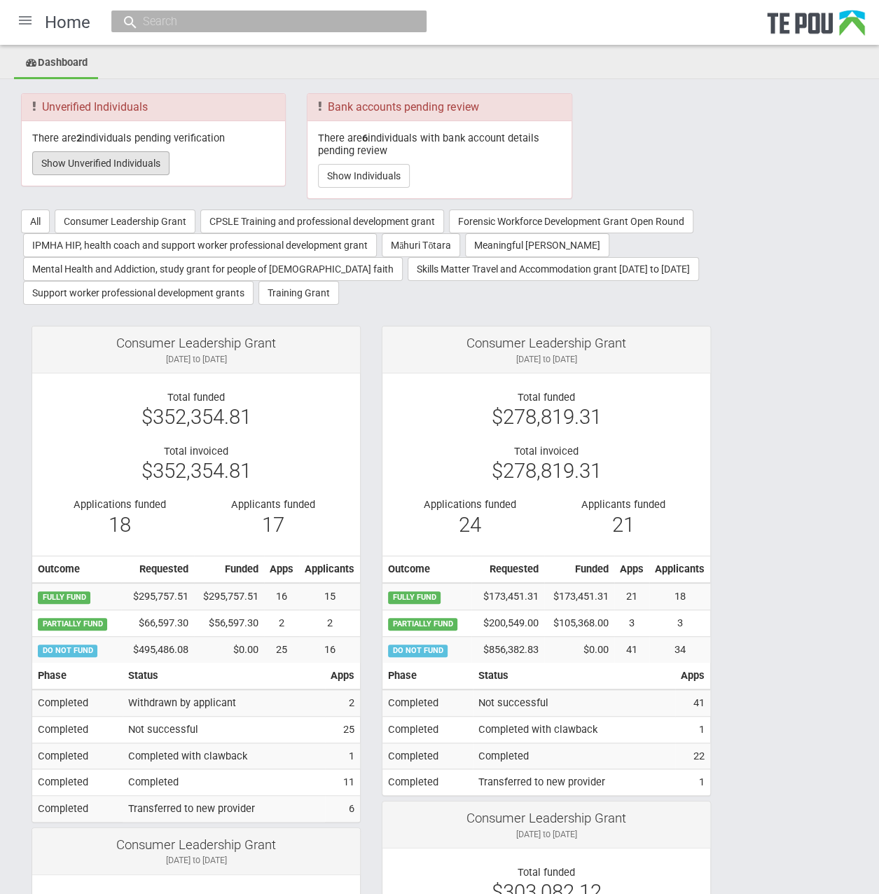
click at [107, 172] on button "Show Unverified Individuals" at bounding box center [100, 163] width 137 height 24
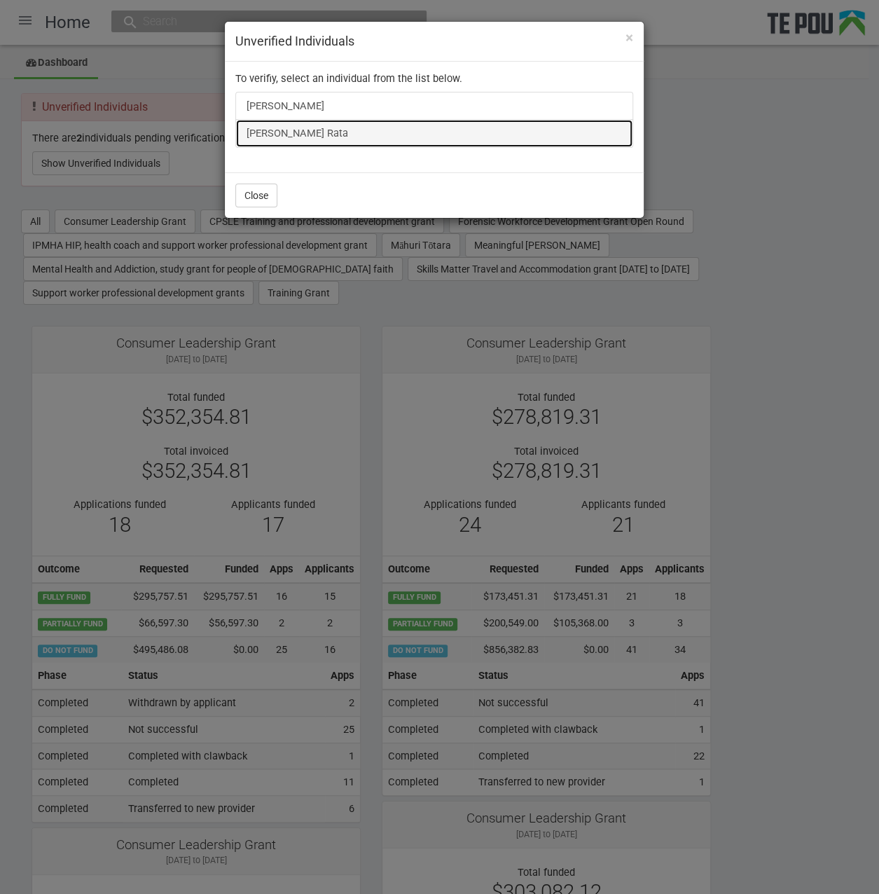
click at [270, 124] on link "[PERSON_NAME] Rata" at bounding box center [434, 133] width 398 height 28
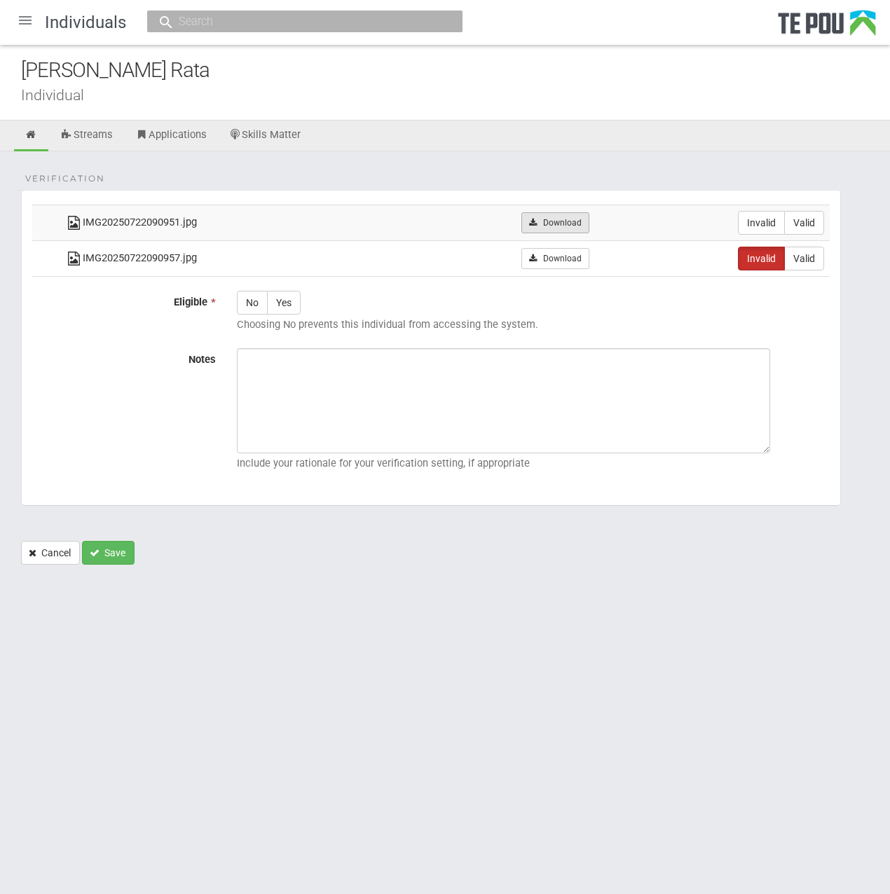
click at [558, 222] on link "Download" at bounding box center [555, 222] width 68 height 21
click at [854, 254] on form "Verification IMG20250722090951.jpg Download Invalid Valid IMG20250722090957.jpg" at bounding box center [445, 377] width 848 height 375
click at [271, 137] on link "Skills Matter" at bounding box center [265, 136] width 93 height 31
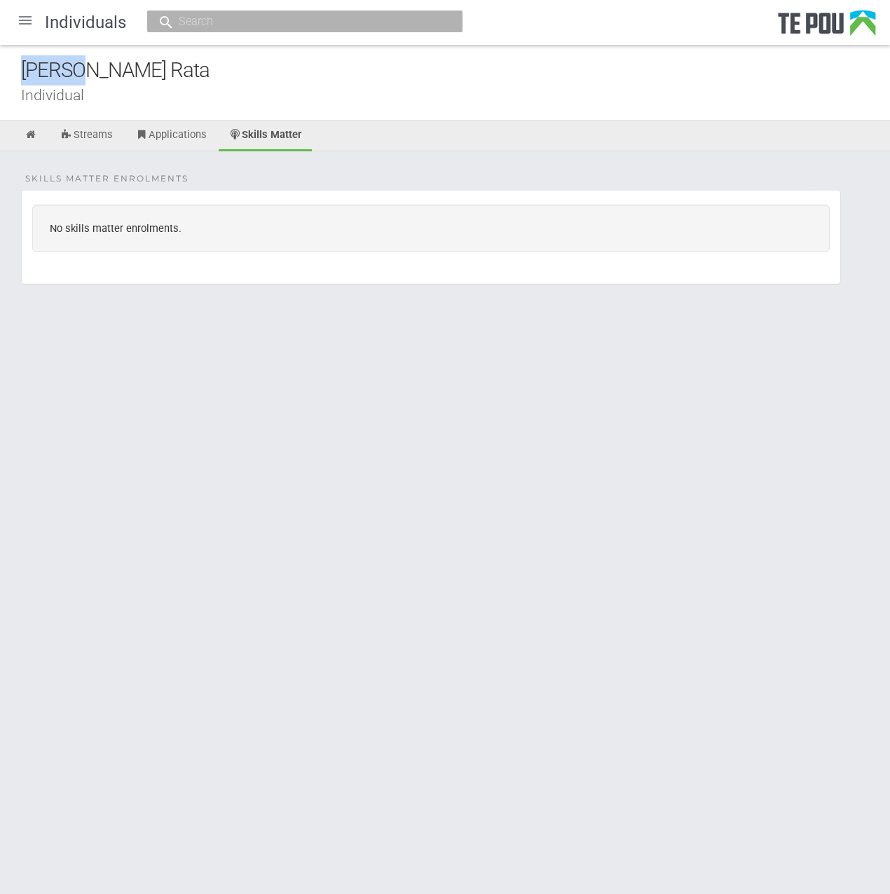
drag, startPoint x: 75, startPoint y: 71, endPoint x: 8, endPoint y: 69, distance: 66.6
click at [8, 69] on div "Stacey Rata Individual" at bounding box center [445, 83] width 890 height 76
copy div "Stacey"
click at [42, 135] on link at bounding box center [31, 136] width 34 height 31
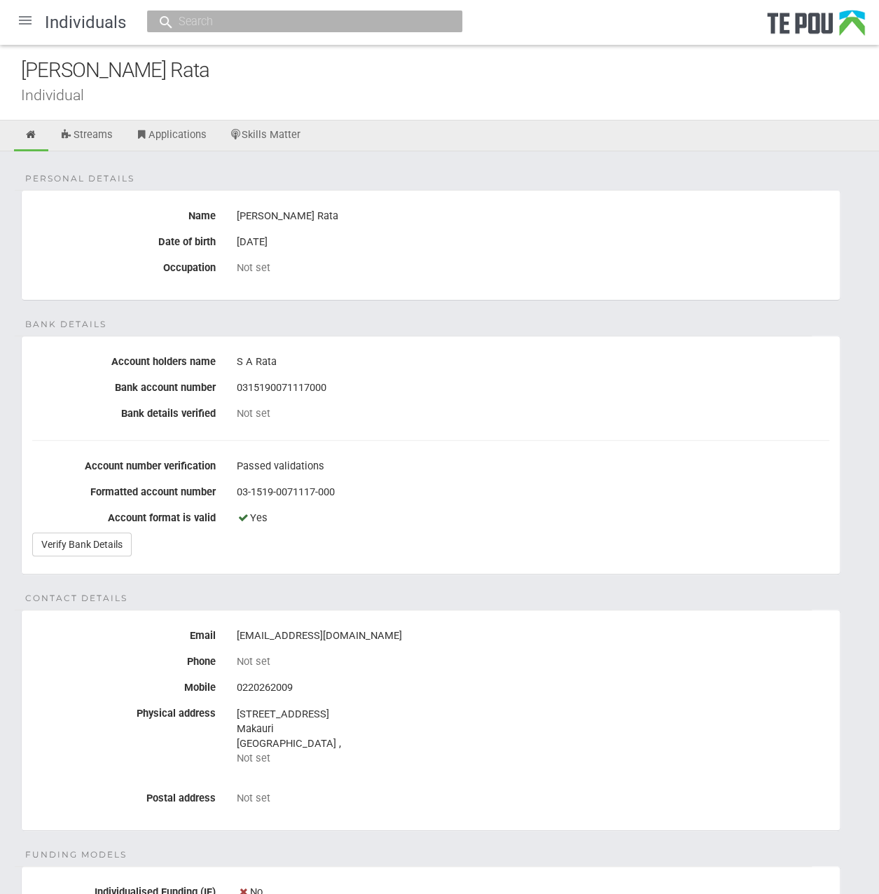
click at [413, 185] on div "Personal details Name Stacey Rata Date of birth 18 Sep 1980 Occupation Not set …" at bounding box center [439, 740] width 879 height 1179
click at [371, 60] on div "Stacey Rata" at bounding box center [450, 70] width 858 height 30
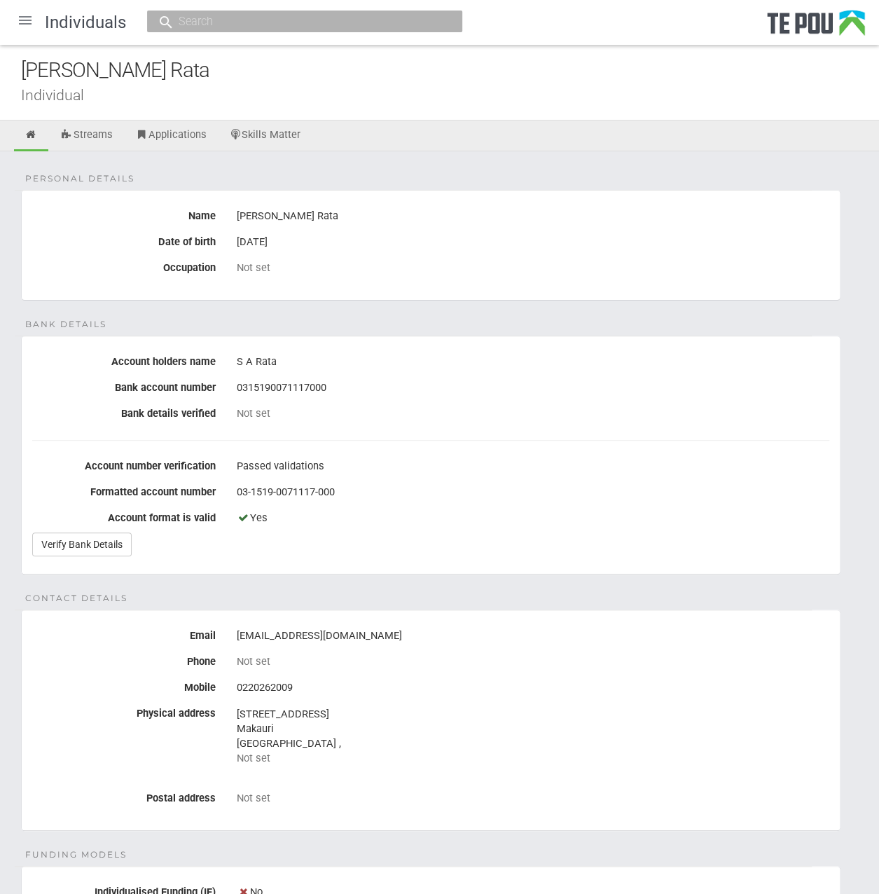
click at [280, 70] on div "Stacey Rata" at bounding box center [450, 70] width 858 height 30
click at [307, 581] on div "Personal details Name Stacey Rata Date of birth 18 Sep 1980 Occupation Not set …" at bounding box center [439, 740] width 879 height 1179
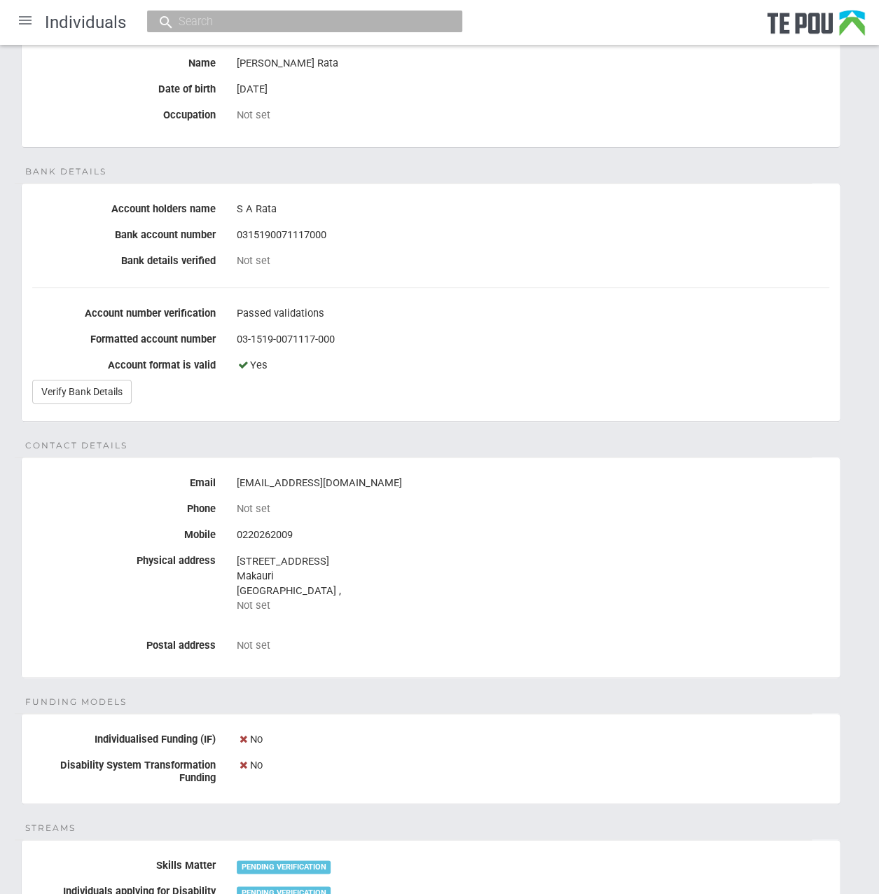
scroll to position [69, 0]
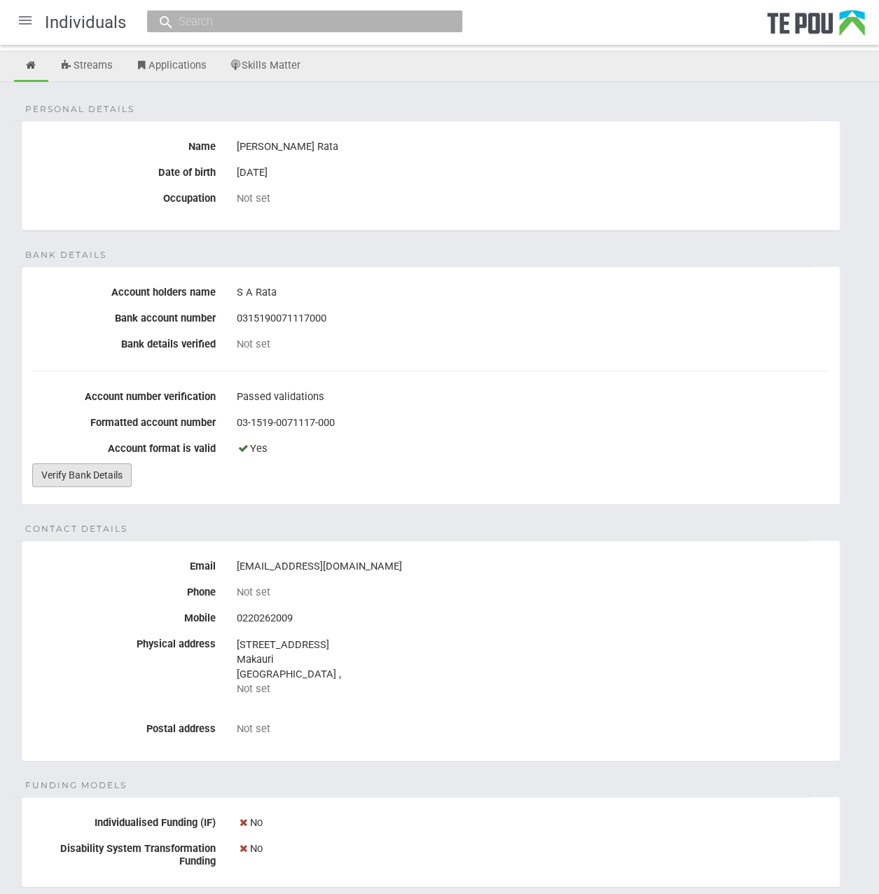
click at [99, 472] on link "Verify Bank Details" at bounding box center [81, 475] width 99 height 24
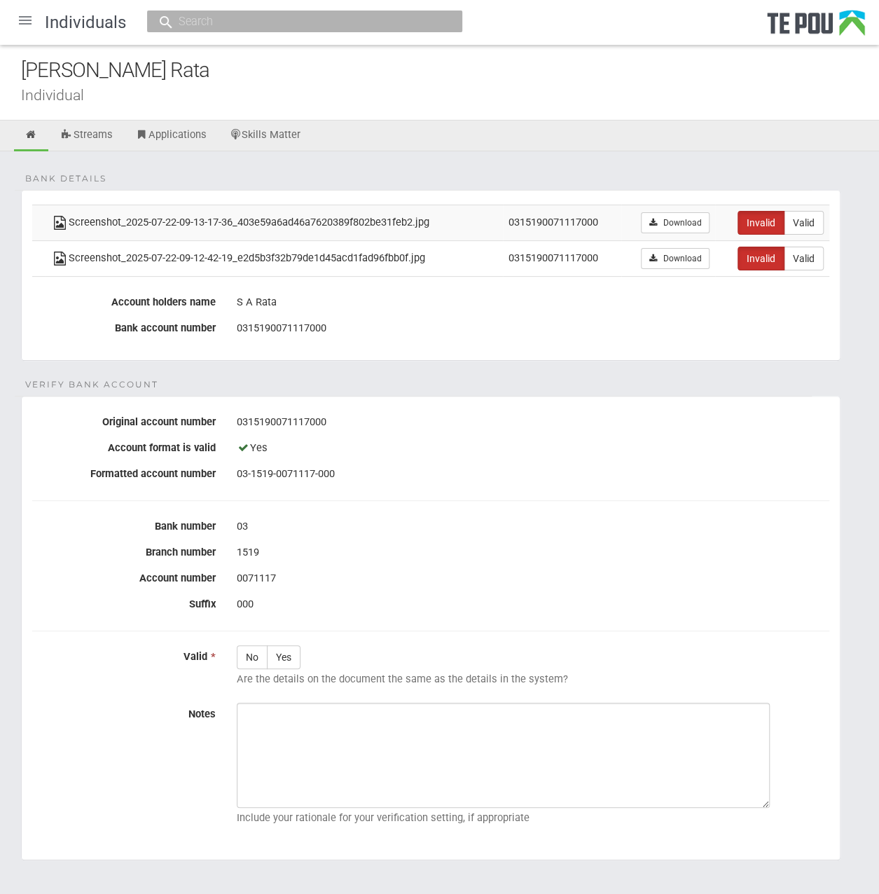
click at [502, 179] on div "Bank details Screenshot_2025-07-22-09-13-17-36_403e59a6ad46a7620389f802be31feb2…" at bounding box center [439, 542] width 879 height 782
click at [702, 225] on link "Download" at bounding box center [675, 222] width 68 height 21
click at [486, 338] on fieldset "Bank details Screenshot_2025-07-22-09-13-17-36_403e59a6ad46a7620389f802be31feb2…" at bounding box center [431, 275] width 820 height 171
click at [676, 253] on link "Download" at bounding box center [675, 258] width 68 height 21
click at [523, 544] on div "1519" at bounding box center [533, 553] width 593 height 24
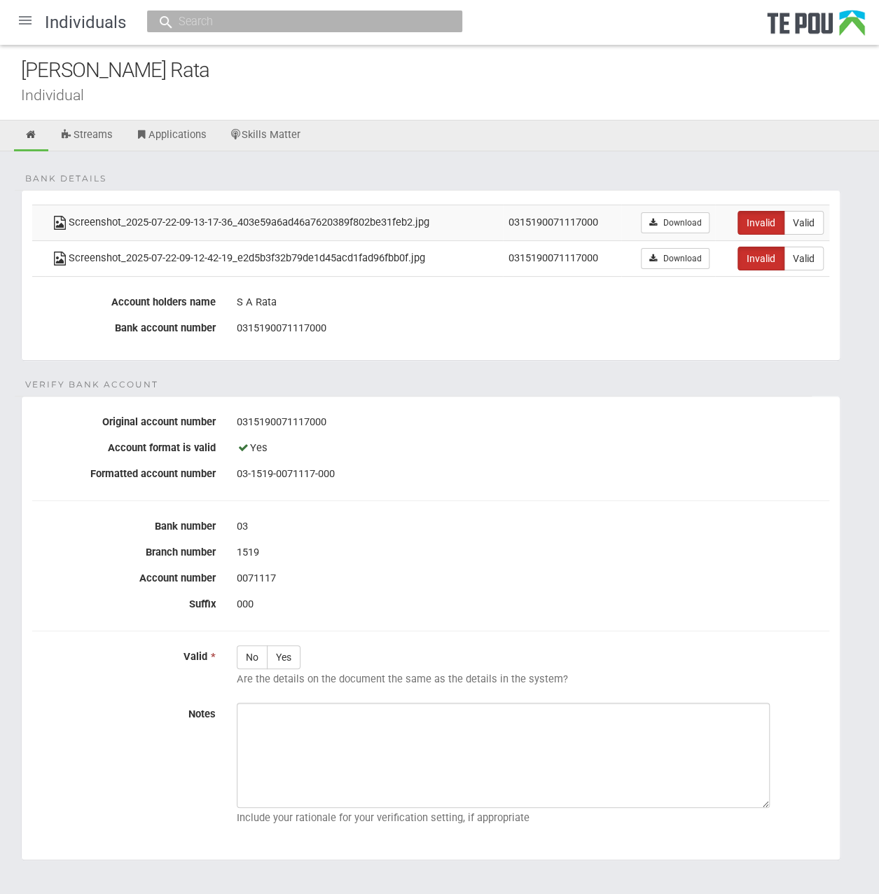
click at [500, 544] on div "1519" at bounding box center [533, 553] width 593 height 24
click at [35, 125] on link at bounding box center [31, 136] width 34 height 31
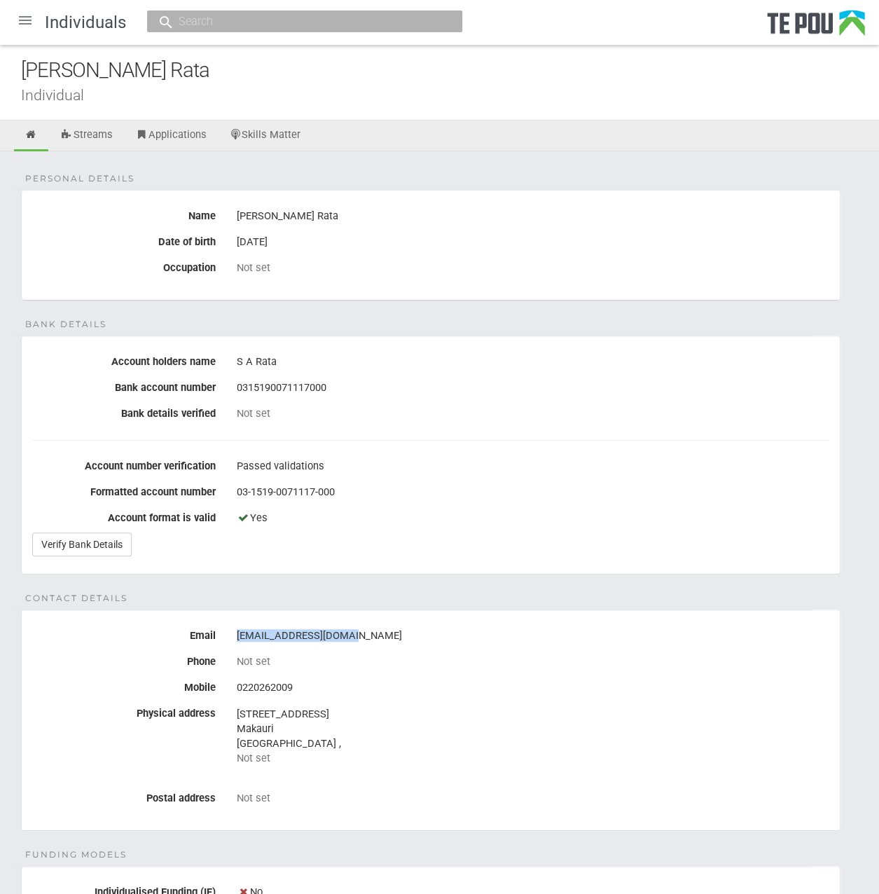
drag, startPoint x: 363, startPoint y: 628, endPoint x: 234, endPoint y: 631, distance: 128.9
click at [234, 631] on div "[EMAIL_ADDRESS][DOMAIN_NAME]" at bounding box center [533, 636] width 614 height 24
drag, startPoint x: 234, startPoint y: 631, endPoint x: 326, endPoint y: 627, distance: 92.6
copy div "myahteina@hotmail.com"
click at [99, 542] on link "Verify Bank Details" at bounding box center [81, 544] width 99 height 24
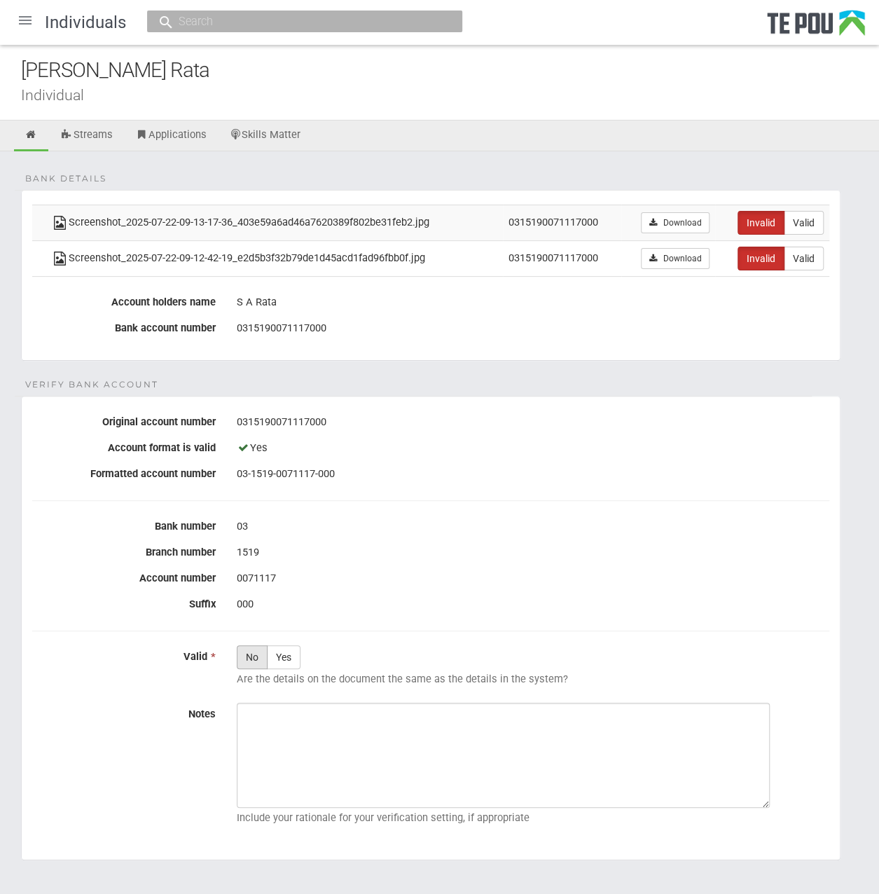
click at [254, 651] on label "No" at bounding box center [252, 657] width 31 height 24
radio input "true"
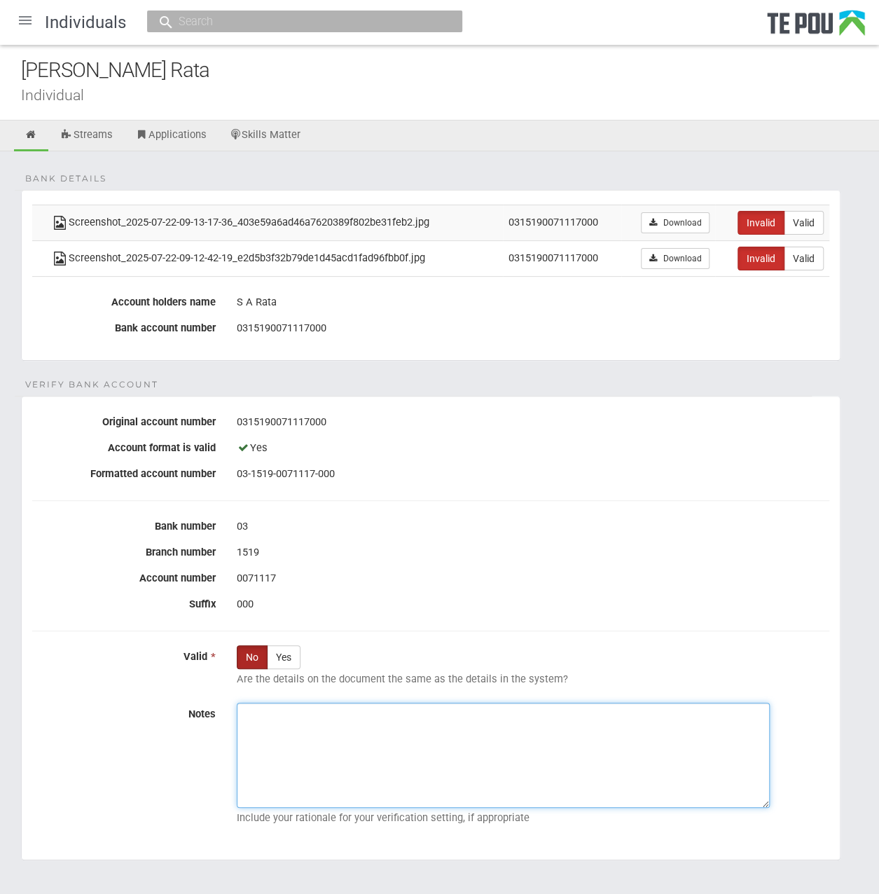
click at [652, 784] on textarea "Notes" at bounding box center [503, 755] width 533 height 105
paste textarea "On [DATE], we emailed the applicant to inform them that the uploaded documents …"
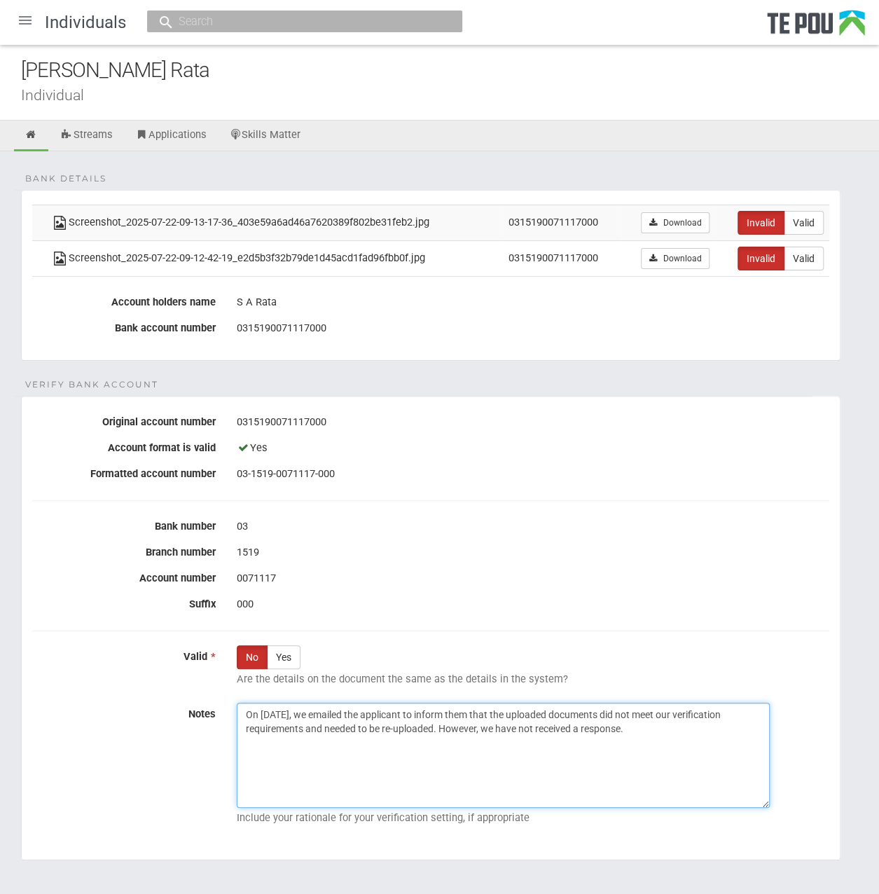
drag, startPoint x: 281, startPoint y: 708, endPoint x: 261, endPoint y: 708, distance: 20.3
click at [261, 708] on textarea "On [DATE], we emailed the applicant to inform them that the uploaded documents …" at bounding box center [503, 755] width 533 height 105
click at [712, 748] on textarea "On [DATE], we emailed the applicant to inform them that the uploaded documents …" at bounding box center [503, 755] width 533 height 105
click at [638, 735] on textarea "On [DATE], we emailed the applicant to inform them that the uploaded documents …" at bounding box center [503, 755] width 533 height 105
click at [701, 729] on textarea "On [DATE], we emailed the applicant to inform them that the uploaded documents …" at bounding box center [503, 755] width 533 height 105
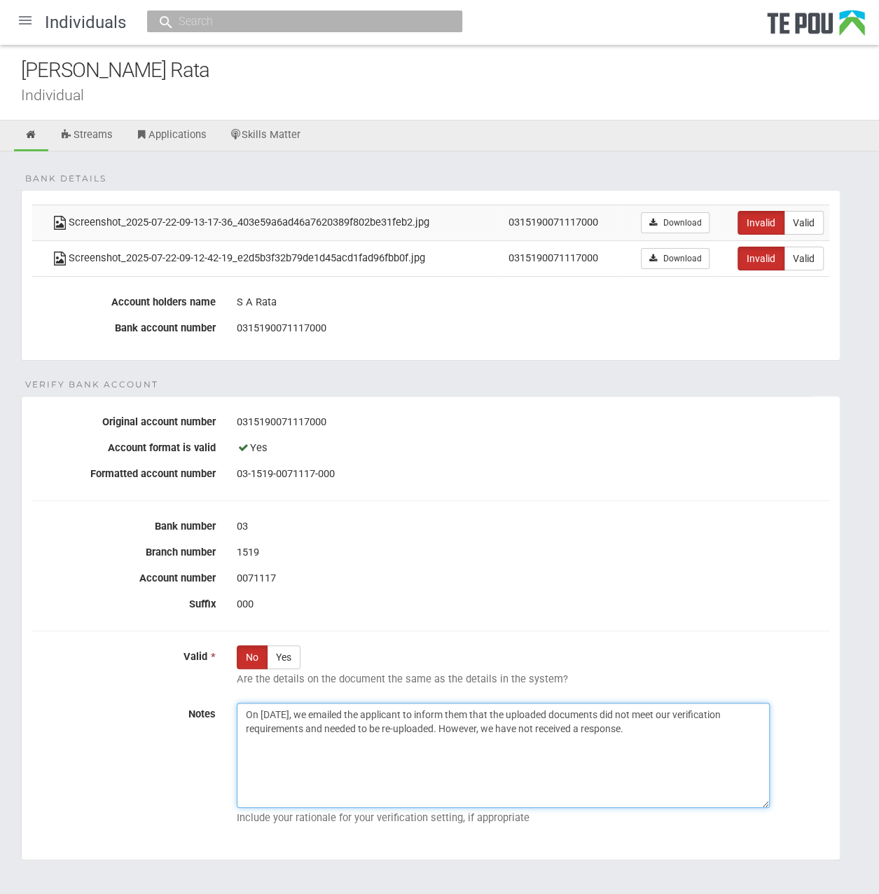
click at [701, 729] on textarea "On [DATE], we emailed the applicant to inform them that the uploaded documents …" at bounding box center [503, 755] width 533 height 105
click at [434, 728] on textarea "On [DATE], we emailed the applicant to inform them that the uploaded documents …" at bounding box center [503, 755] width 533 height 105
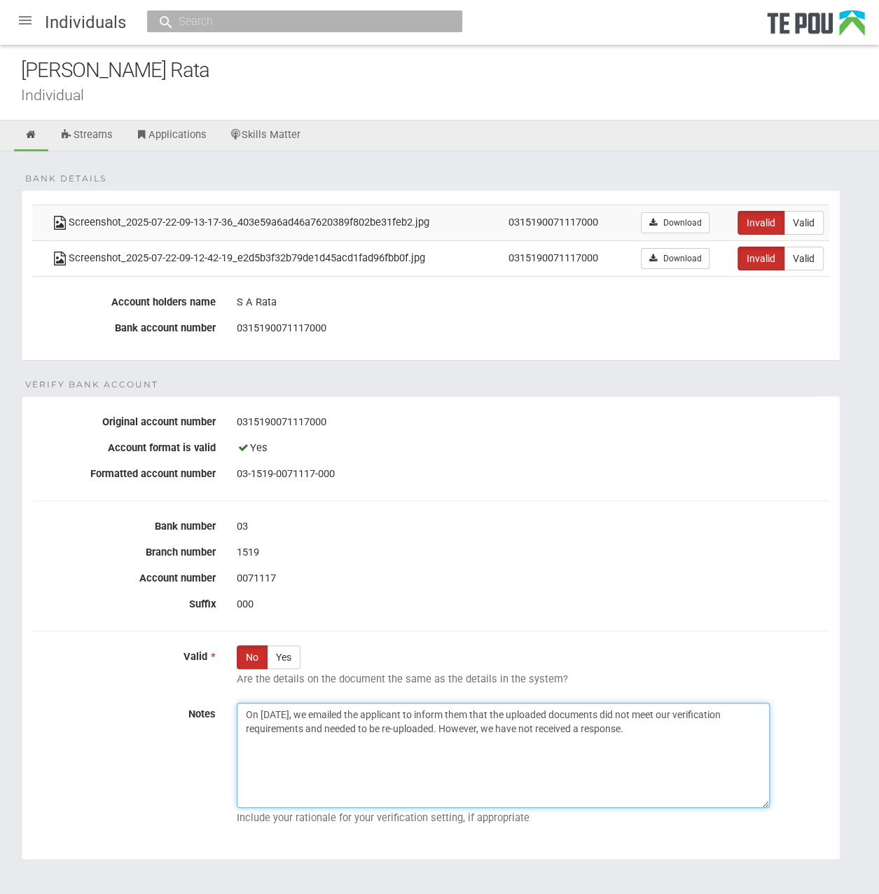
click at [490, 708] on textarea "On [DATE], we emailed the applicant to inform them that the uploaded documents …" at bounding box center [503, 755] width 533 height 105
click at [673, 750] on textarea "On [DATE], we emailed the applicant to inform her use the correct email address…" at bounding box center [503, 755] width 533 height 105
click at [736, 711] on textarea "On [DATE], we emailed the applicant to inform her use the correct email address…" at bounding box center [503, 755] width 533 height 105
click at [416, 756] on textarea "On [DATE], we emailed the applicant to inform her use the correct email address…" at bounding box center [503, 755] width 533 height 105
drag, startPoint x: 427, startPoint y: 741, endPoint x: 11, endPoint y: 668, distance: 422.5
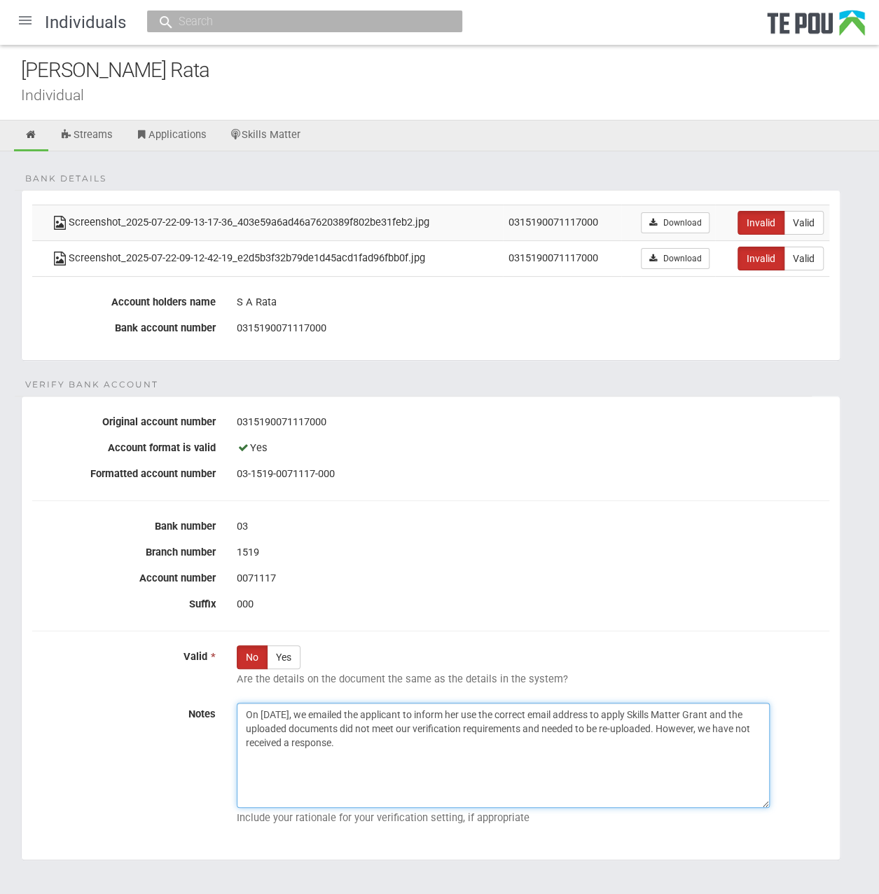
click at [11, 668] on div "Bank details Screenshot_2025-07-22-09-13-17-36_403e59a6ad46a7620389f802be31feb2…" at bounding box center [439, 542] width 879 height 782
click at [610, 756] on textarea "On [DATE], we emailed the applicant to inform her use the correct email address…" at bounding box center [503, 755] width 533 height 105
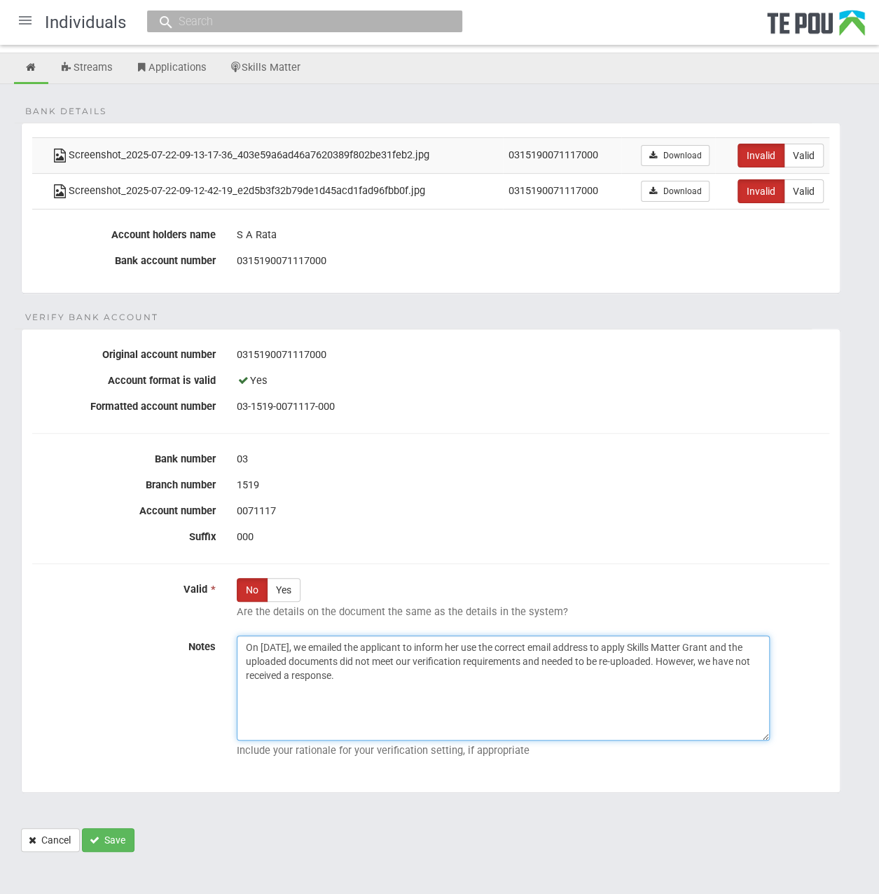
scroll to position [69, 0]
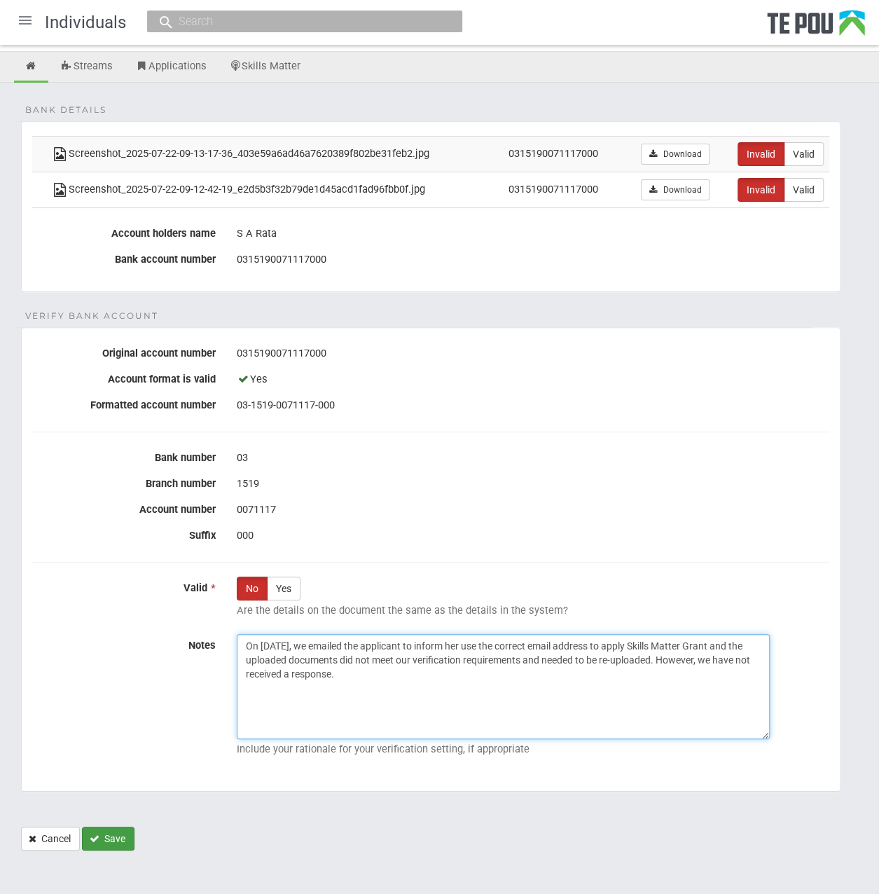
type textarea "On [DATE], we emailed the applicant to inform her use the correct email address…"
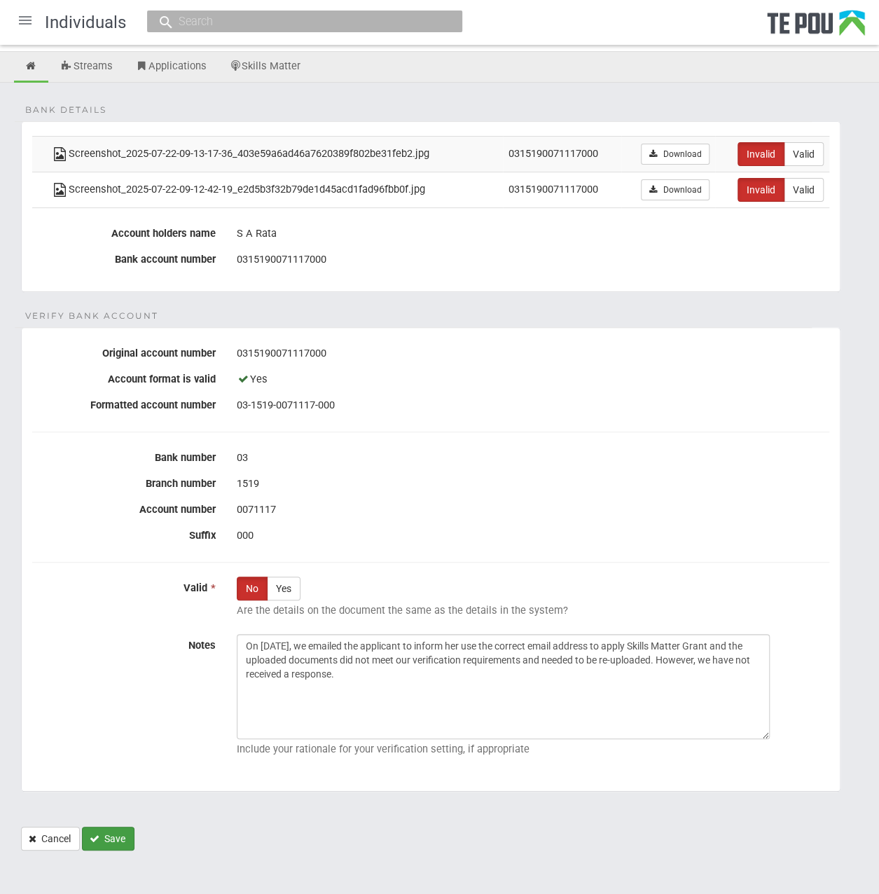
click at [103, 827] on button "Save" at bounding box center [108, 839] width 53 height 24
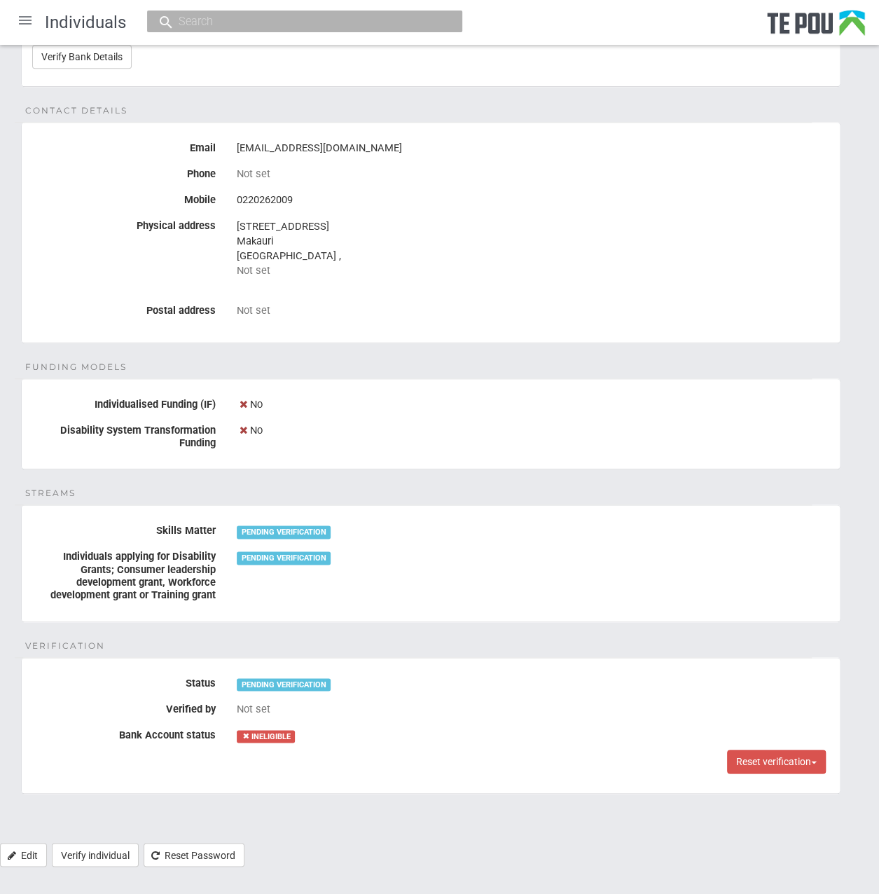
scroll to position [490, 0]
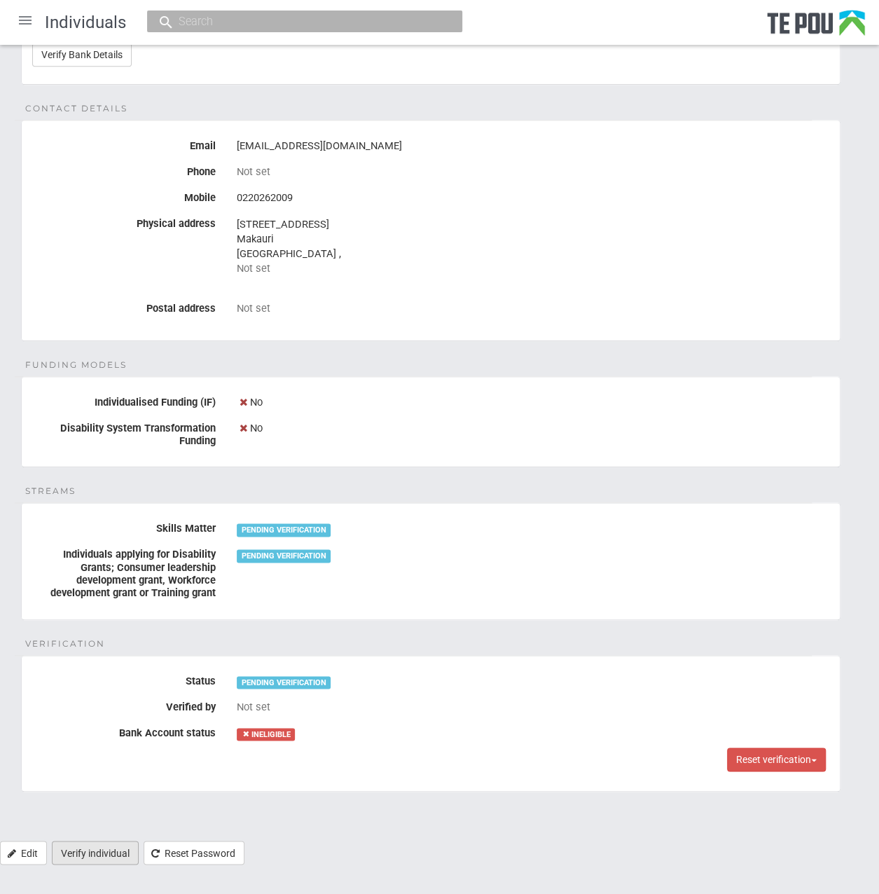
click at [97, 847] on link "Verify individual" at bounding box center [95, 853] width 87 height 24
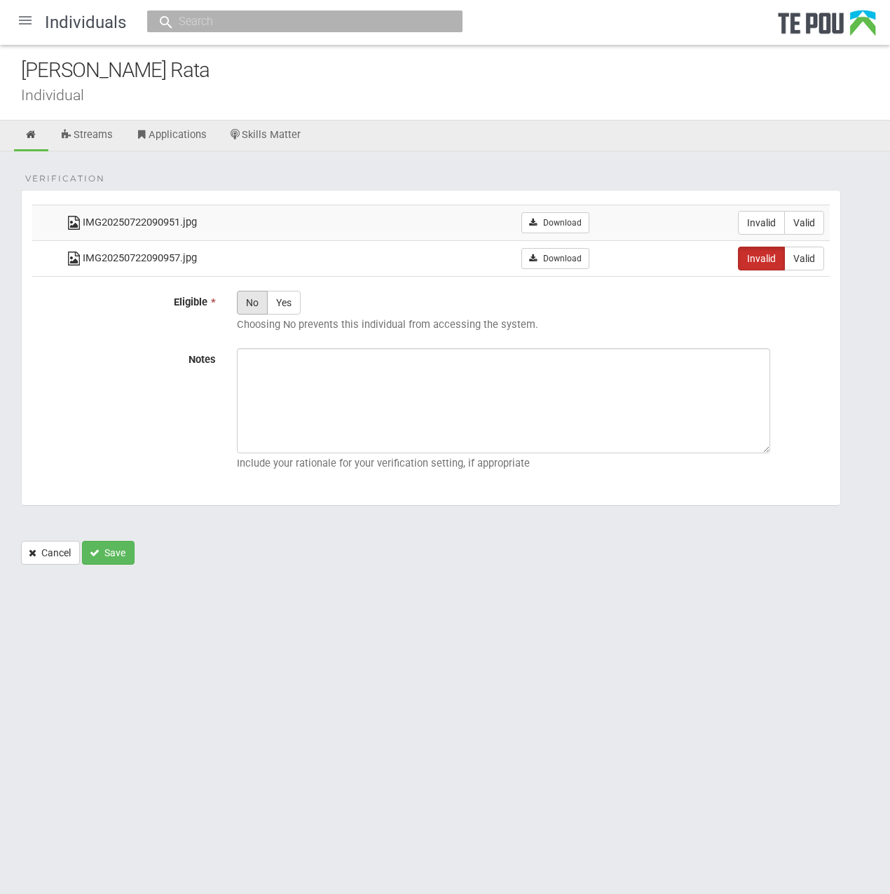
click at [252, 303] on label "No" at bounding box center [252, 303] width 31 height 24
radio input "true"
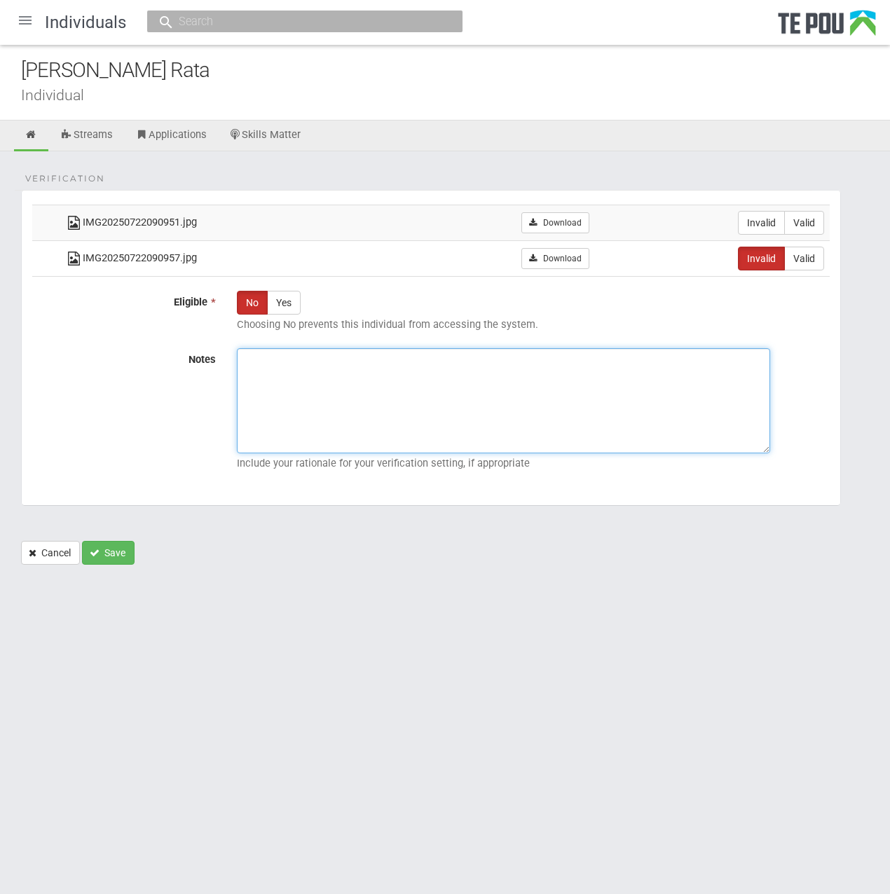
click at [300, 392] on textarea "Notes" at bounding box center [503, 400] width 533 height 105
paste textarea "On [DATE], we emailed the applicant to inform her use the correct email address…"
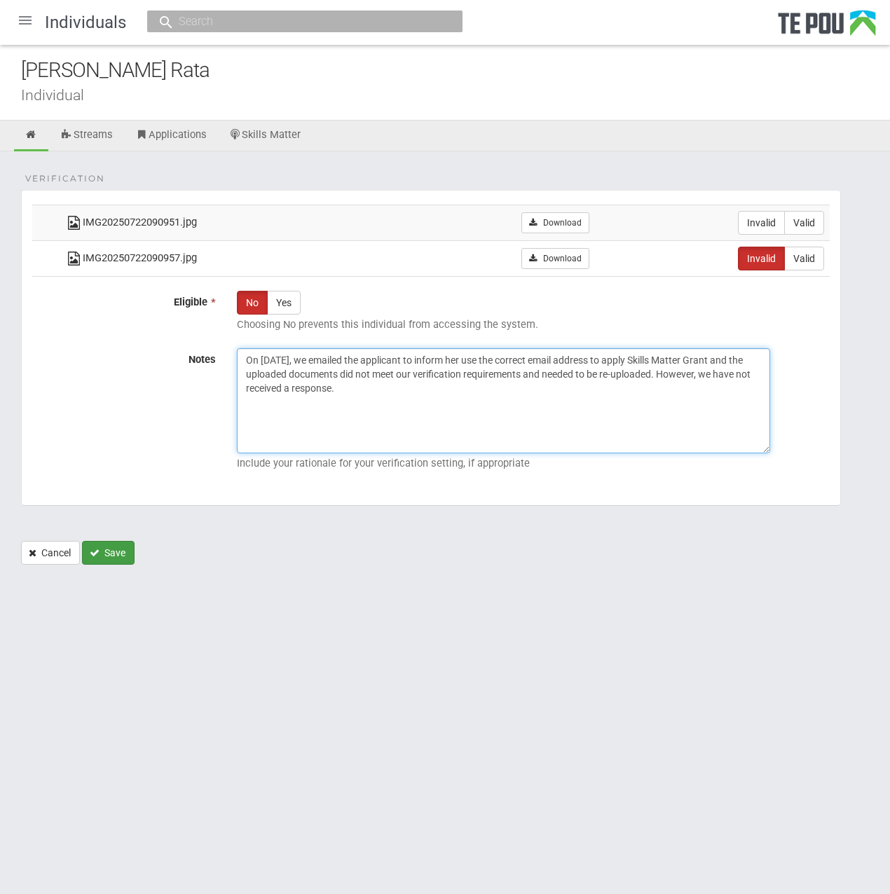
type textarea "On [DATE], we emailed the applicant to inform her use the correct email address…"
click at [125, 544] on button "Save" at bounding box center [108, 553] width 53 height 24
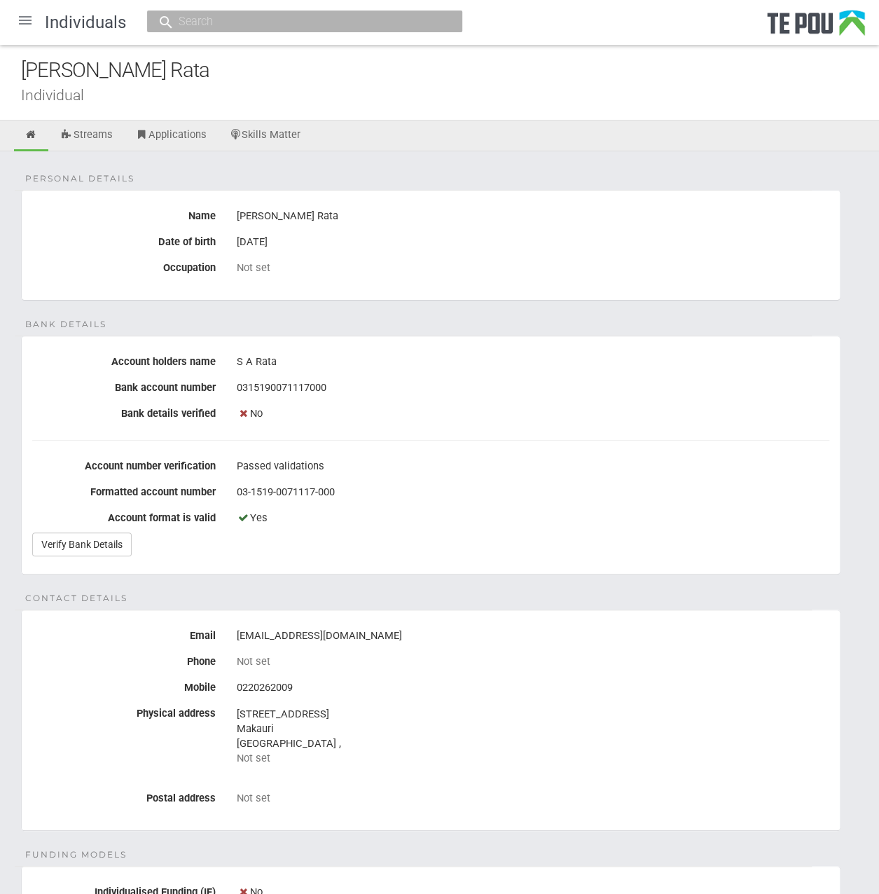
click at [20, 35] on div at bounding box center [25, 21] width 34 height 34
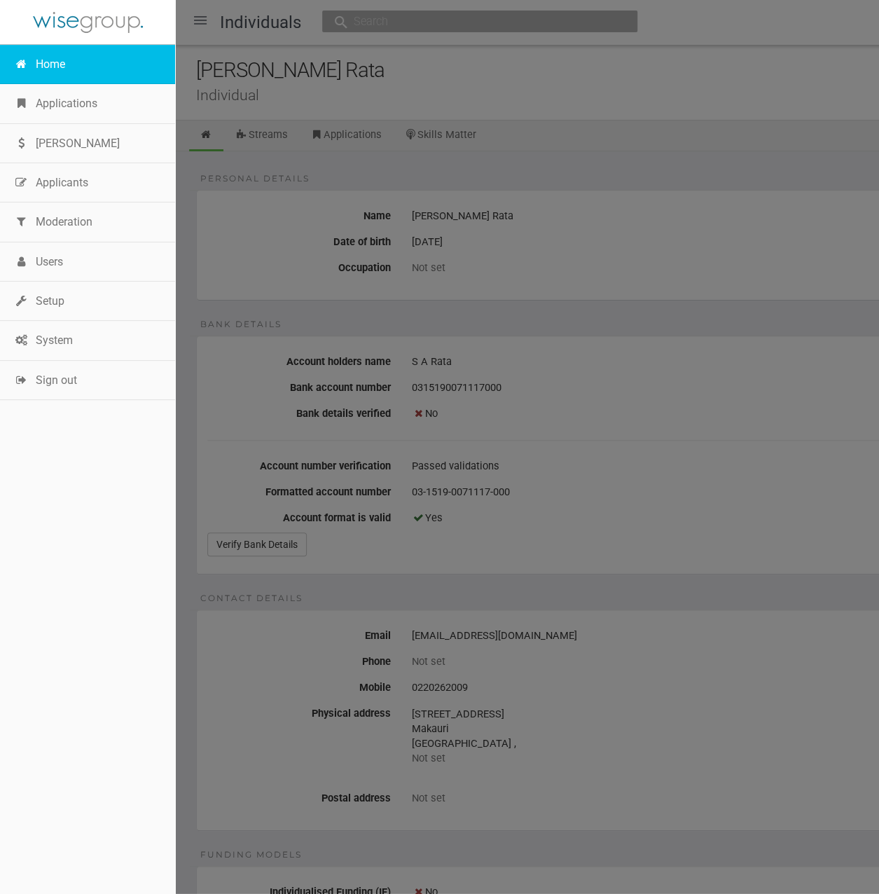
click at [53, 81] on link "Home" at bounding box center [87, 64] width 175 height 39
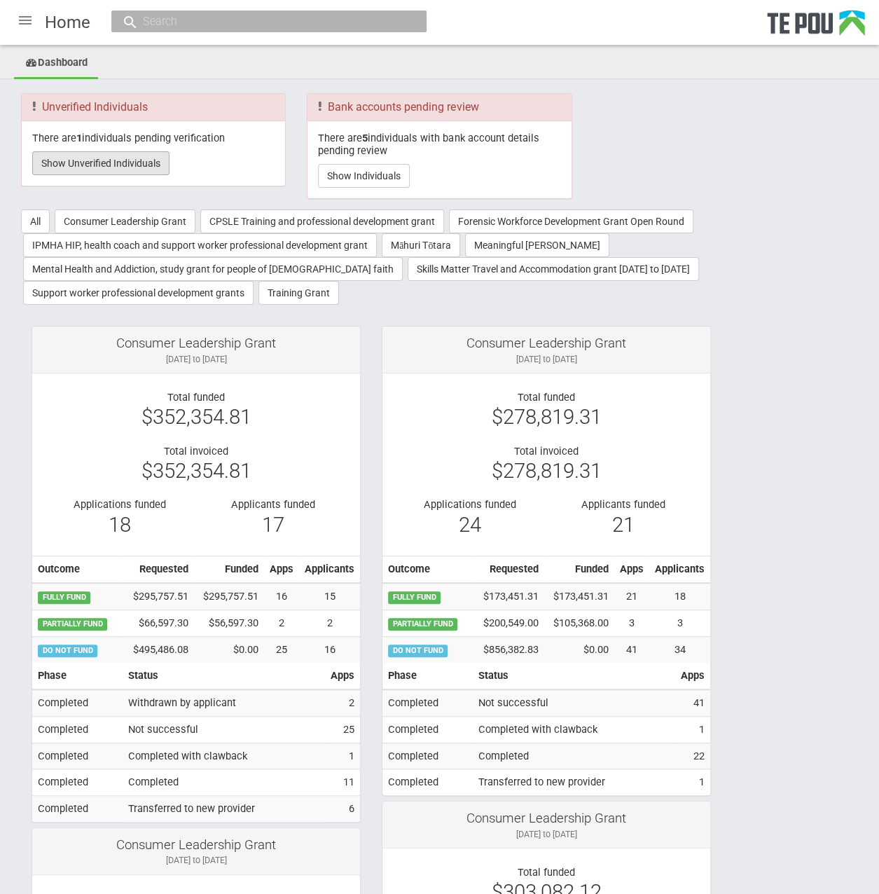
click at [133, 165] on button "Show Unverified Individuals" at bounding box center [100, 163] width 137 height 24
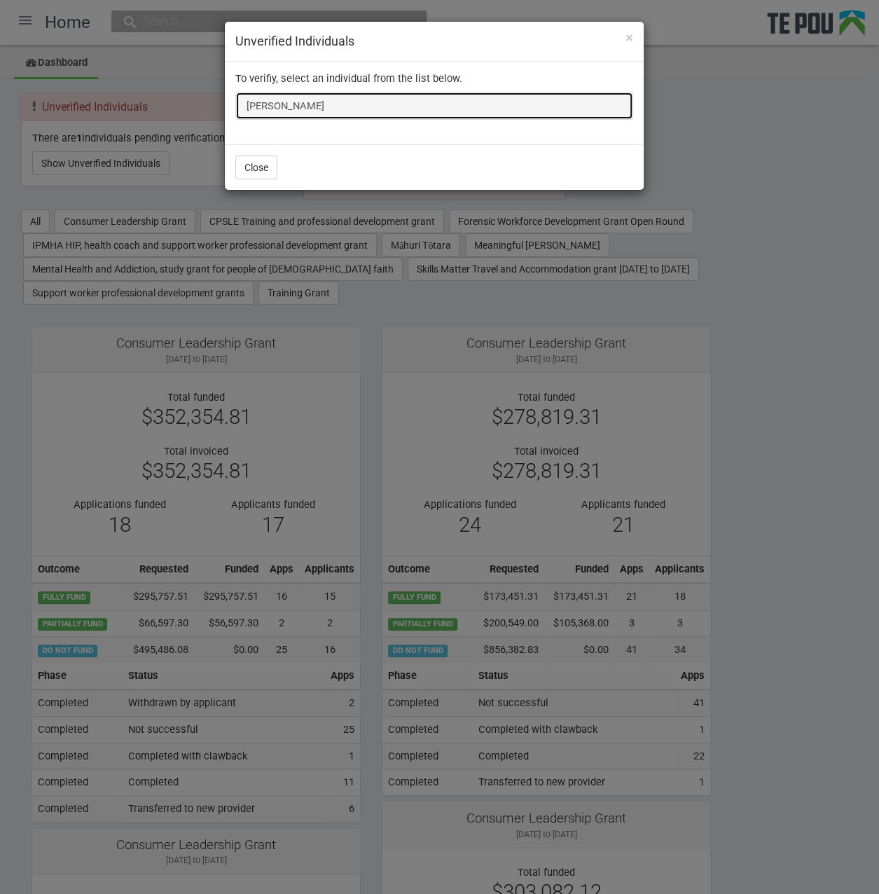
click at [261, 108] on link "[PERSON_NAME]" at bounding box center [434, 106] width 398 height 28
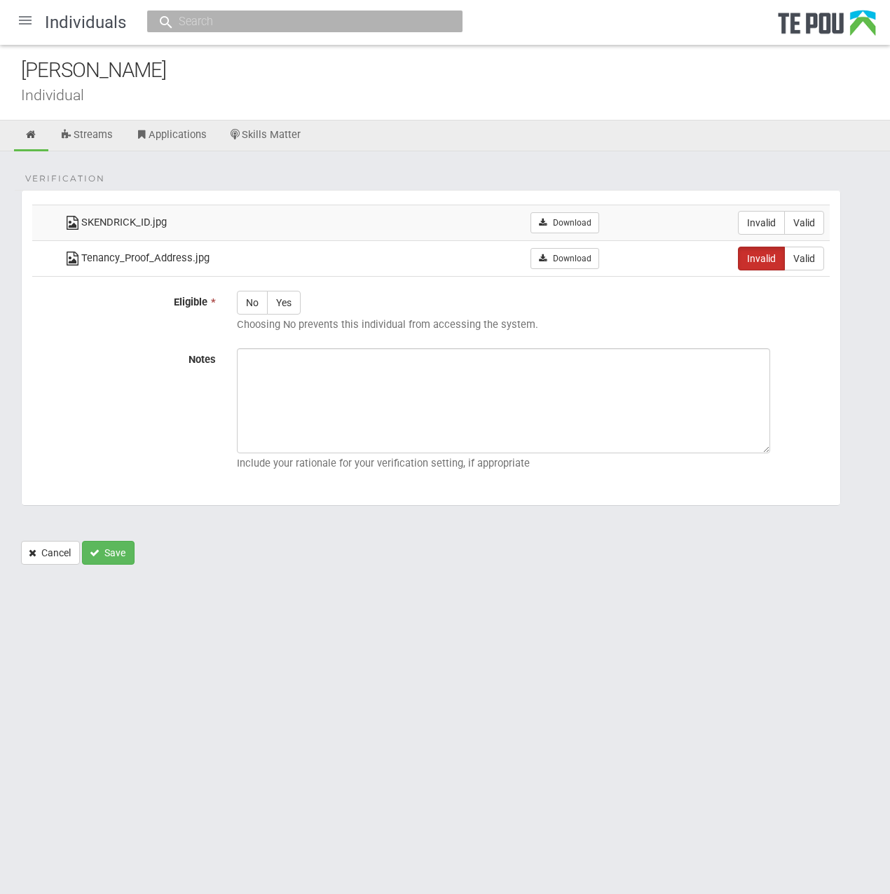
click at [582, 135] on ul "Streams Applications Skills Matter" at bounding box center [445, 136] width 890 height 31
click at [586, 172] on div "Verification SKENDRICK_ID.jpg Download Invalid Valid Tenancy_Proof_Address.jpg" at bounding box center [445, 364] width 890 height 427
click at [34, 137] on icon at bounding box center [31, 135] width 13 height 11
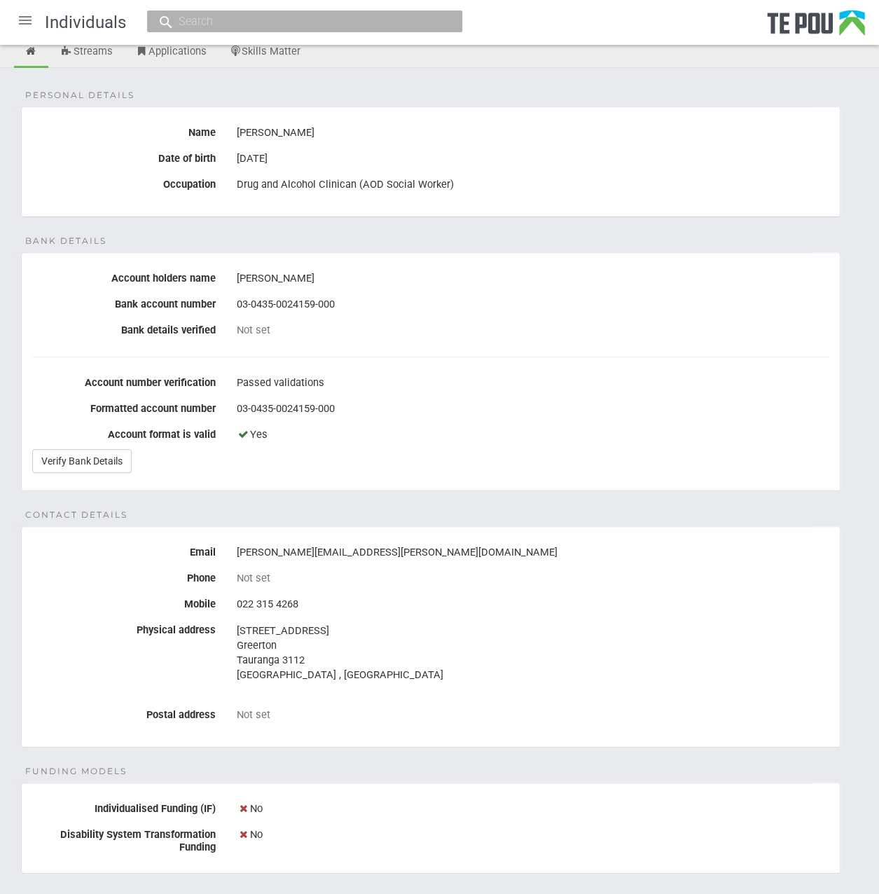
scroll to position [70, 0]
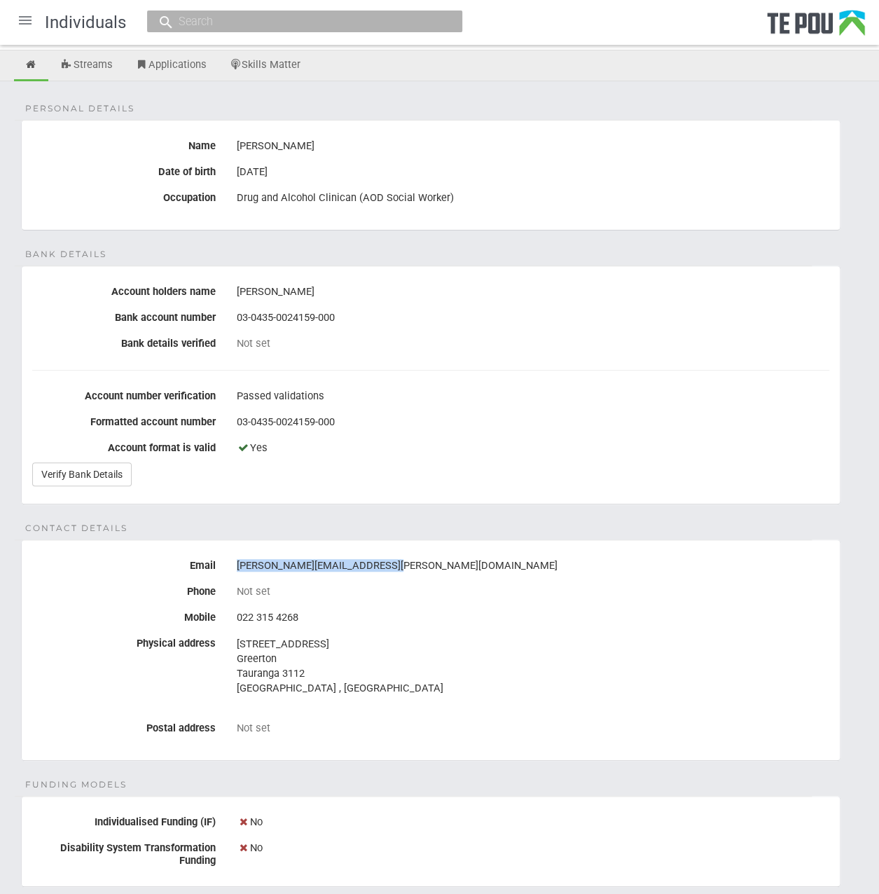
drag, startPoint x: 397, startPoint y: 563, endPoint x: 234, endPoint y: 561, distance: 162.5
click at [234, 561] on div "sarah.kendrick@bopdhb.govt.nz" at bounding box center [533, 566] width 614 height 24
copy div "sarah.kendrick@bopdhb.govt.nz"
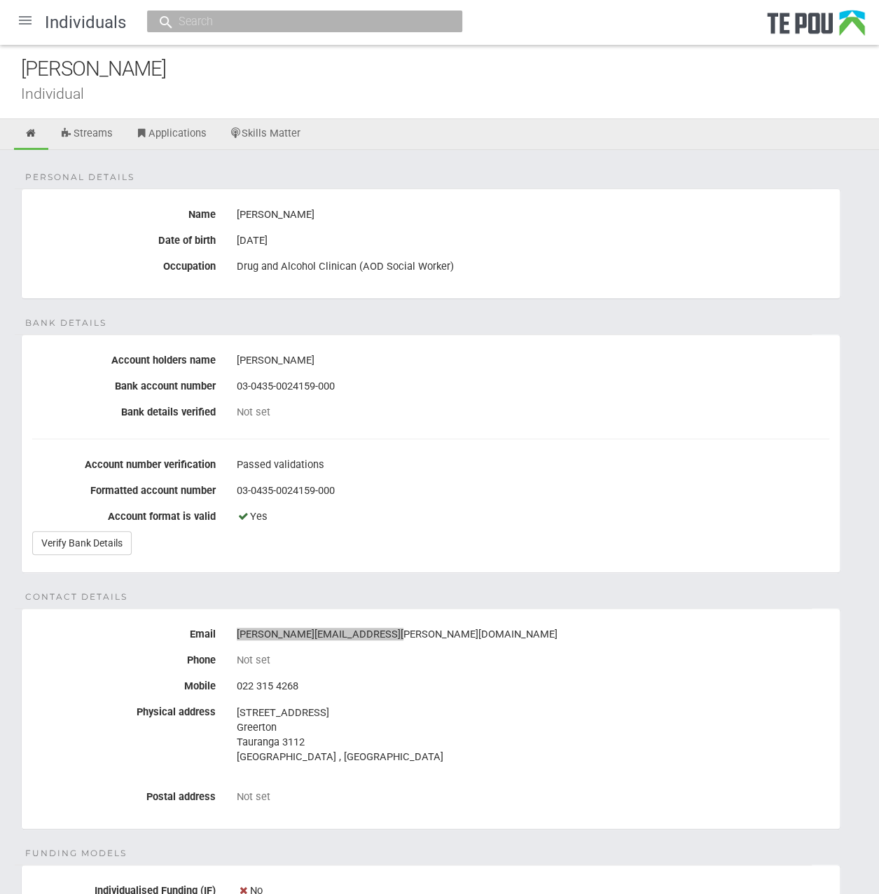
scroll to position [0, 0]
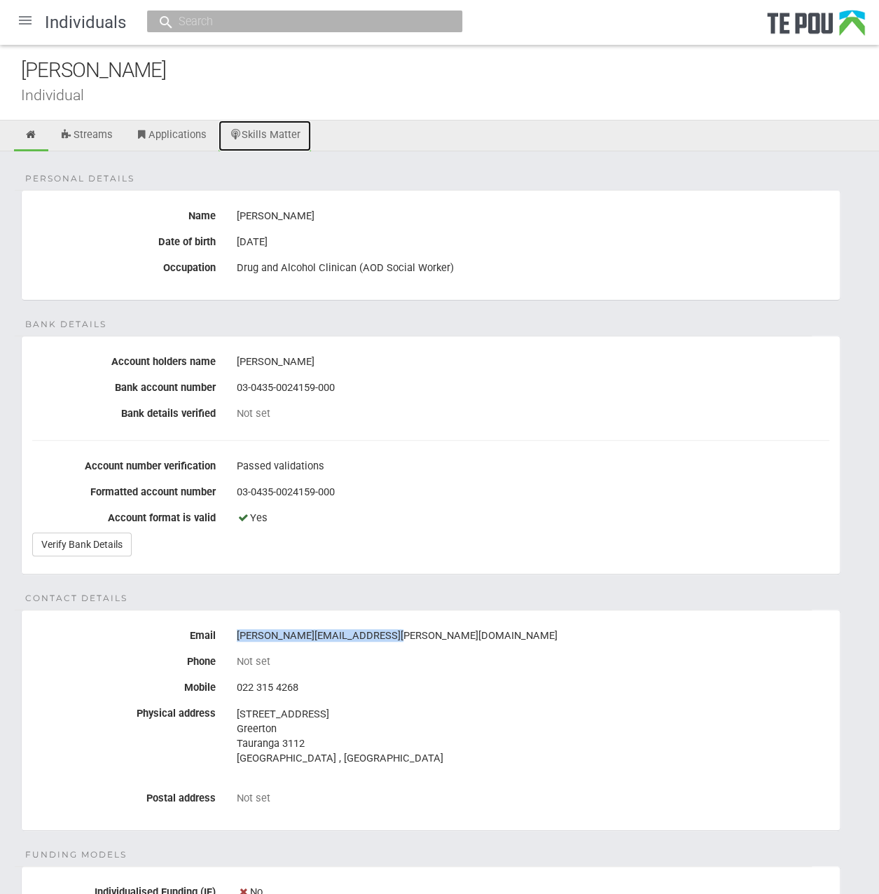
click at [270, 139] on link "Skills Matter" at bounding box center [265, 136] width 93 height 31
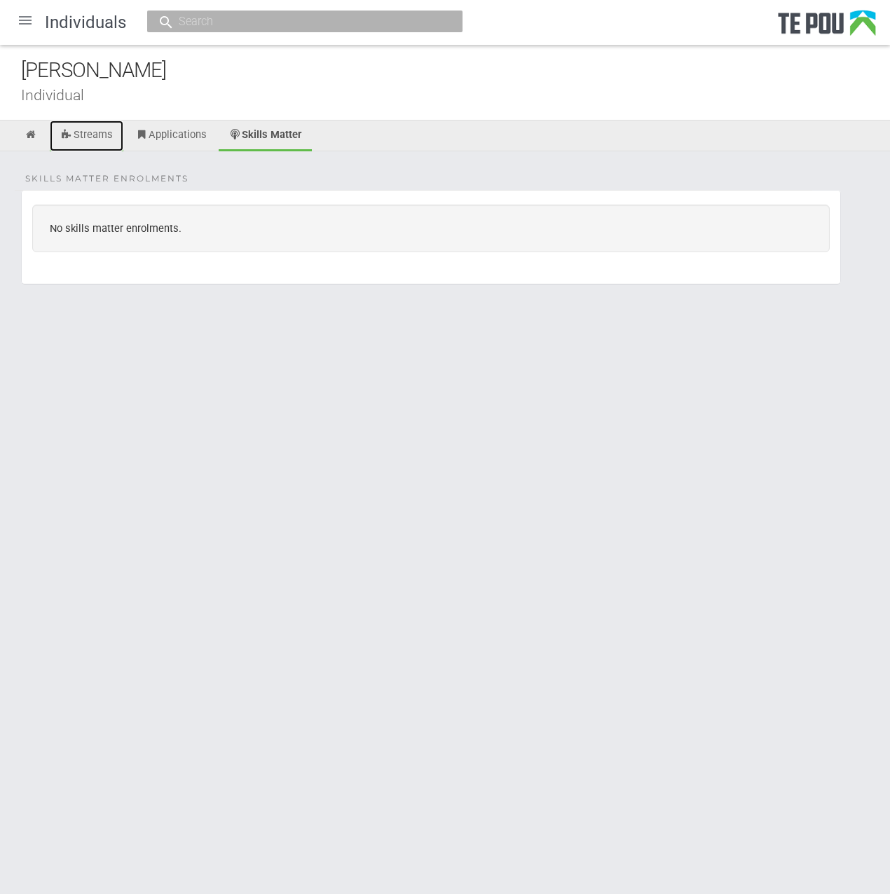
click at [94, 135] on link "Streams" at bounding box center [87, 136] width 74 height 31
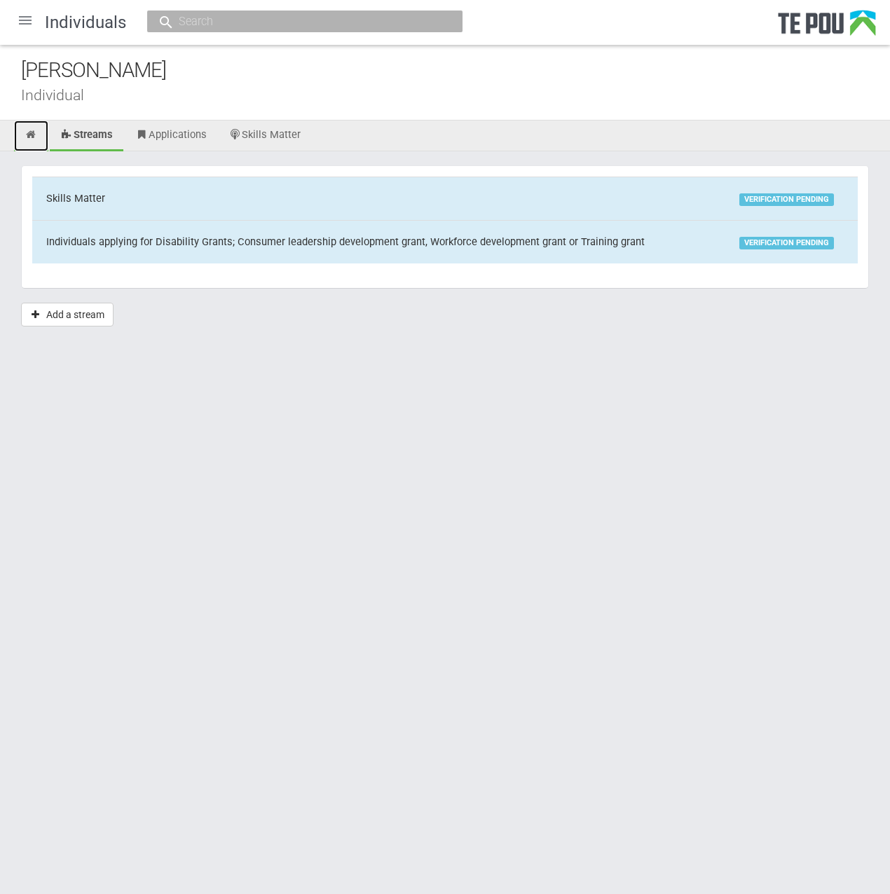
click at [29, 128] on link at bounding box center [31, 136] width 34 height 31
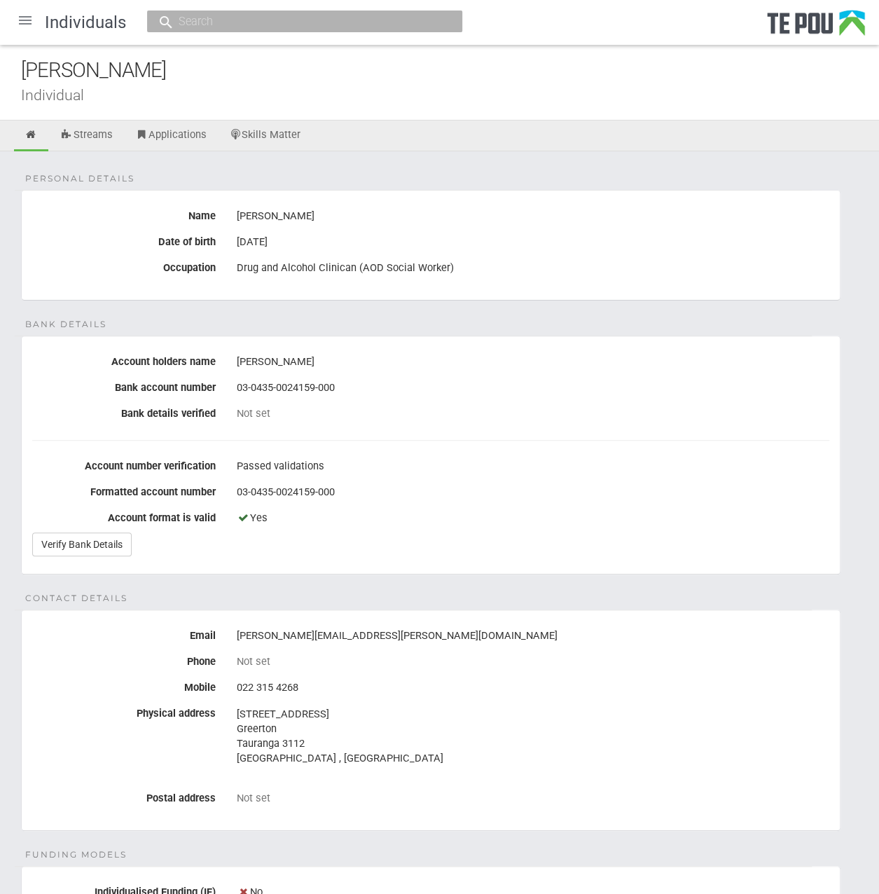
drag, startPoint x: 156, startPoint y: 69, endPoint x: 77, endPoint y: 68, distance: 78.5
click at [77, 68] on div "[PERSON_NAME]" at bounding box center [450, 70] width 858 height 30
copy div "[PERSON_NAME]"
click at [663, 670] on div "Not set" at bounding box center [533, 662] width 593 height 24
click at [263, 130] on link "Skills Matter" at bounding box center [265, 136] width 93 height 31
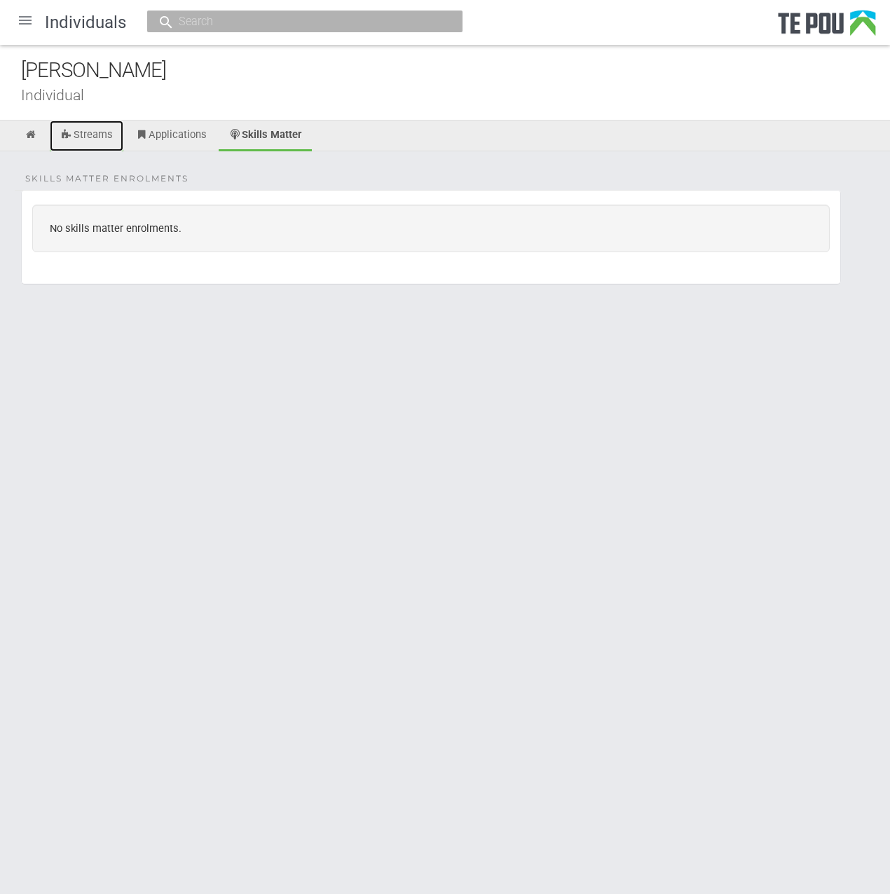
click at [109, 141] on link "Streams" at bounding box center [87, 136] width 74 height 31
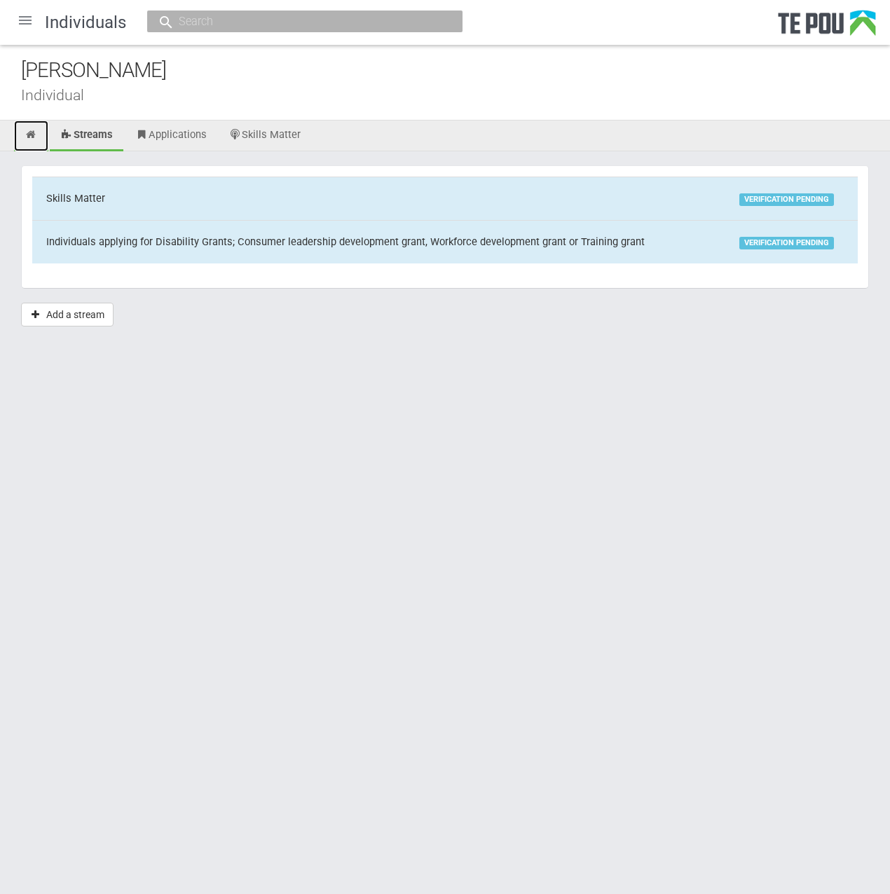
click at [27, 142] on link at bounding box center [31, 136] width 34 height 31
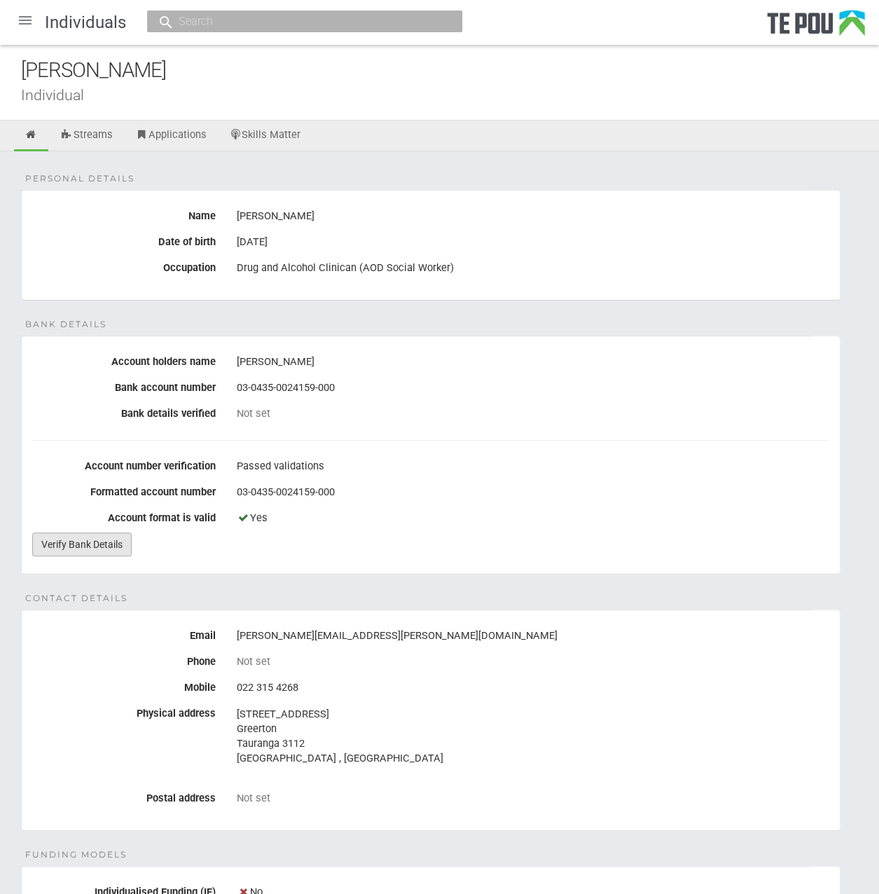
click at [99, 539] on link "Verify Bank Details" at bounding box center [81, 544] width 99 height 24
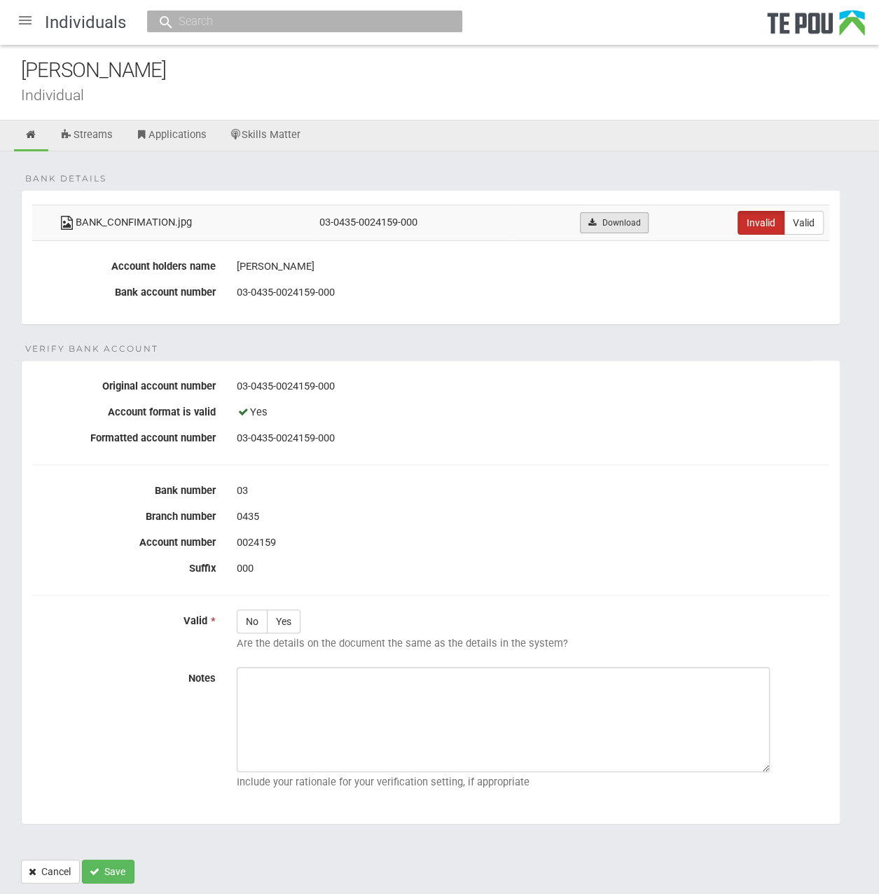
click at [622, 221] on link "Download" at bounding box center [614, 222] width 68 height 21
click at [254, 622] on label "No" at bounding box center [252, 622] width 31 height 24
radio input "true"
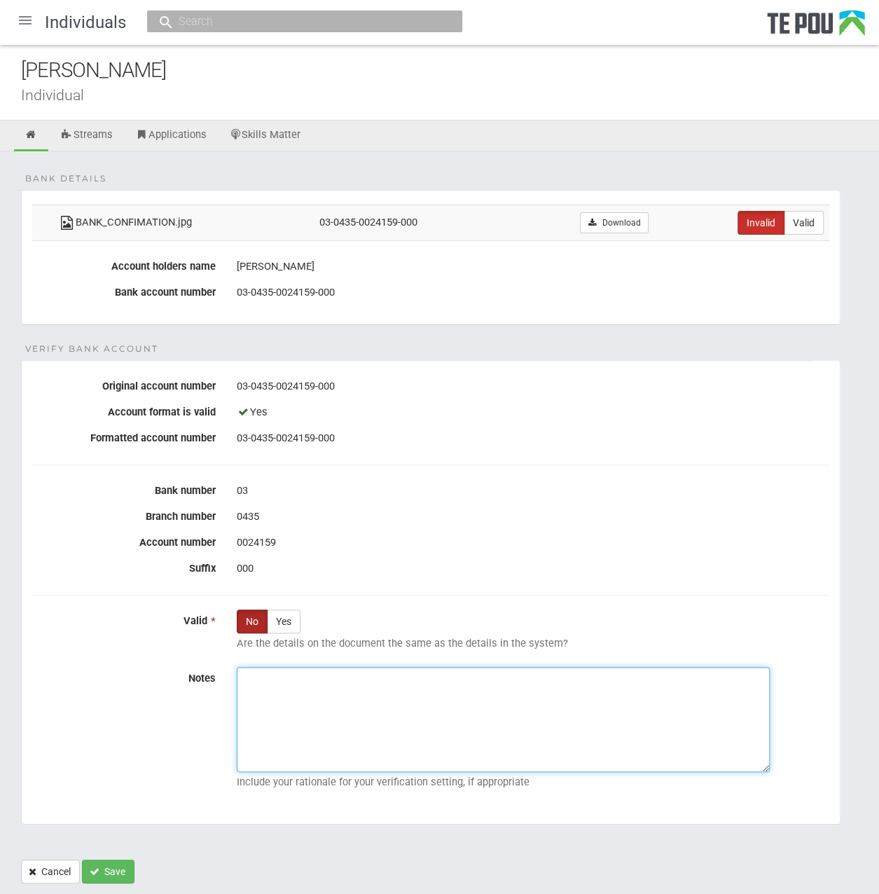
click at [335, 722] on textarea "Notes" at bounding box center [503, 719] width 533 height 105
click at [394, 719] on textarea "Notes" at bounding box center [503, 719] width 533 height 105
paste textarea "(date) we emailed the applicant to inform them that the uploaded documents did …"
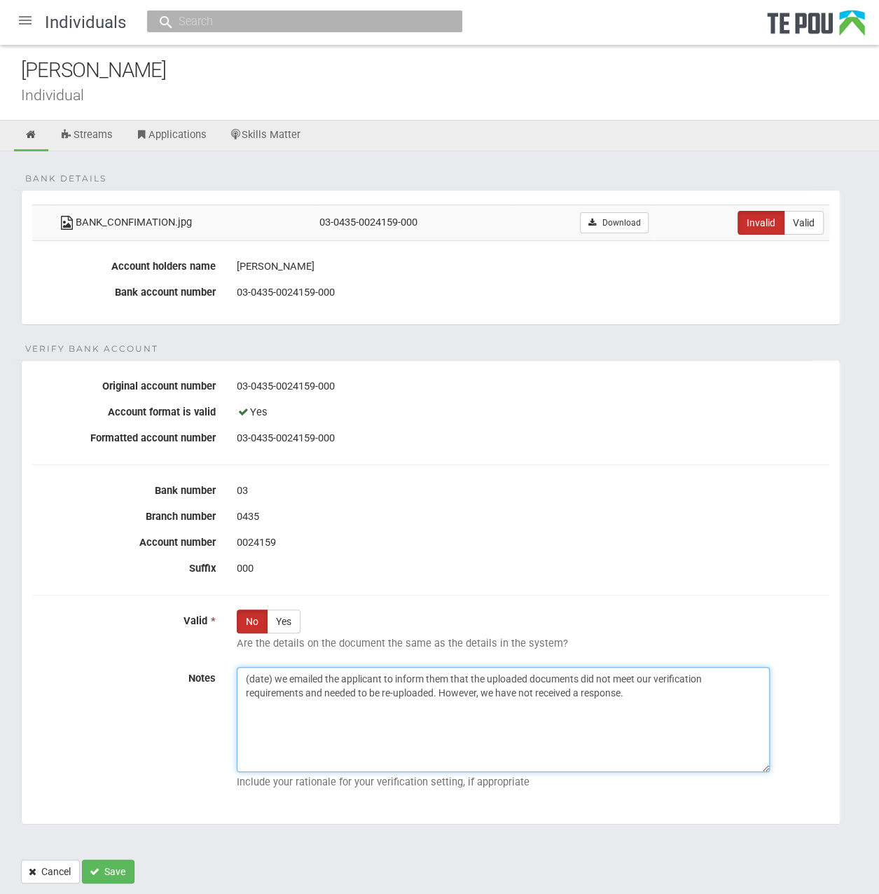
drag, startPoint x: 274, startPoint y: 673, endPoint x: 203, endPoint y: 665, distance: 71.3
click at [203, 667] on div "Notes (date) we emailed the applicant to inform them that the uploaded document…" at bounding box center [431, 731] width 818 height 128
drag, startPoint x: 670, startPoint y: 693, endPoint x: -4, endPoint y: 675, distance: 674.2
click at [0, 675] on html "Home Applications Grant rounds Applicants Organisations Individuals Moderation …" at bounding box center [439, 466] width 879 height 933
click at [241, 708] on textarea "22/27/2025 we emailed the applicant to inform them that the uploaded documents …" at bounding box center [503, 719] width 533 height 105
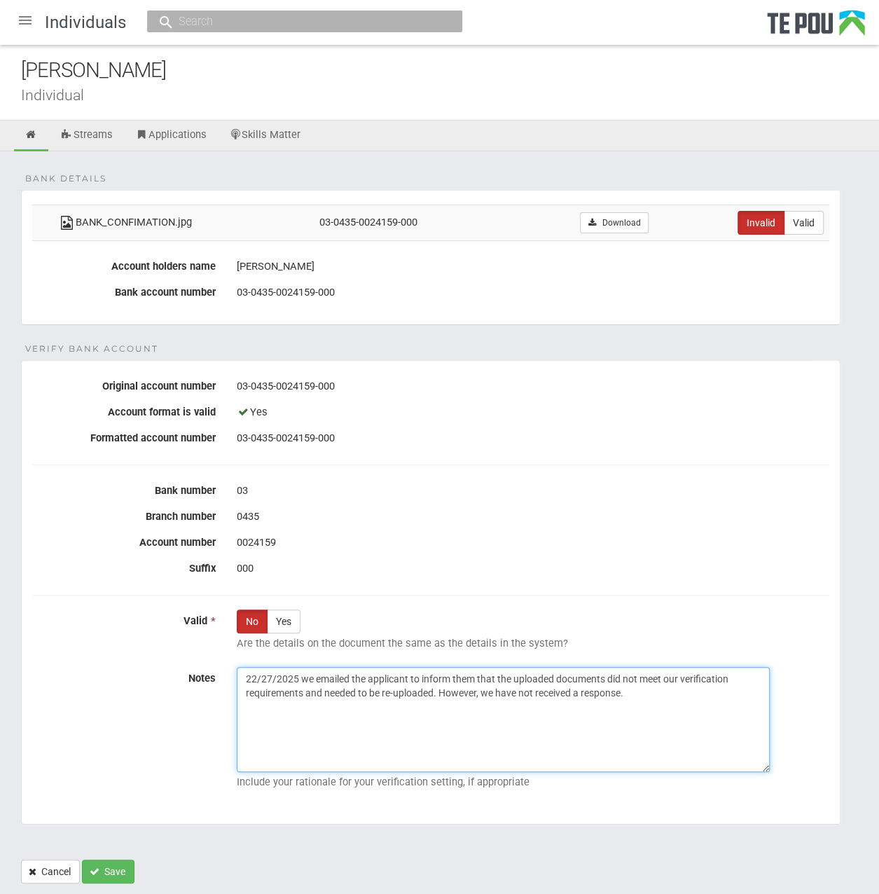
click at [261, 675] on textarea "22/27/2025 we emailed the applicant to inform them that the uploaded documents …" at bounding box center [503, 719] width 533 height 105
drag, startPoint x: 654, startPoint y: 693, endPoint x: -4, endPoint y: 609, distance: 663.9
click at [0, 609] on html "Home Applications Grant rounds Applicants Organisations Individuals Moderation …" at bounding box center [439, 466] width 879 height 933
type textarea "22/07/2025 we emailed the applicant to inform them that the uploaded documents …"
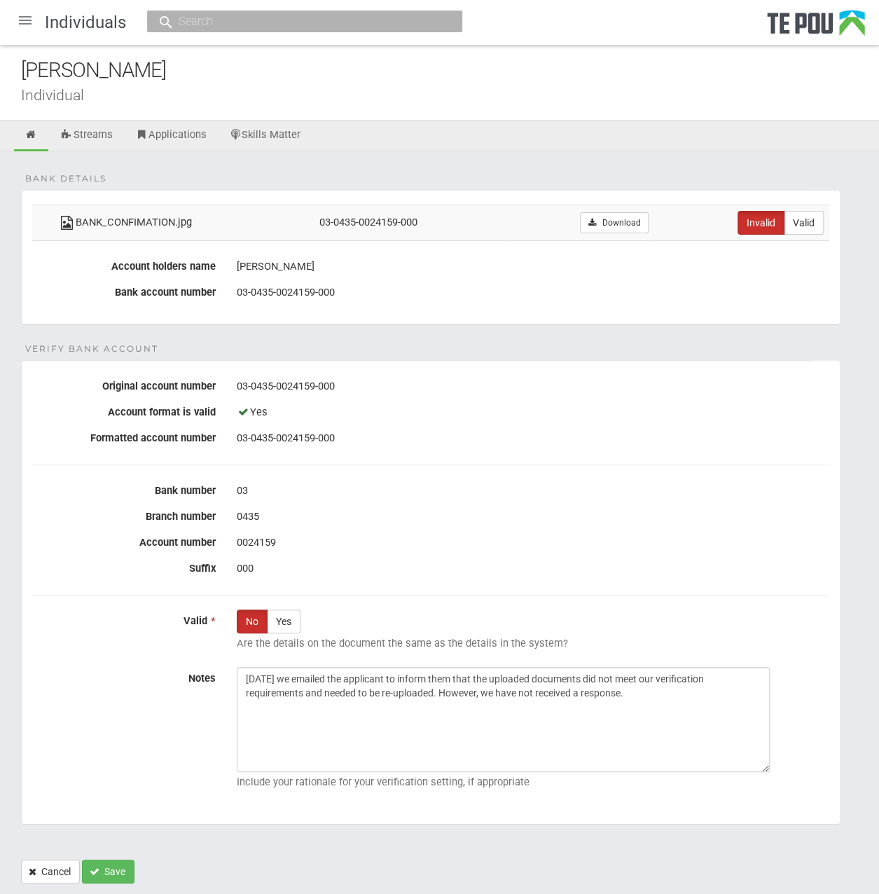
click at [457, 469] on fieldset "Verify Bank Account Original account number 03-0435-0024159-000 Account format …" at bounding box center [431, 592] width 820 height 465
click at [112, 870] on button "Save" at bounding box center [108, 872] width 53 height 24
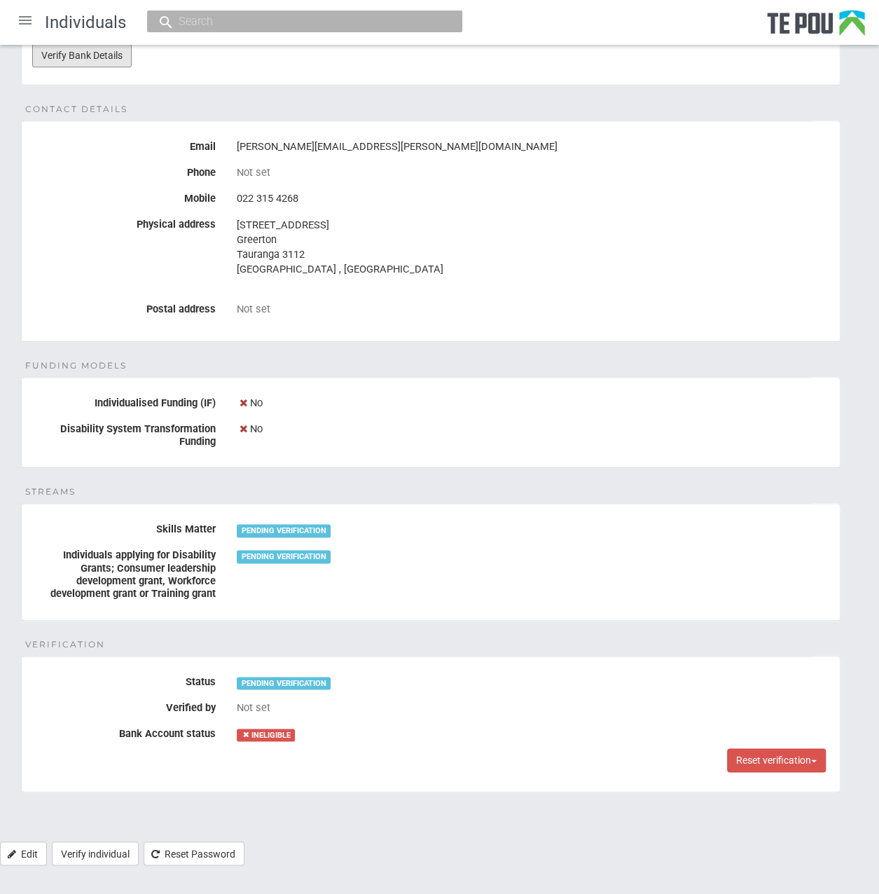
scroll to position [490, 0]
click at [95, 848] on link "Verify individual" at bounding box center [95, 853] width 87 height 24
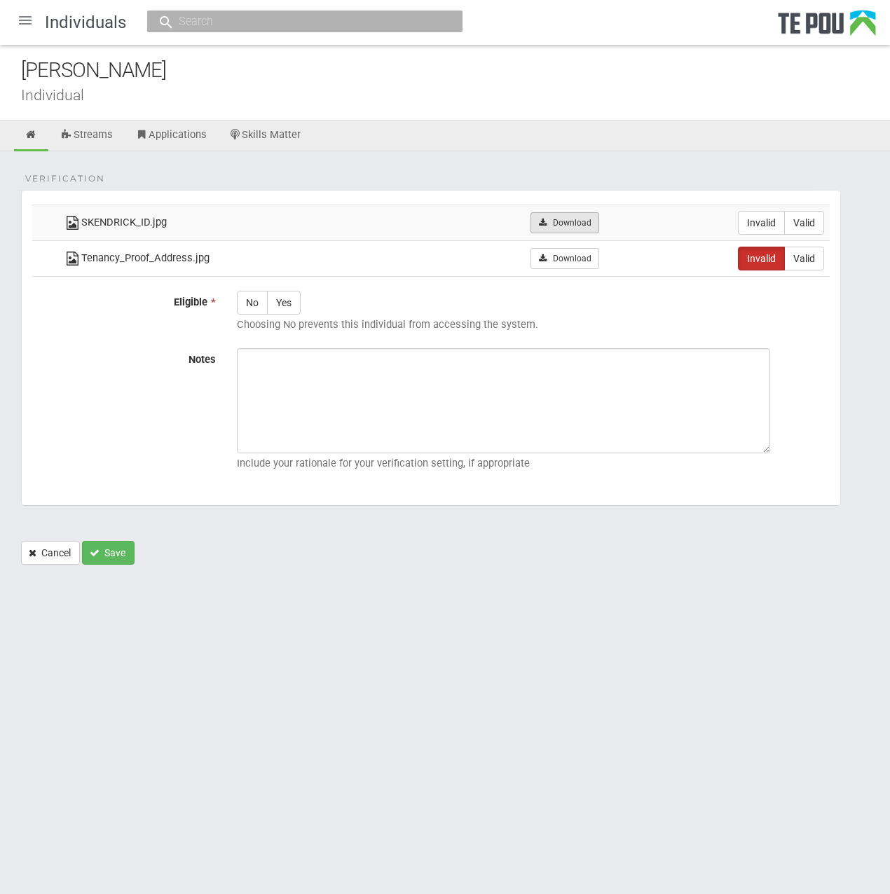
click at [586, 223] on link "Download" at bounding box center [564, 222] width 68 height 21
click at [364, 263] on td "Tenancy_Proof_Address.jpg" at bounding box center [239, 258] width 363 height 36
click at [750, 220] on label "Invalid" at bounding box center [761, 223] width 47 height 24
radio input "true"
click at [803, 221] on label "Valid" at bounding box center [804, 223] width 40 height 24
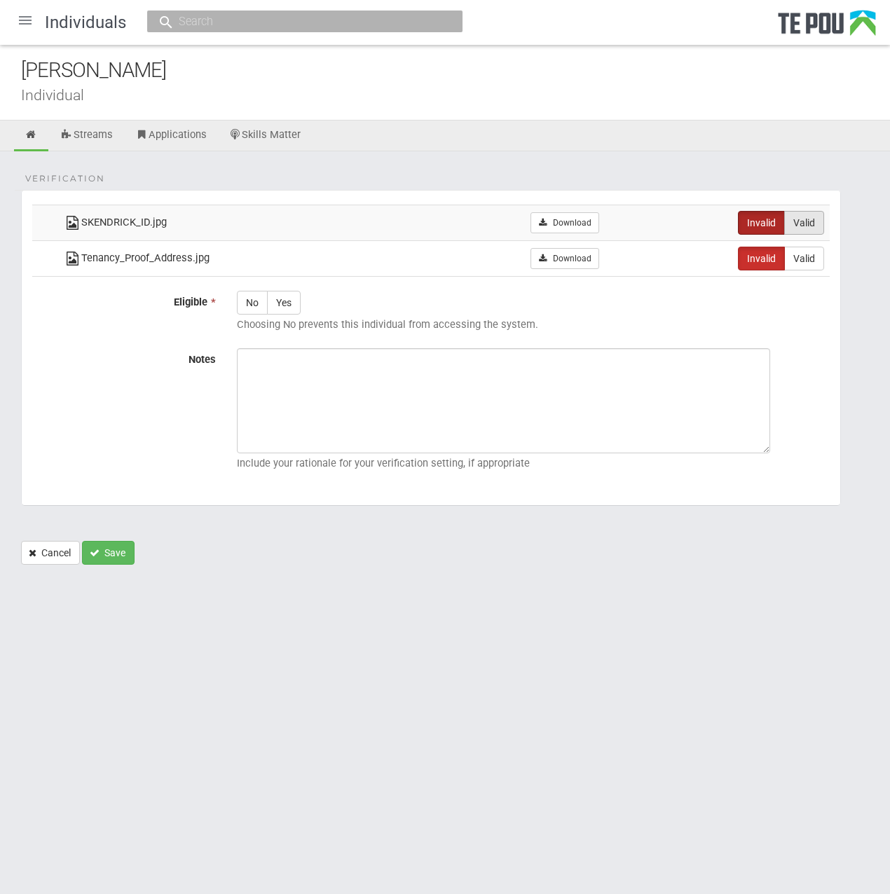
radio input "true"
click at [247, 297] on label "No" at bounding box center [252, 303] width 31 height 24
radio input "true"
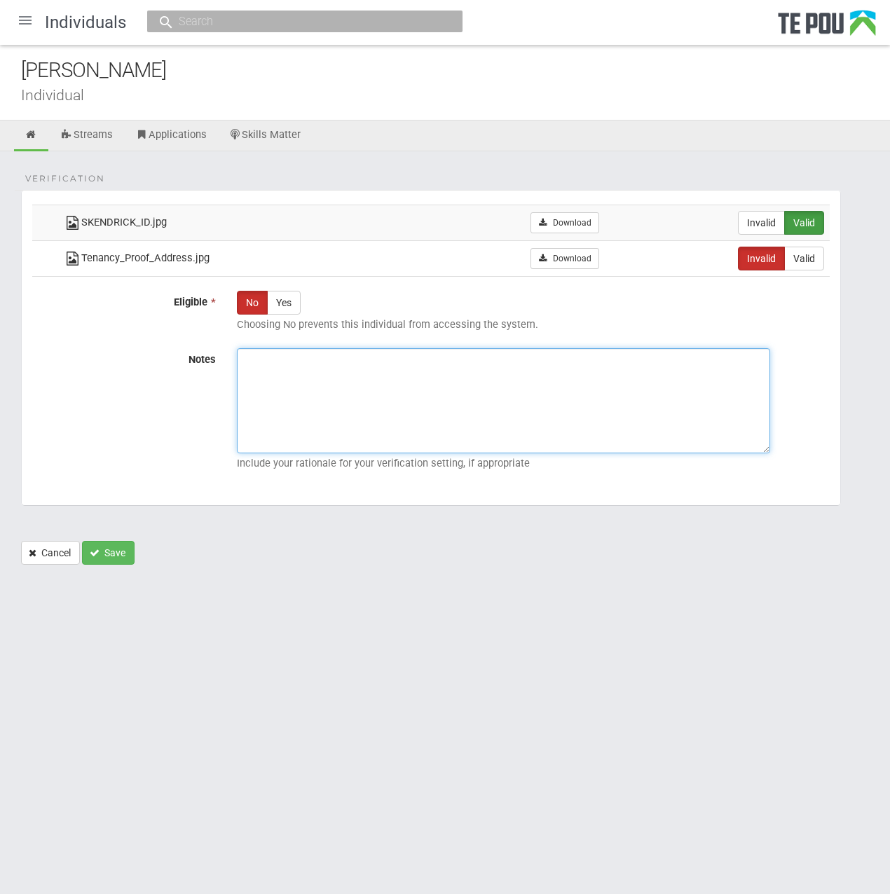
click at [350, 397] on textarea "Notes" at bounding box center [503, 400] width 533 height 105
paste textarea "22/07/2025 we emailed the applicant to inform them that the uploaded documents …"
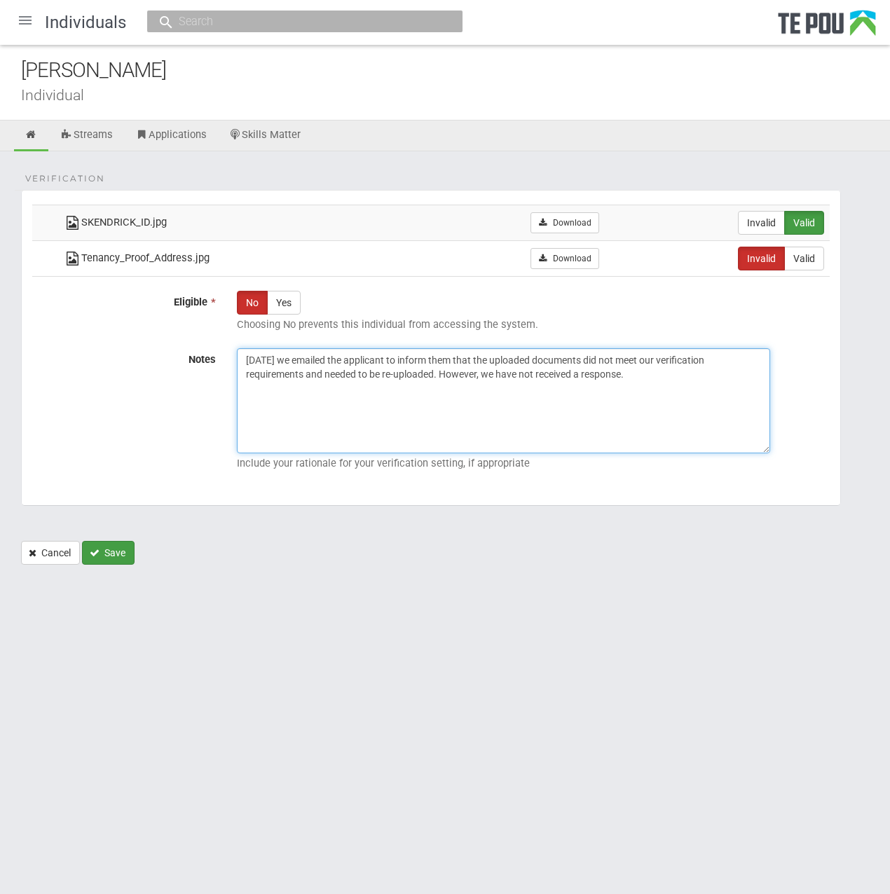
type textarea "22/07/2025 we emailed the applicant to inform them that the uploaded documents …"
click at [105, 546] on button "Save" at bounding box center [108, 553] width 53 height 24
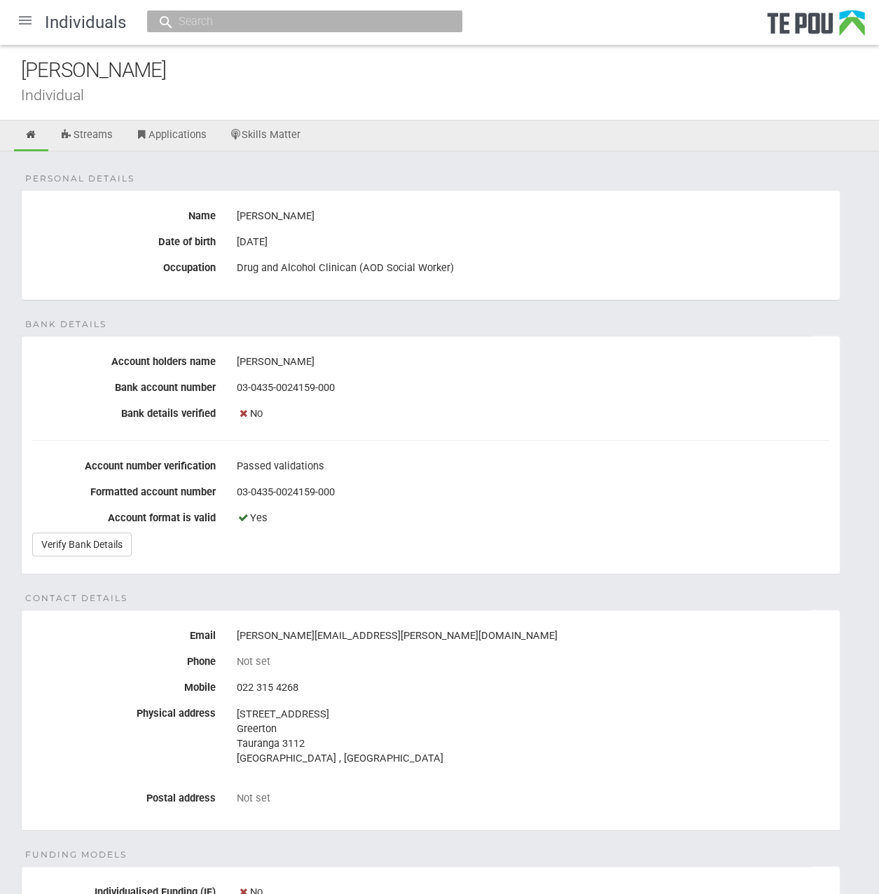
click at [14, 18] on div at bounding box center [25, 21] width 34 height 34
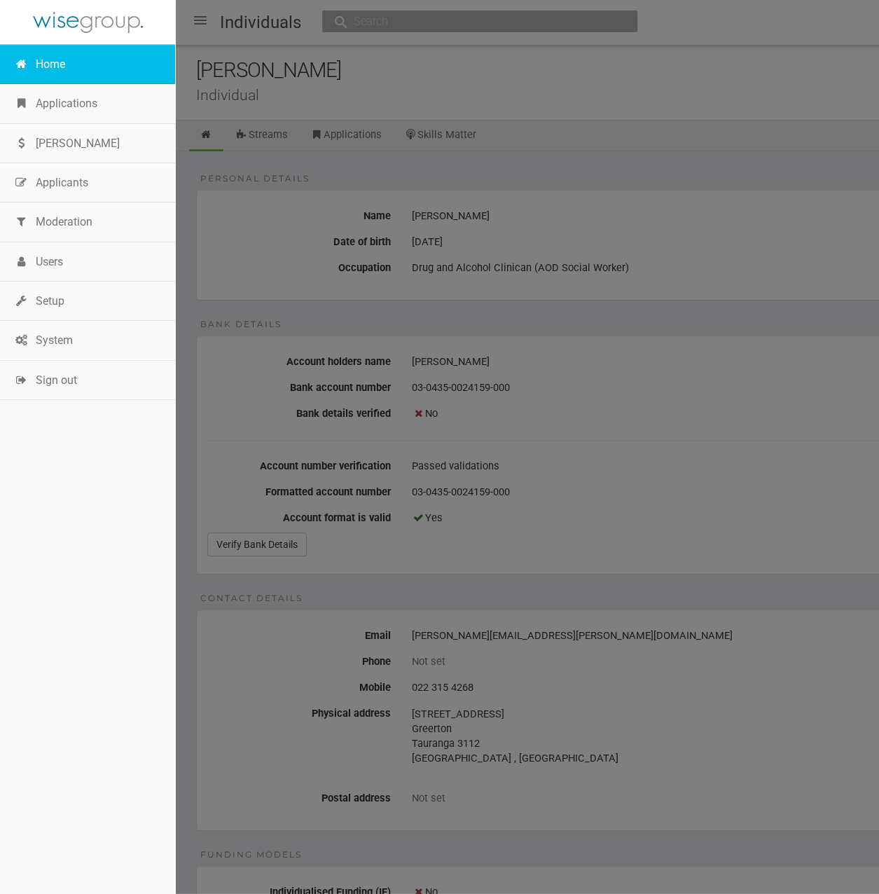
click at [57, 57] on link "Home" at bounding box center [87, 64] width 175 height 39
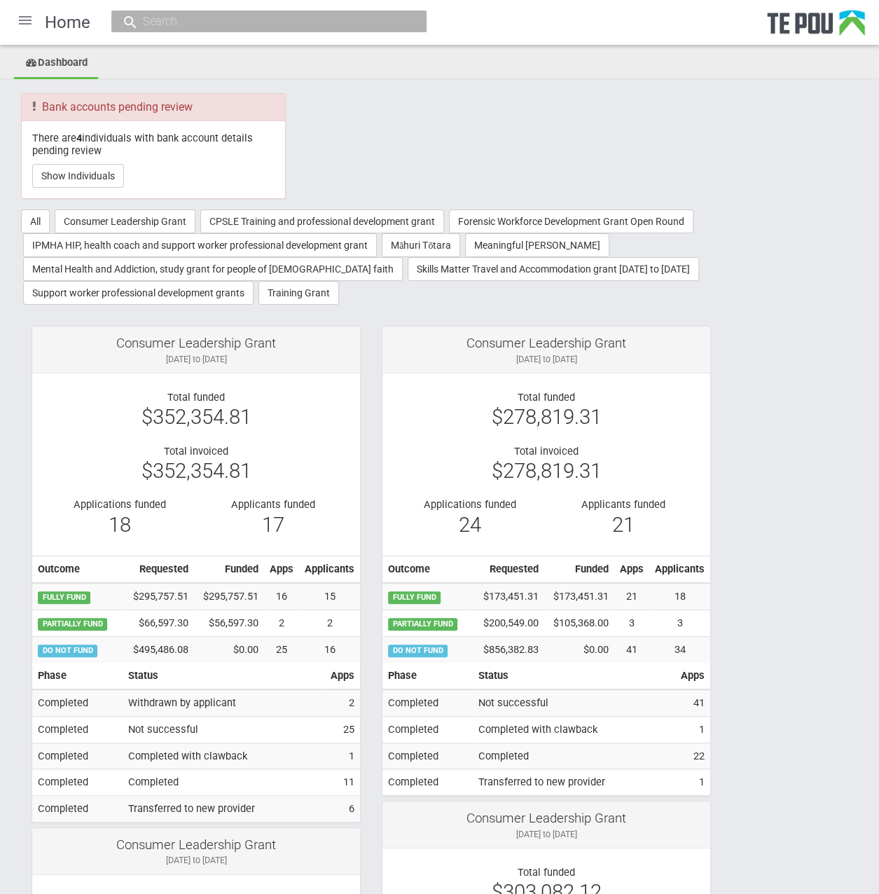
click at [522, 111] on div "Bank accounts pending review There are 4 individuals with bank account details …" at bounding box center [440, 149] width 858 height 113
